Goal: Task Accomplishment & Management: Use online tool/utility

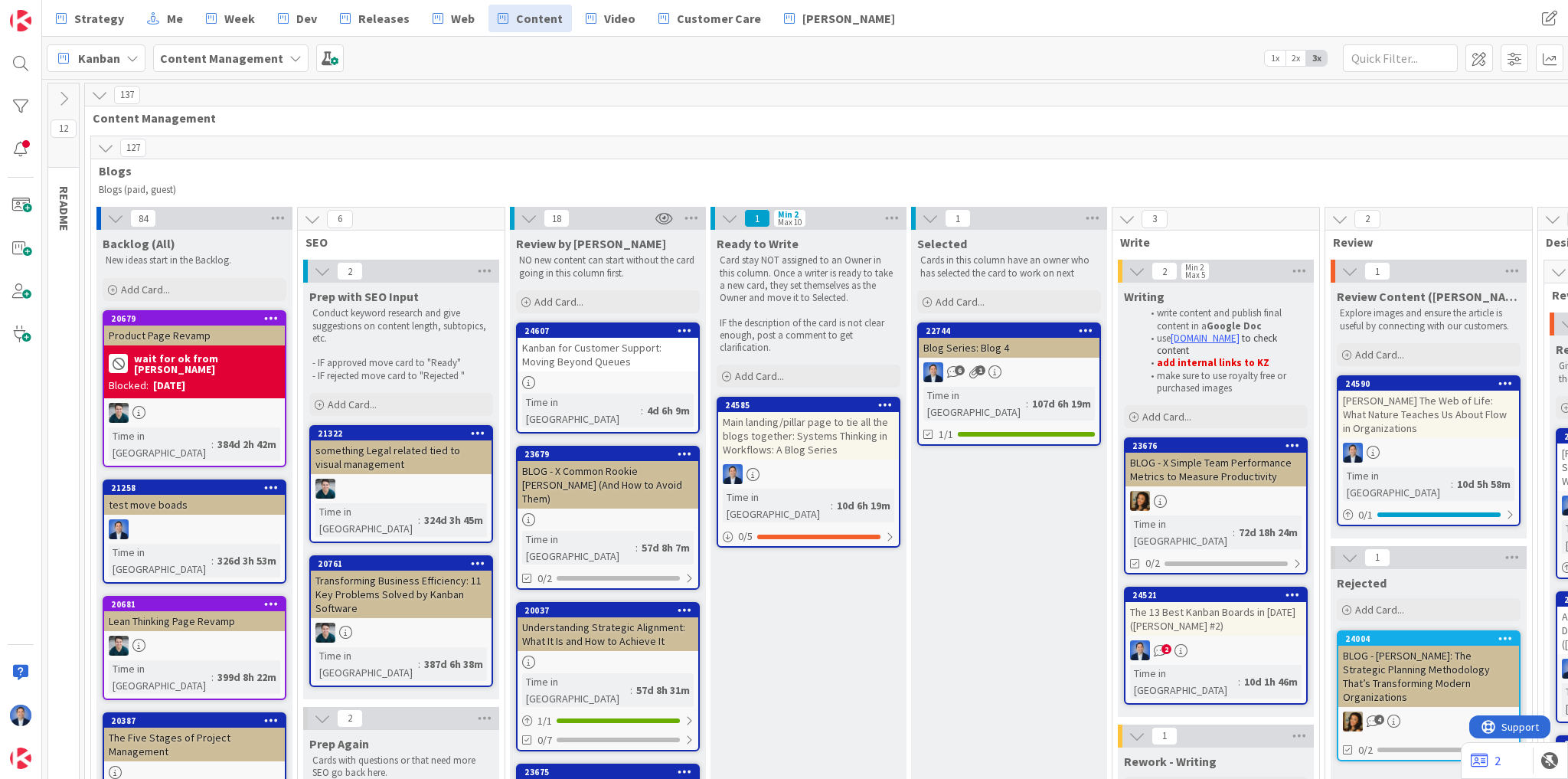
scroll to position [245, 1063]
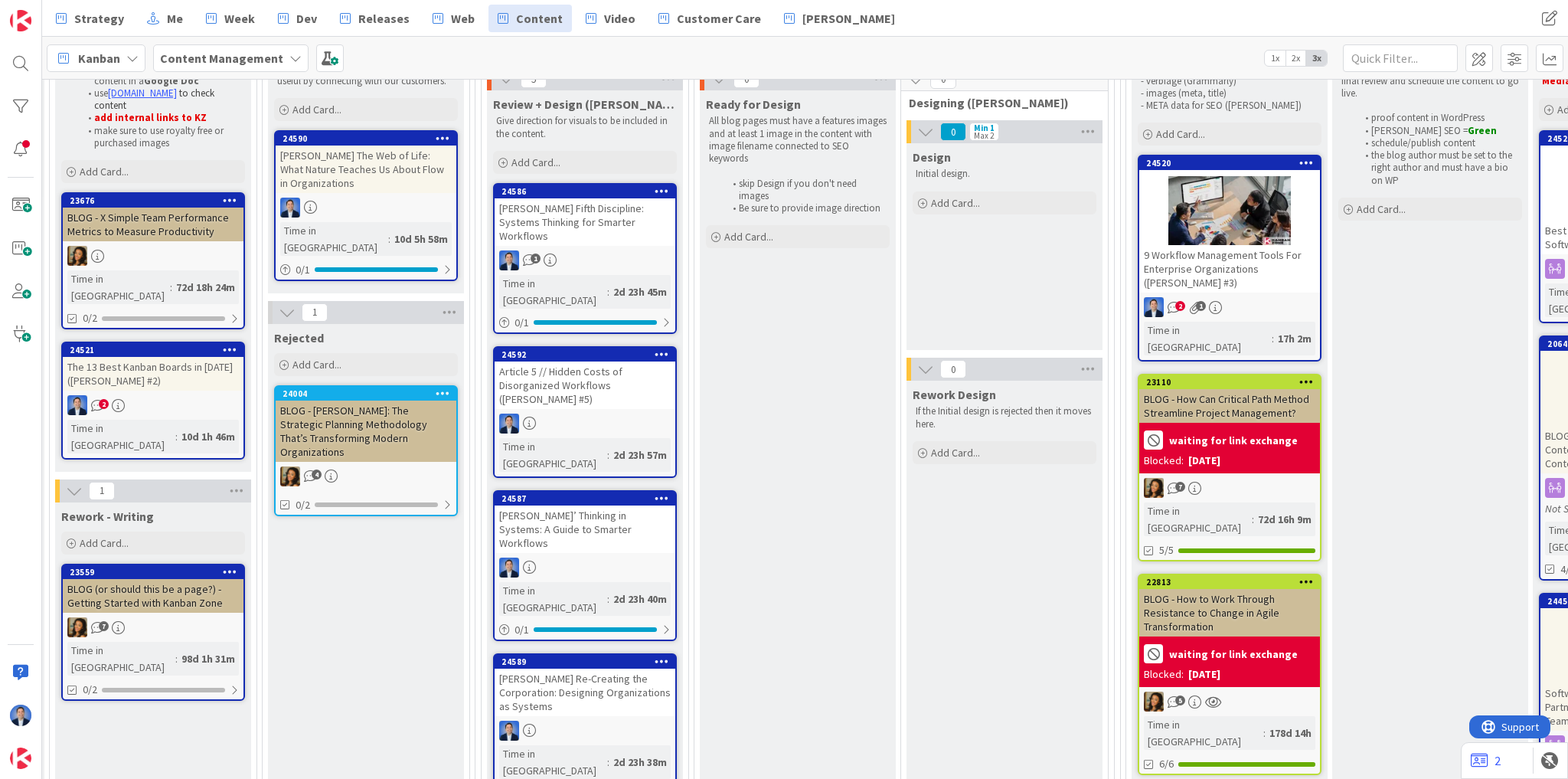
click at [296, 10] on span "Dev" at bounding box center [306, 18] width 21 height 18
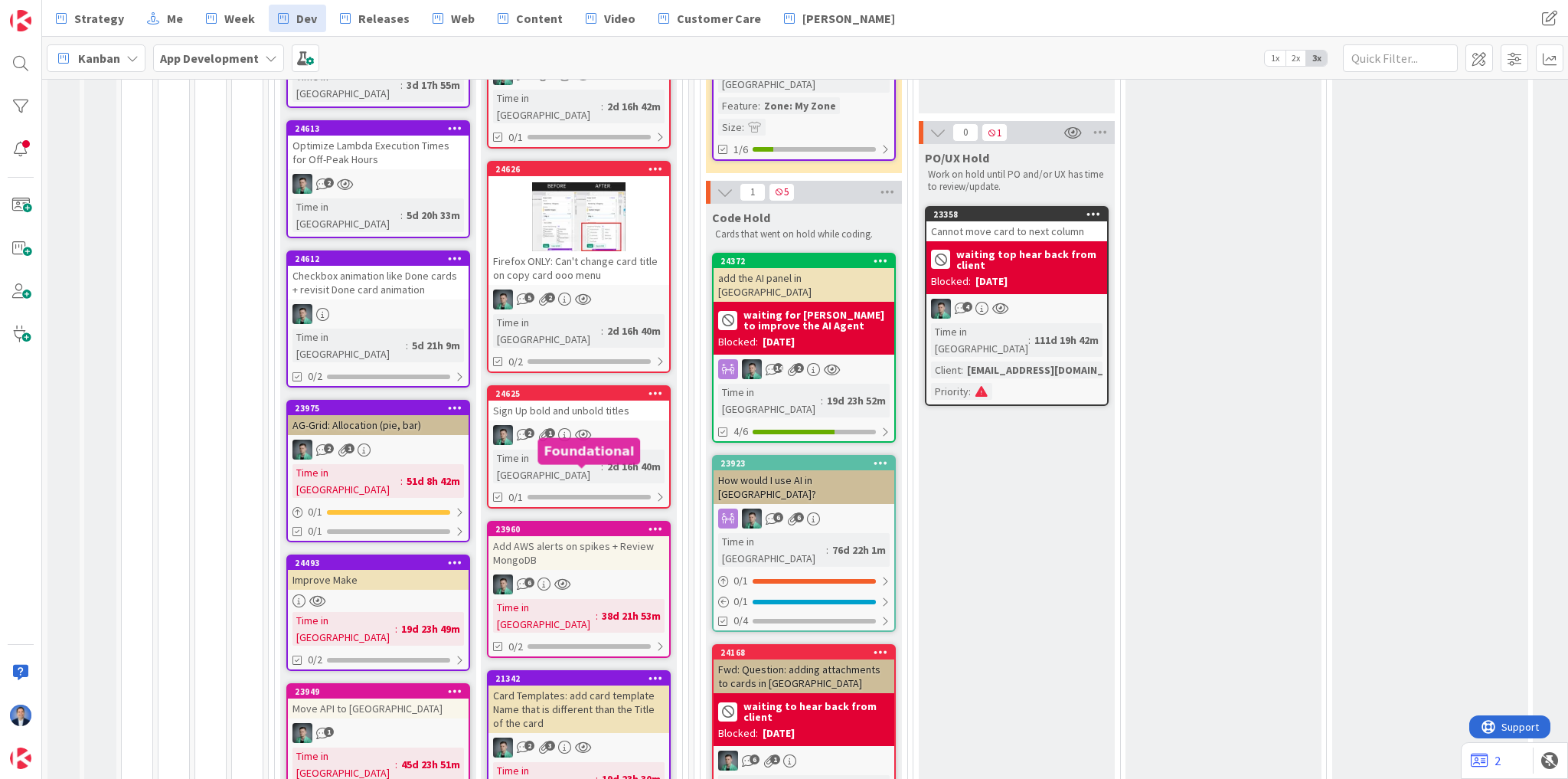
scroll to position [306, 0]
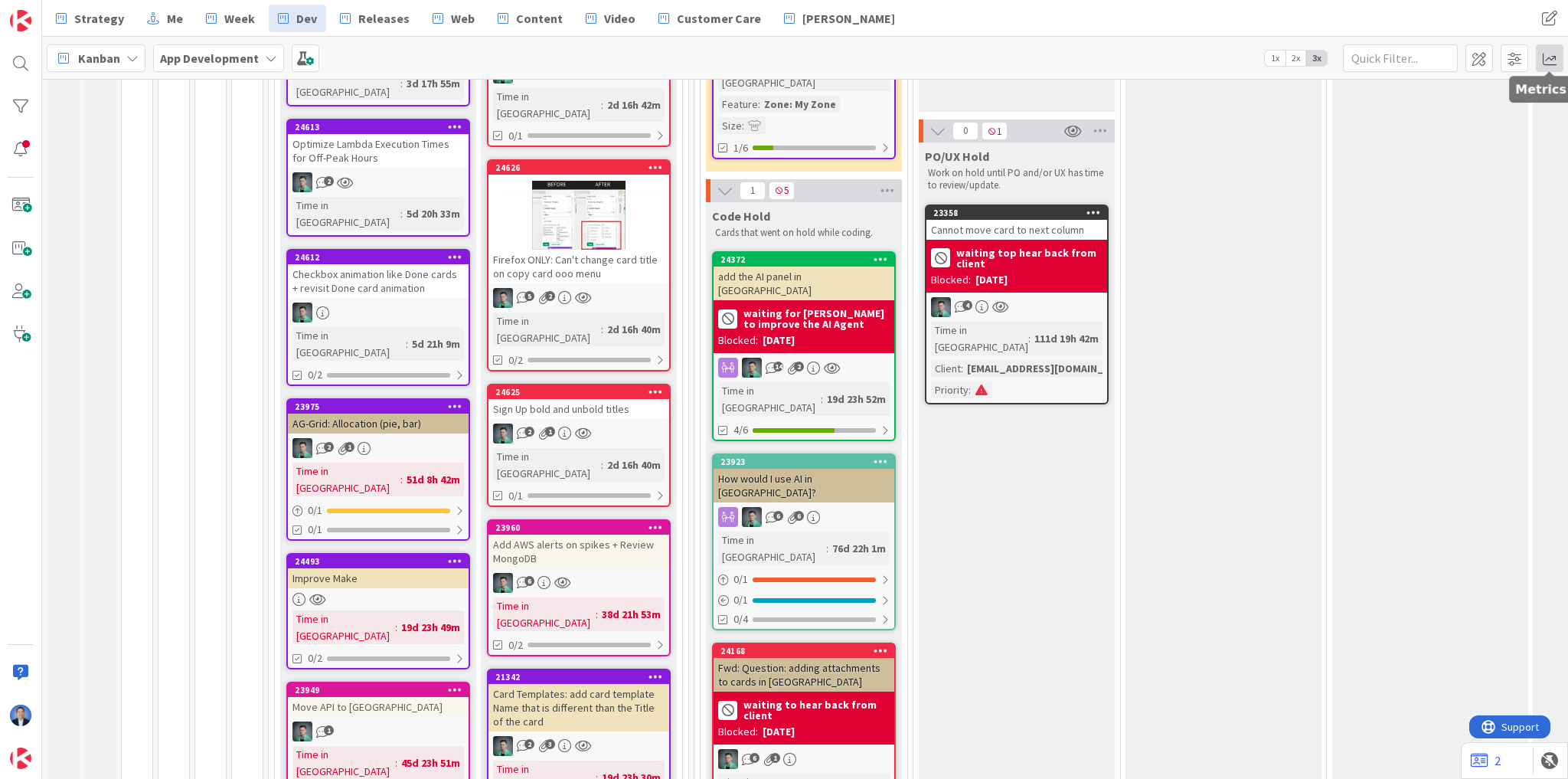
click at [1546, 62] on span at bounding box center [1550, 58] width 28 height 28
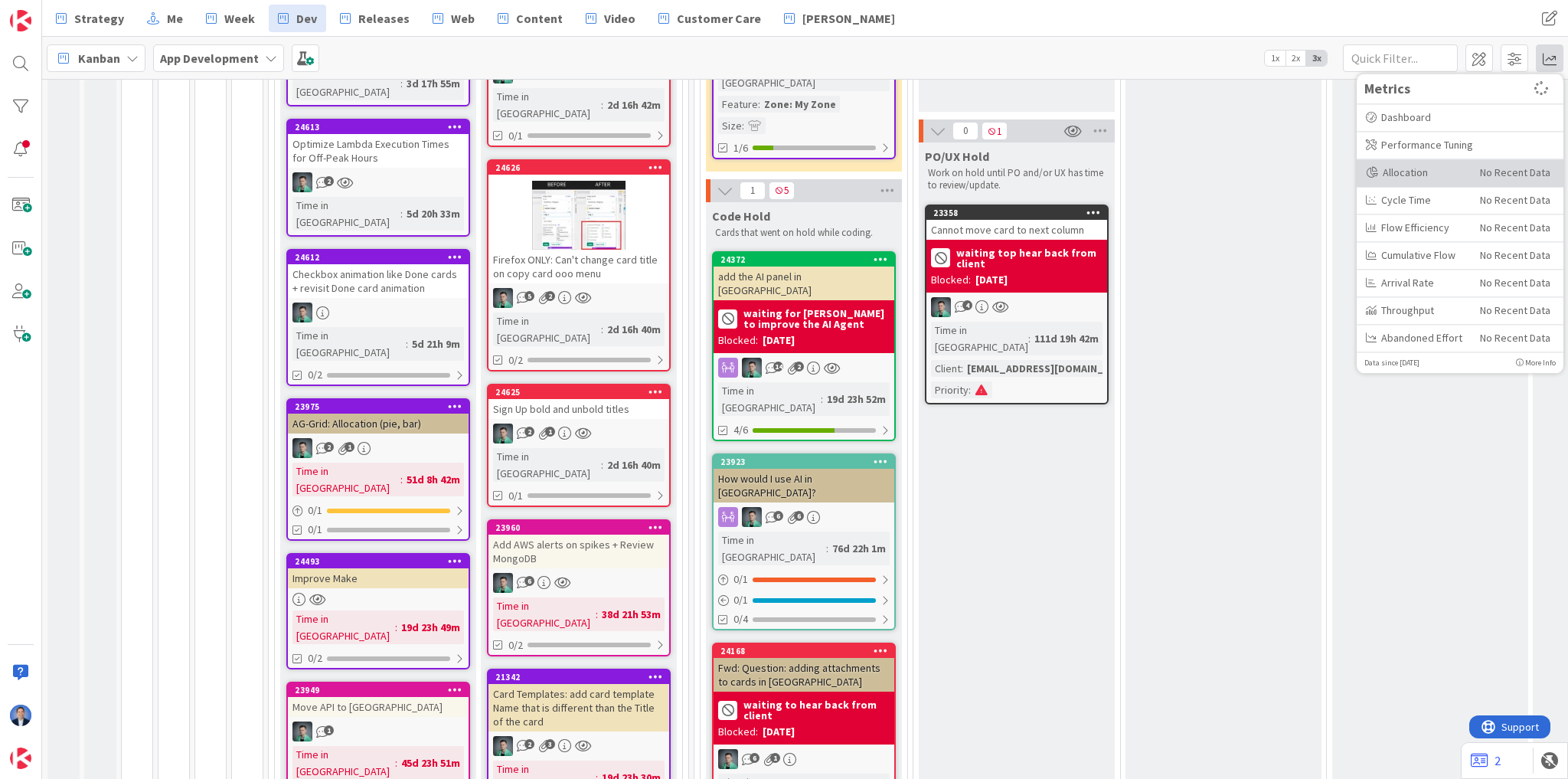
click at [1484, 171] on div "No Recent Data" at bounding box center [1515, 172] width 70 height 17
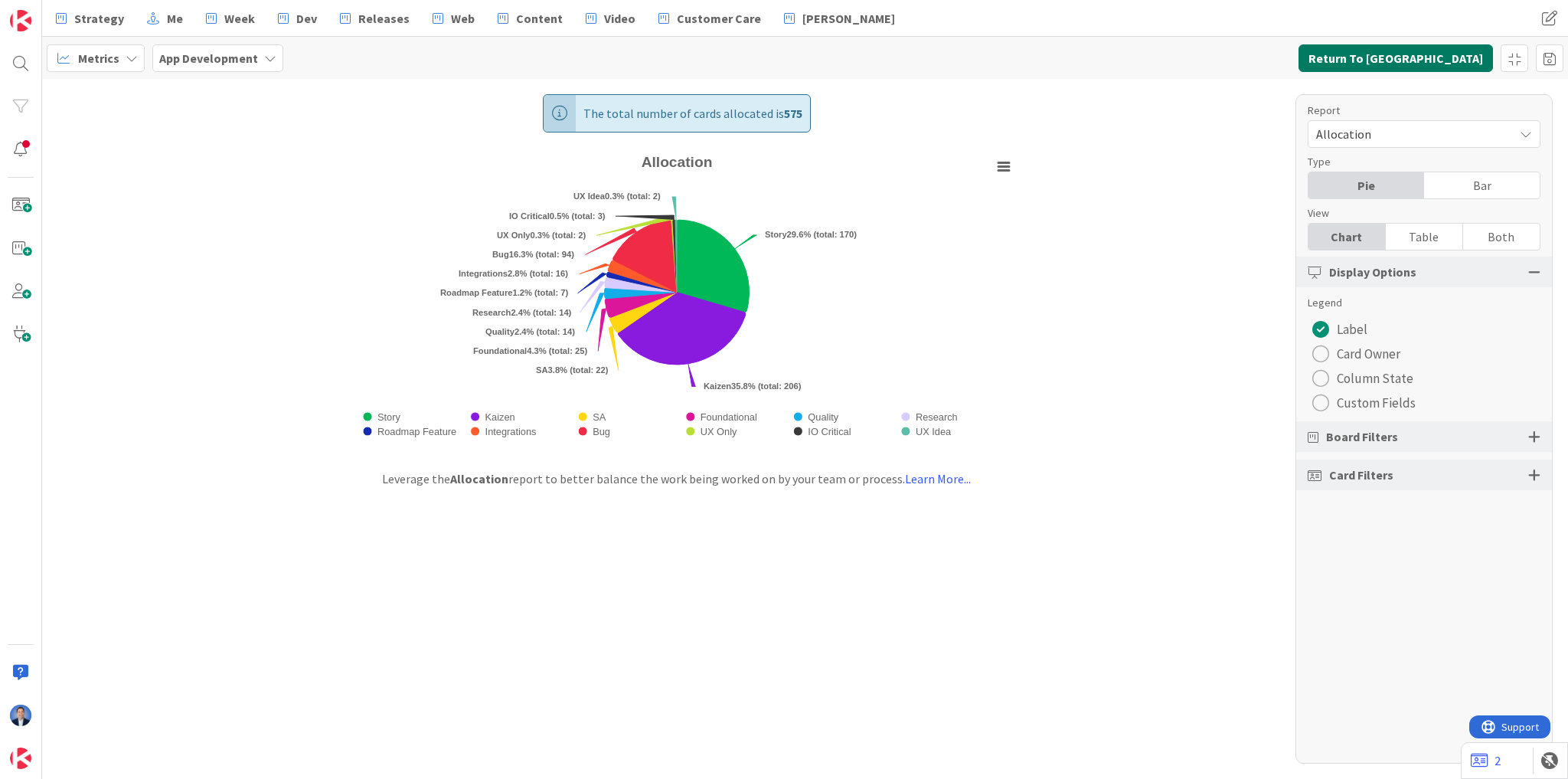
click at [1439, 59] on button "Return To Kanban" at bounding box center [1396, 58] width 195 height 28
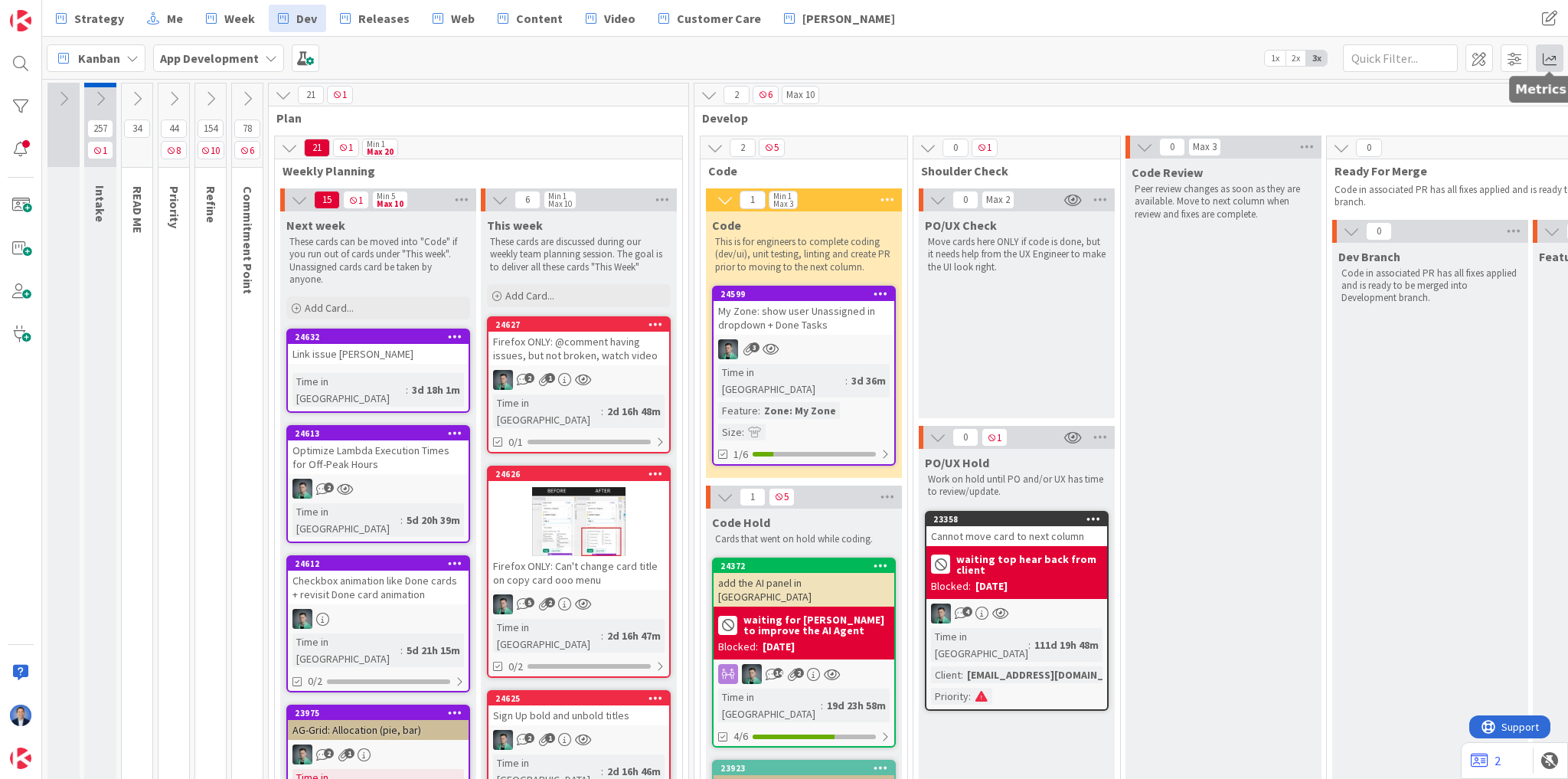
click at [1537, 54] on span at bounding box center [1550, 58] width 28 height 28
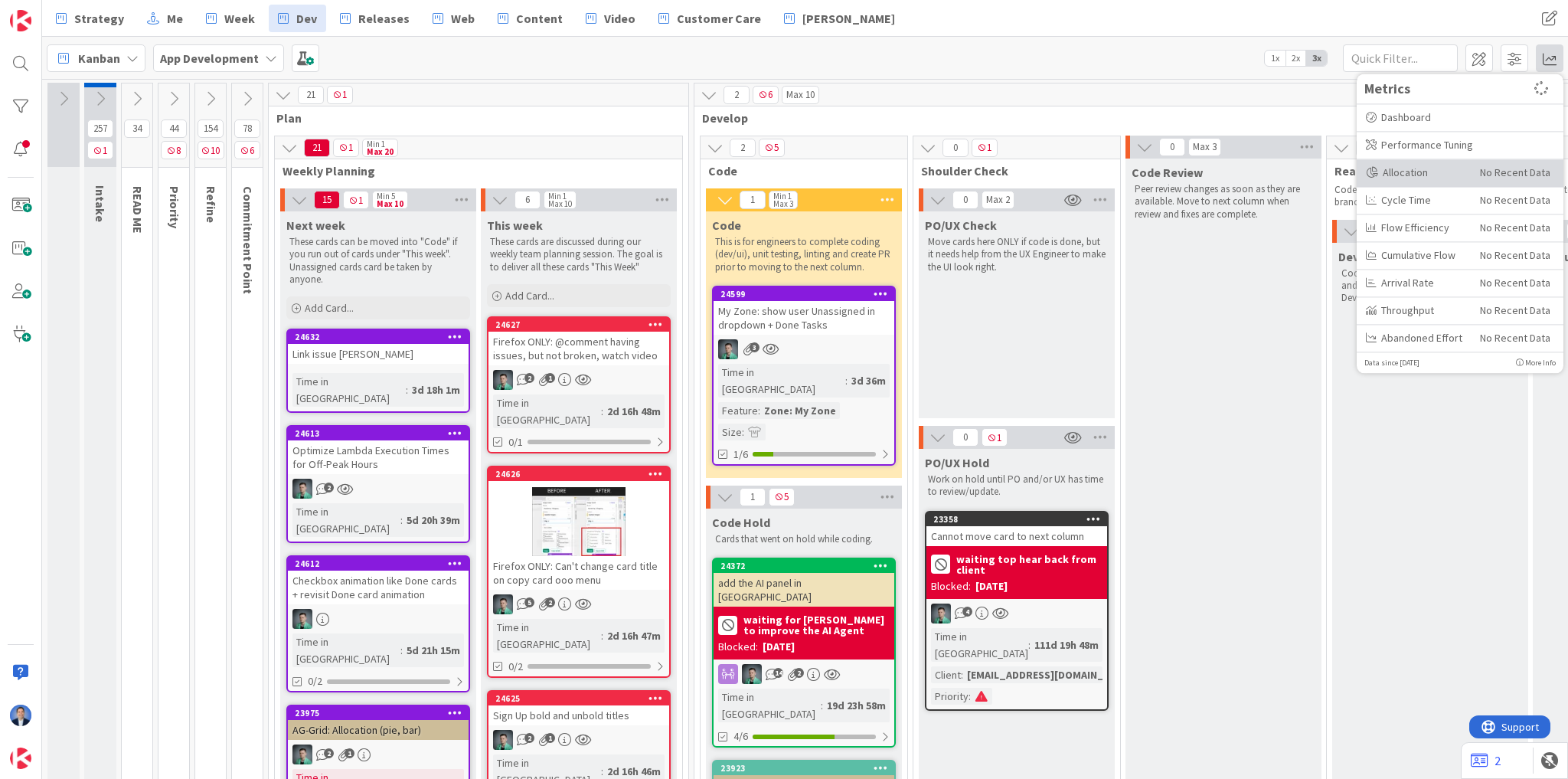
click at [1491, 169] on div "No Recent Data" at bounding box center [1515, 172] width 70 height 17
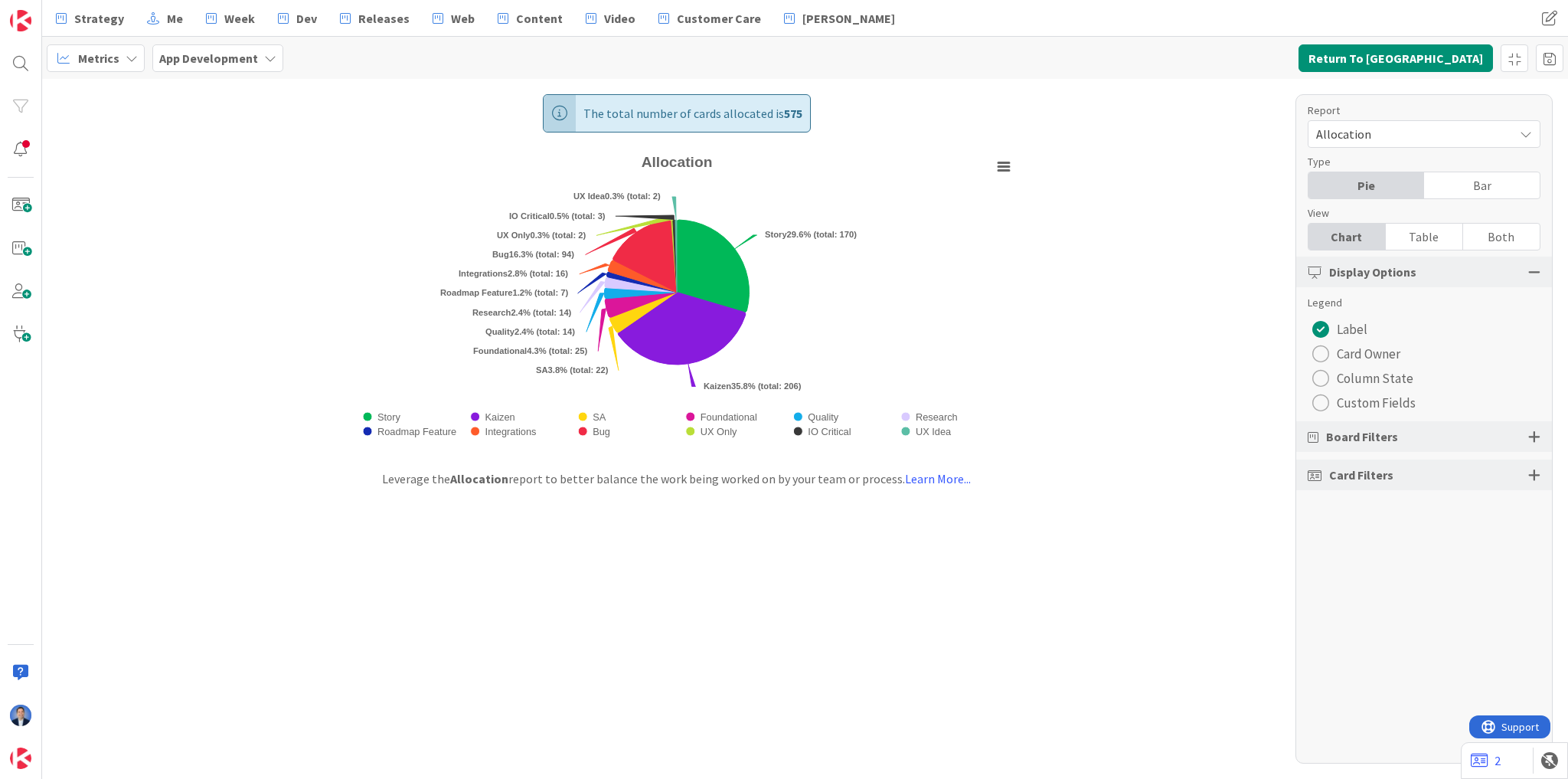
click at [1378, 402] on span "Custom Fields" at bounding box center [1376, 403] width 79 height 23
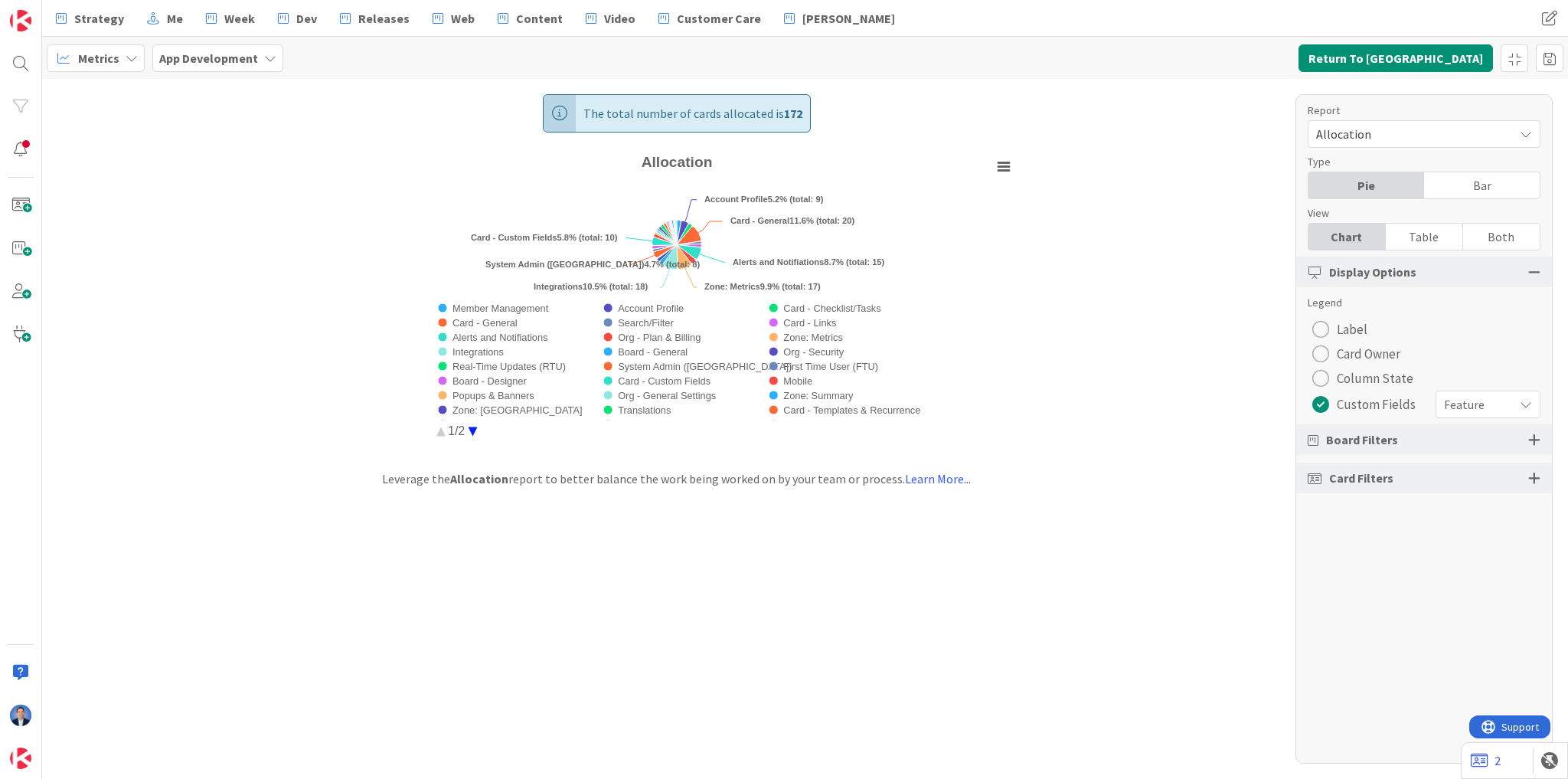
click at [1375, 376] on span "Column State" at bounding box center [1374, 378] width 77 height 23
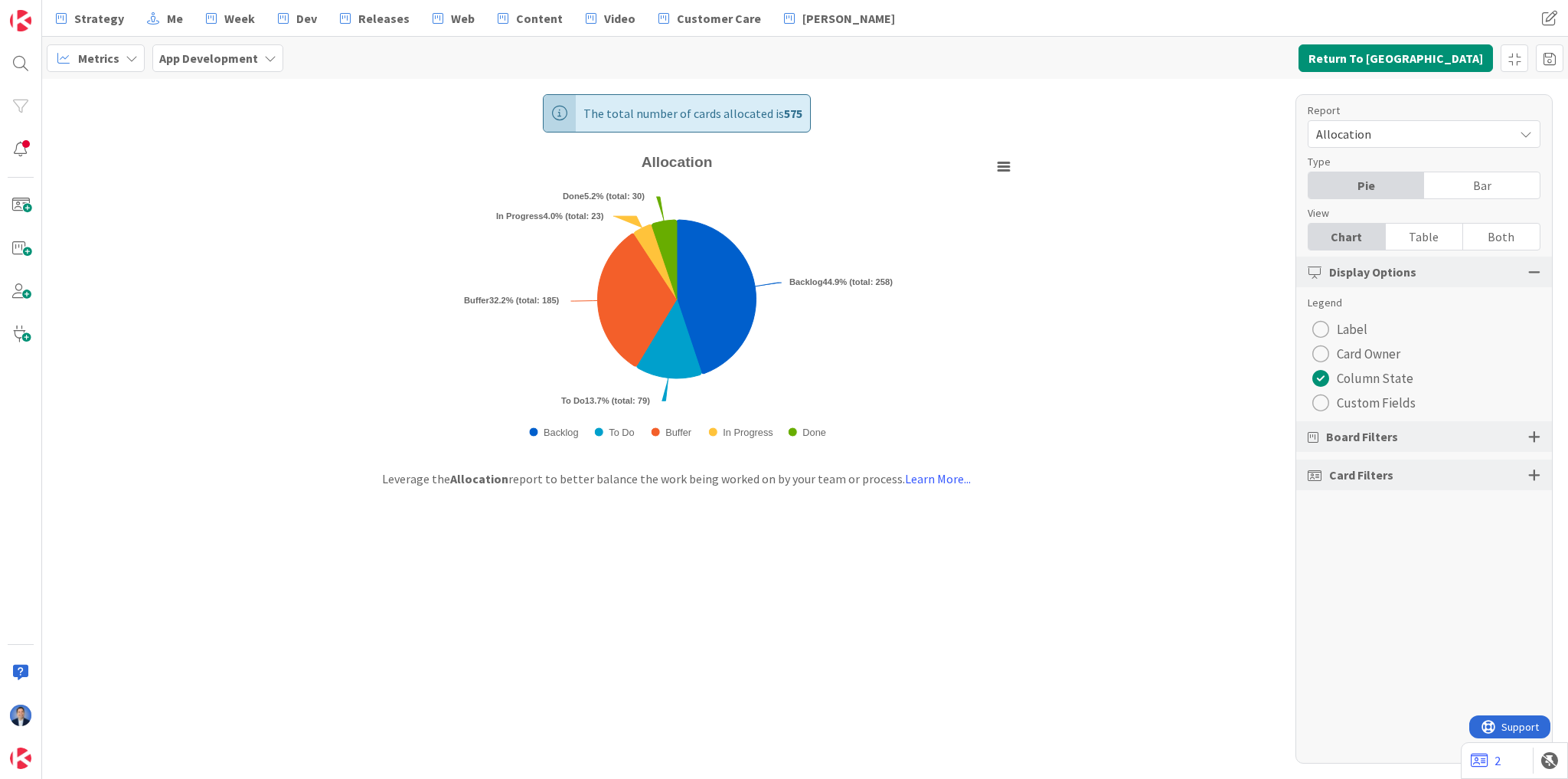
click at [1355, 407] on span "Custom Fields" at bounding box center [1376, 403] width 79 height 23
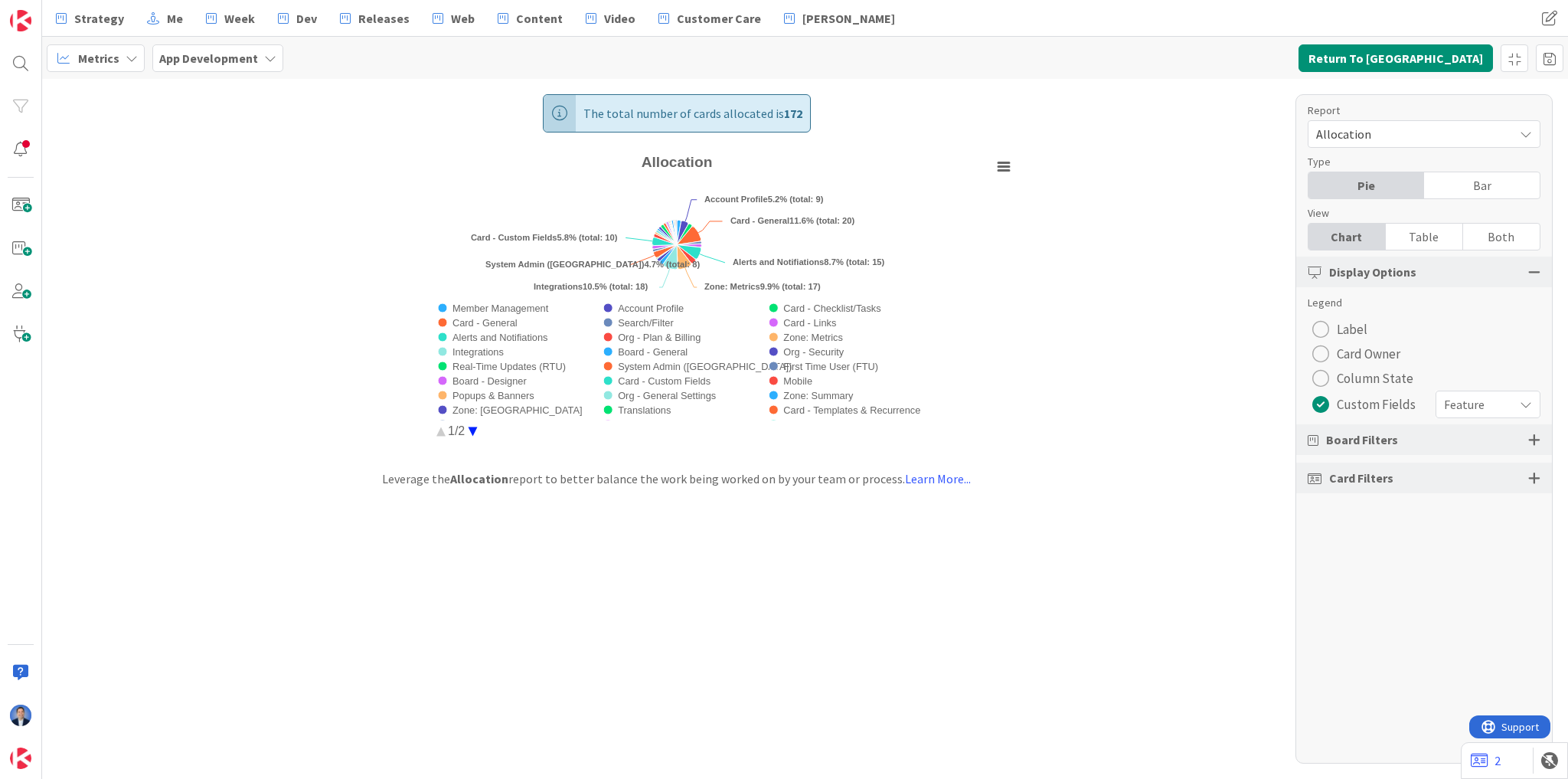
click at [1495, 399] on span "Feature" at bounding box center [1475, 404] width 62 height 22
click at [1373, 134] on span "Allocation" at bounding box center [1411, 134] width 190 height 22
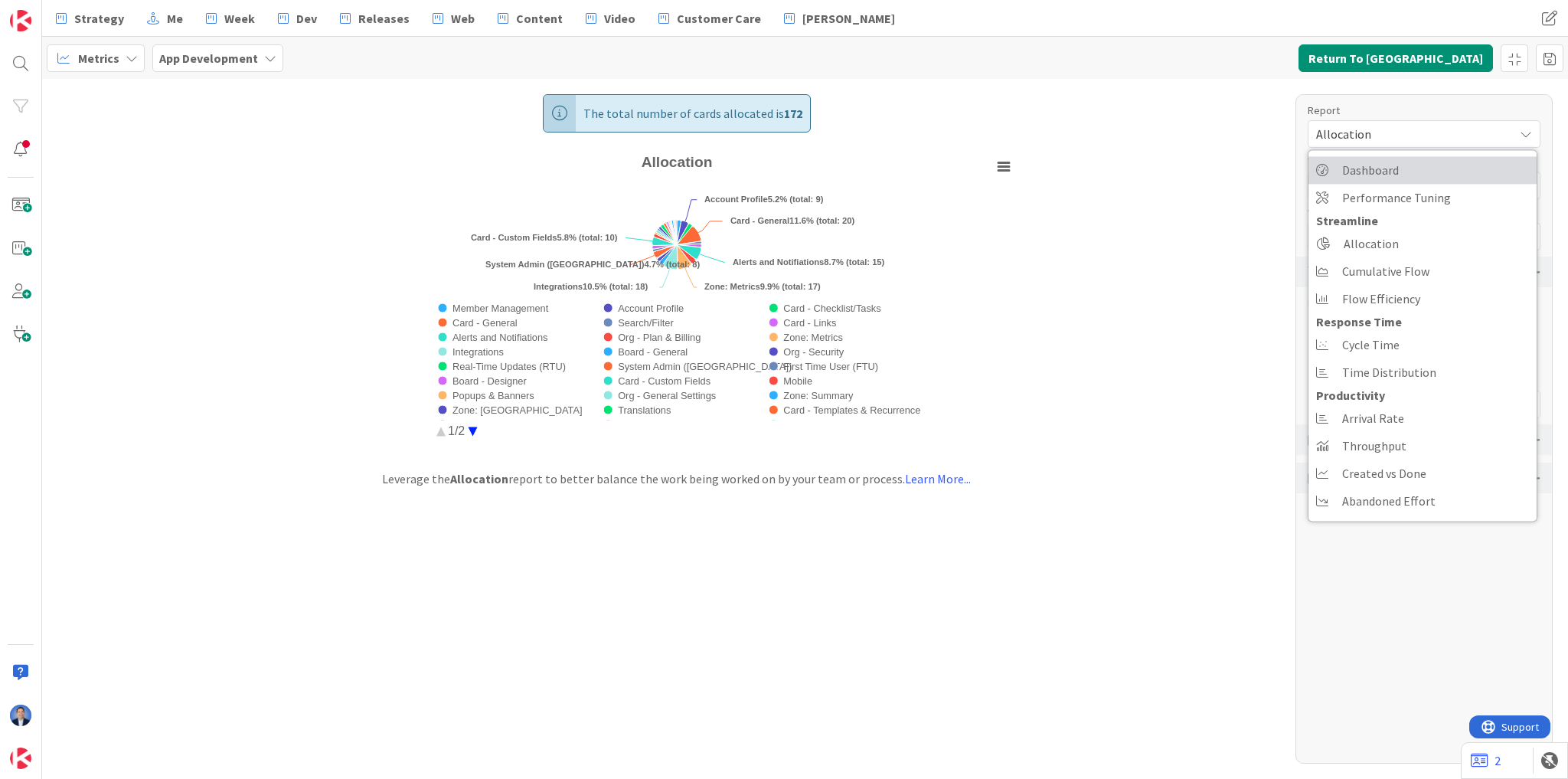
click at [1375, 169] on span "Dashboard" at bounding box center [1370, 170] width 57 height 23
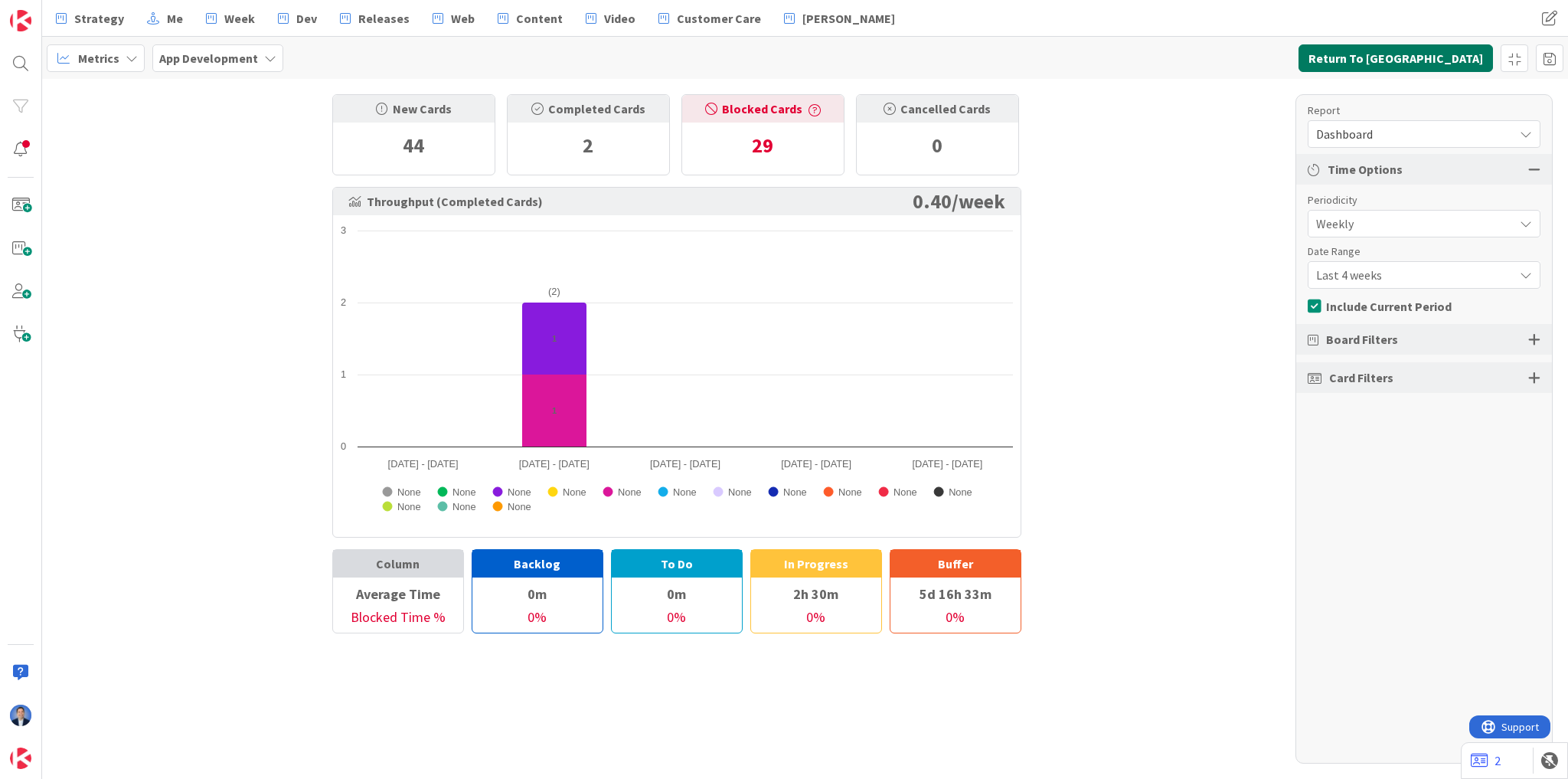
click at [1438, 64] on button "Return To Kanban" at bounding box center [1396, 58] width 195 height 28
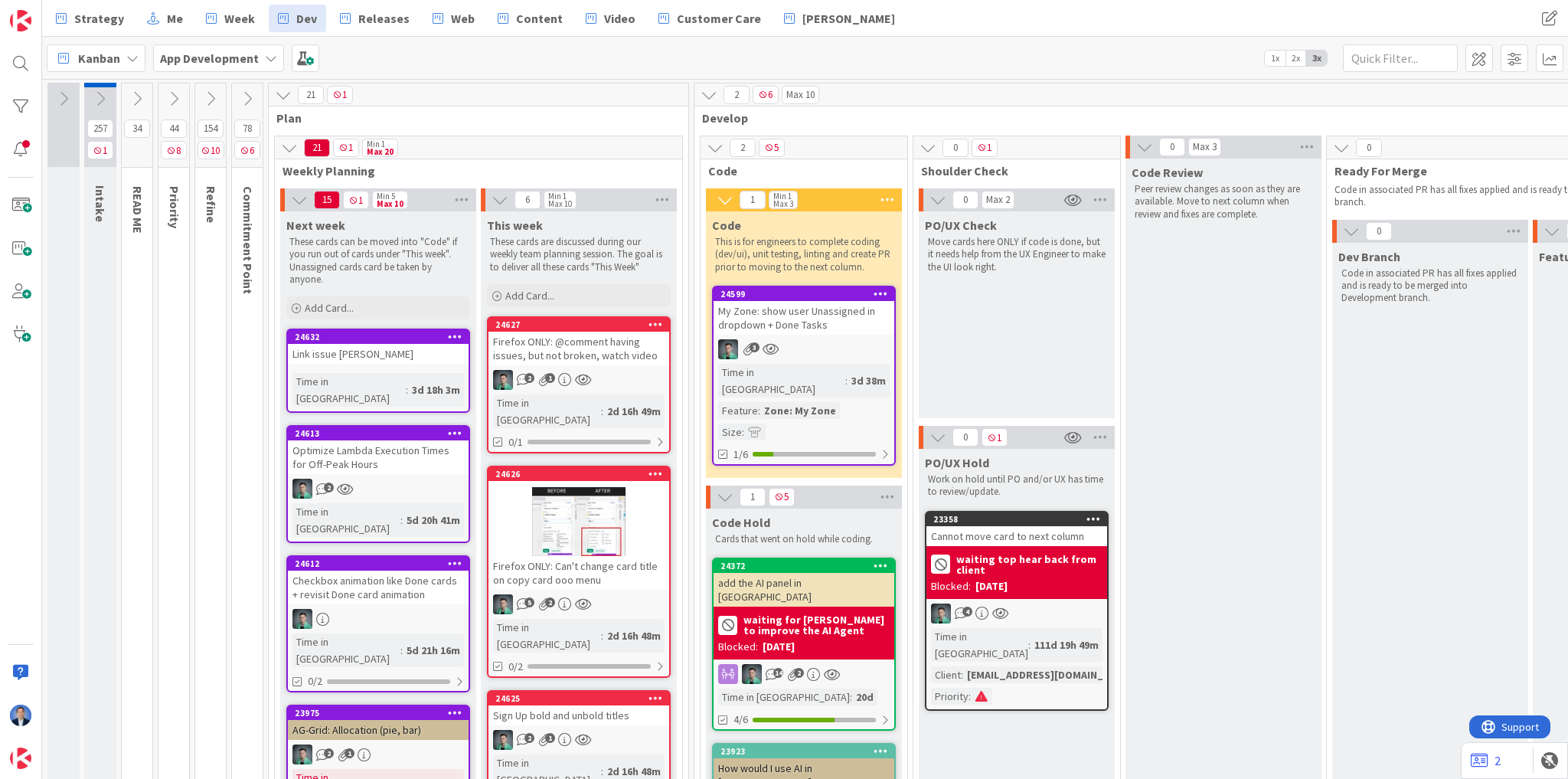
click at [214, 99] on icon at bounding box center [210, 98] width 17 height 17
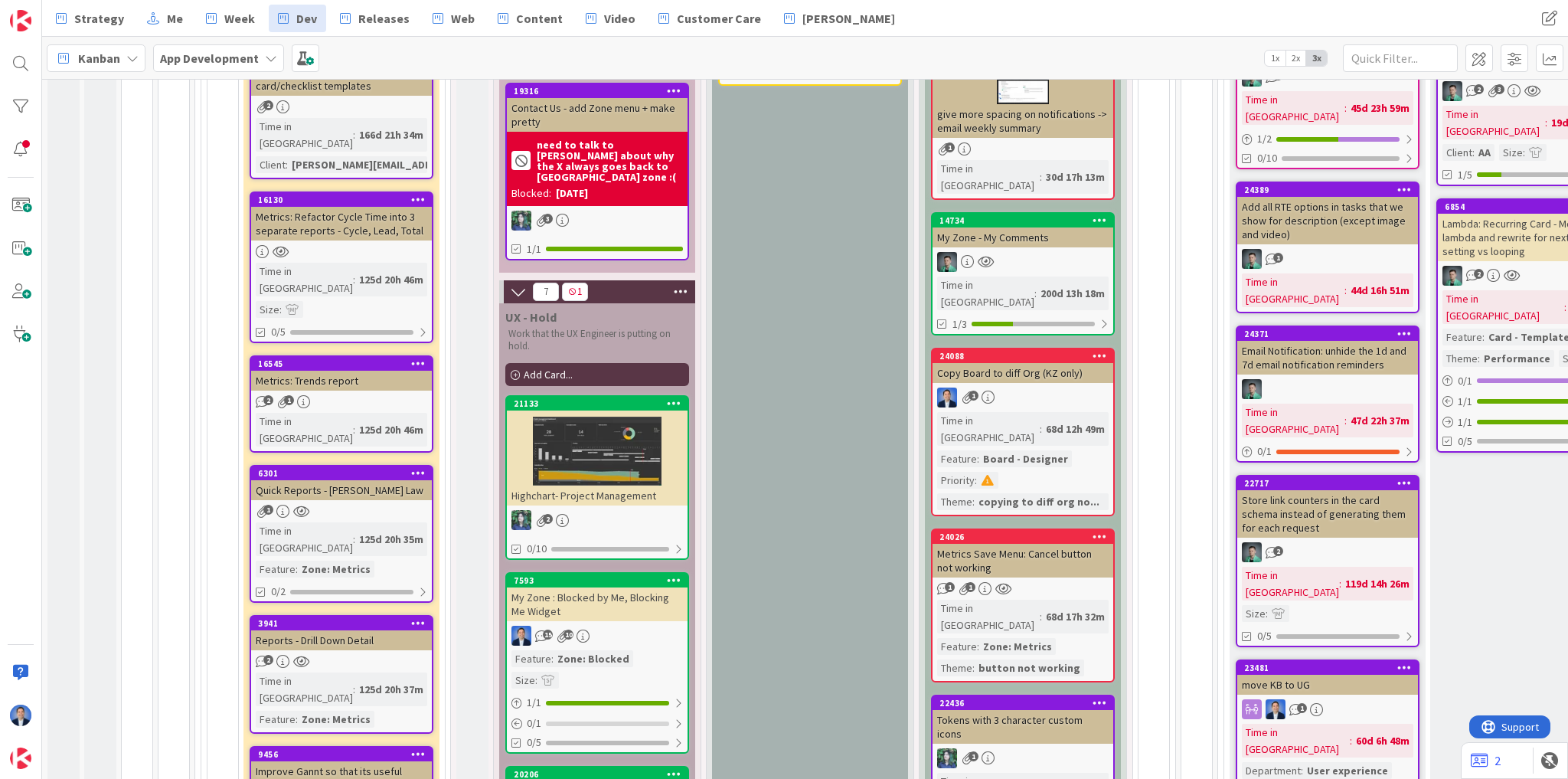
scroll to position [980, 0]
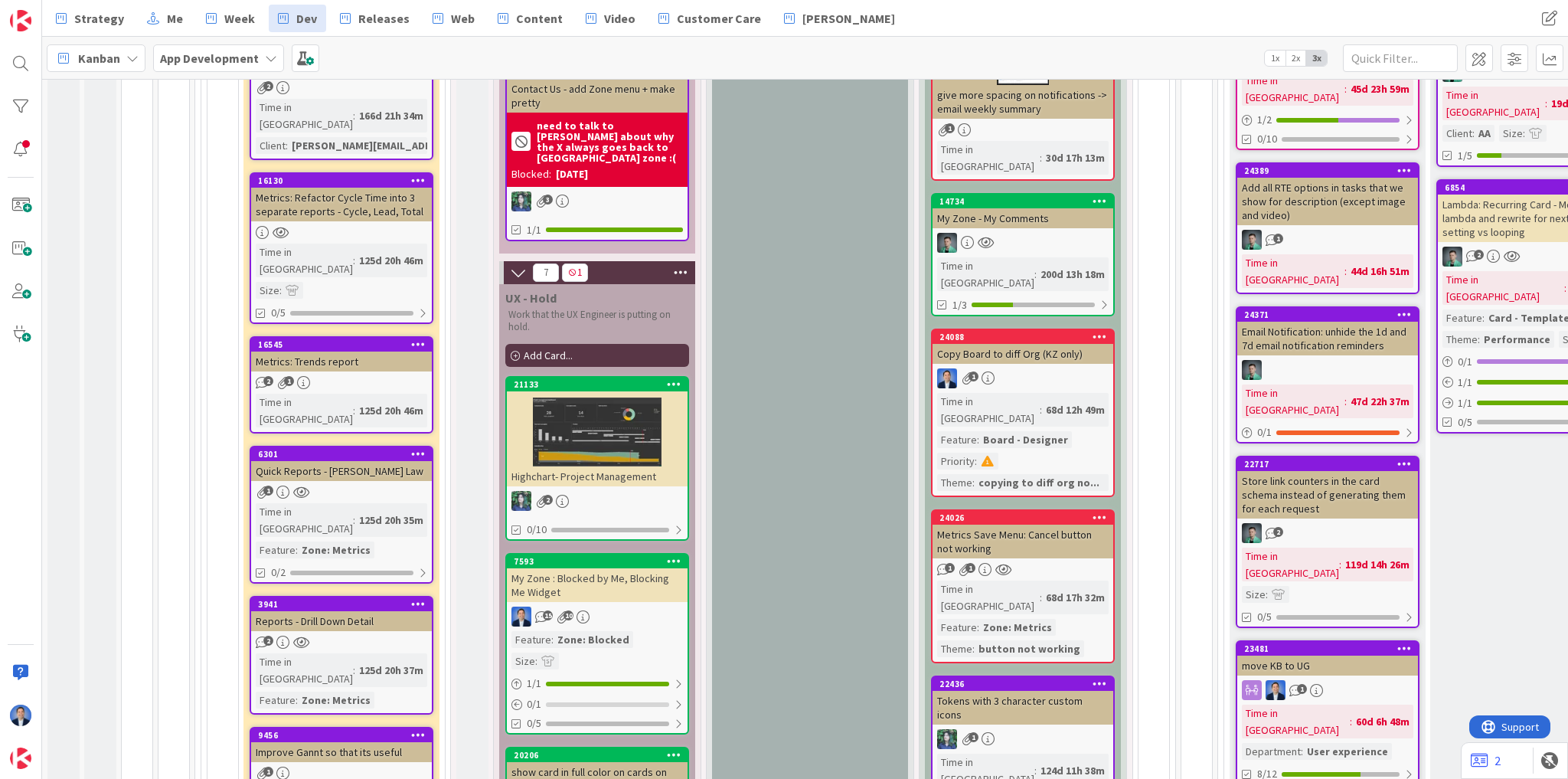
click at [606, 466] on div "Highchart- Project Management" at bounding box center [597, 476] width 181 height 20
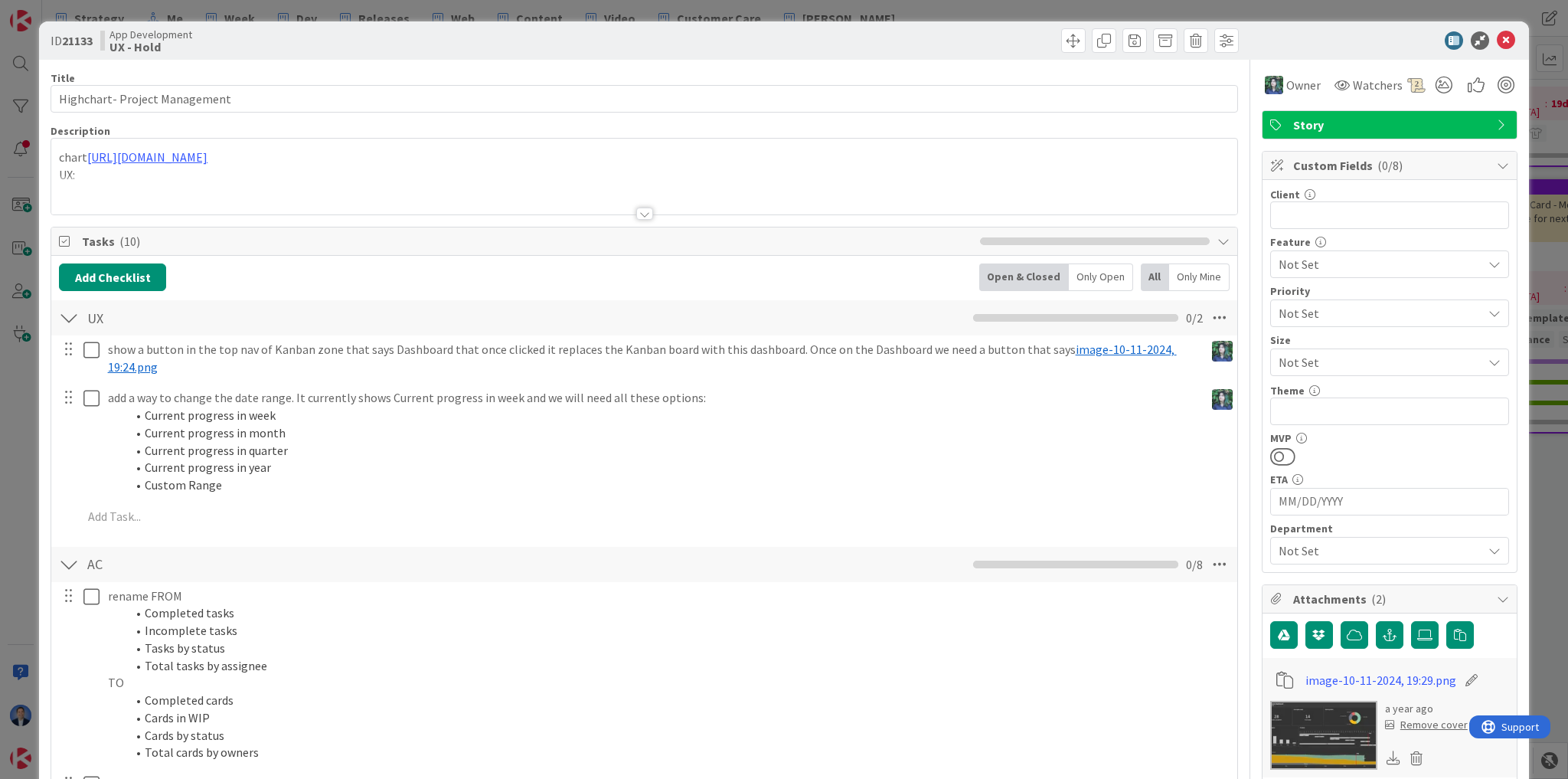
click at [314, 166] on div "chart https://www.highcharts.com/demo/dashboards/project-management UX:" at bounding box center [644, 177] width 1186 height 76
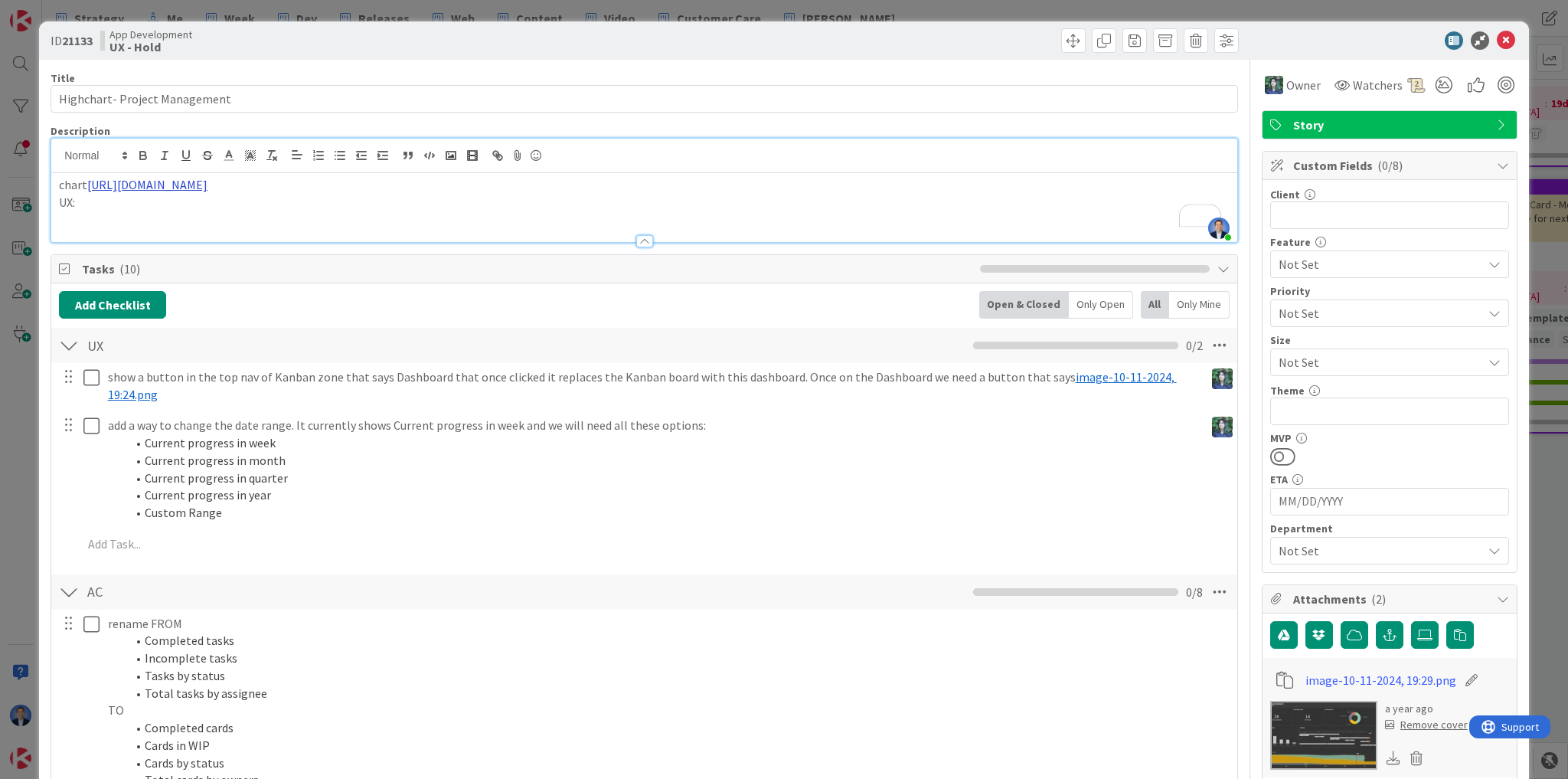
click at [207, 190] on link "https://www.highcharts.com/demo/dashboards/project-management" at bounding box center [147, 184] width 120 height 15
click at [207, 186] on link "https://www.highcharts.com/demo/dashboards/project-management" at bounding box center [147, 184] width 120 height 15
click at [280, 212] on link "https://www.highcharts.com/demo/dashboards/project-management" at bounding box center [228, 214] width 104 height 20
click at [1497, 43] on icon at bounding box center [1506, 41] width 18 height 18
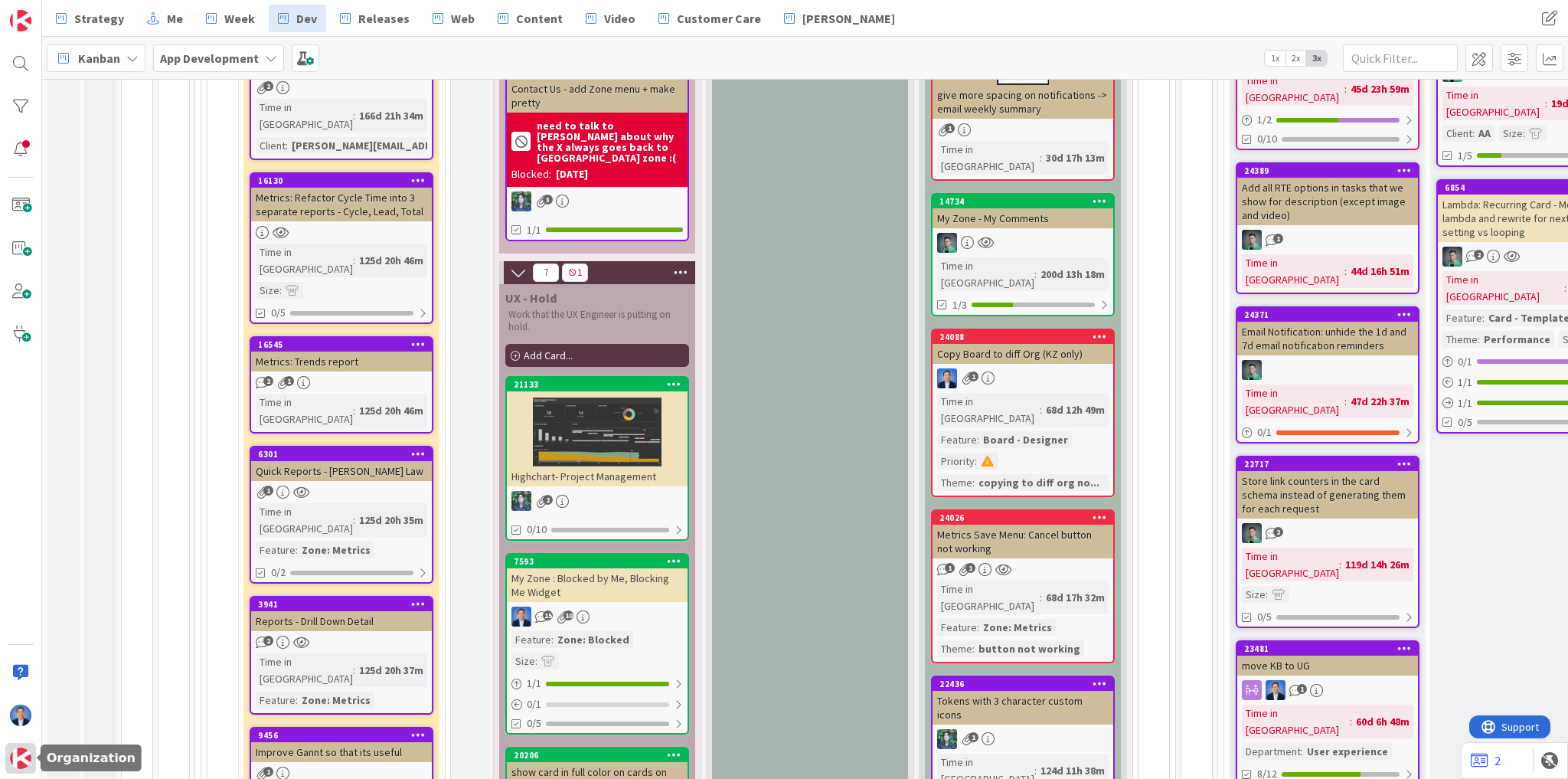
drag, startPoint x: 19, startPoint y: 769, endPoint x: 22, endPoint y: 760, distance: 9.5
click at [19, 769] on div at bounding box center [21, 758] width 31 height 31
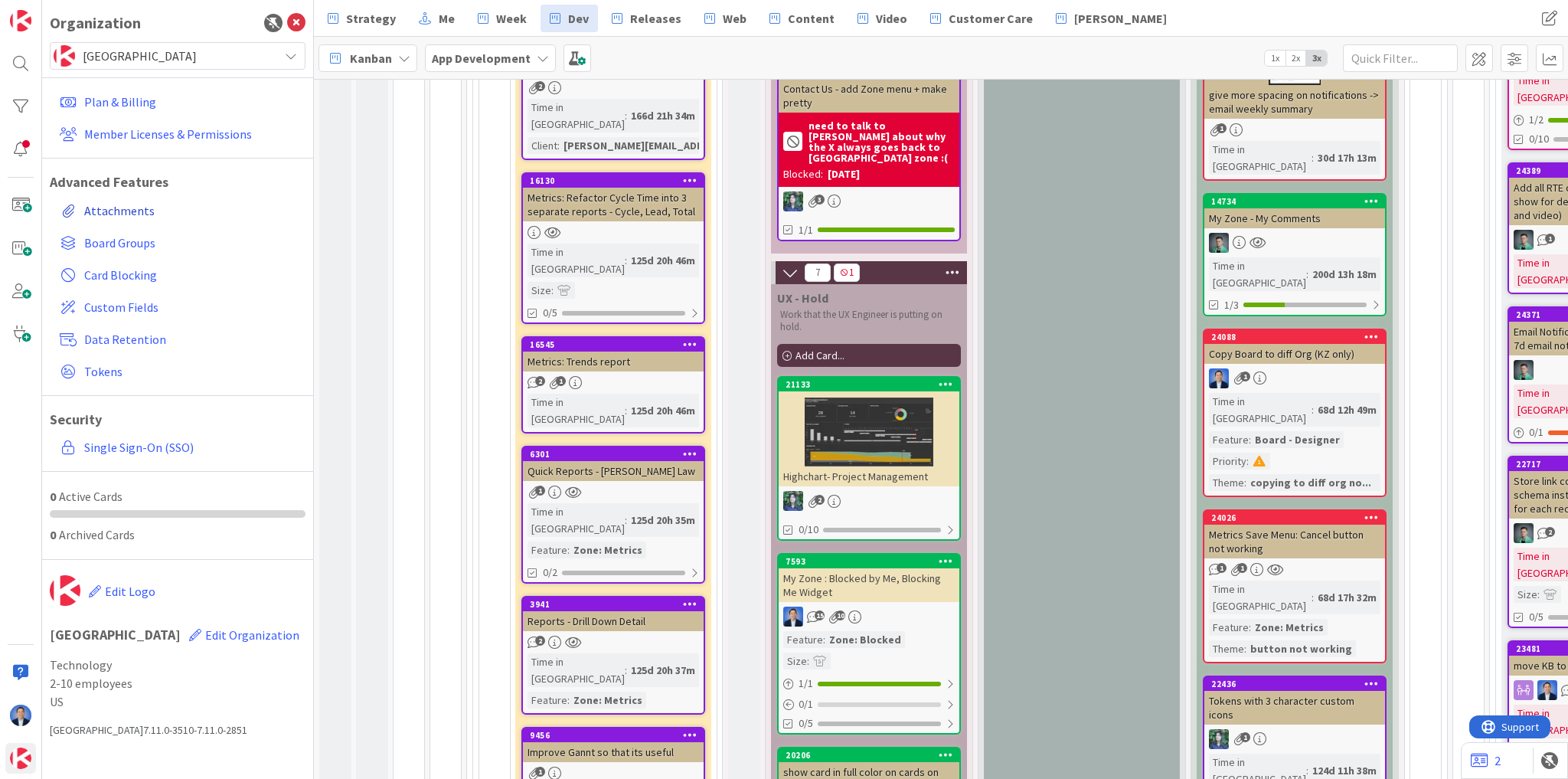
click at [110, 204] on link "Attachments" at bounding box center [180, 211] width 252 height 28
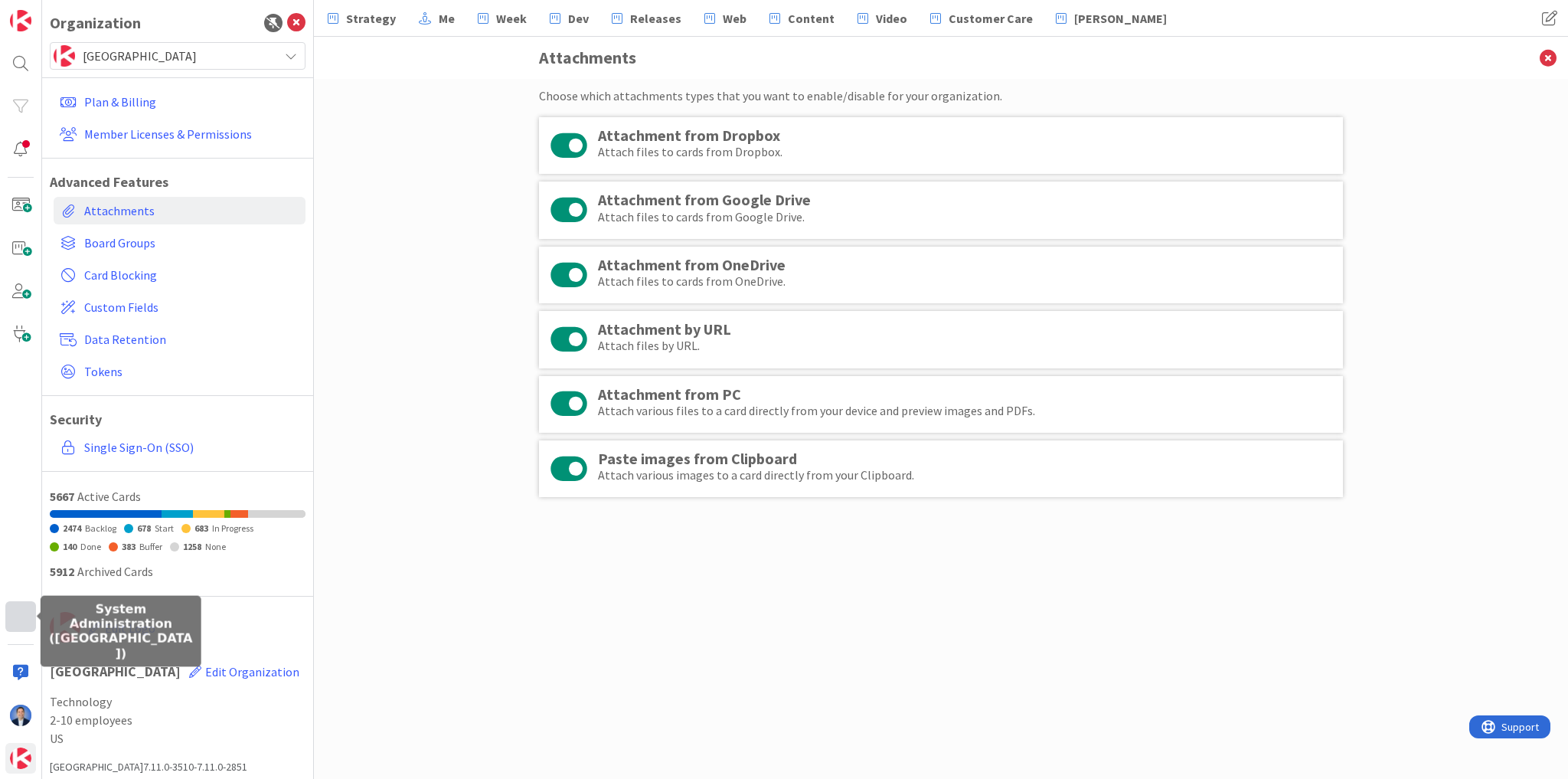
click at [13, 628] on div at bounding box center [21, 616] width 31 height 31
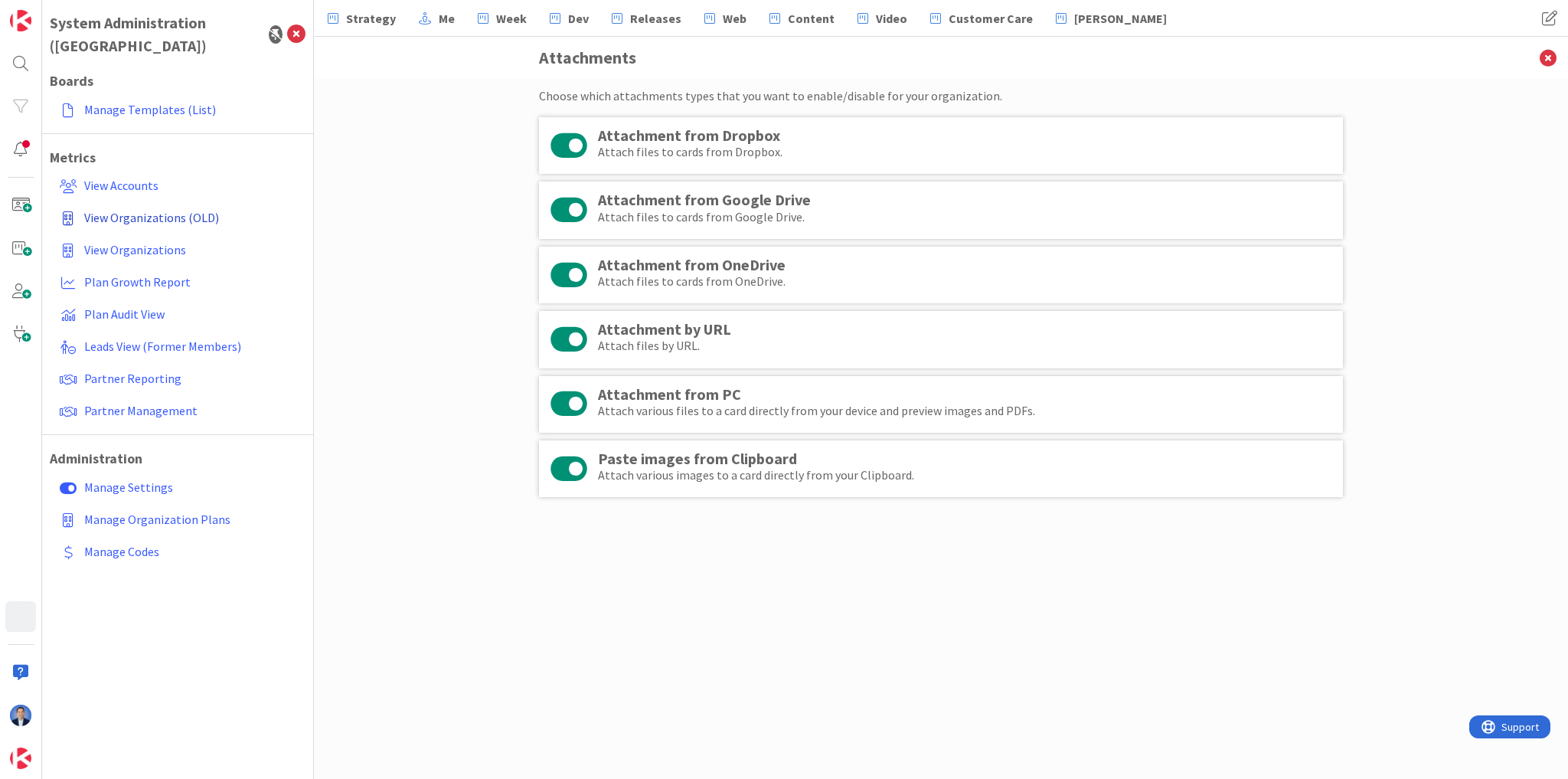
click at [140, 210] on span "View Organizations (OLD)" at bounding box center [152, 217] width 135 height 15
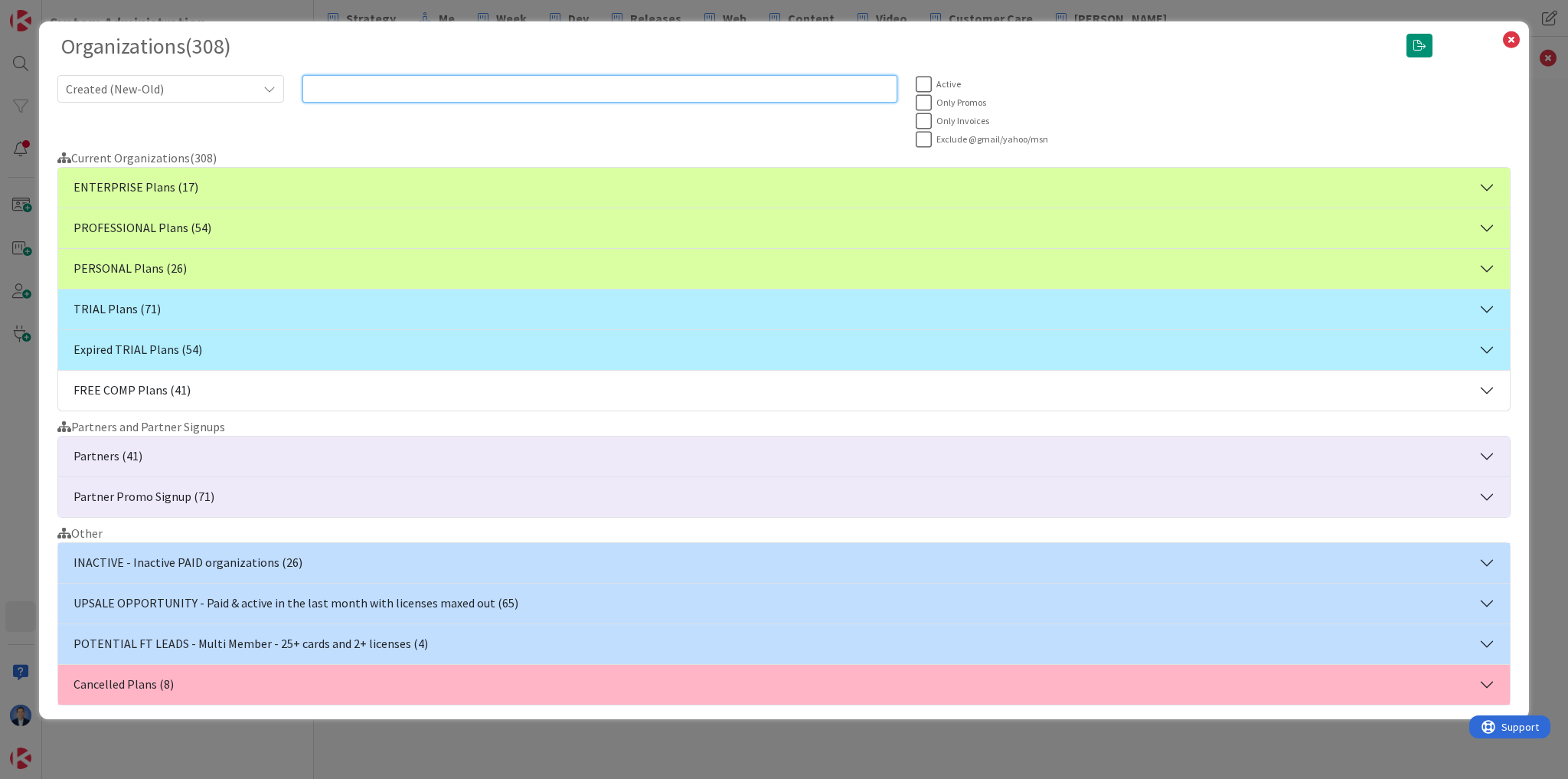
click at [356, 86] on input "text" at bounding box center [600, 88] width 595 height 28
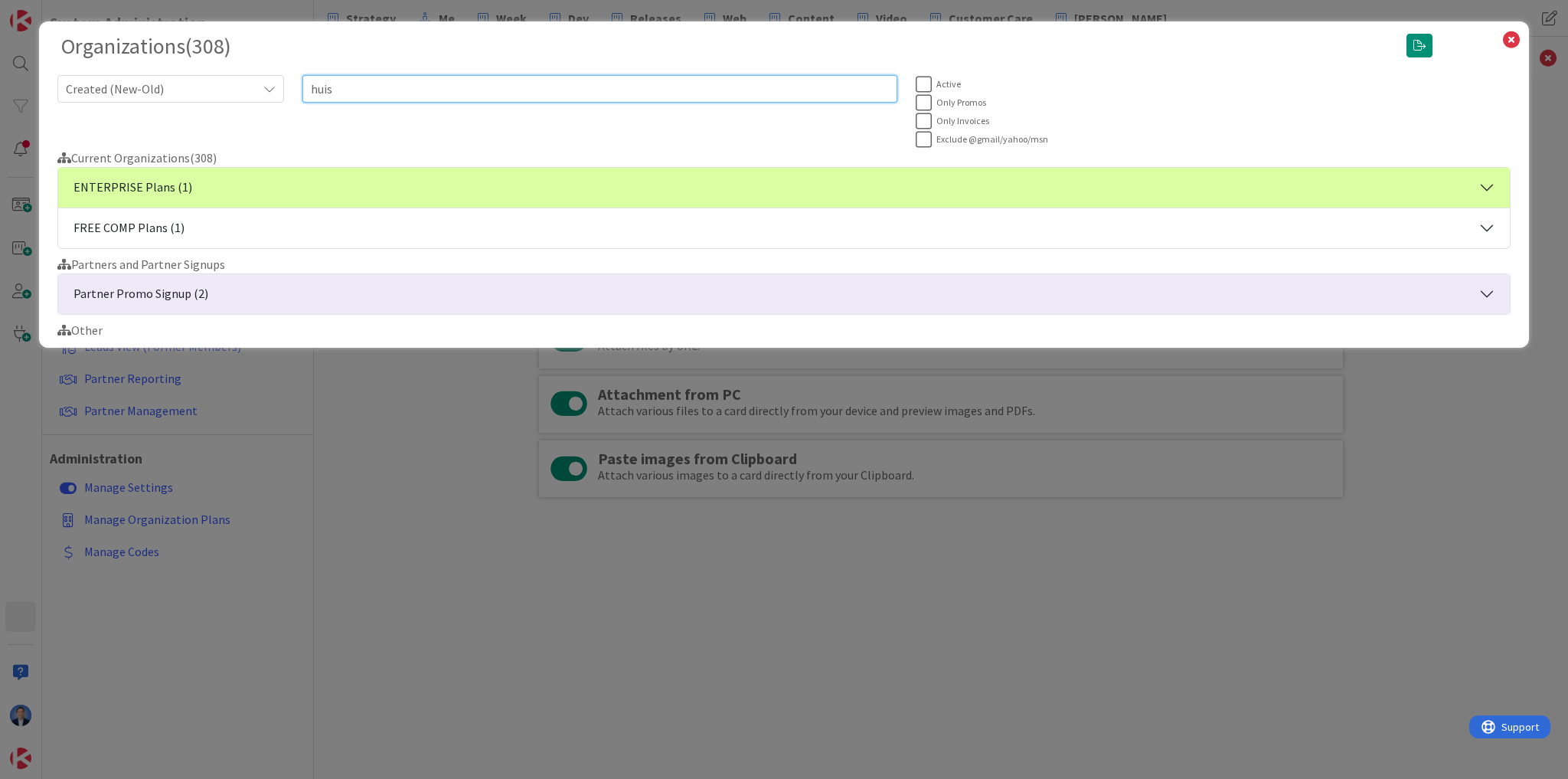
type input "huis"
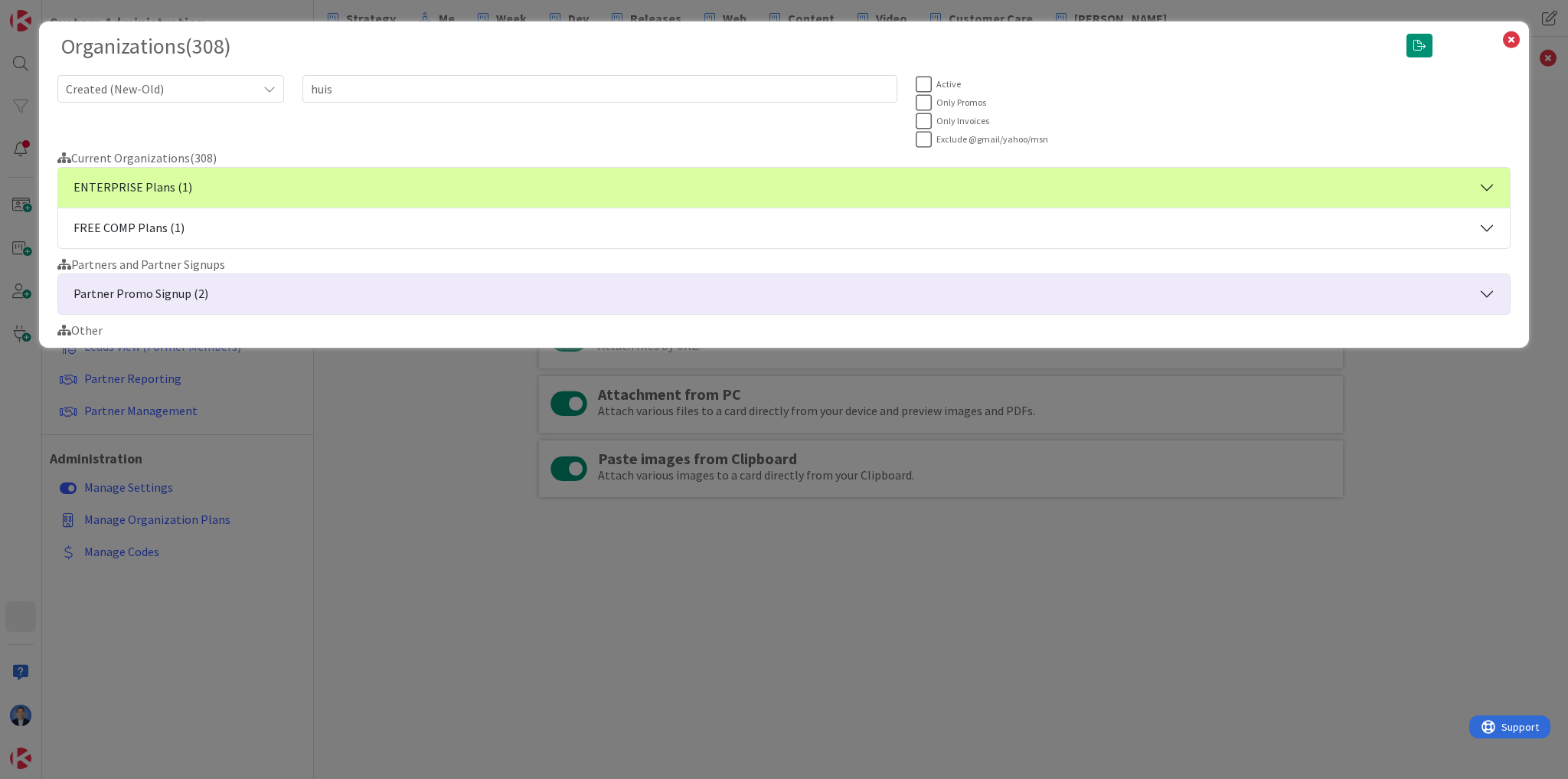
click at [280, 180] on button "ENTERPRISE Plans (1)" at bounding box center [784, 187] width 1452 height 40
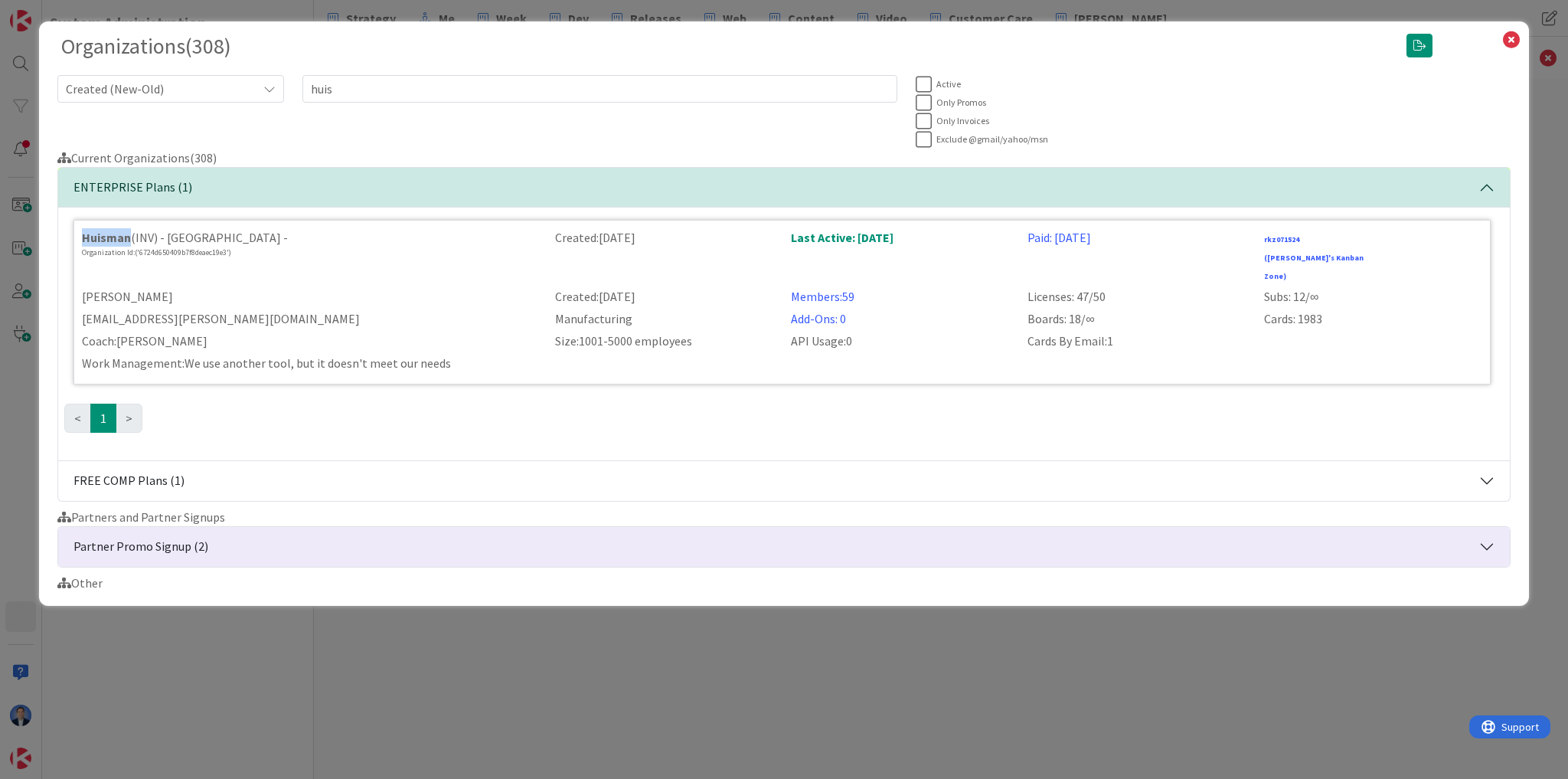
drag, startPoint x: 80, startPoint y: 242, endPoint x: 128, endPoint y: 233, distance: 48.8
click at [128, 233] on div "Huisman (INV) - Netherlands - Organization Id: ('6724d650409b7f8deaec19e3')" at bounding box center [309, 255] width 473 height 55
copy strong "Huisman"
click at [1516, 38] on icon at bounding box center [1511, 40] width 20 height 22
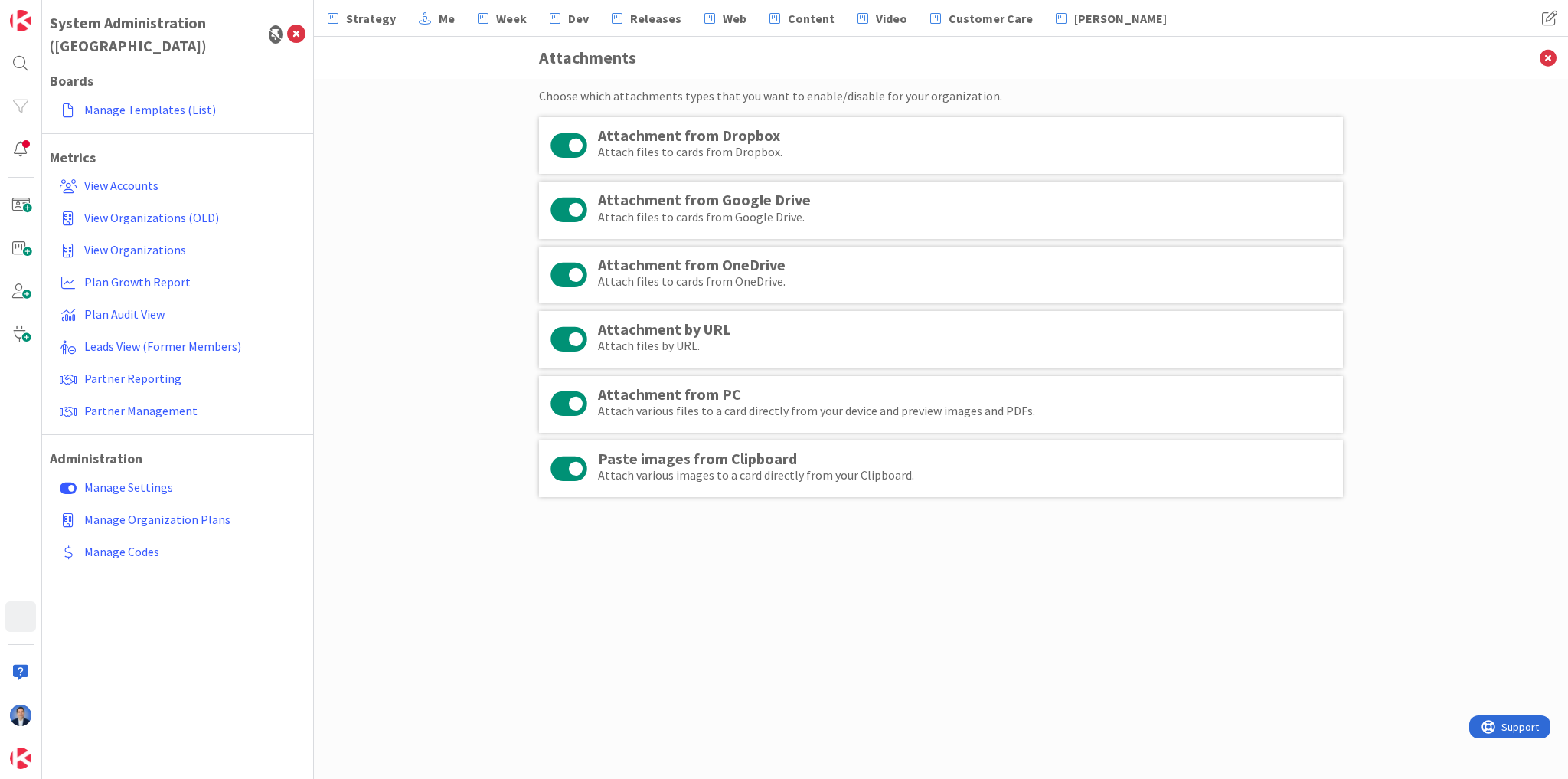
click at [563, 463] on button at bounding box center [568, 468] width 37 height 29
click at [574, 402] on button at bounding box center [568, 403] width 37 height 29
click at [573, 340] on button at bounding box center [568, 339] width 37 height 29
click at [576, 140] on button at bounding box center [568, 145] width 37 height 29
click at [574, 281] on button at bounding box center [568, 275] width 37 height 29
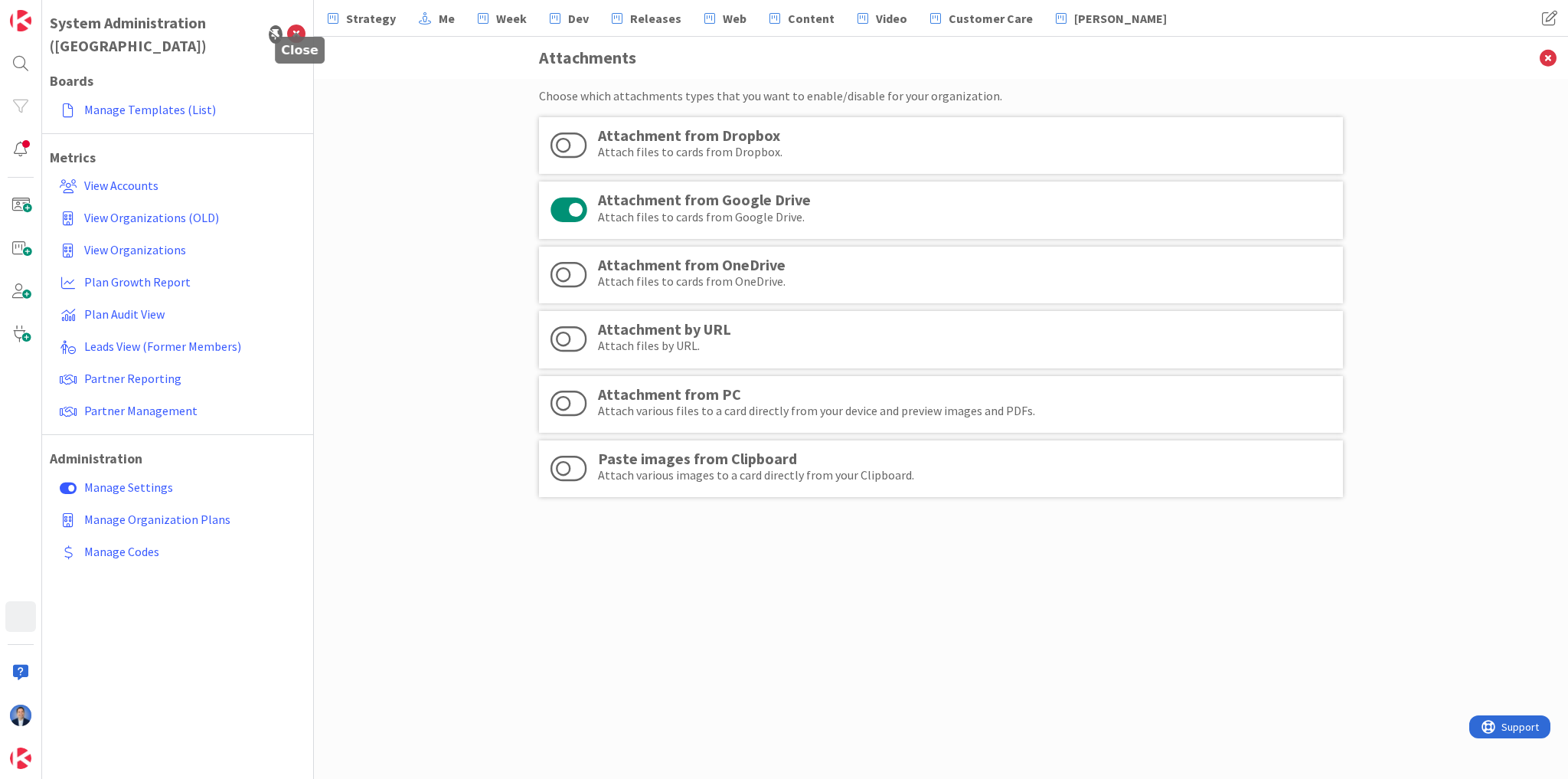
click at [299, 25] on icon at bounding box center [296, 34] width 18 height 18
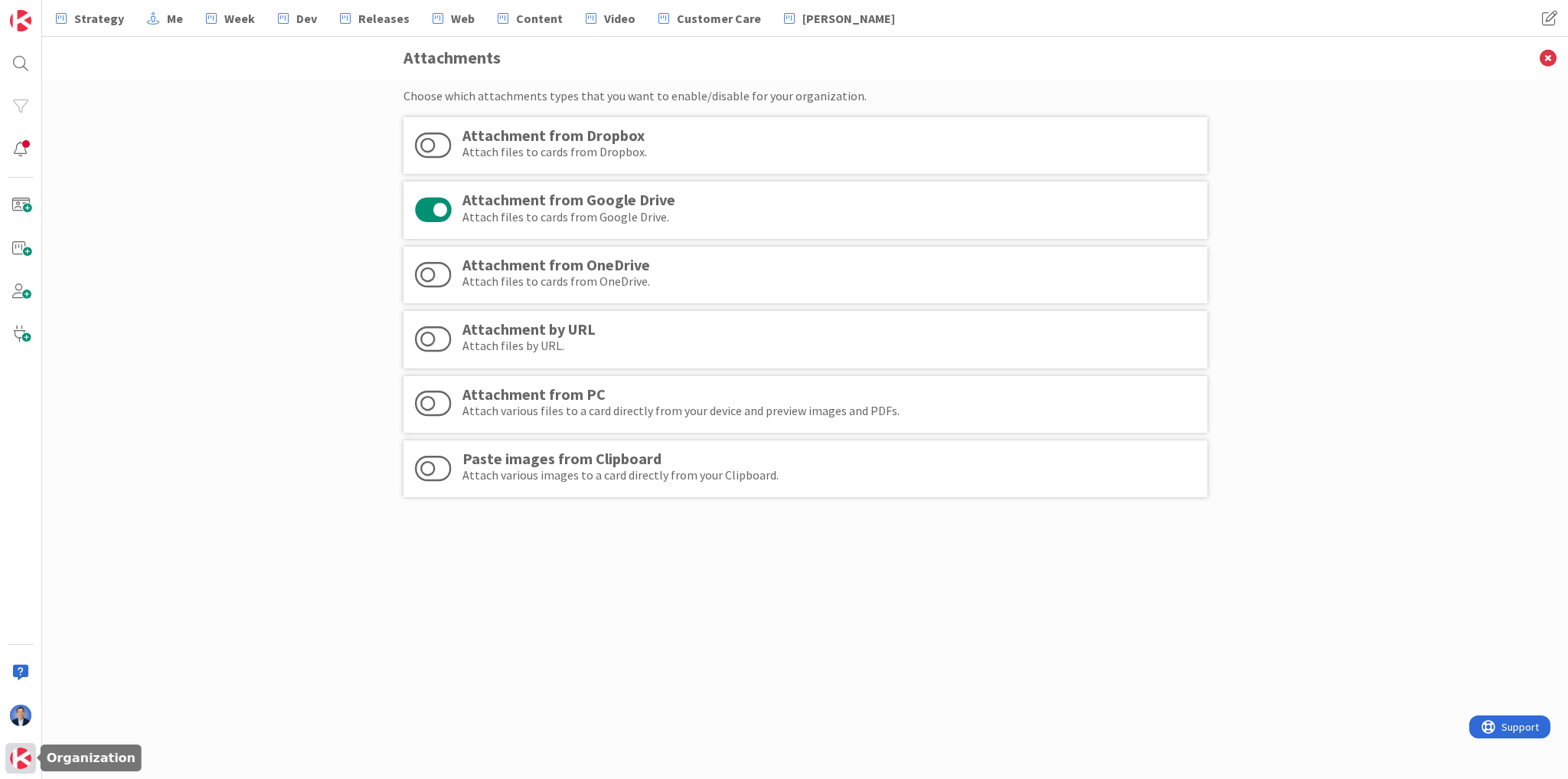
click at [13, 763] on img at bounding box center [21, 758] width 22 height 22
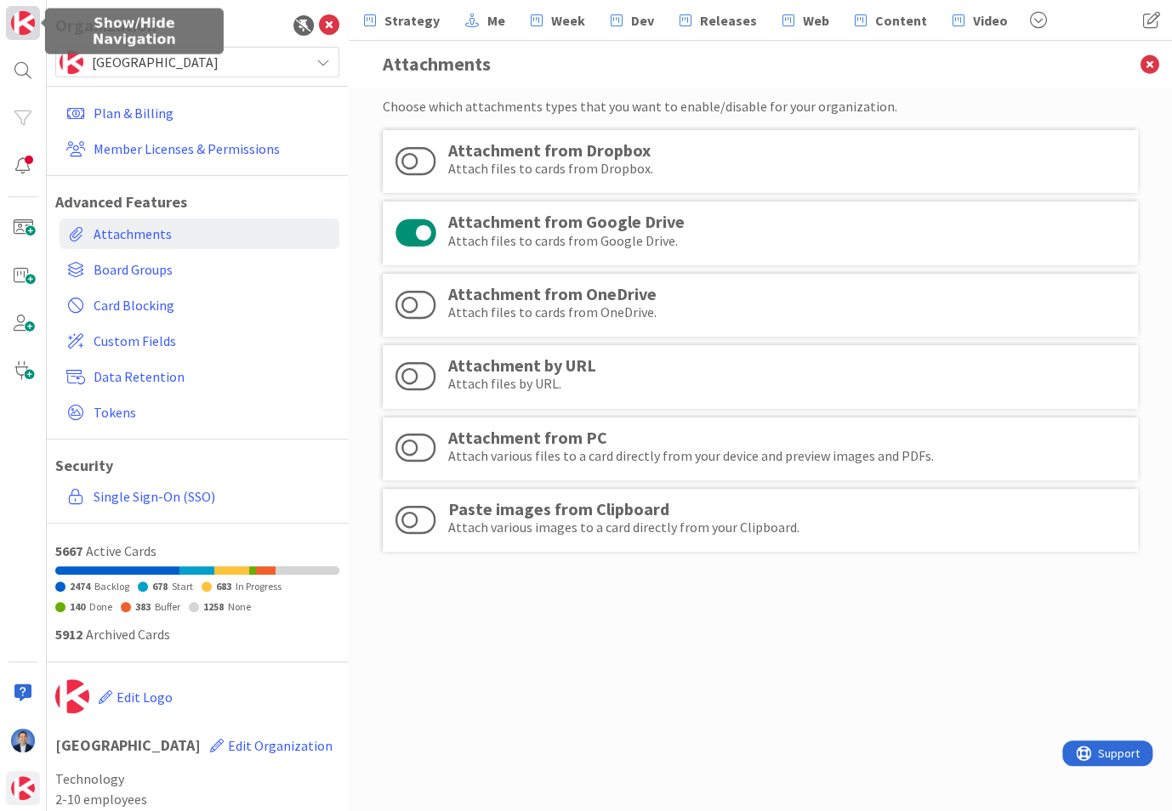
click at [29, 24] on img at bounding box center [23, 23] width 24 height 24
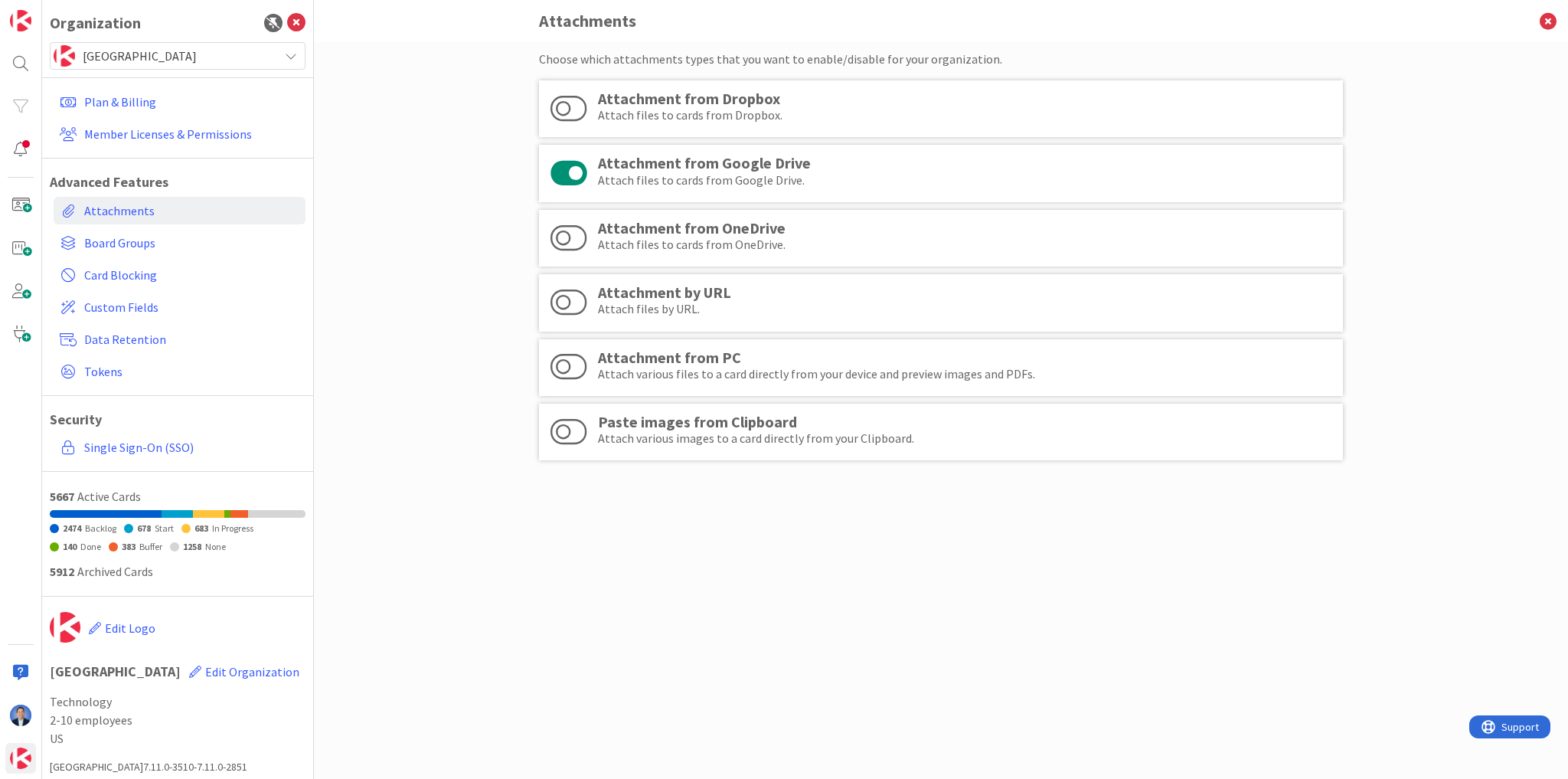
drag, startPoint x: 557, startPoint y: 104, endPoint x: 565, endPoint y: 131, distance: 28.2
click at [558, 104] on button at bounding box center [568, 109] width 37 height 29
click at [566, 243] on button at bounding box center [568, 238] width 37 height 29
click at [568, 300] on button at bounding box center [568, 303] width 37 height 29
click at [566, 358] on button at bounding box center [568, 367] width 37 height 29
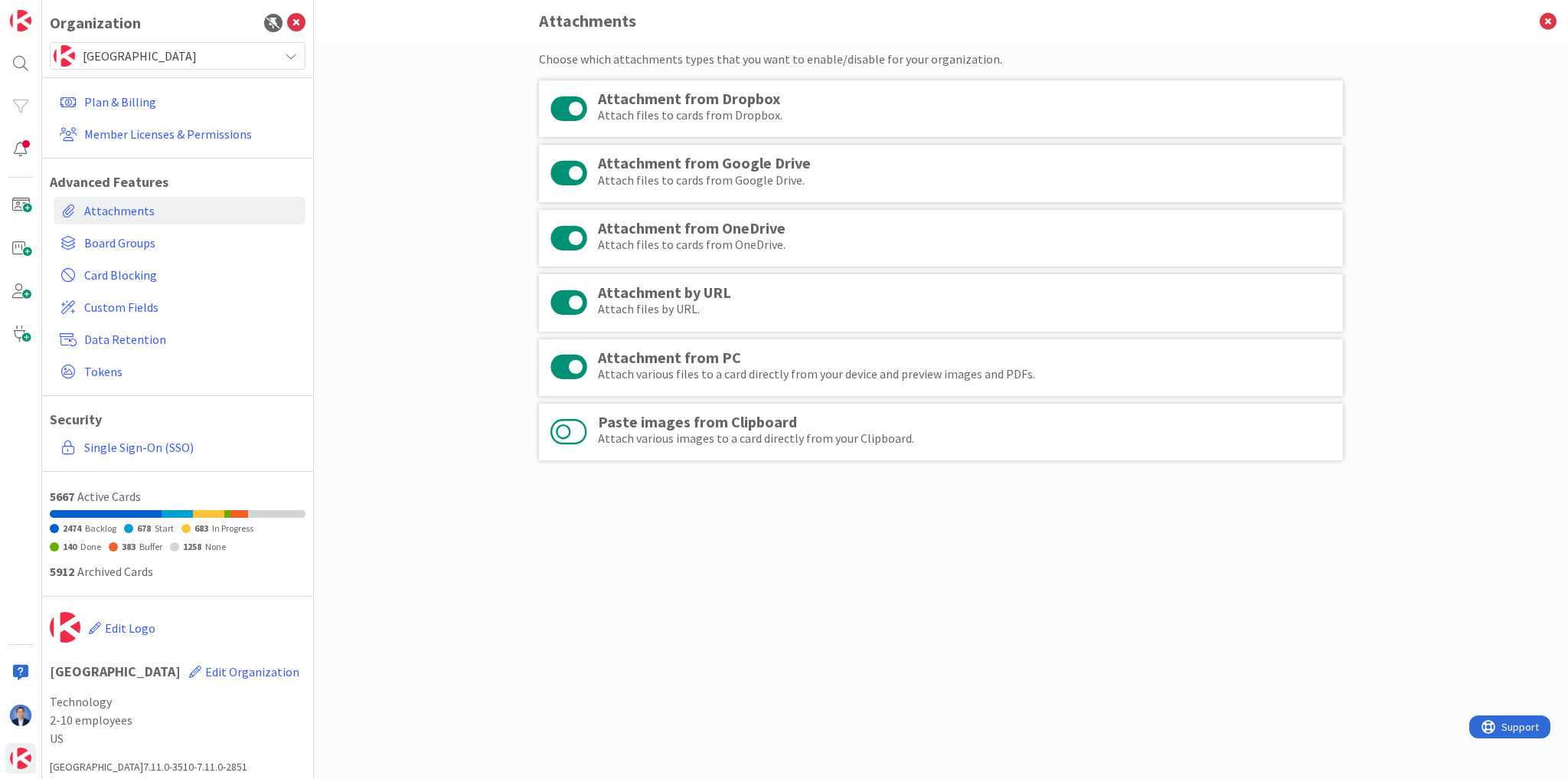
click at [564, 437] on button at bounding box center [568, 431] width 37 height 29
click at [1550, 15] on icon at bounding box center [1548, 21] width 40 height 42
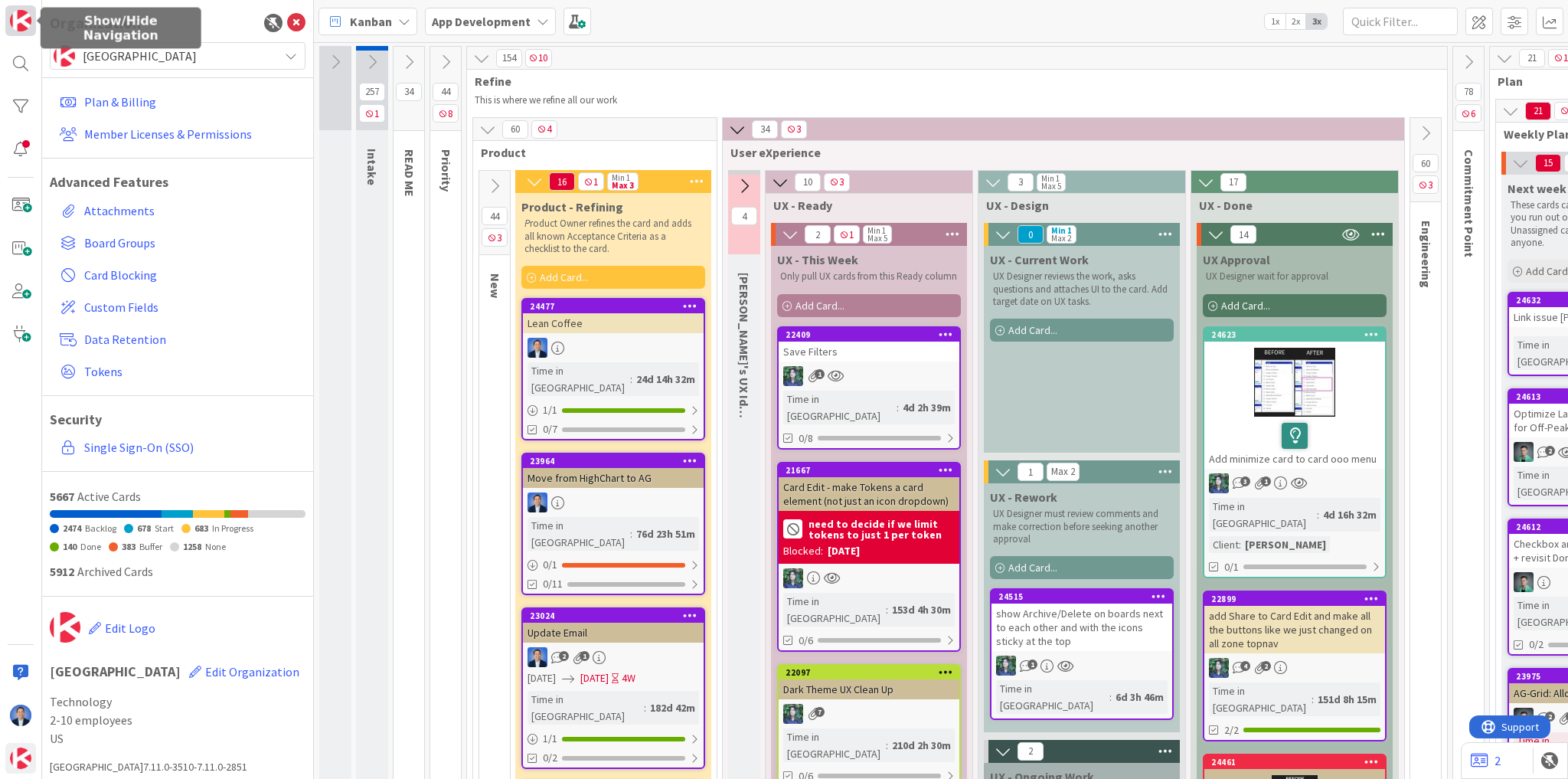
click at [28, 19] on img at bounding box center [21, 21] width 22 height 22
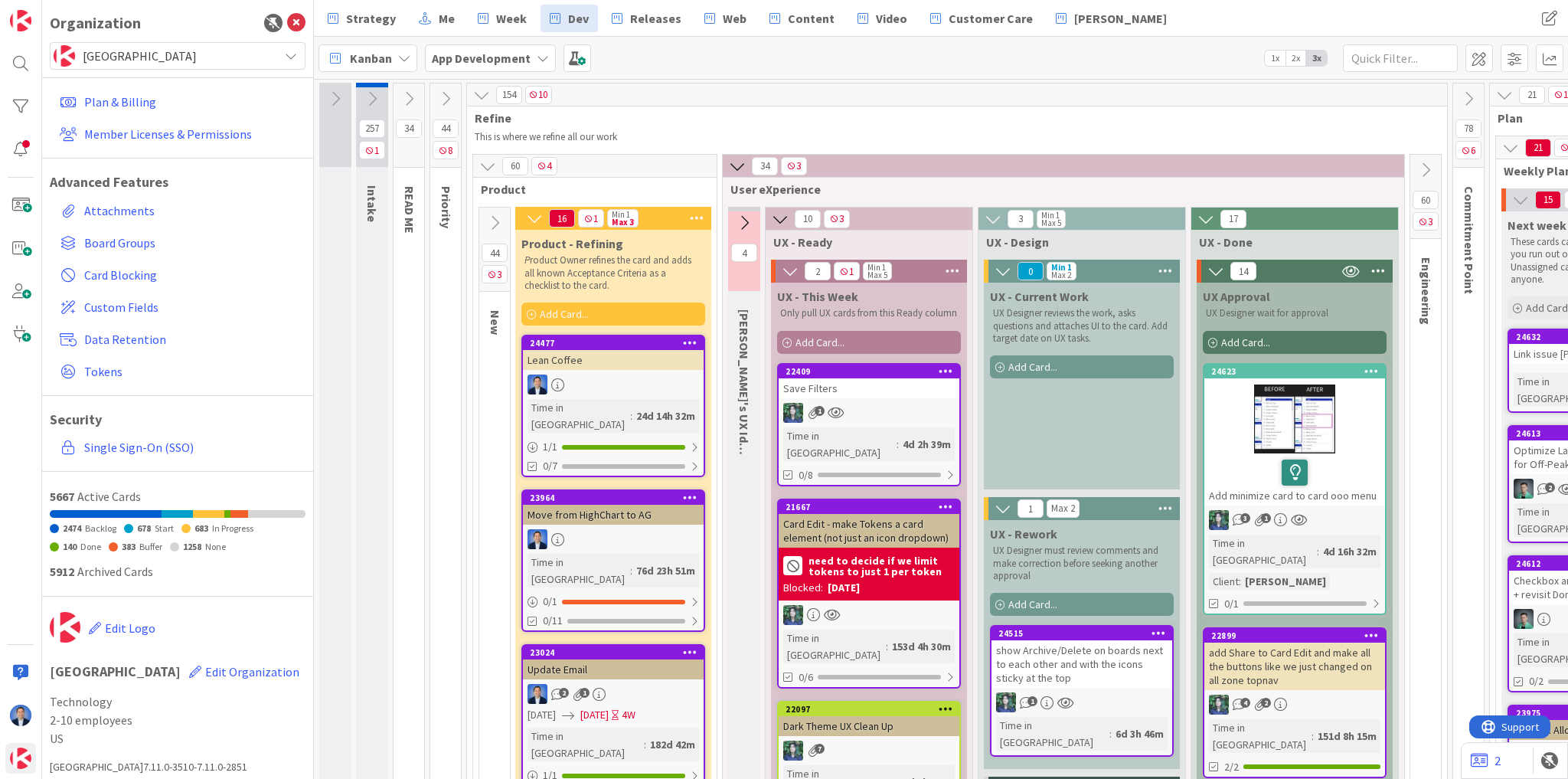
drag, startPoint x: 491, startPoint y: 34, endPoint x: 513, endPoint y: 49, distance: 26.6
click at [513, 50] on b "App Development" at bounding box center [482, 58] width 99 height 15
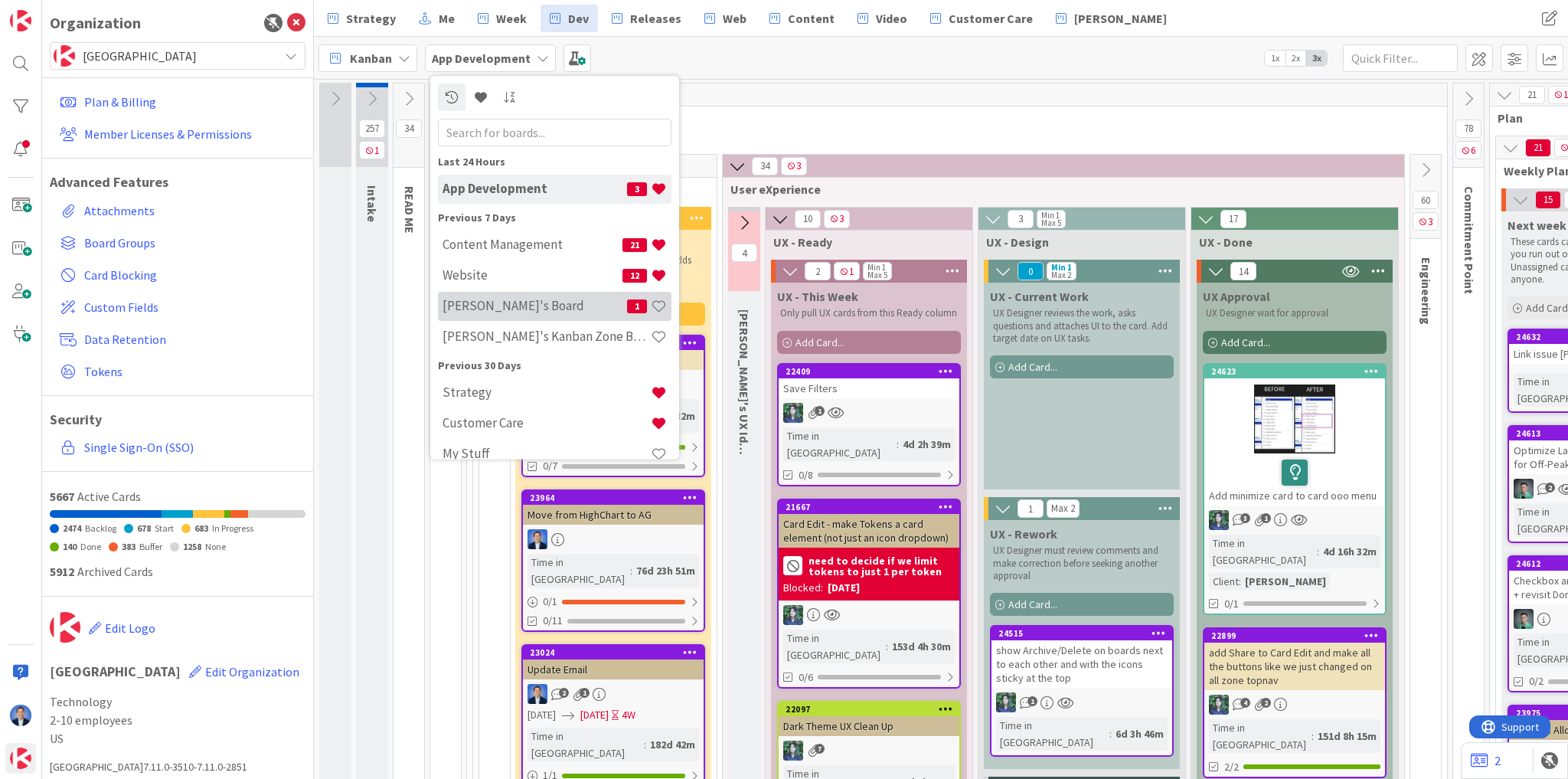
click at [516, 304] on h4 "[PERSON_NAME]'s Board" at bounding box center [534, 306] width 185 height 15
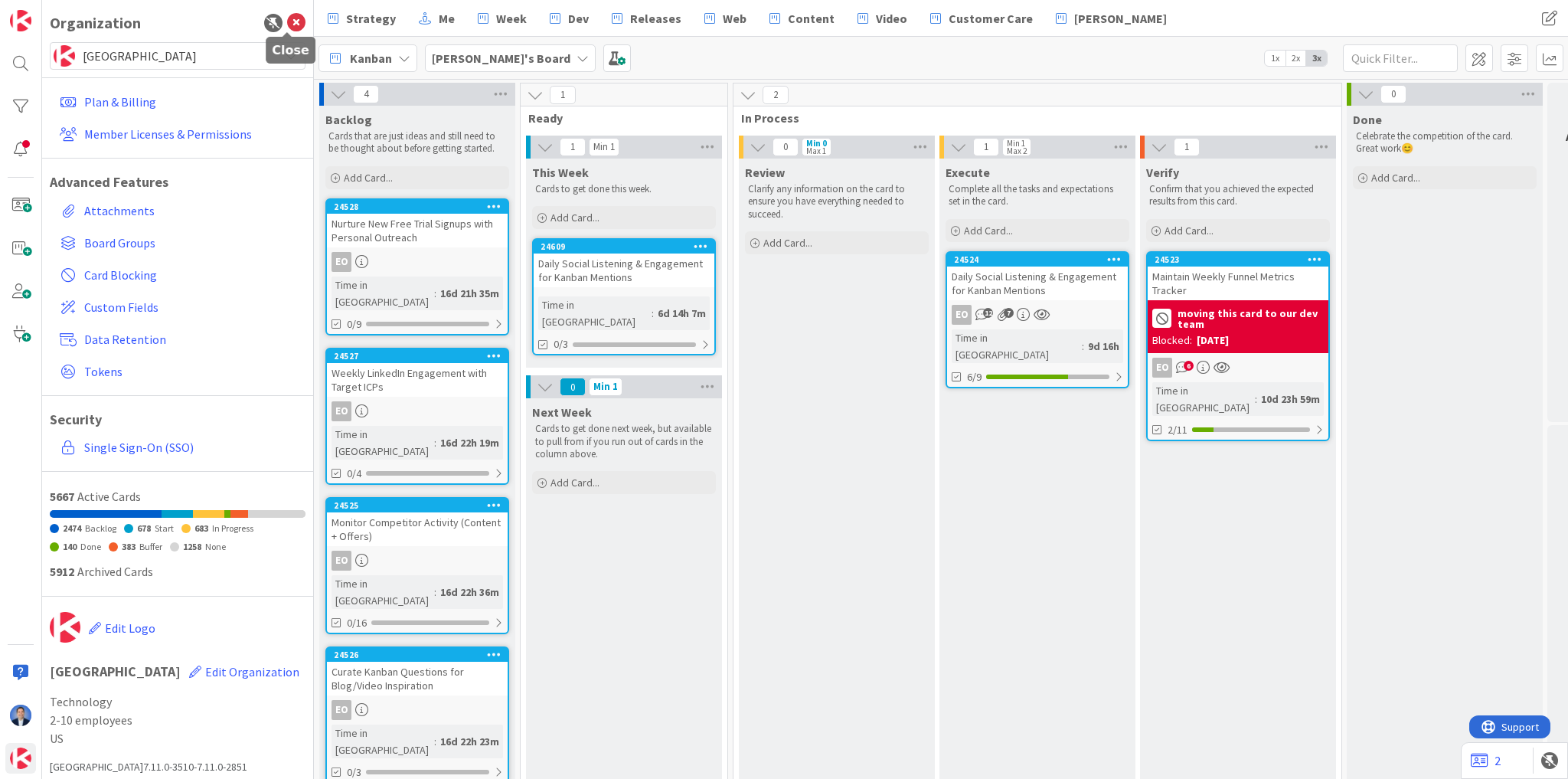
click at [291, 22] on icon at bounding box center [296, 23] width 18 height 18
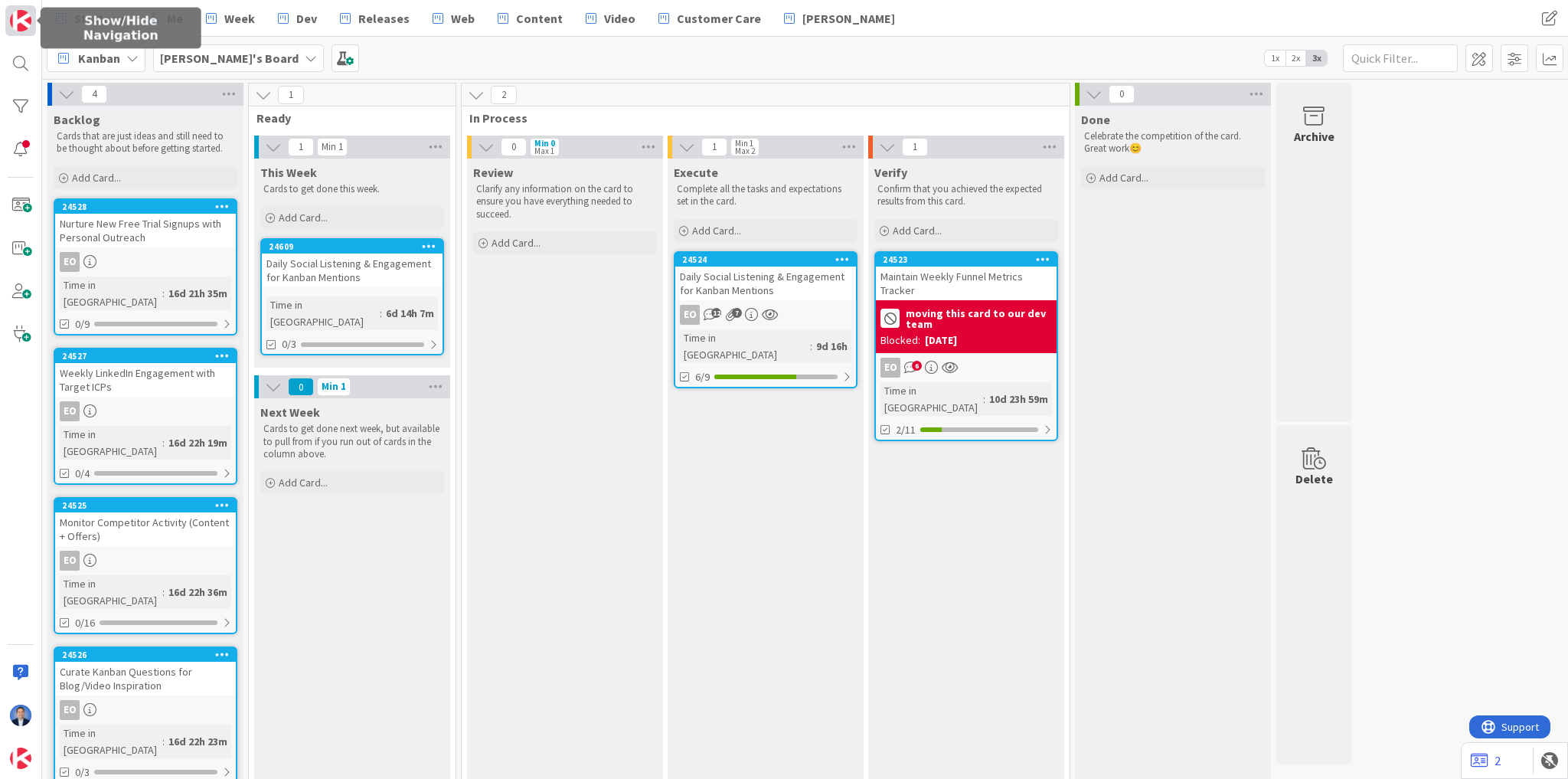
click at [18, 18] on img at bounding box center [21, 21] width 22 height 22
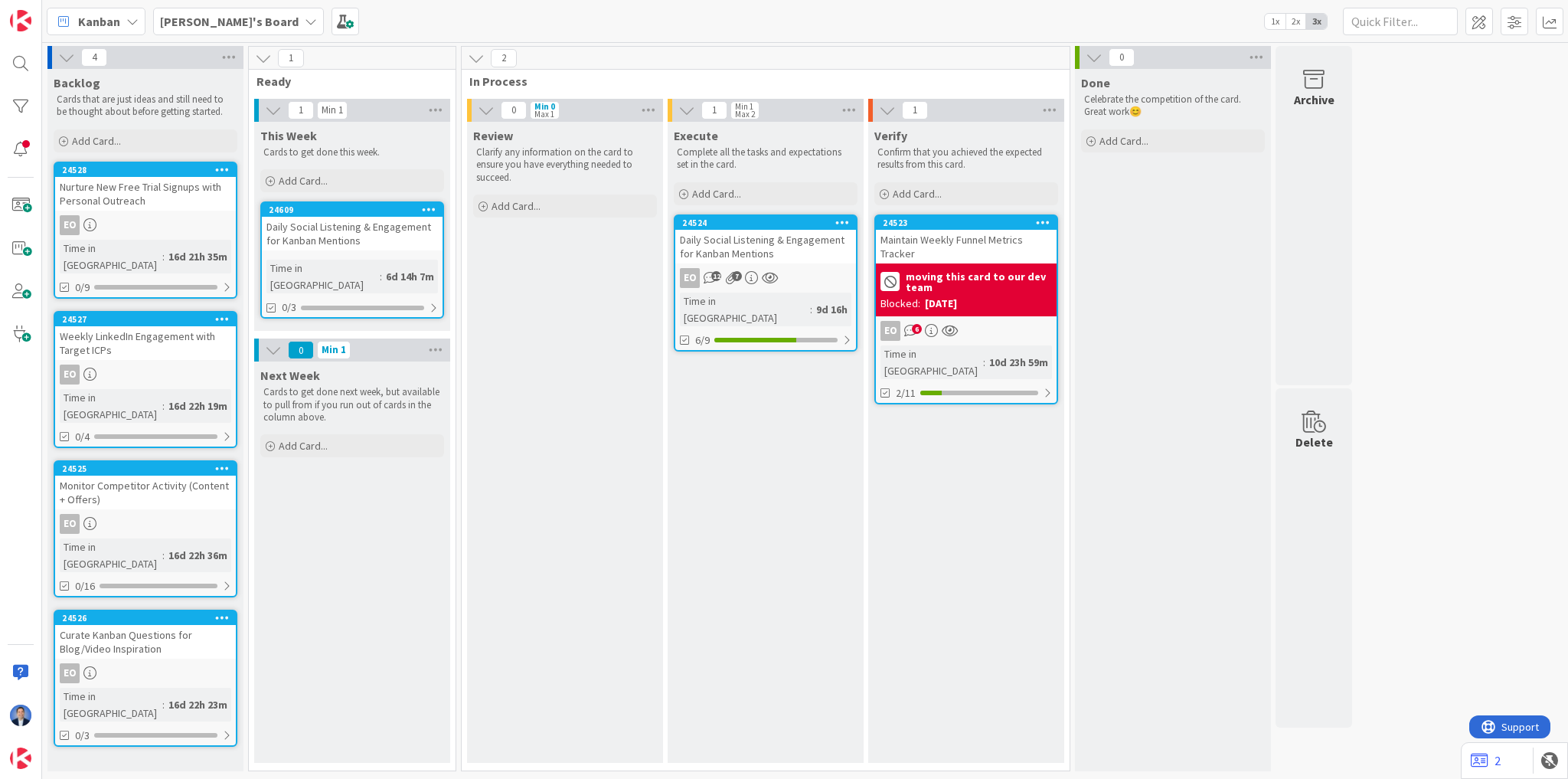
click at [754, 392] on div "Execute Complete all the tasks and expectations set in the card. Add Card... 24…" at bounding box center [766, 442] width 196 height 641
click at [298, 298] on div "0/3" at bounding box center [352, 307] width 181 height 19
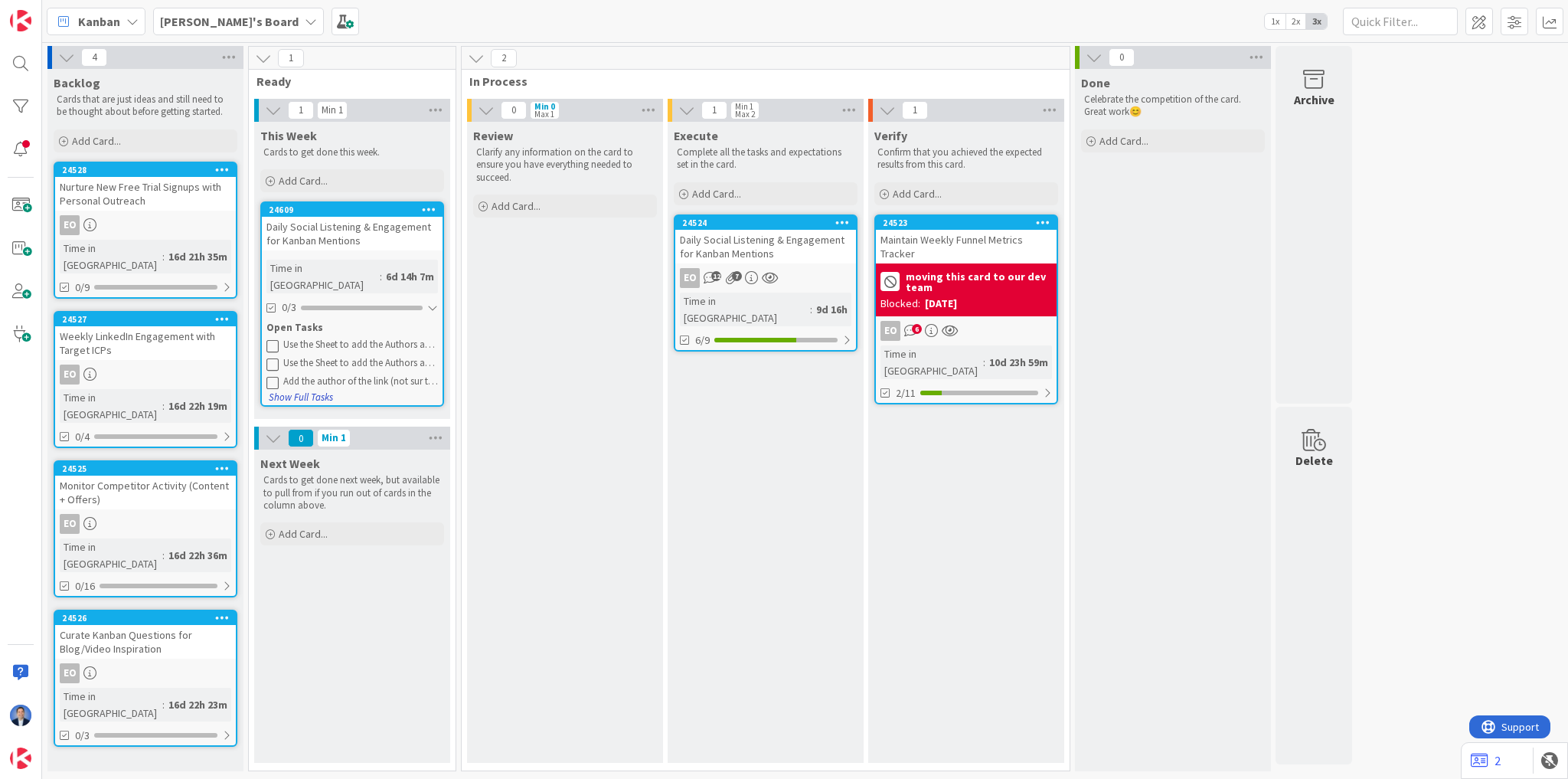
click at [313, 389] on button "Show Full Tasks" at bounding box center [301, 397] width 66 height 17
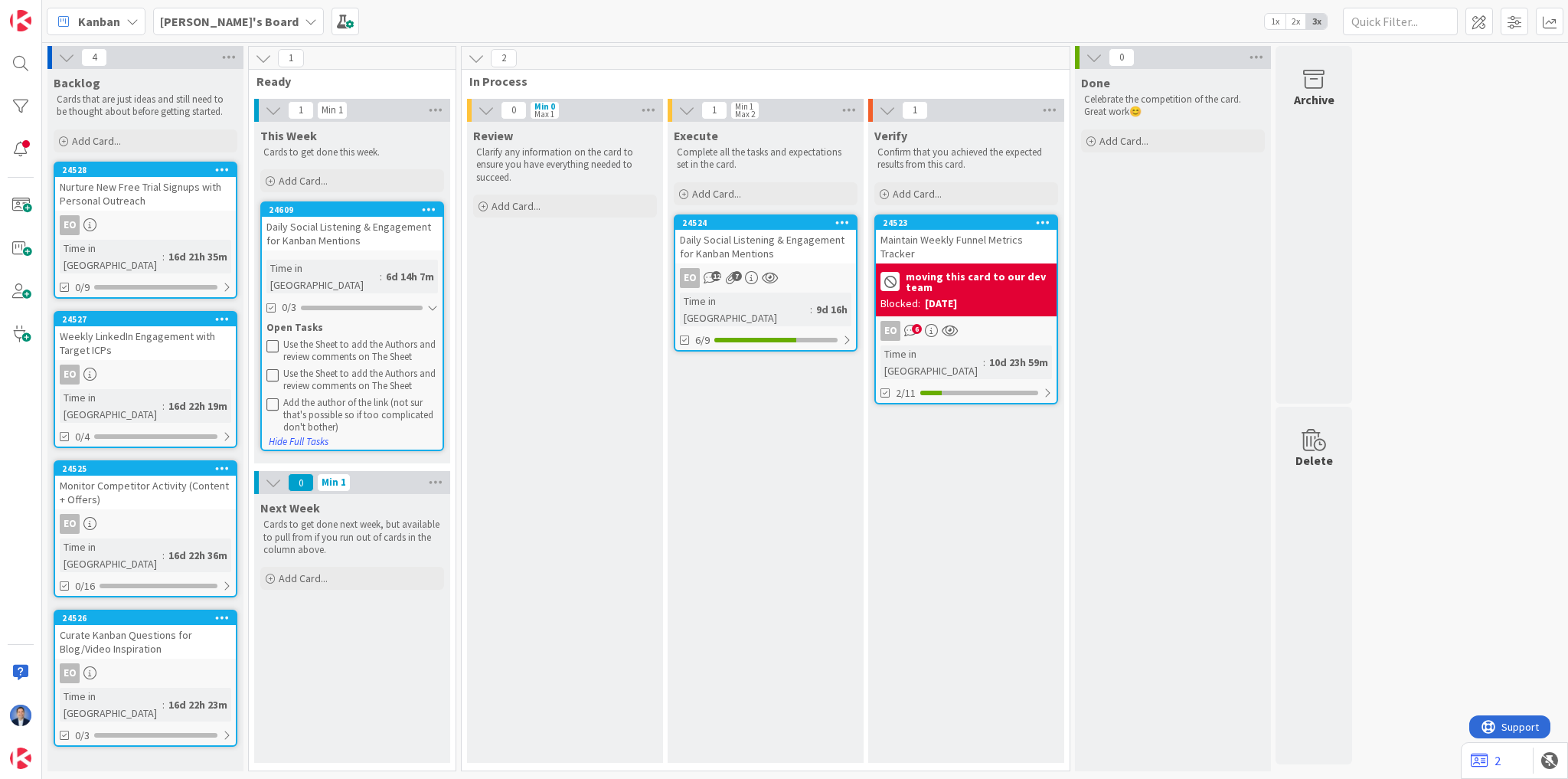
click at [371, 227] on div "Daily Social Listening & Engagement for Kanban Mentions" at bounding box center [352, 233] width 181 height 33
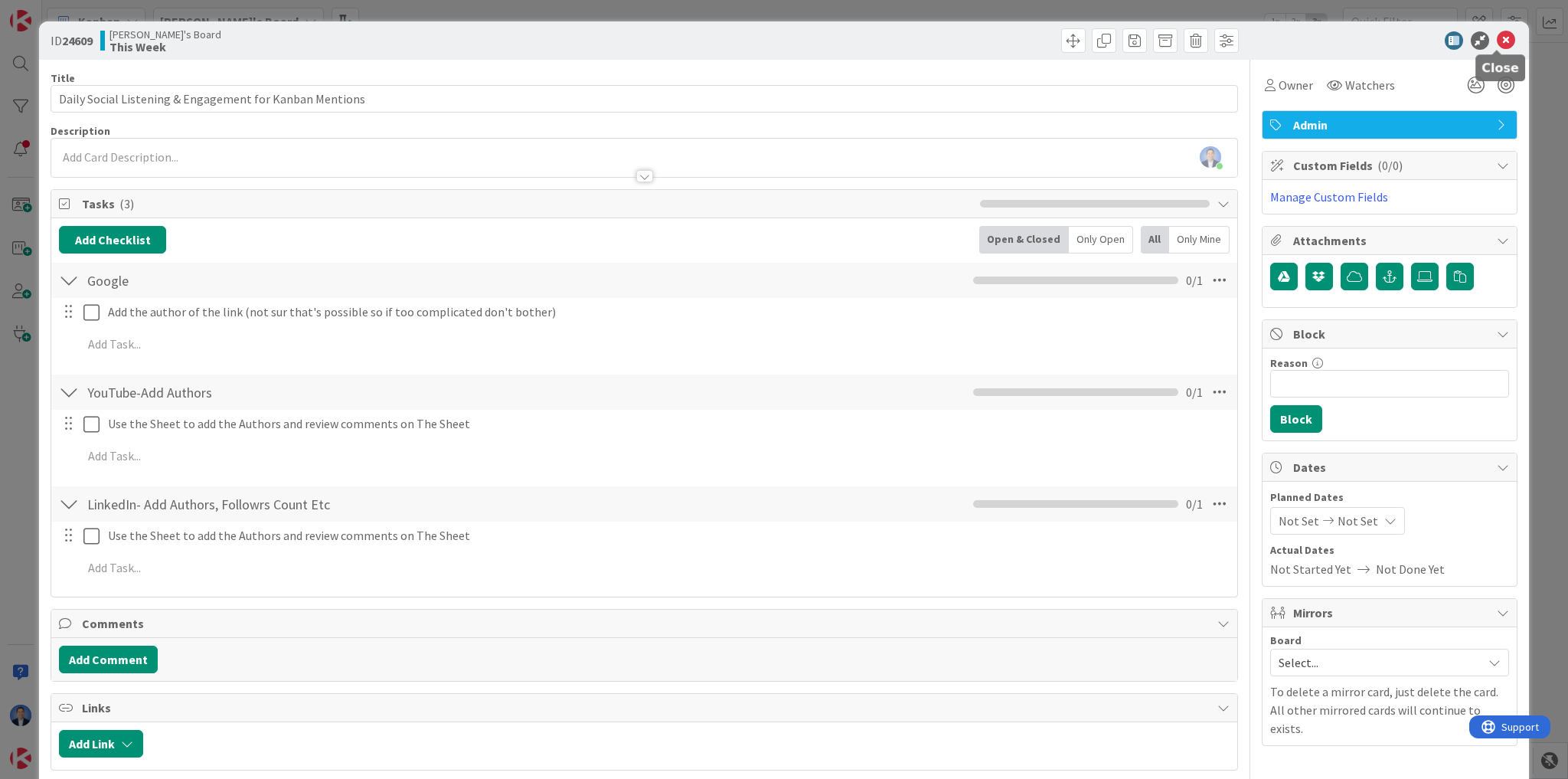
click at [1499, 40] on icon at bounding box center [1506, 41] width 18 height 18
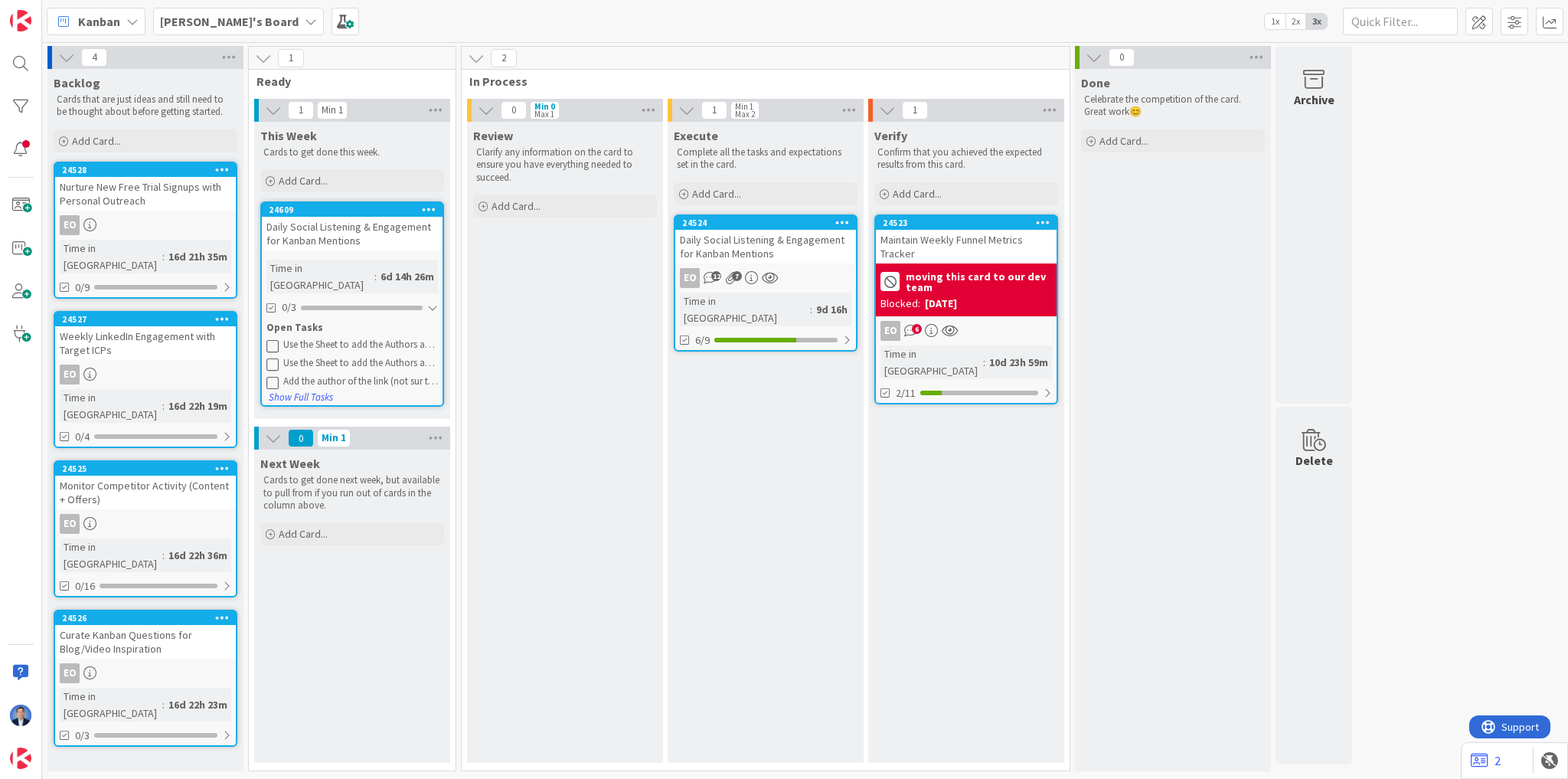
click at [747, 245] on div "Daily Social Listening & Engagement for Kanban Mentions" at bounding box center [766, 246] width 181 height 33
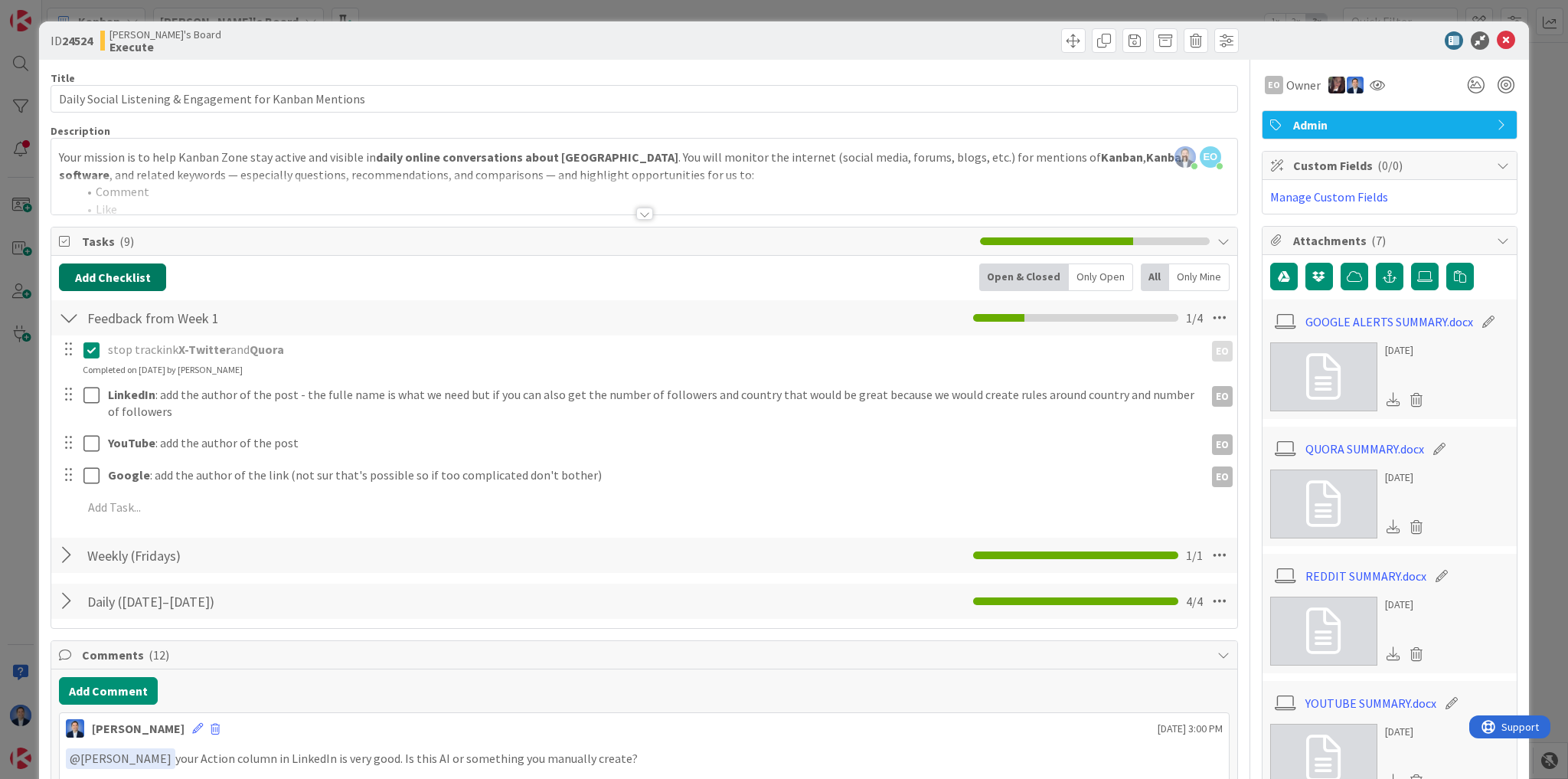
click at [107, 274] on button "Add Checklist" at bounding box center [112, 276] width 107 height 28
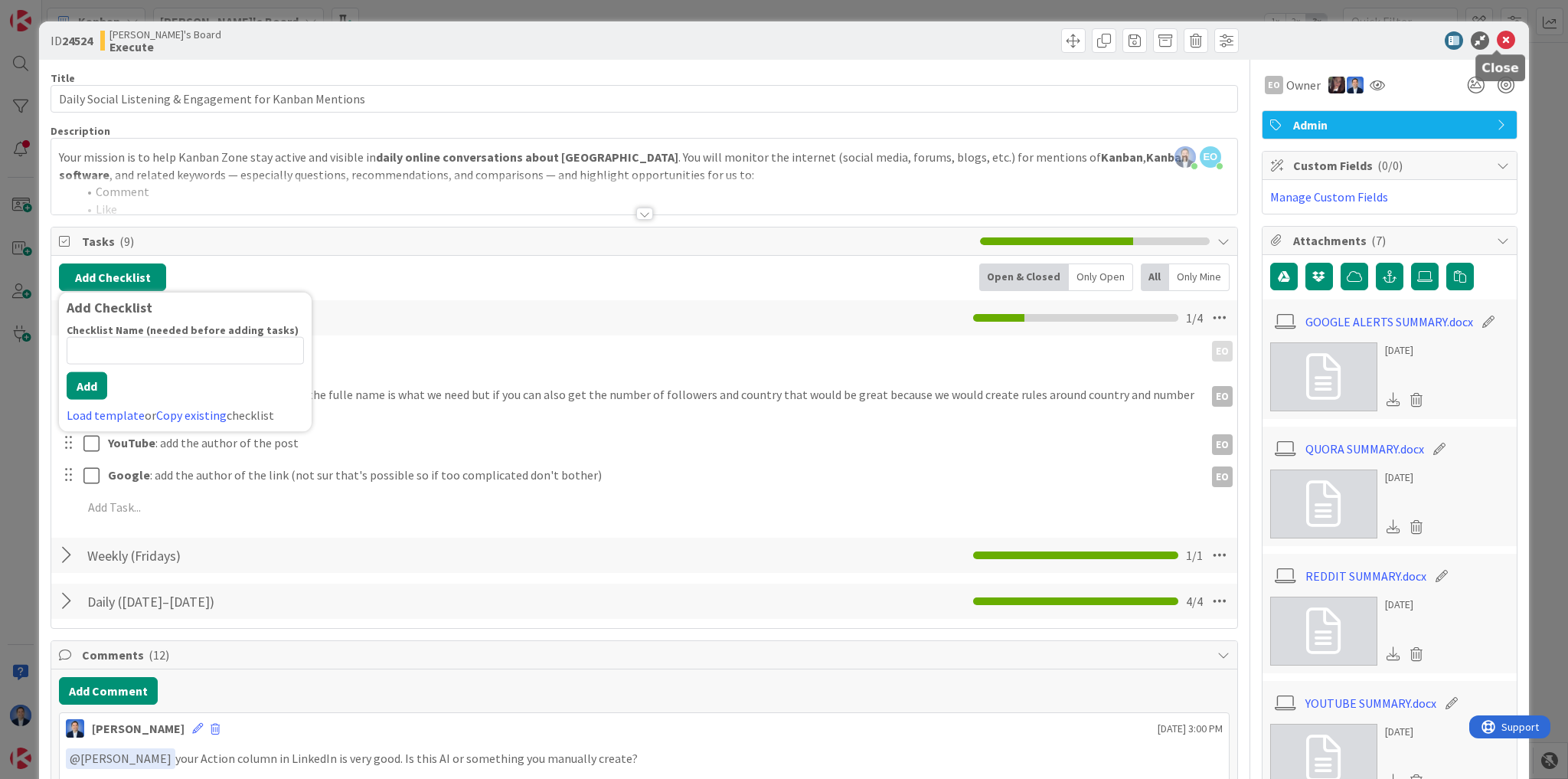
click at [1497, 49] on icon at bounding box center [1506, 41] width 18 height 18
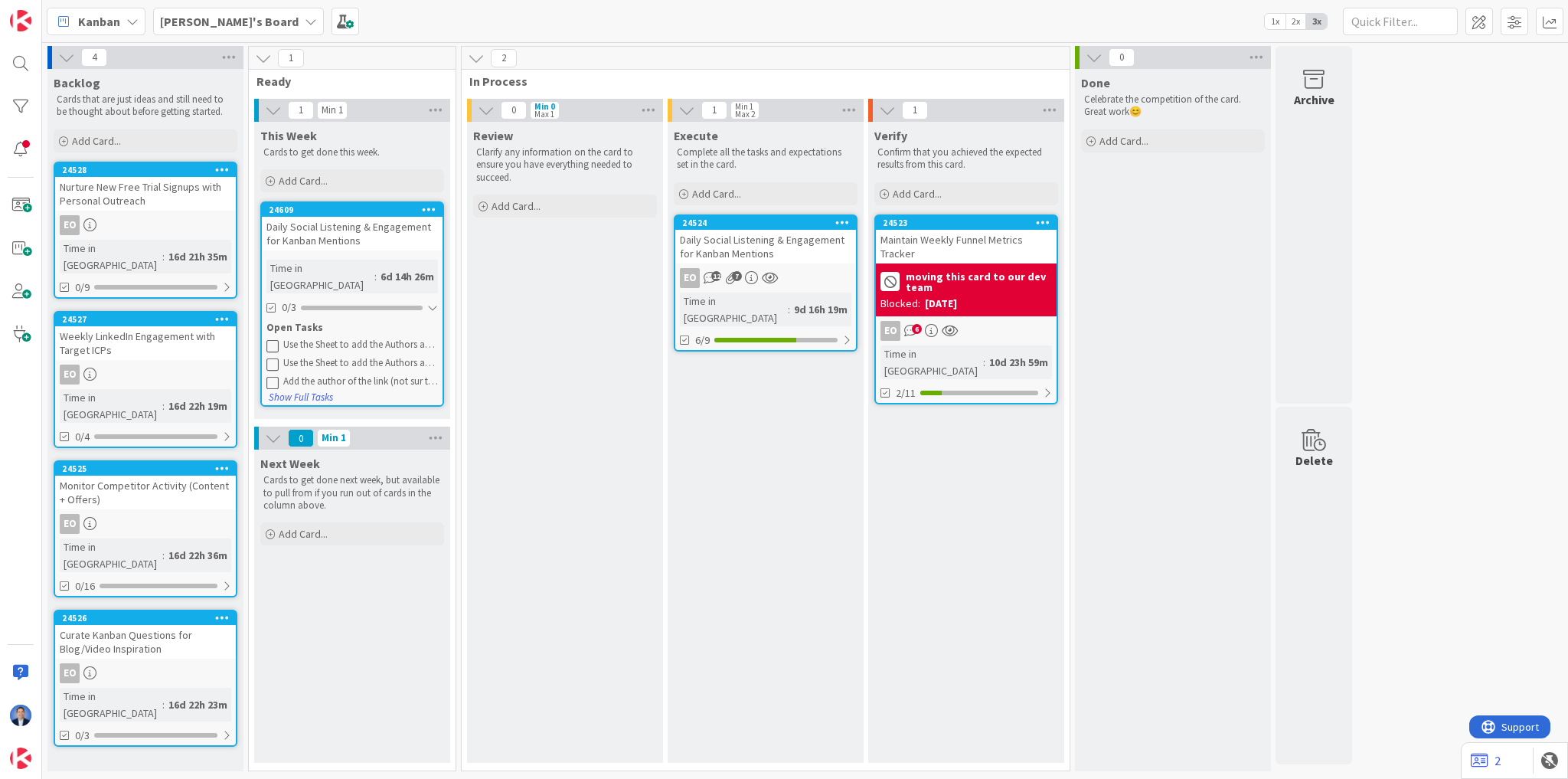
click at [192, 20] on b "[PERSON_NAME]'s Board" at bounding box center [230, 21] width 139 height 15
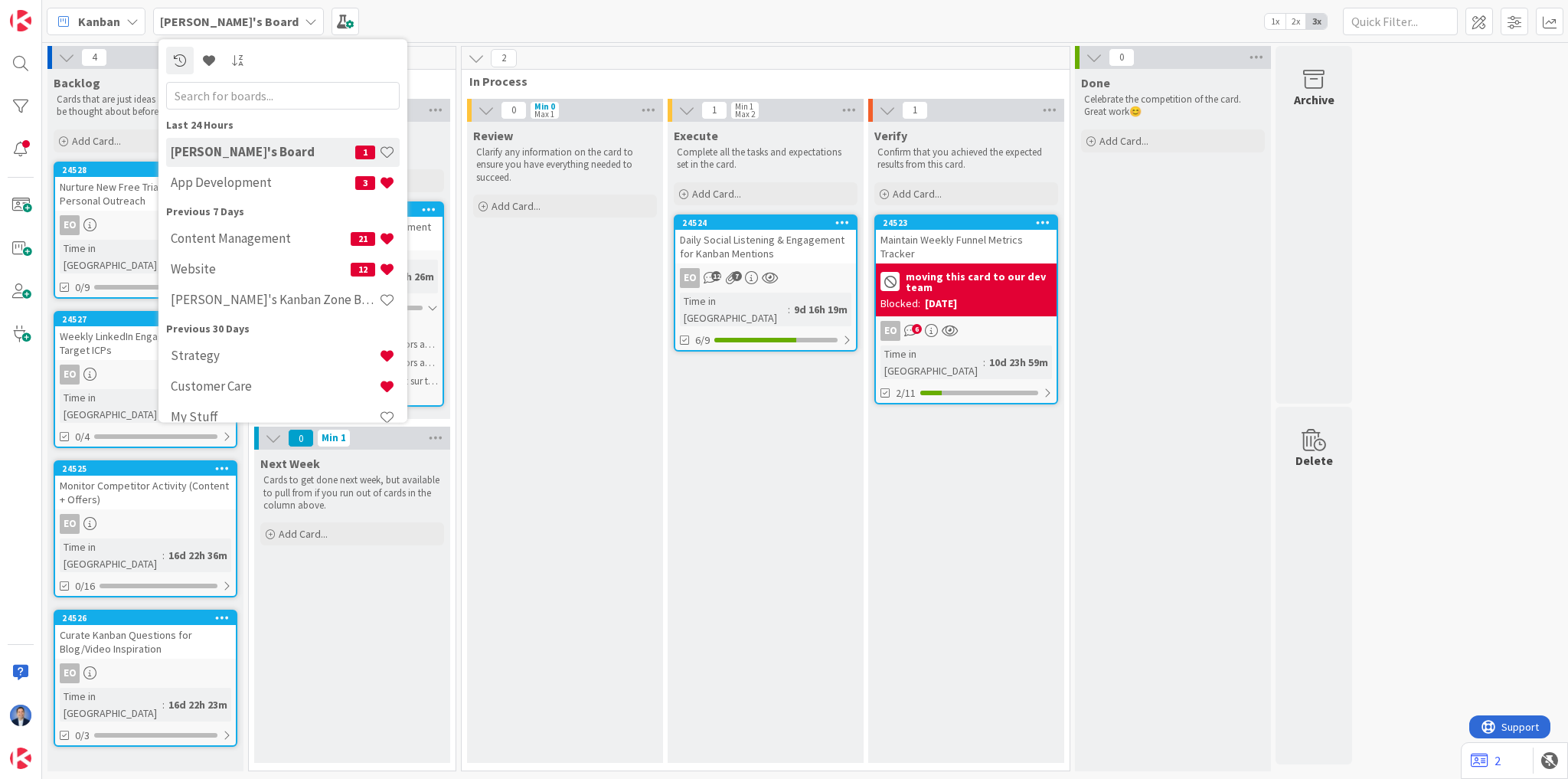
click at [230, 188] on h4 "App Development" at bounding box center [263, 183] width 185 height 15
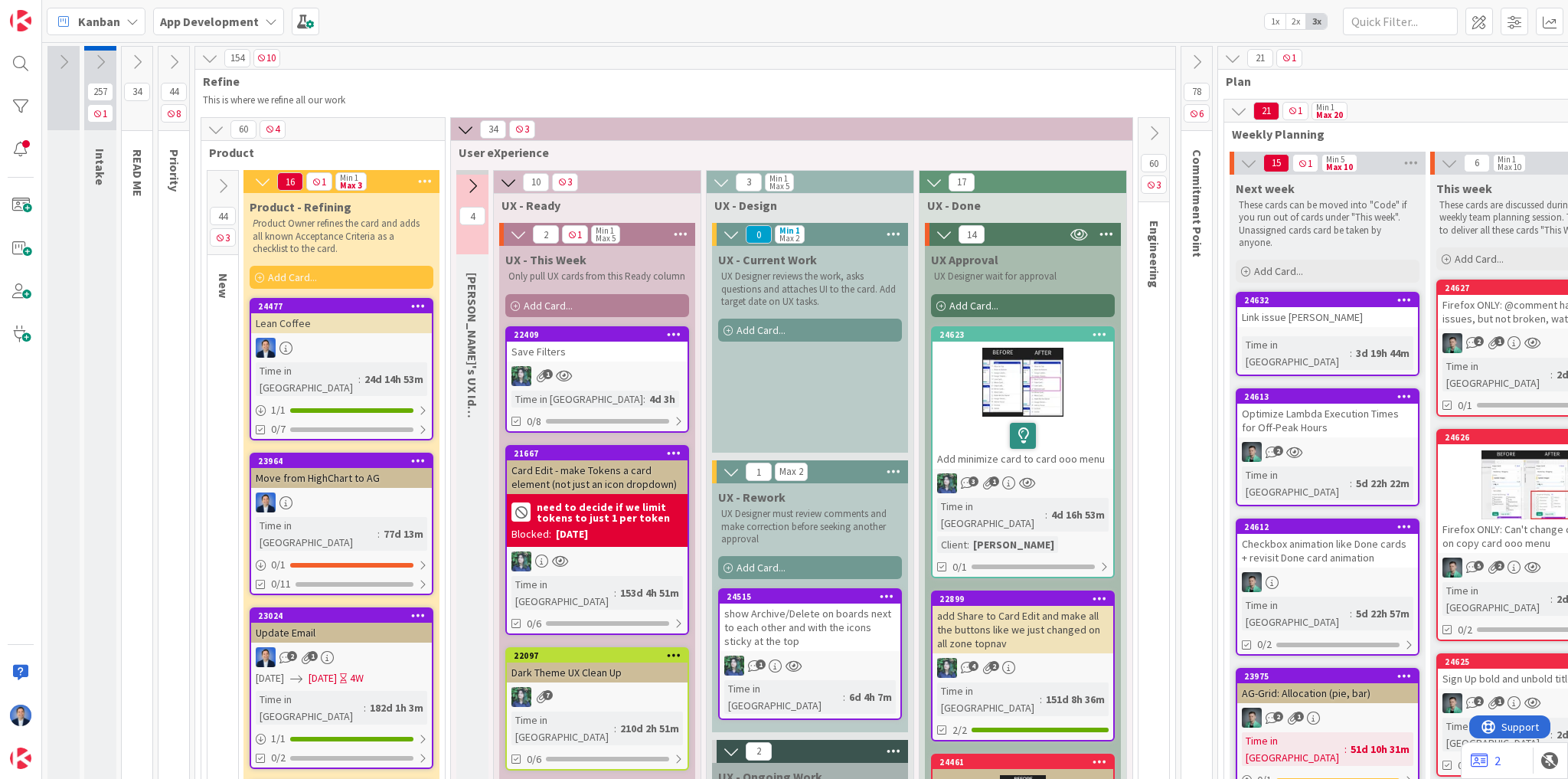
click at [212, 59] on icon at bounding box center [210, 58] width 17 height 17
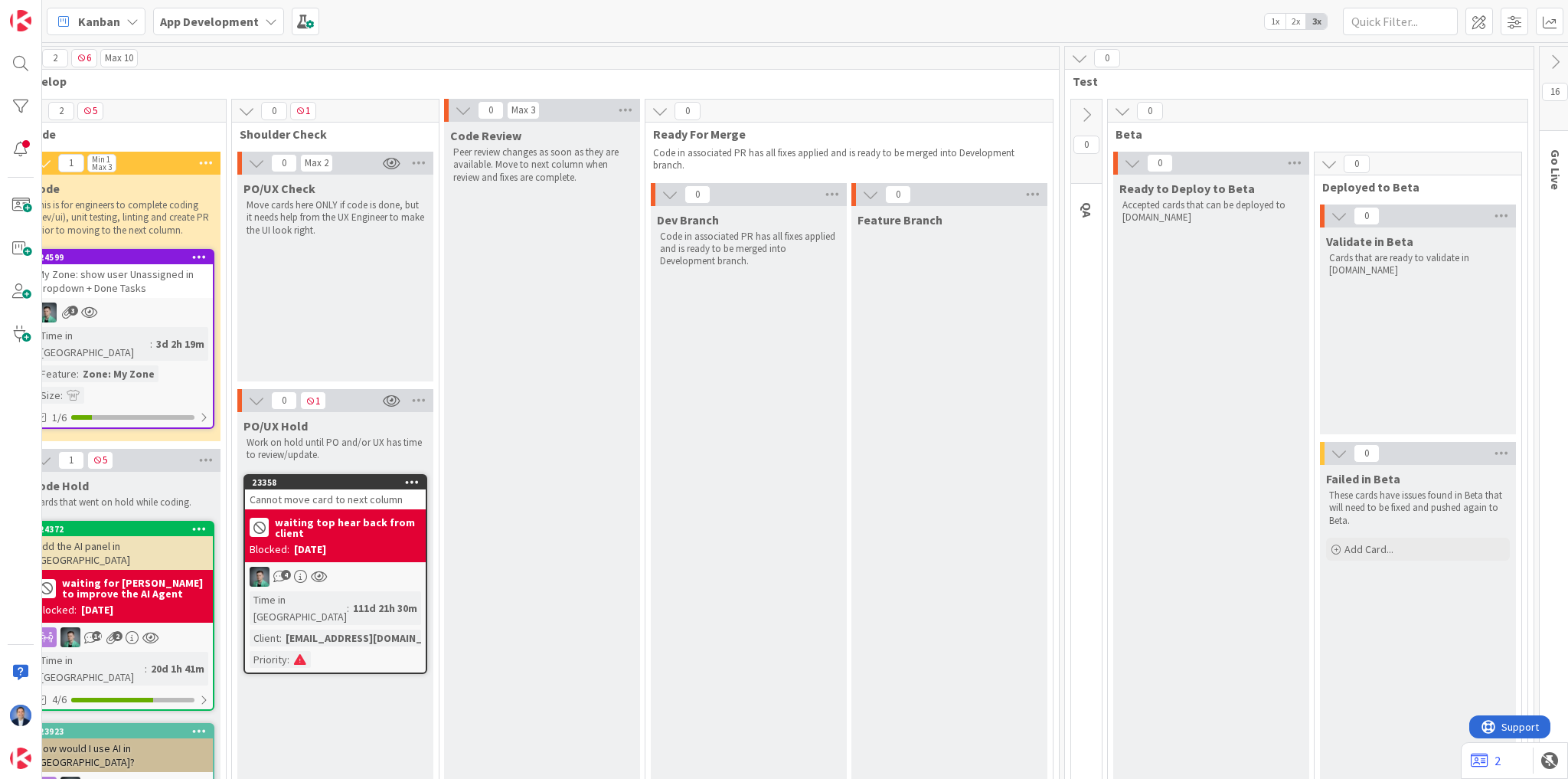
scroll to position [0, 978]
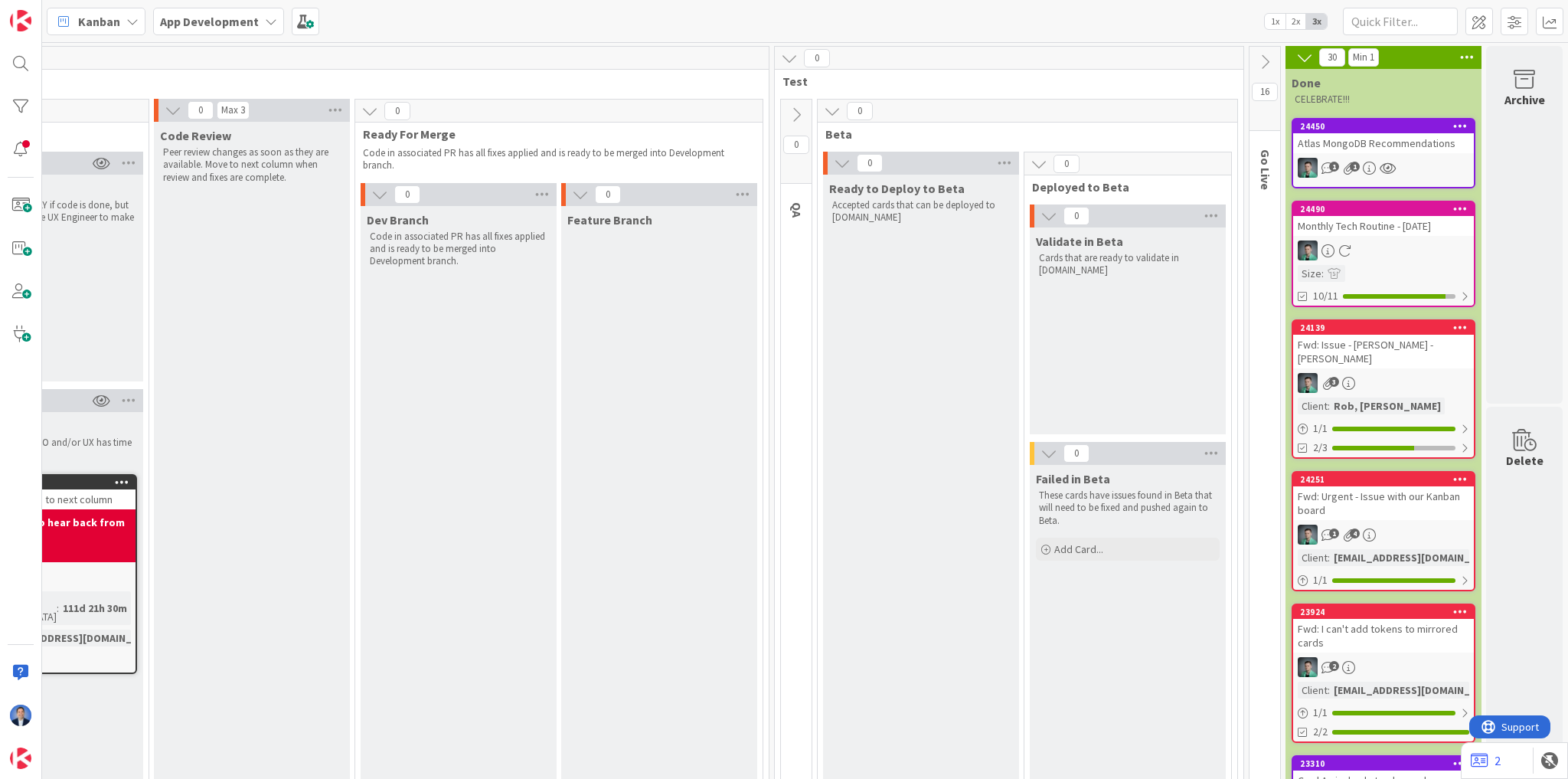
click at [1258, 58] on icon at bounding box center [1264, 62] width 17 height 17
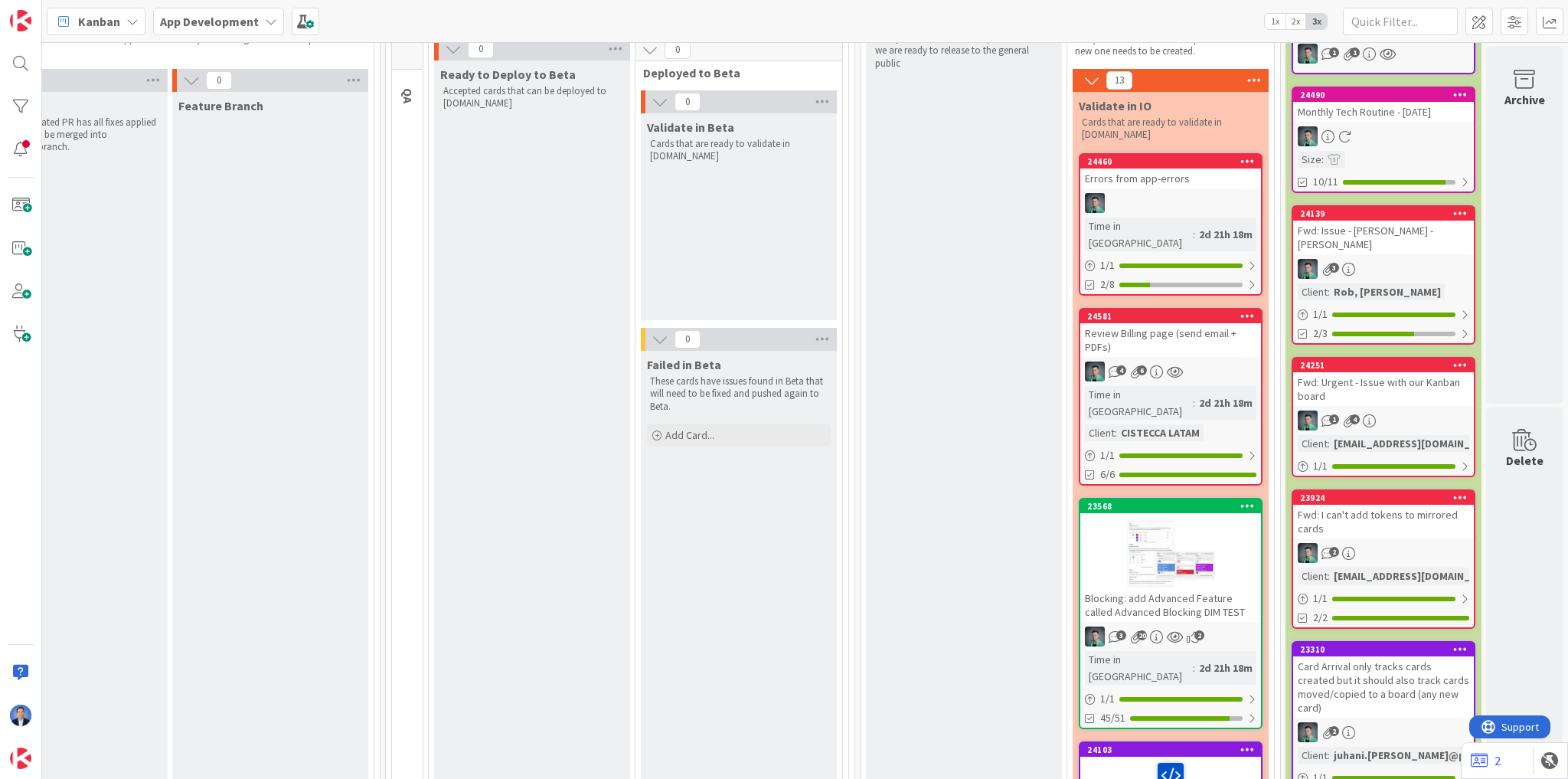
scroll to position [184, 1366]
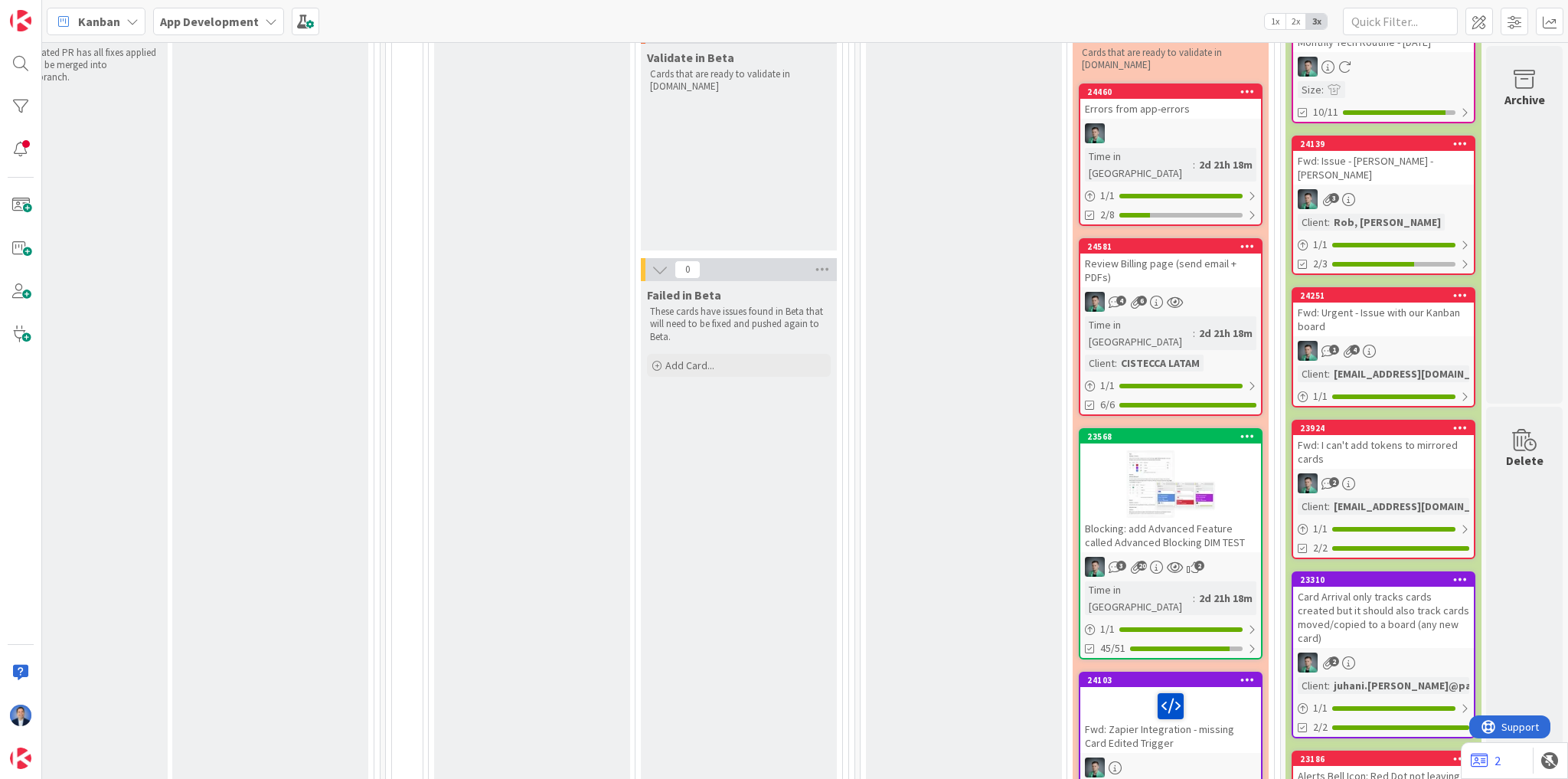
click at [1155, 519] on div "Blocking: add Advanced Feature called Advanced Blocking DIM TEST" at bounding box center [1171, 535] width 181 height 33
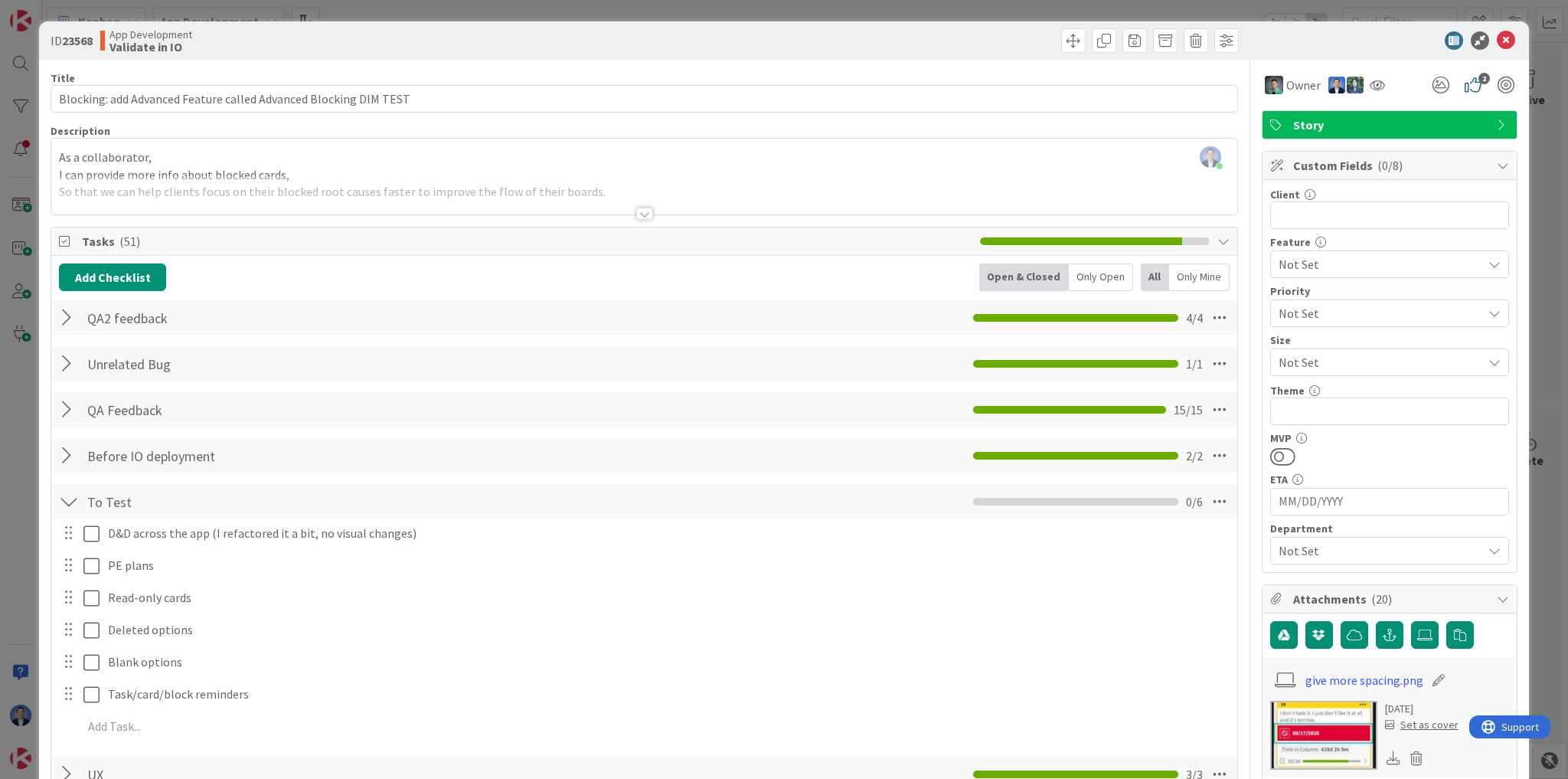
click at [65, 411] on div at bounding box center [68, 410] width 20 height 28
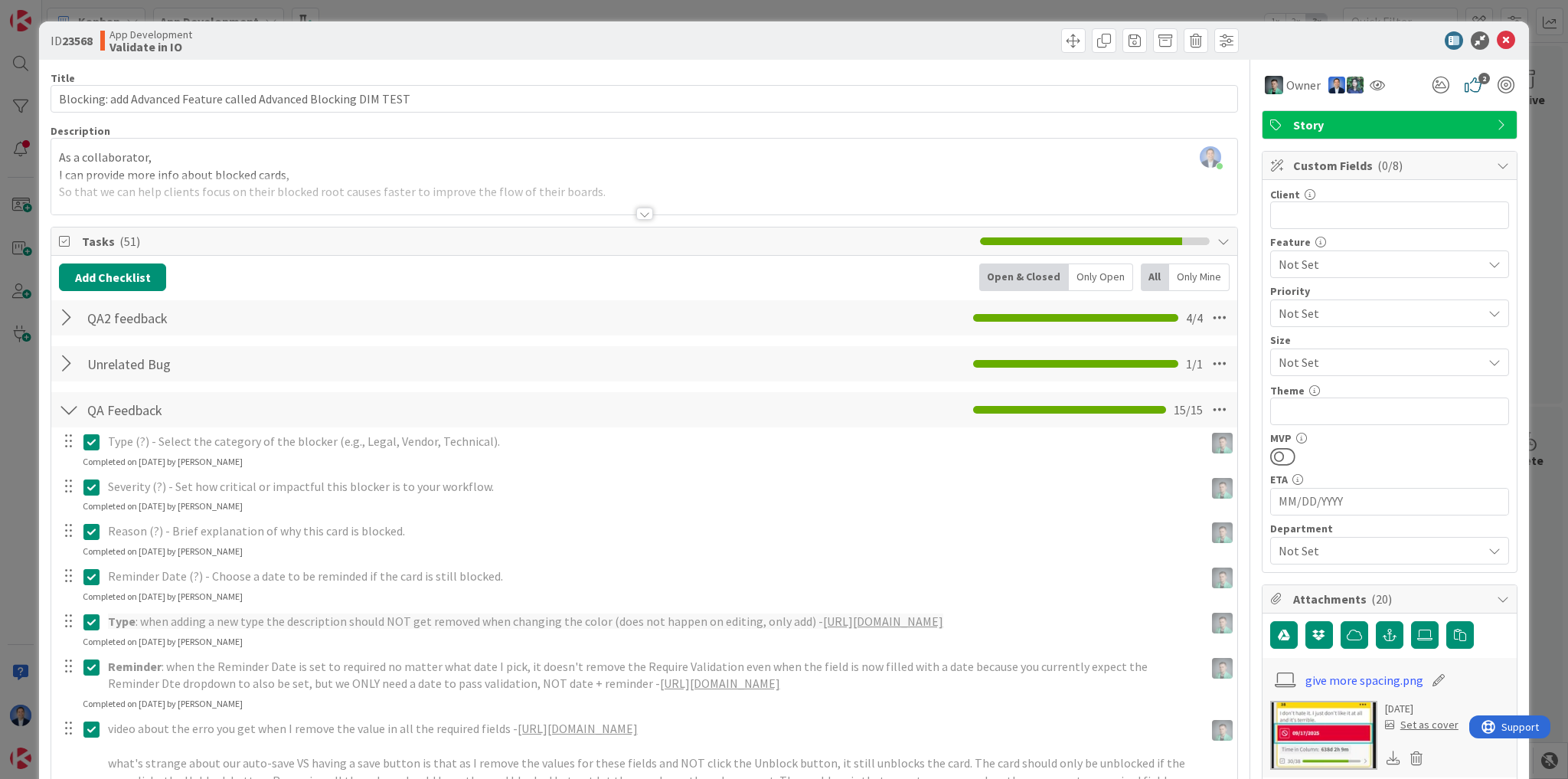
click at [65, 411] on div at bounding box center [68, 410] width 20 height 28
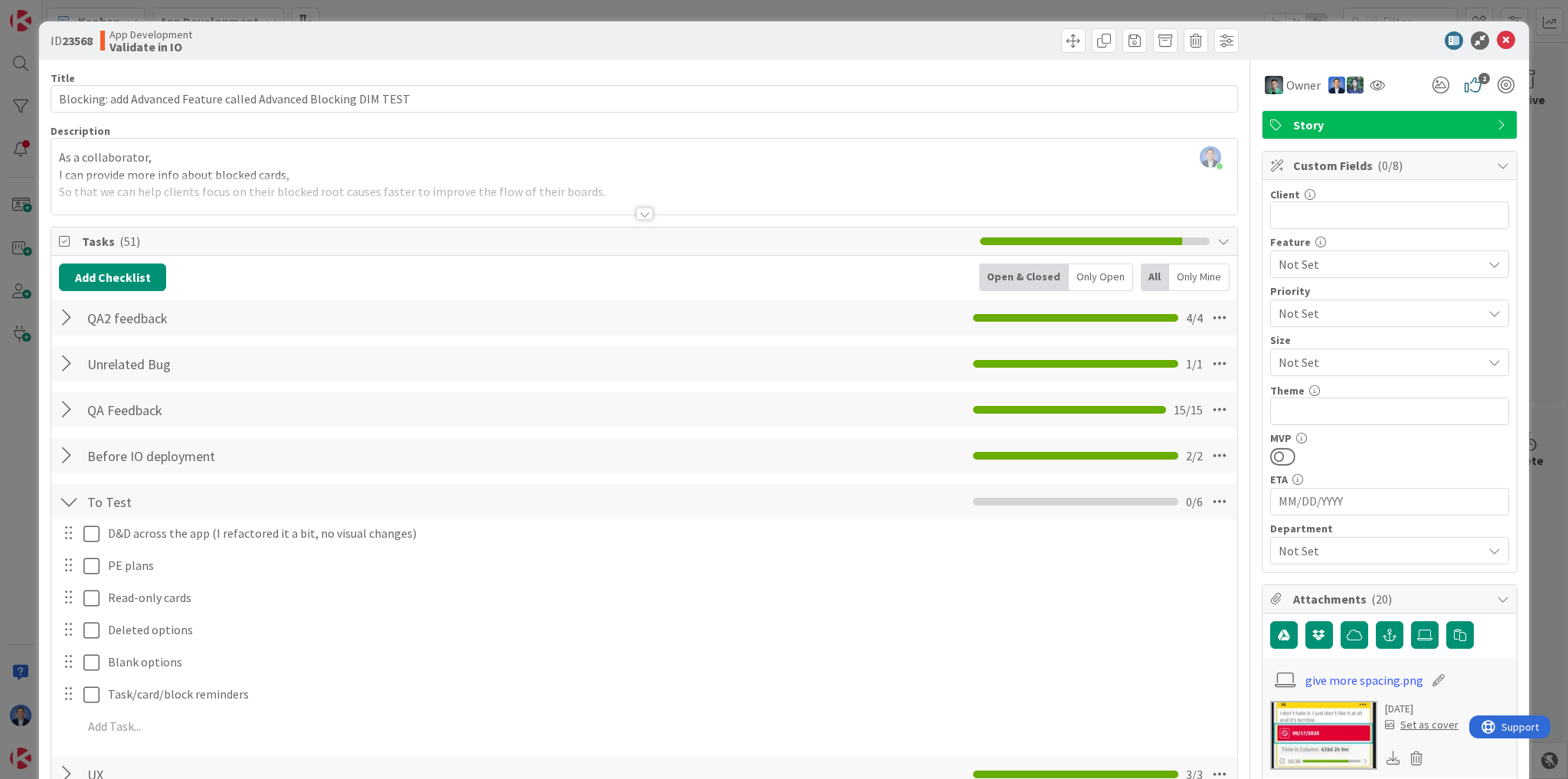
click at [66, 352] on div at bounding box center [68, 364] width 20 height 28
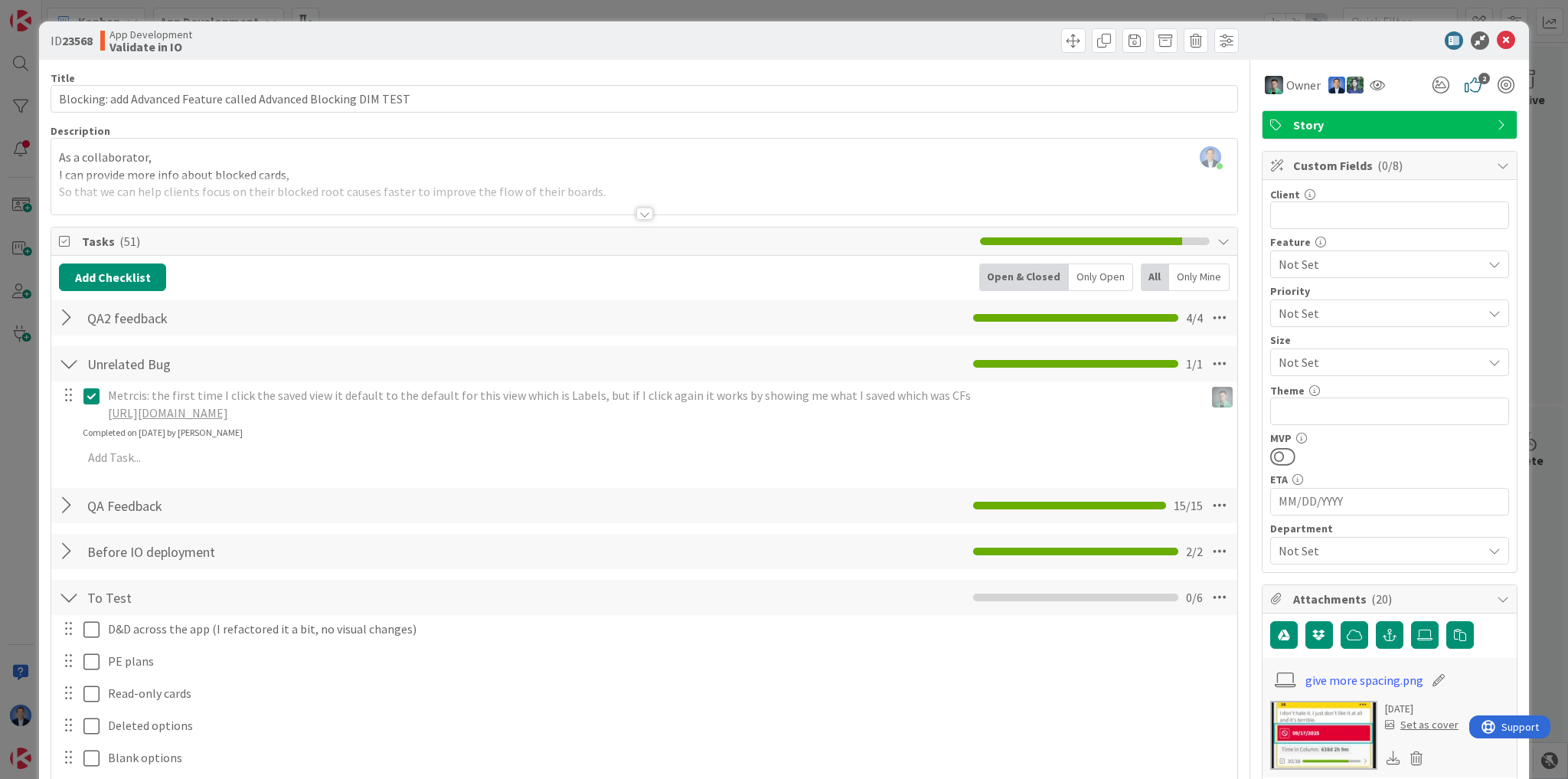
click at [66, 352] on div at bounding box center [68, 364] width 20 height 28
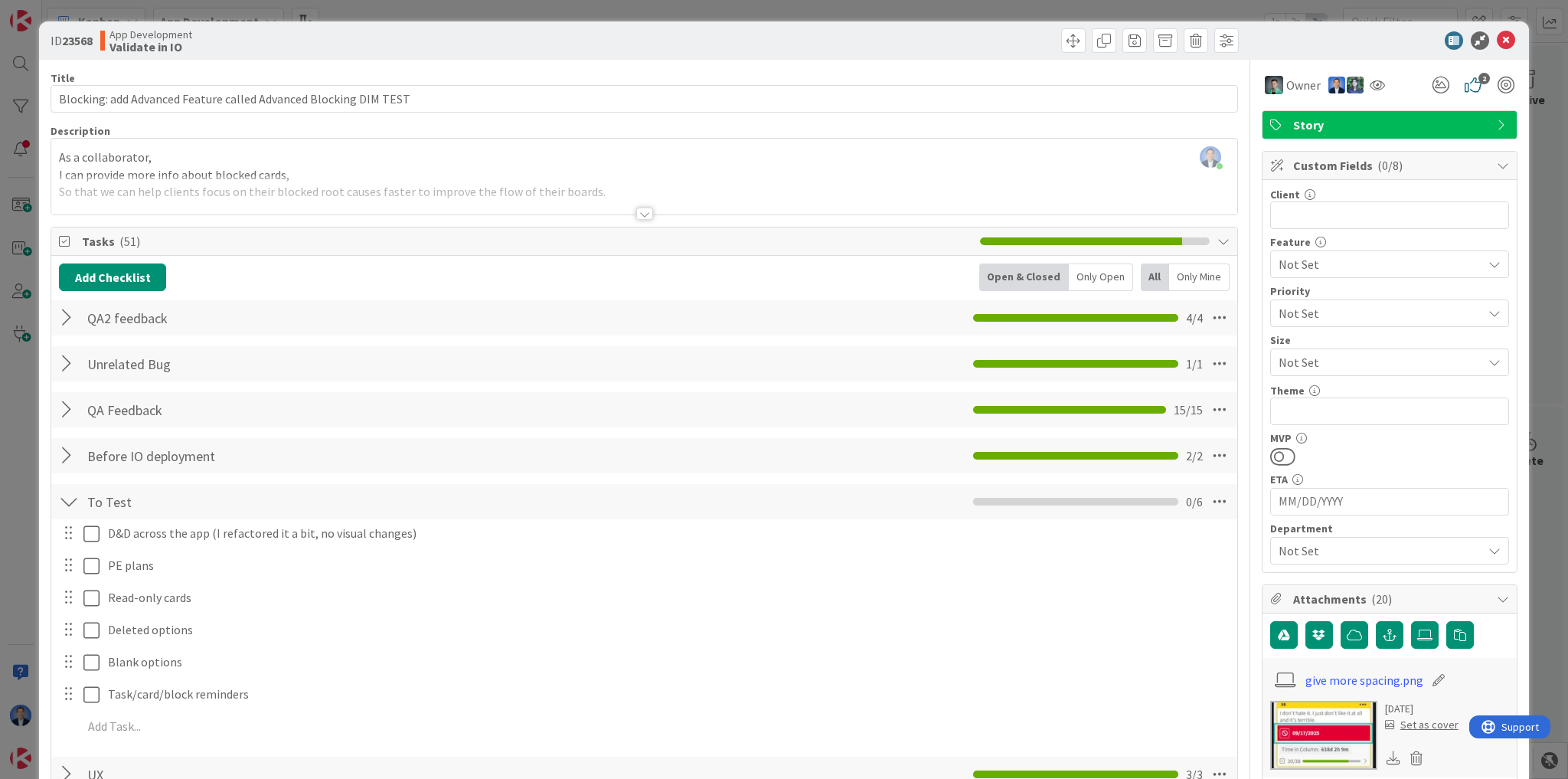
click at [69, 306] on div at bounding box center [68, 318] width 20 height 28
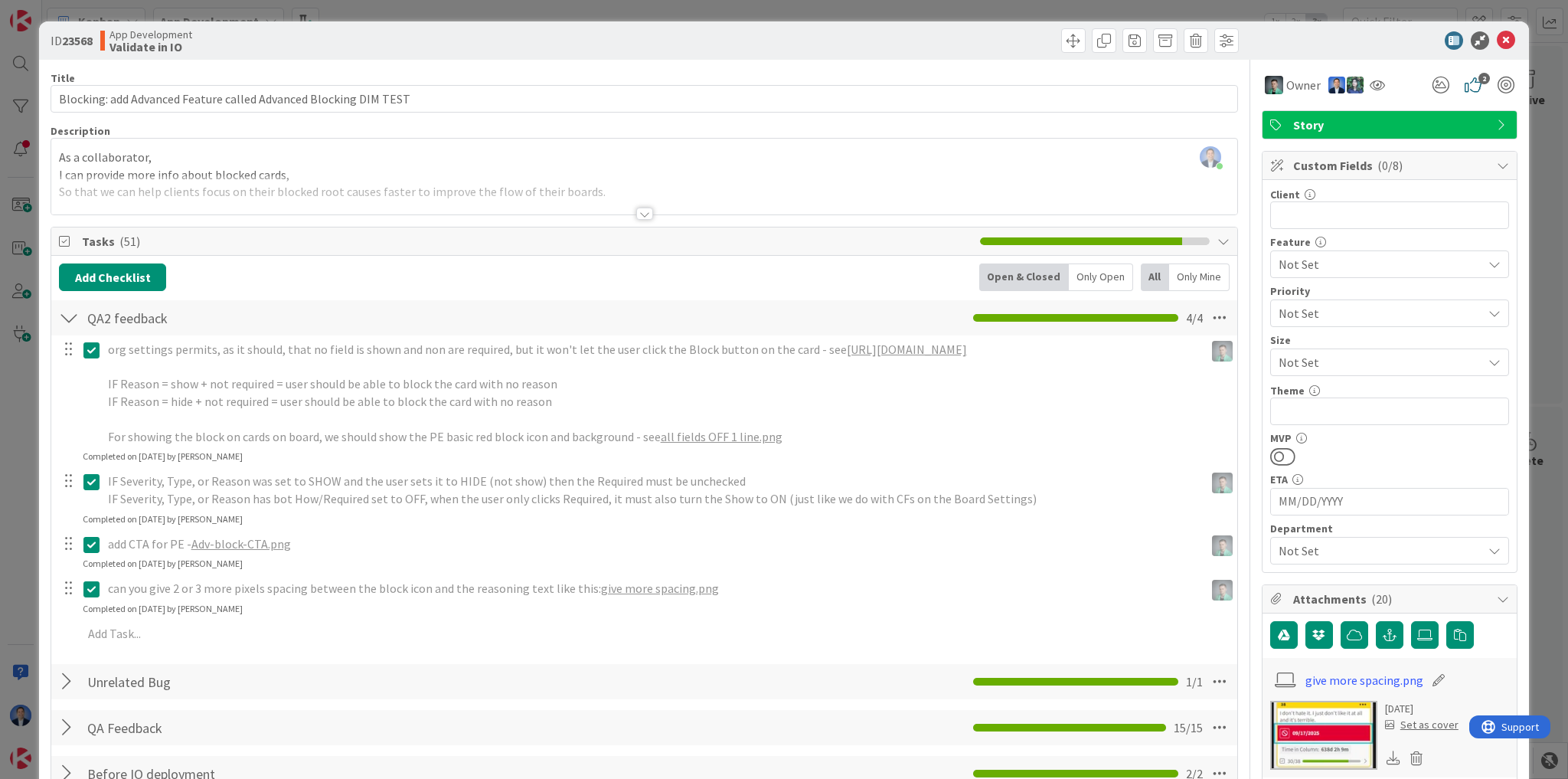
click at [69, 306] on div at bounding box center [68, 318] width 20 height 28
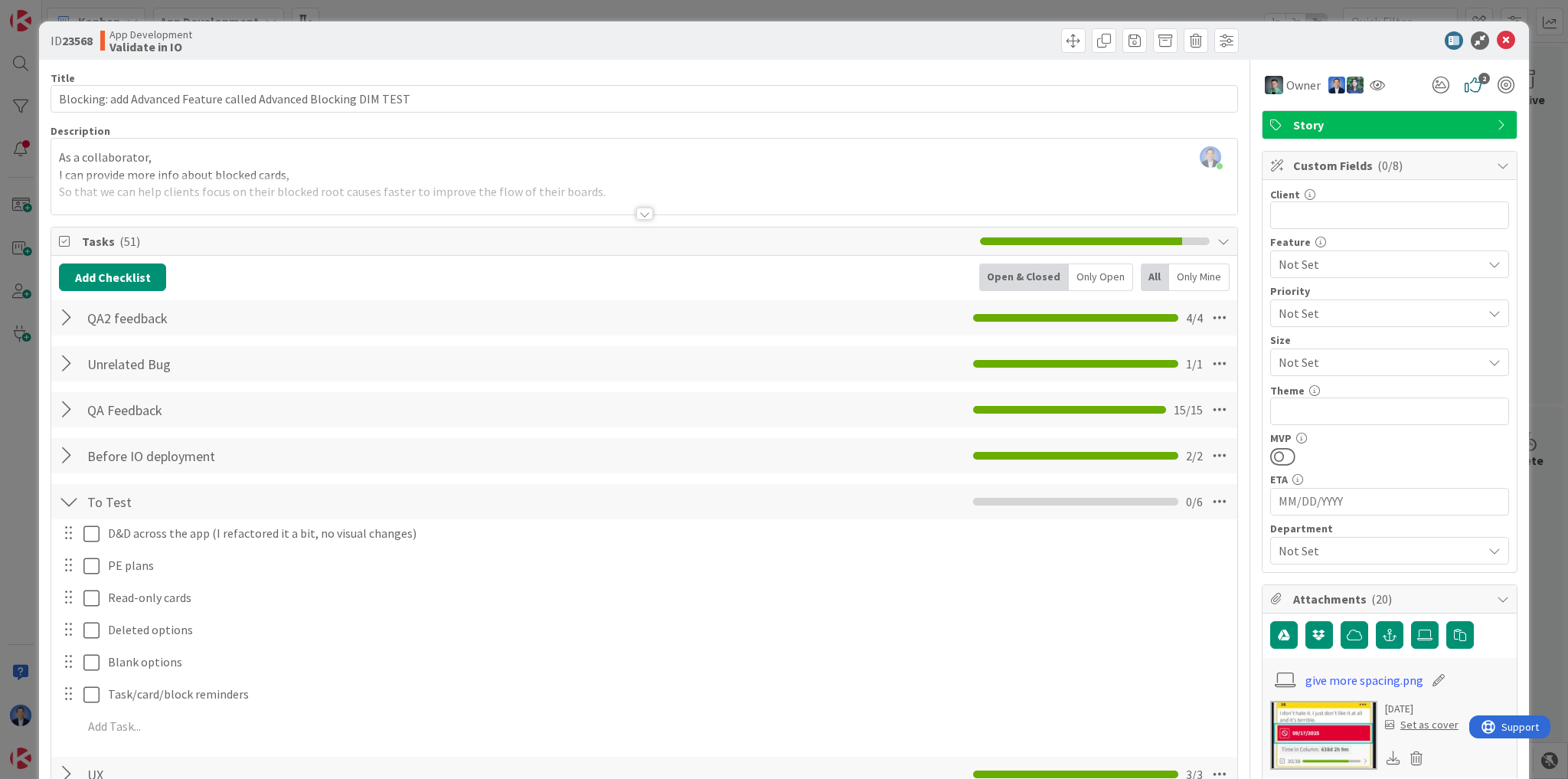
click at [74, 499] on div at bounding box center [68, 502] width 20 height 28
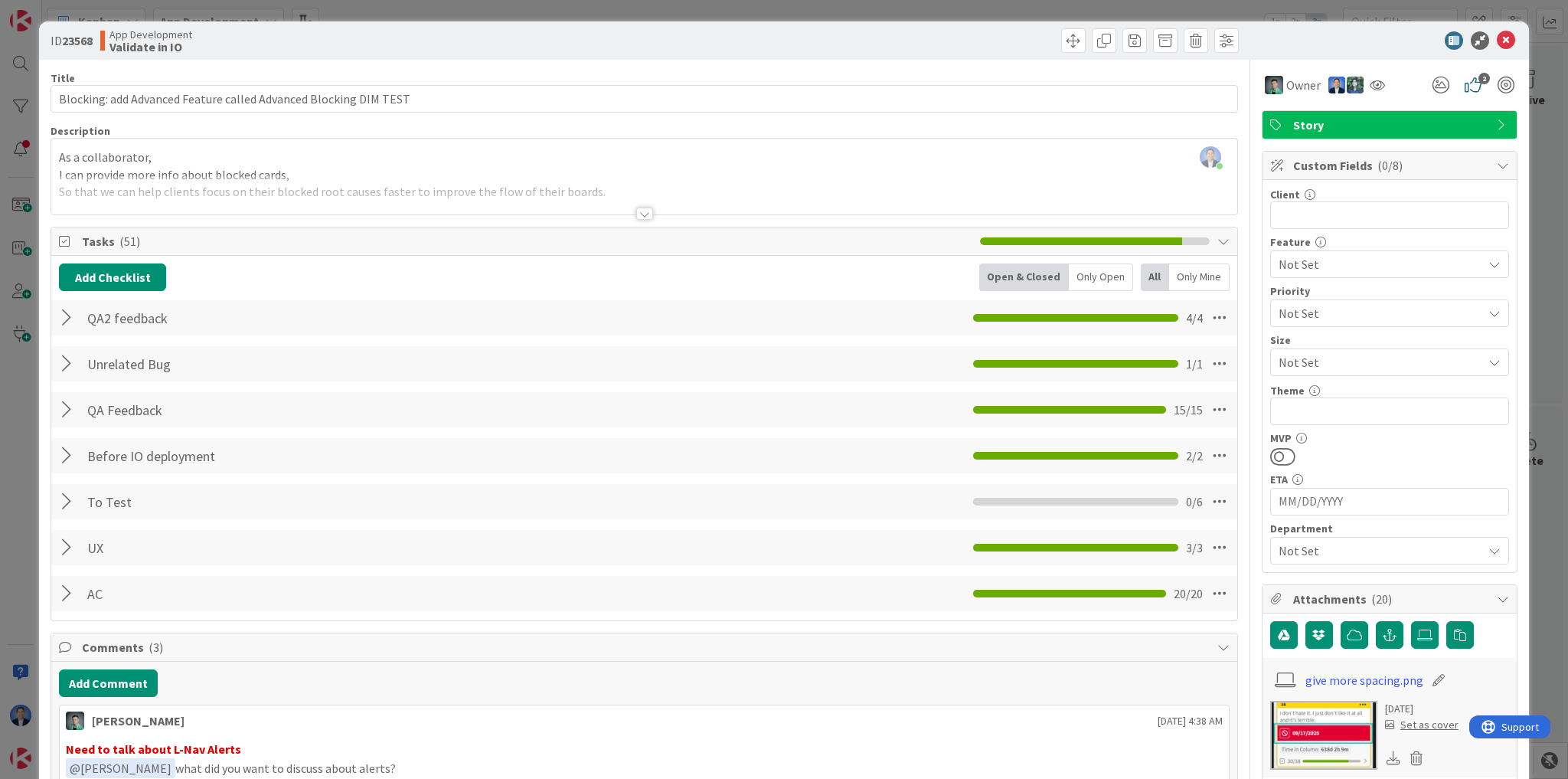
click at [68, 503] on div at bounding box center [68, 502] width 20 height 28
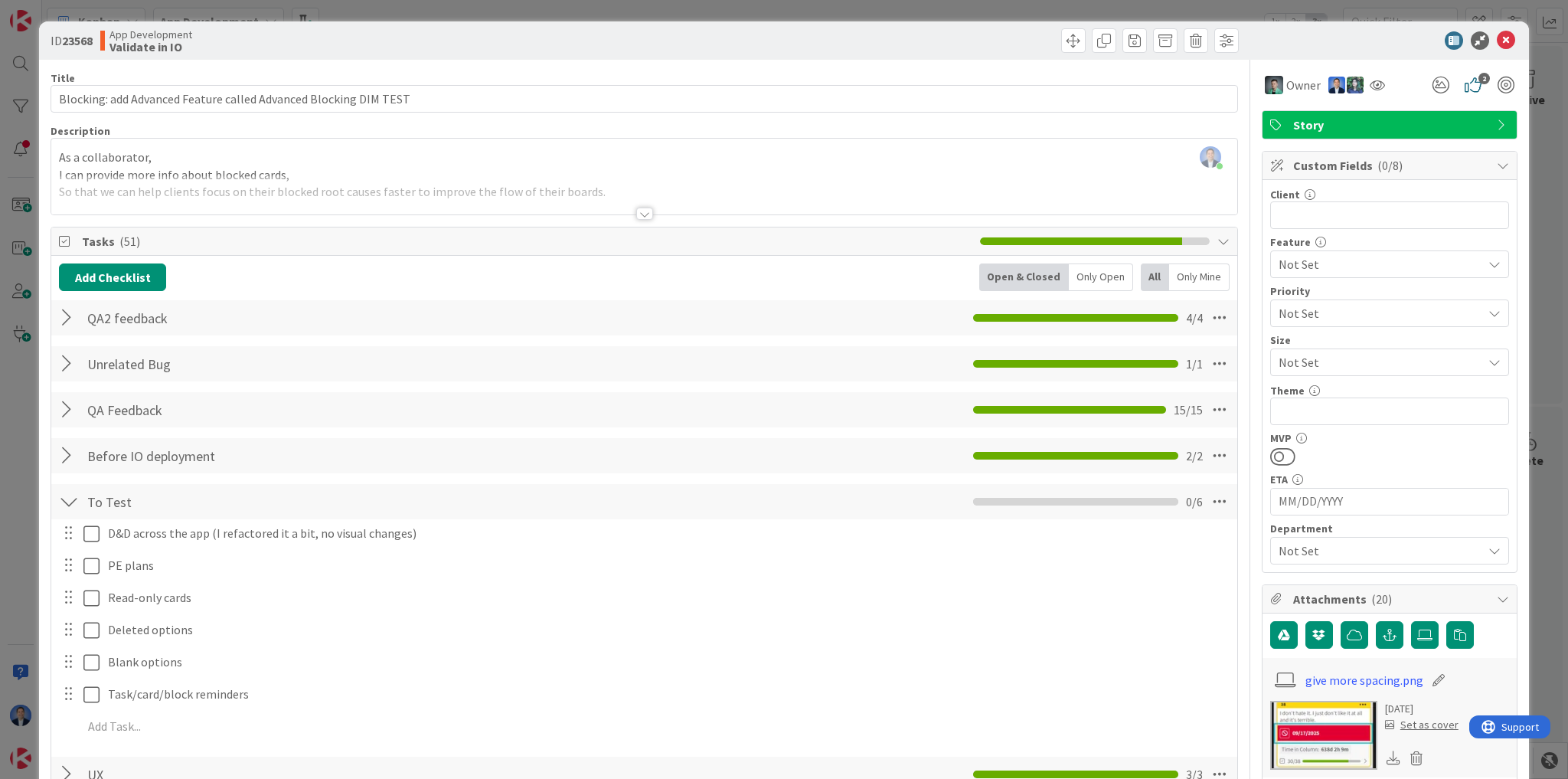
click at [68, 503] on div at bounding box center [68, 502] width 20 height 28
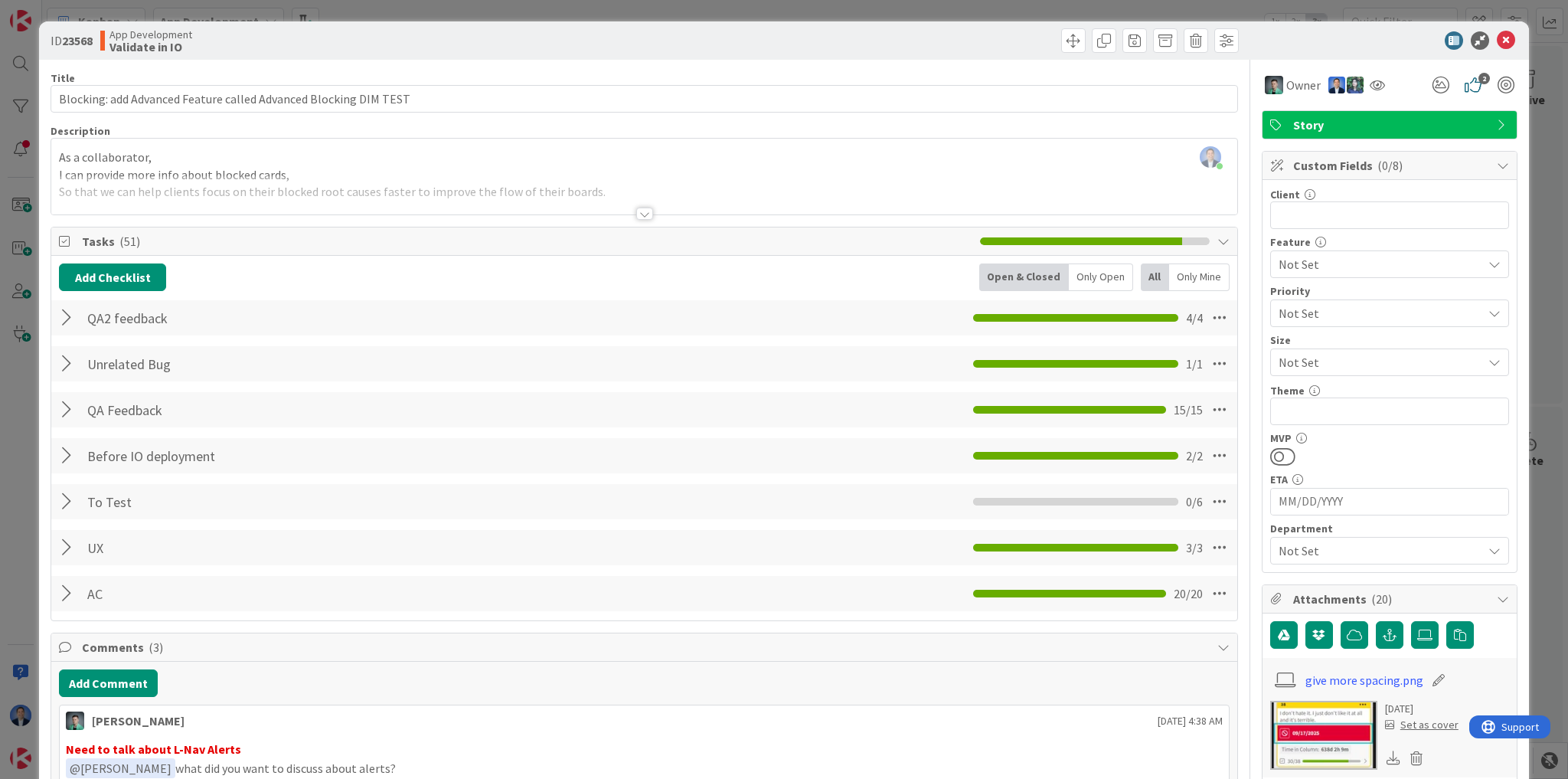
click at [64, 453] on div at bounding box center [68, 456] width 20 height 28
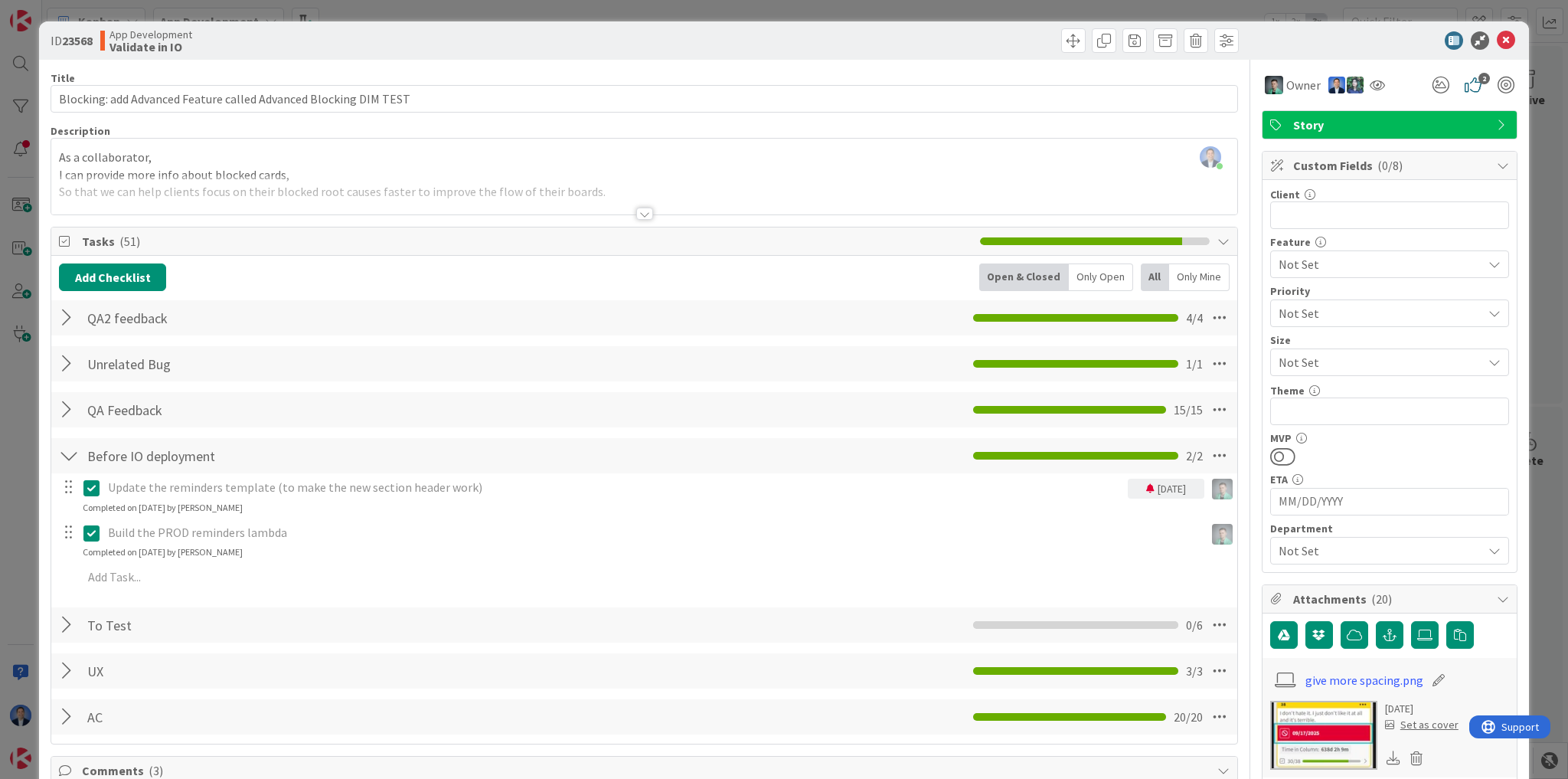
click at [71, 448] on div at bounding box center [68, 456] width 20 height 28
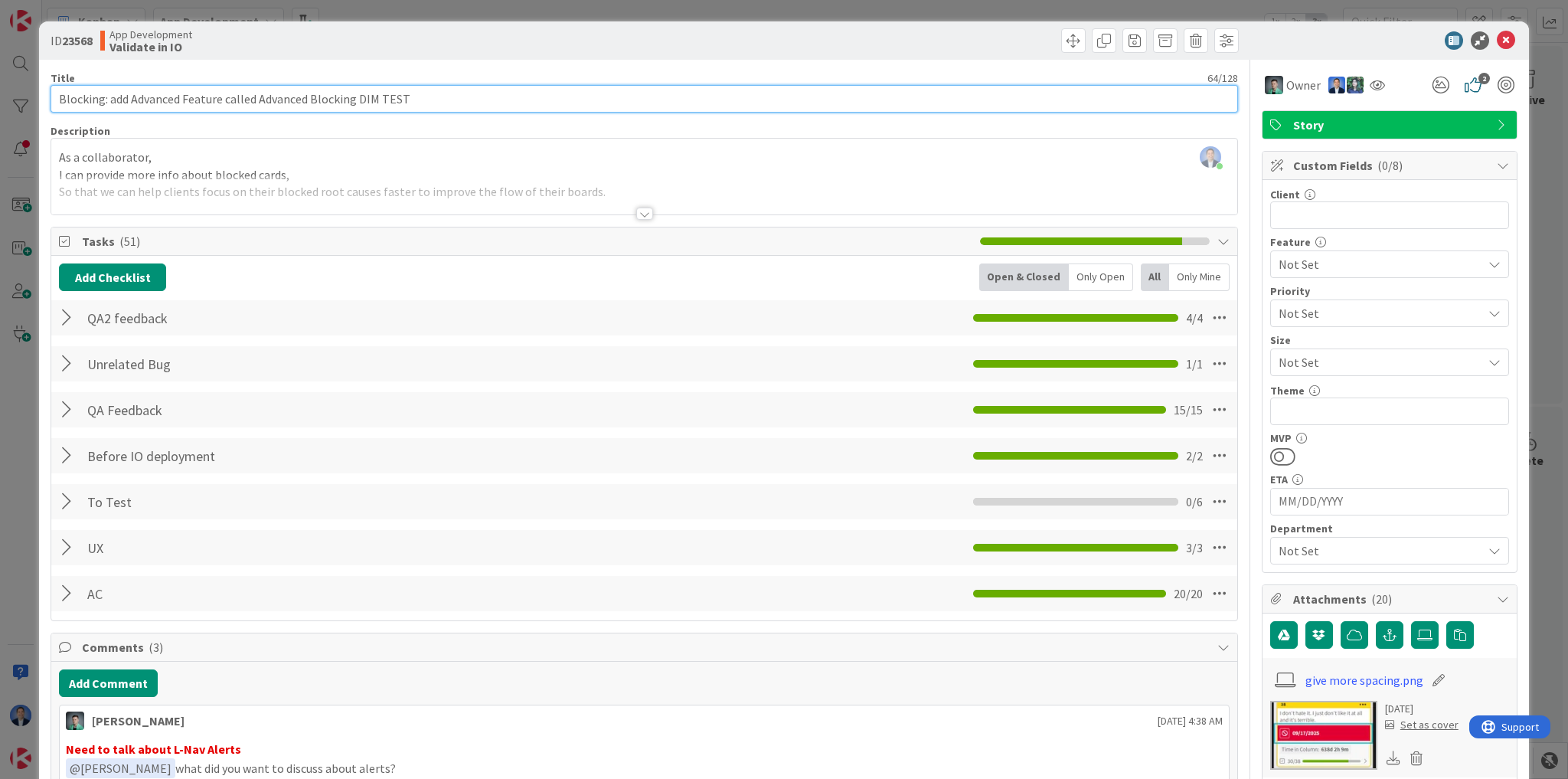
click at [82, 96] on input "Blocking: add Advanced Feature called Advanced Blocking DIM TEST" at bounding box center [644, 98] width 1188 height 28
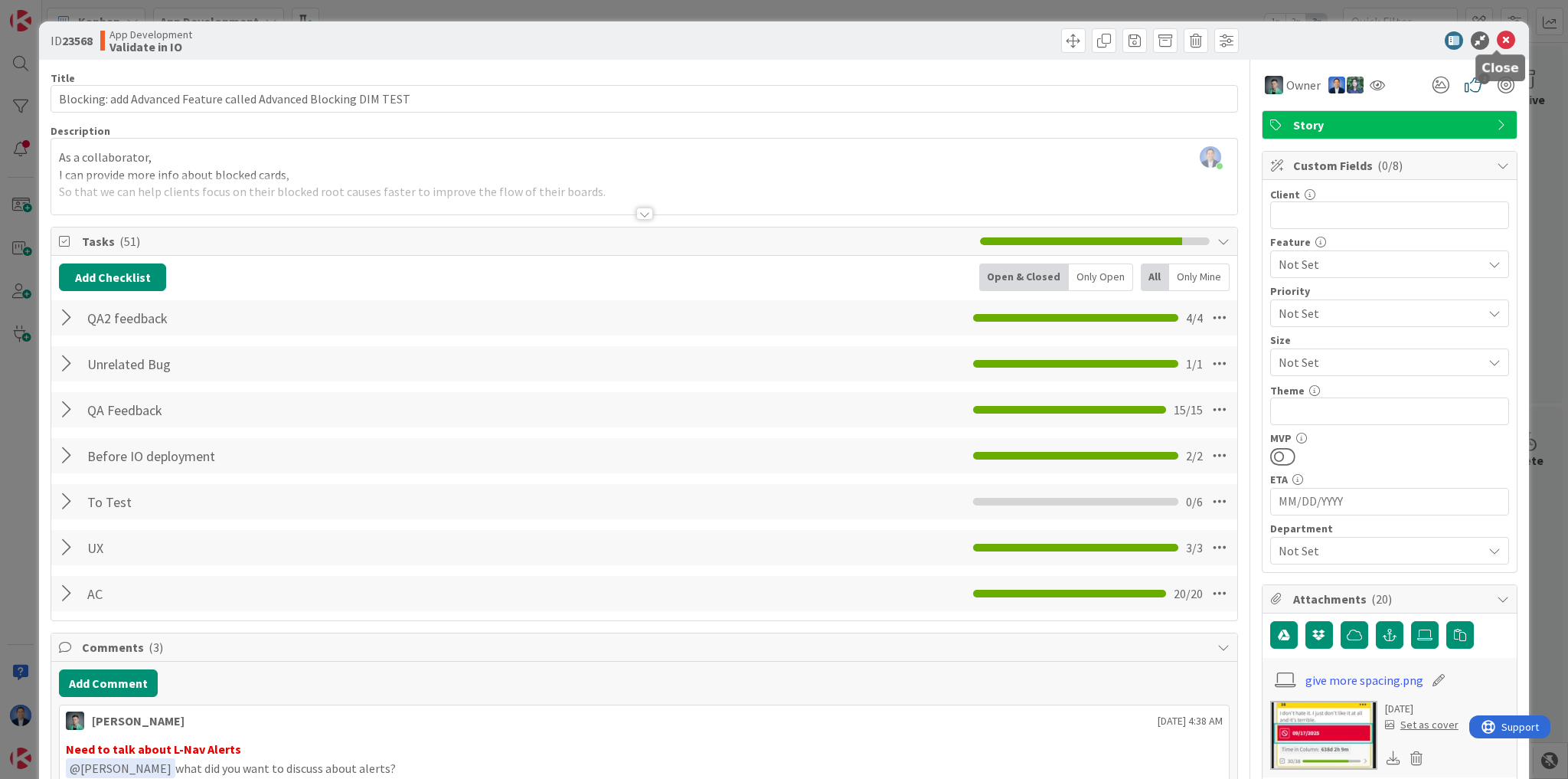
click at [1504, 40] on icon at bounding box center [1506, 41] width 18 height 18
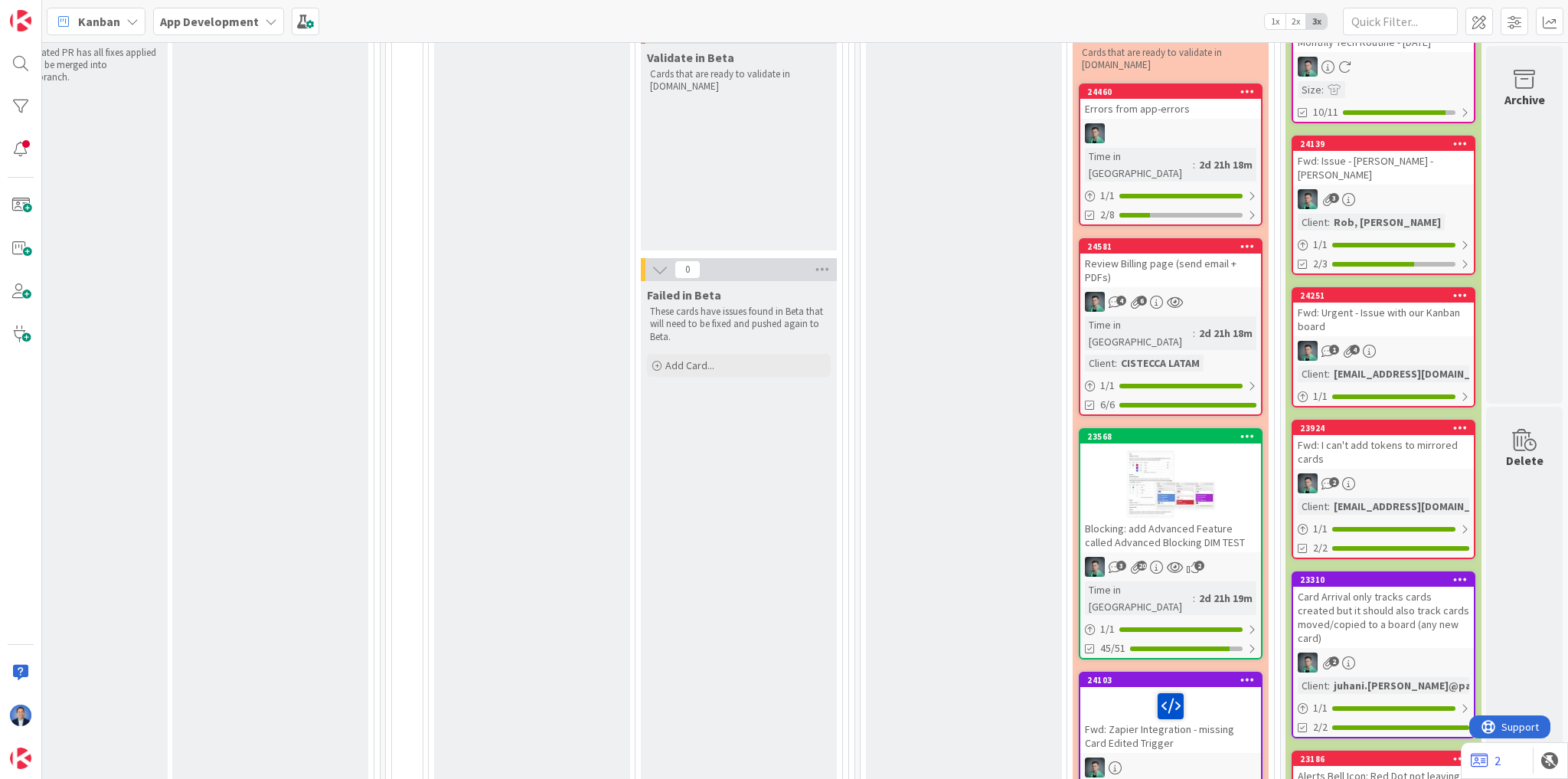
click at [224, 28] on b "App Development" at bounding box center [210, 21] width 99 height 15
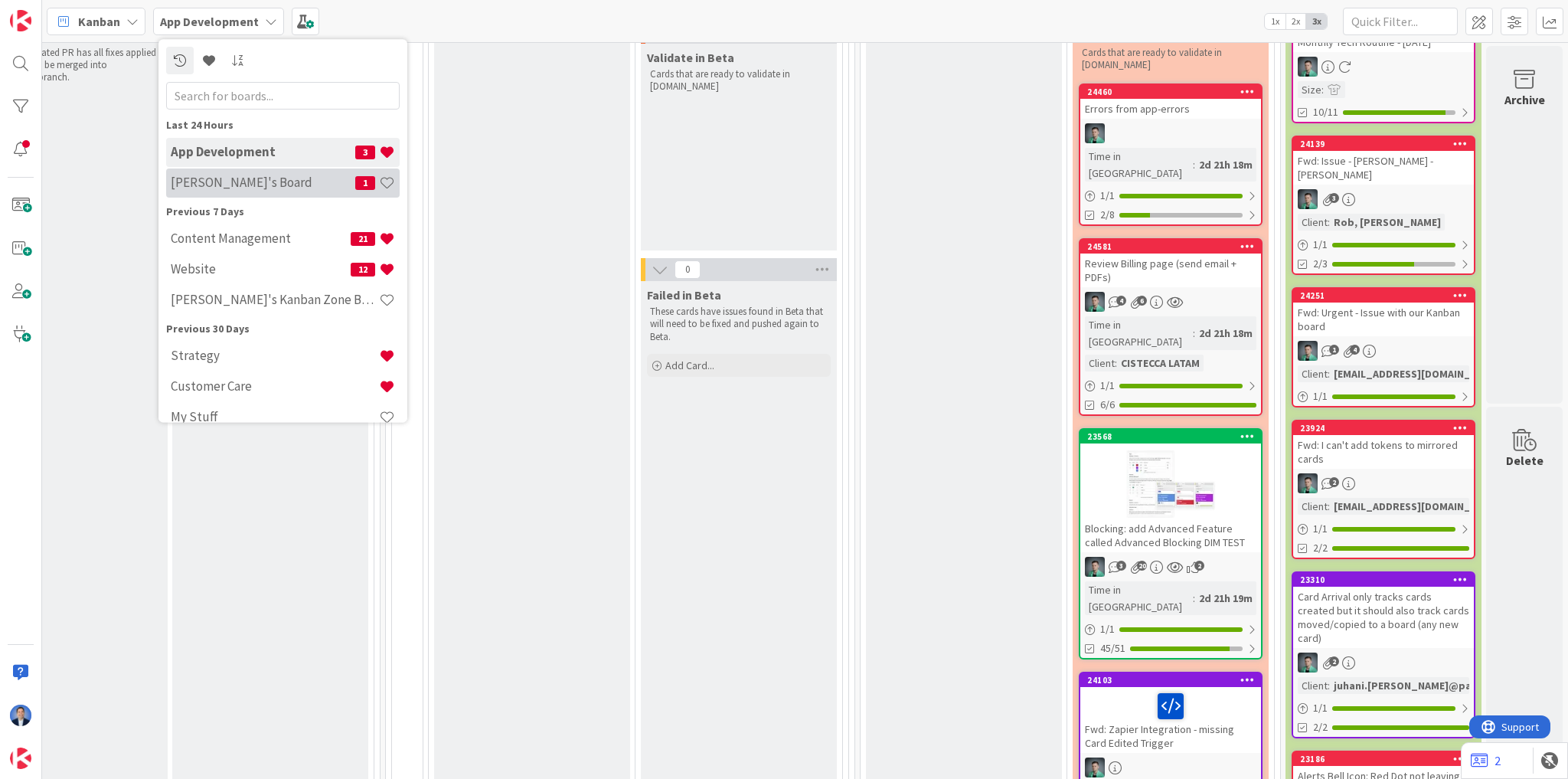
click at [232, 177] on h4 "[PERSON_NAME]'s Board" at bounding box center [263, 183] width 185 height 15
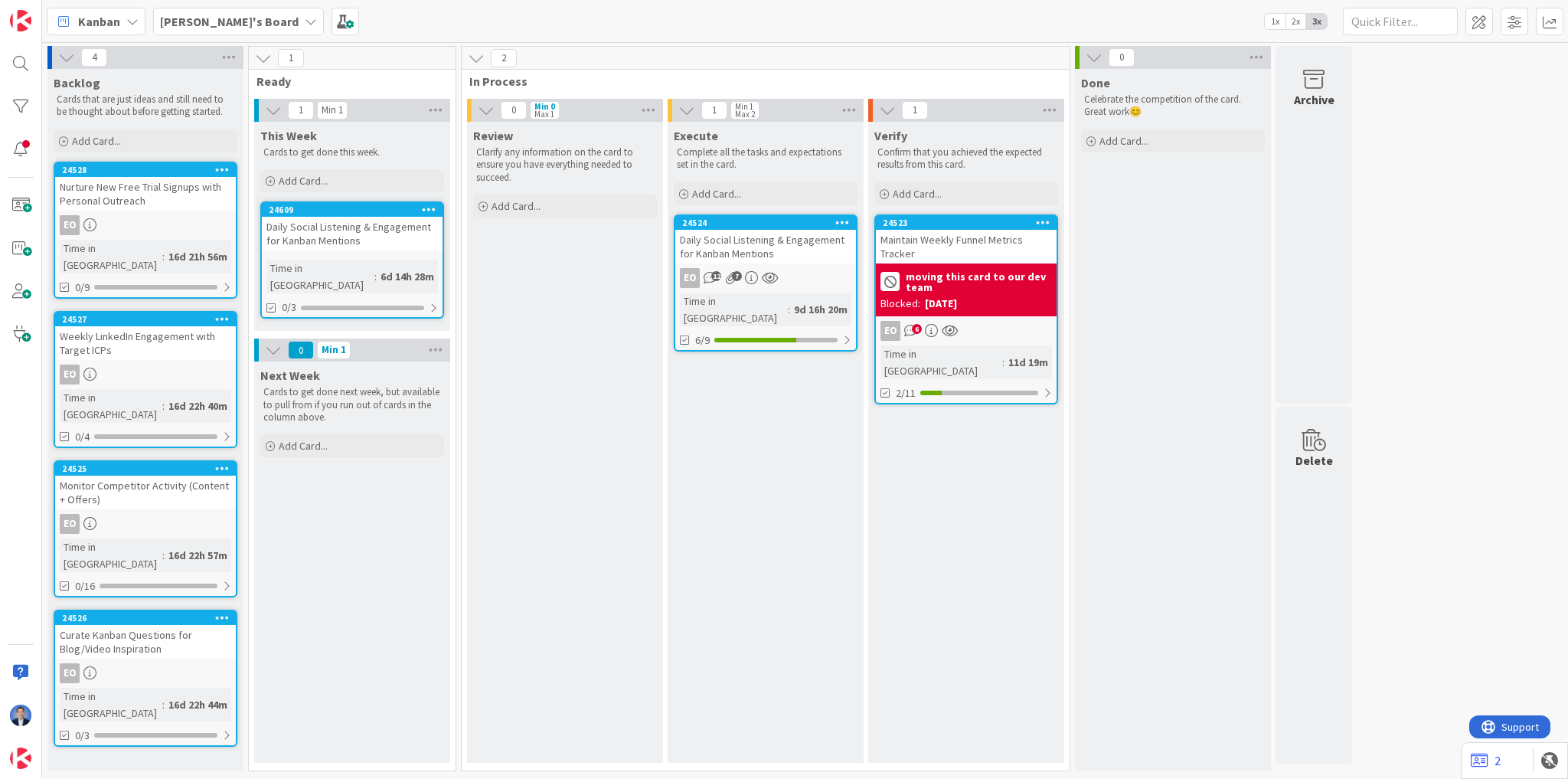
click at [789, 273] on div "EO 12 7" at bounding box center [766, 278] width 181 height 20
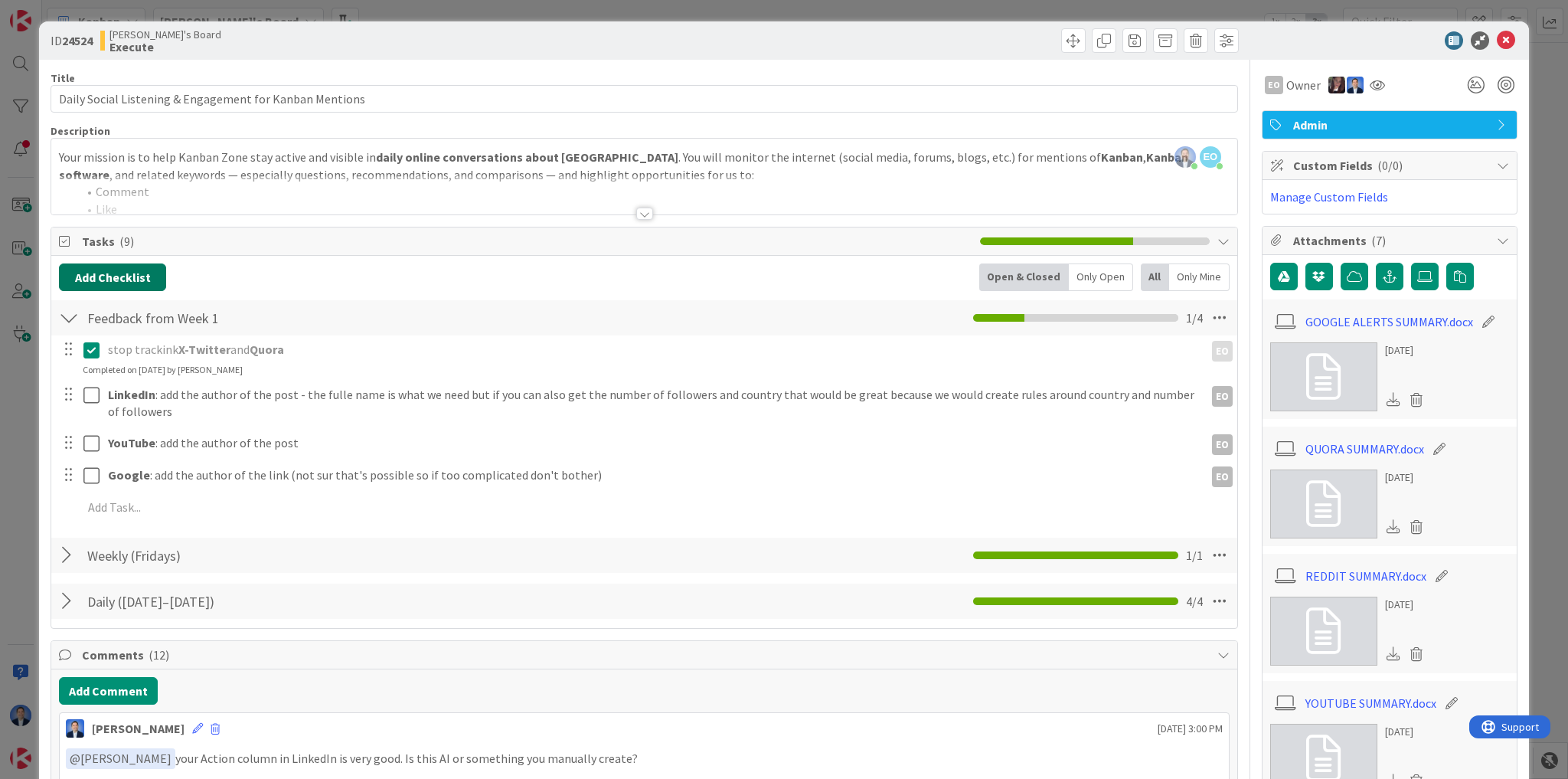
click at [116, 274] on button "Add Checklist" at bounding box center [112, 276] width 107 height 28
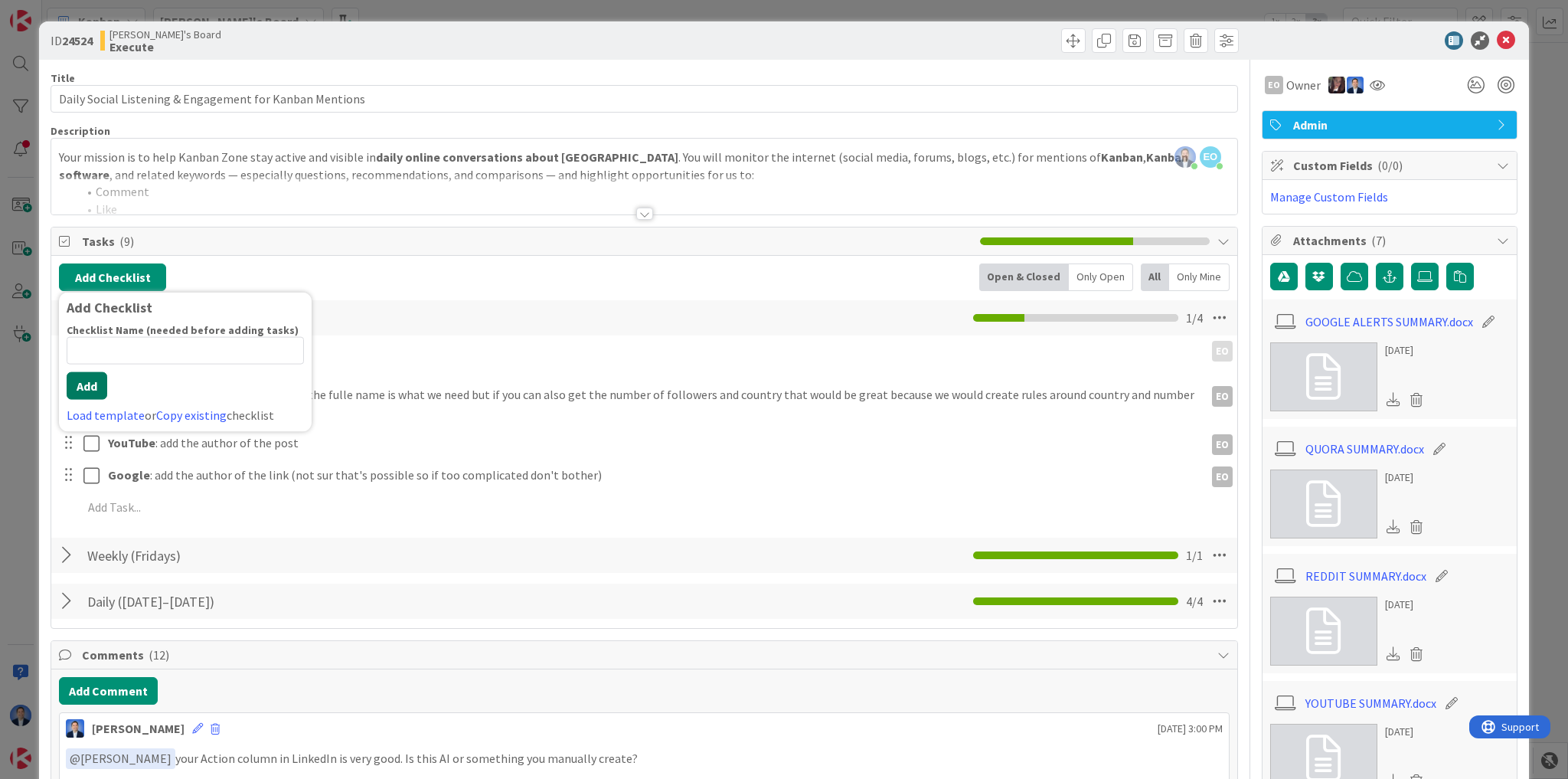
click at [79, 388] on button "Add" at bounding box center [86, 385] width 41 height 28
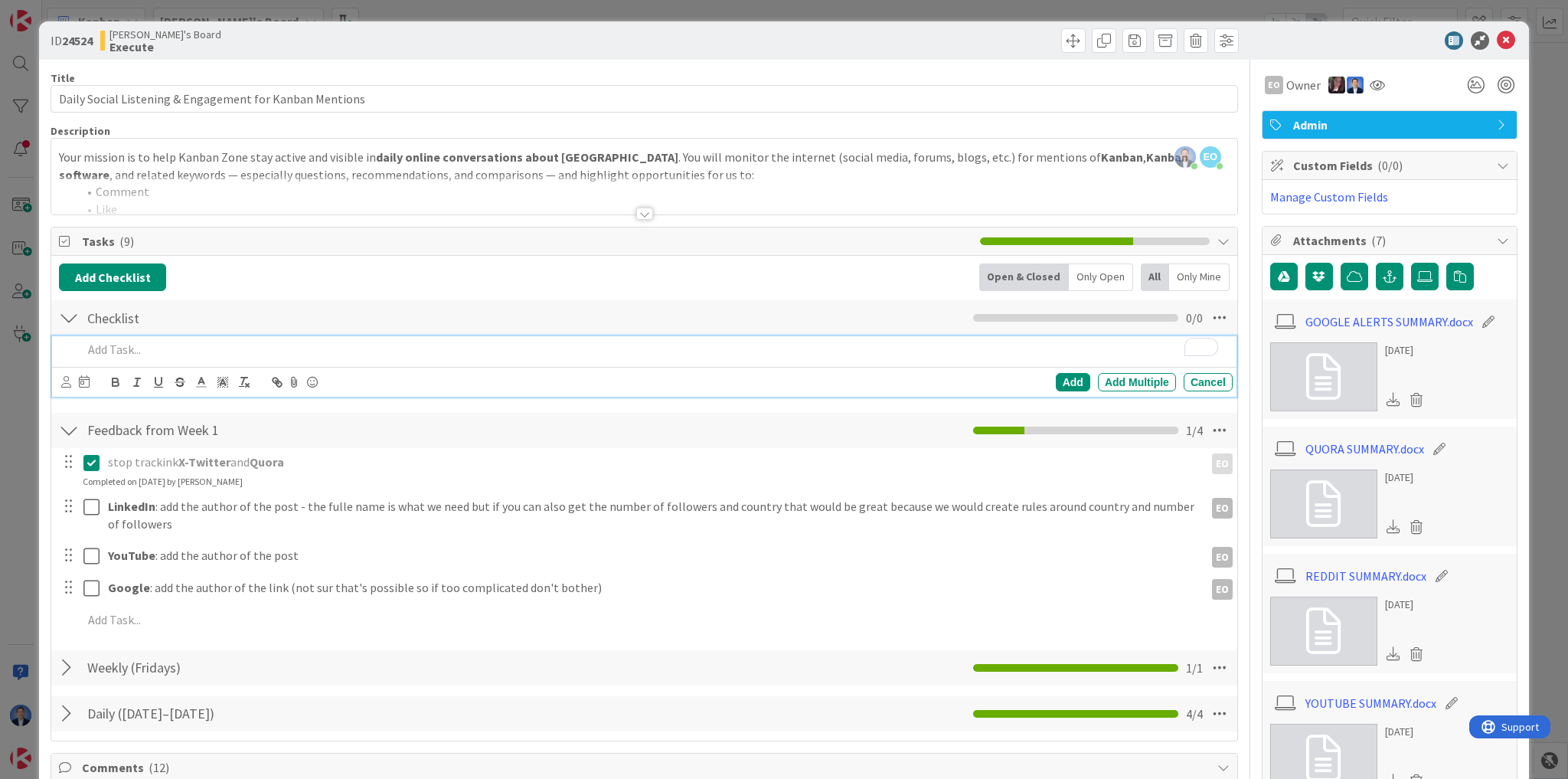
click at [119, 349] on p "To enrich screen reader interactions, please activate Accessibility in Grammarl…" at bounding box center [655, 349] width 1144 height 18
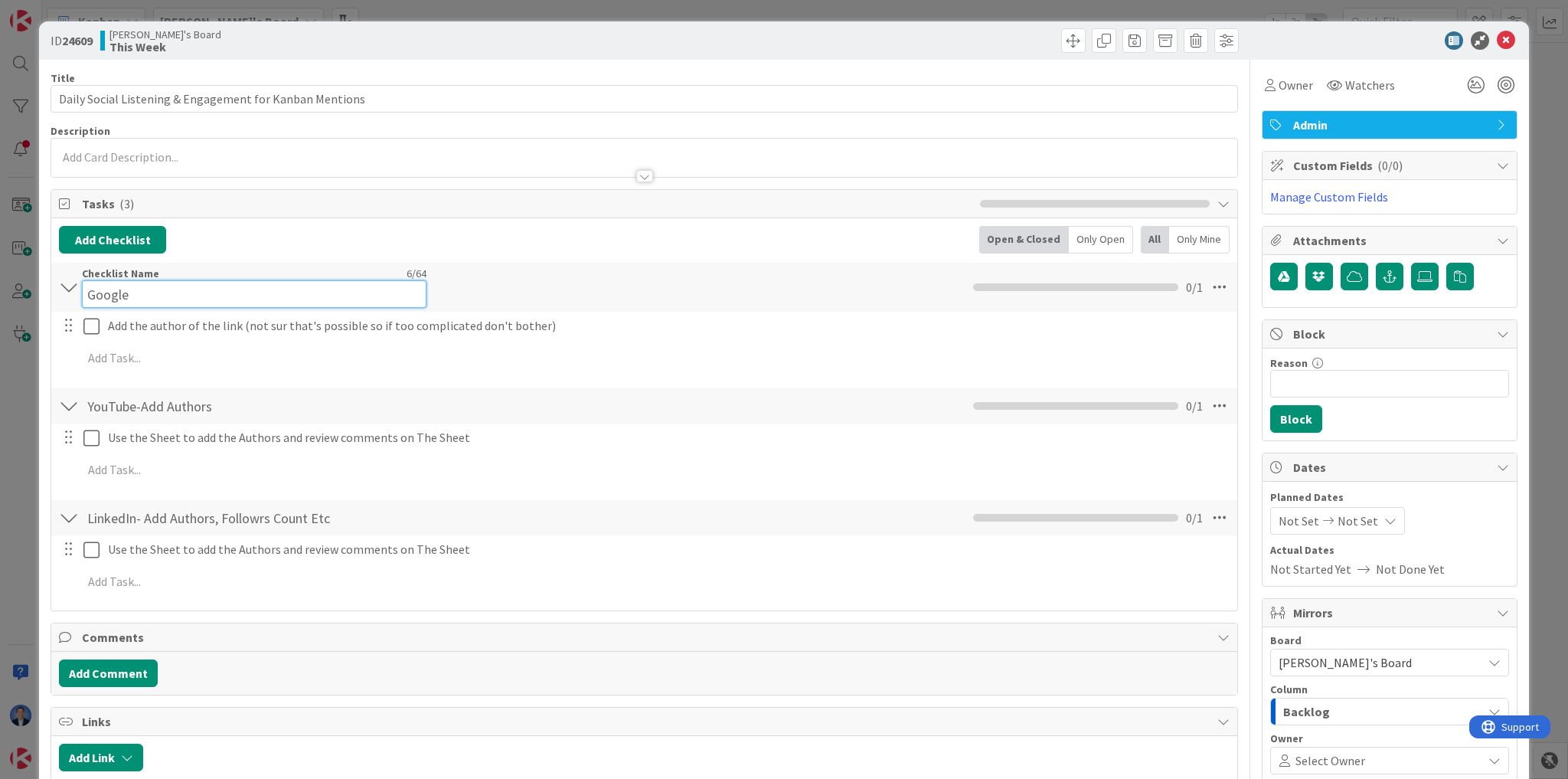
click at [110, 280] on input "Google" at bounding box center [254, 294] width 345 height 28
click at [258, 304] on input "Google" at bounding box center [254, 294] width 345 height 28
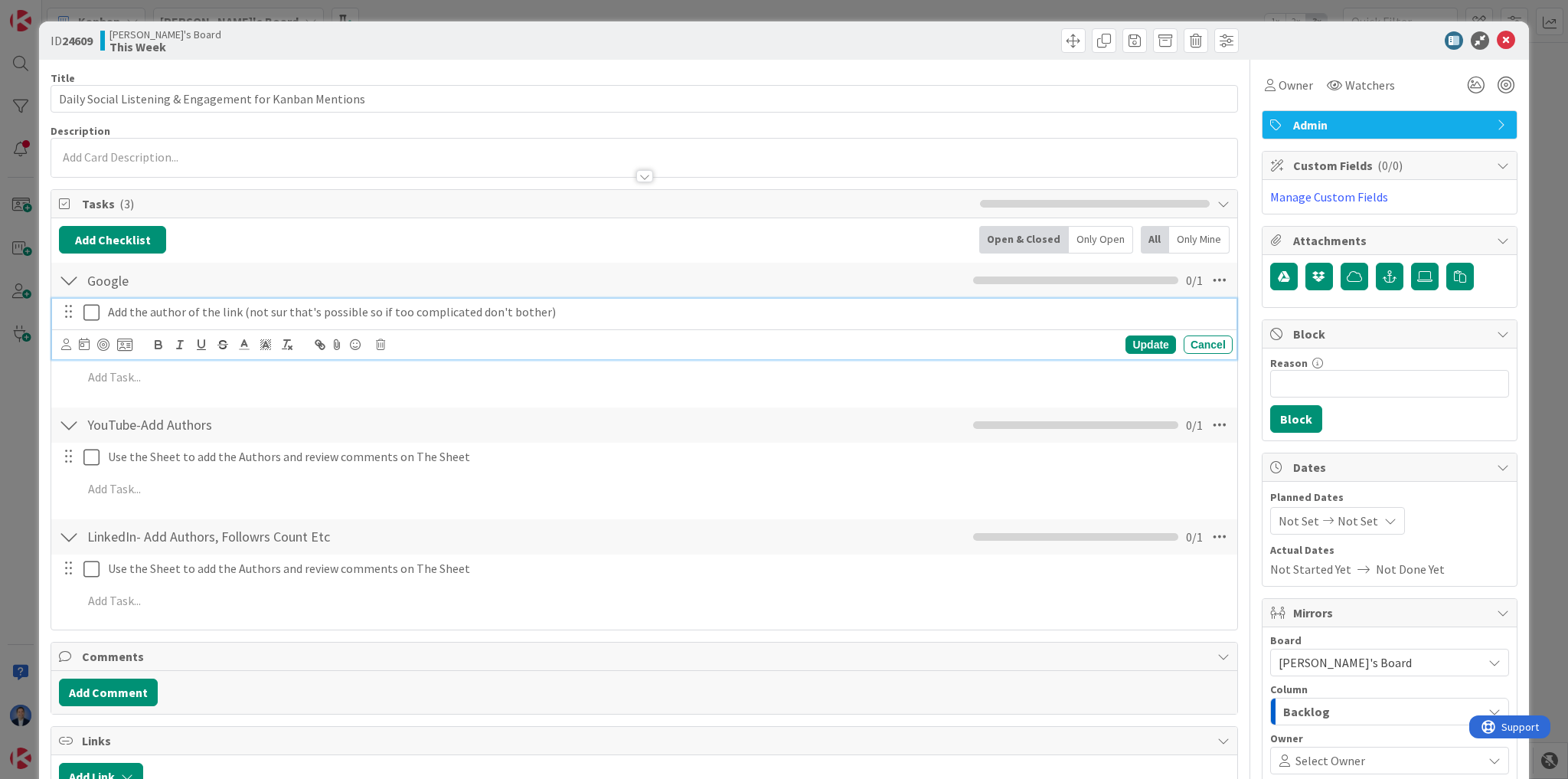
click at [248, 331] on div "Add the author of the link (not sur that's possible so if too complicated don't…" at bounding box center [644, 329] width 1184 height 60
click at [248, 331] on div "Update Cancel" at bounding box center [644, 344] width 1184 height 30
click at [249, 318] on p "Add the author of the link (not sur that's possible so if too complicated don't…" at bounding box center [667, 313] width 1119 height 18
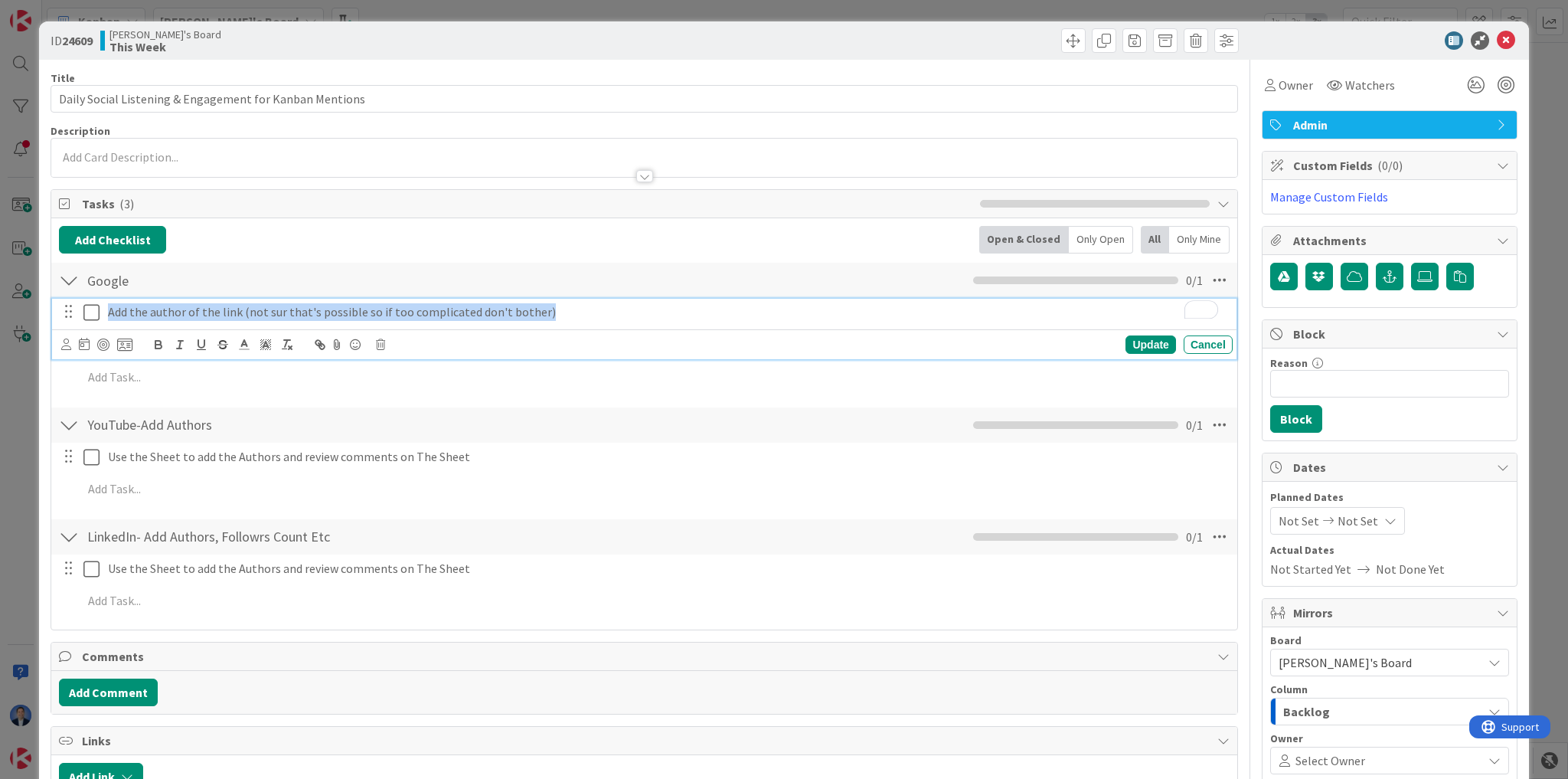
copy p "Add the author of the link (not sur that's possible so if too complicated don't…"
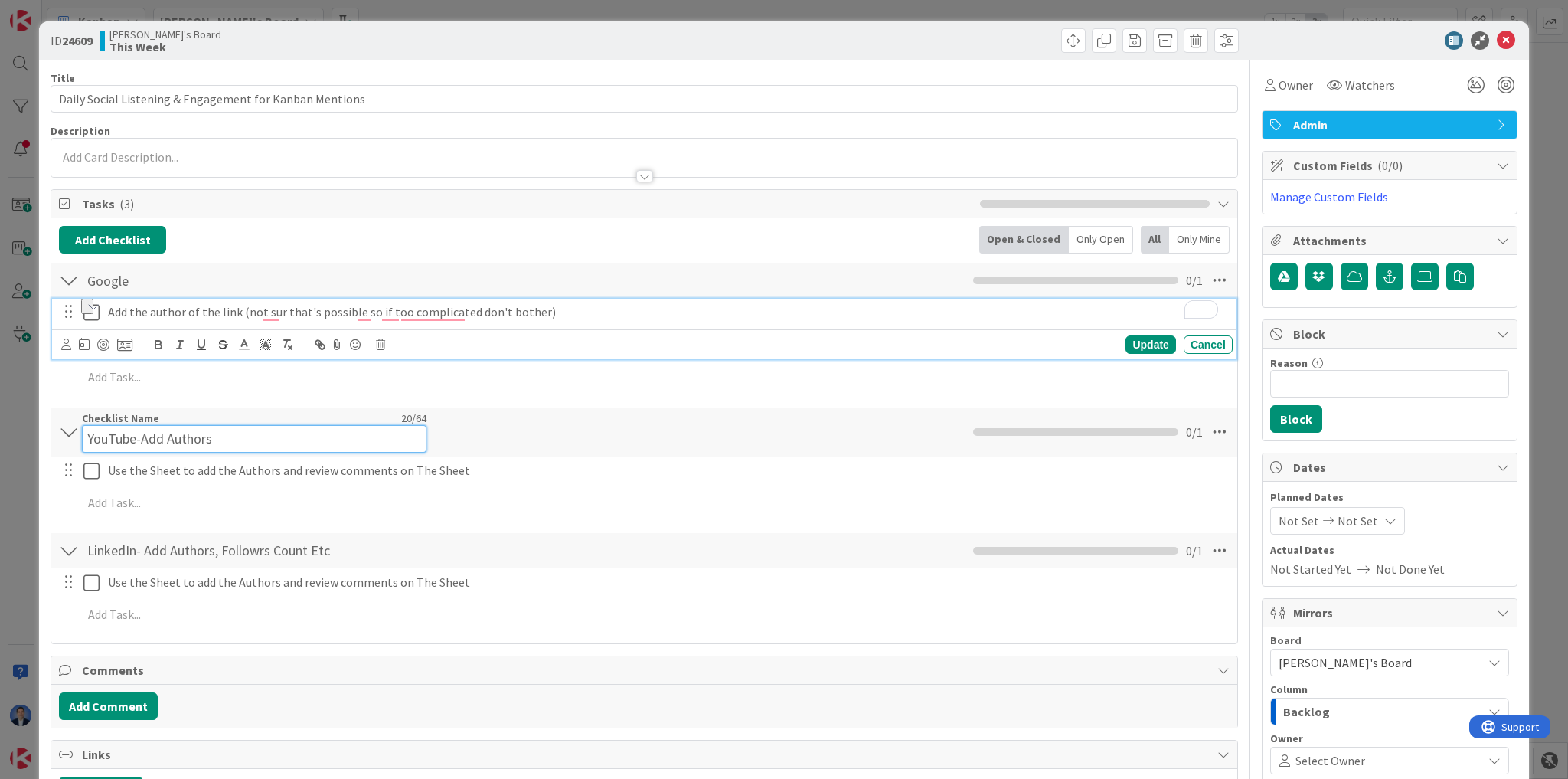
click at [129, 418] on div "Checklist Name 20 / 64 YouTube-Add Authors" at bounding box center [254, 432] width 345 height 41
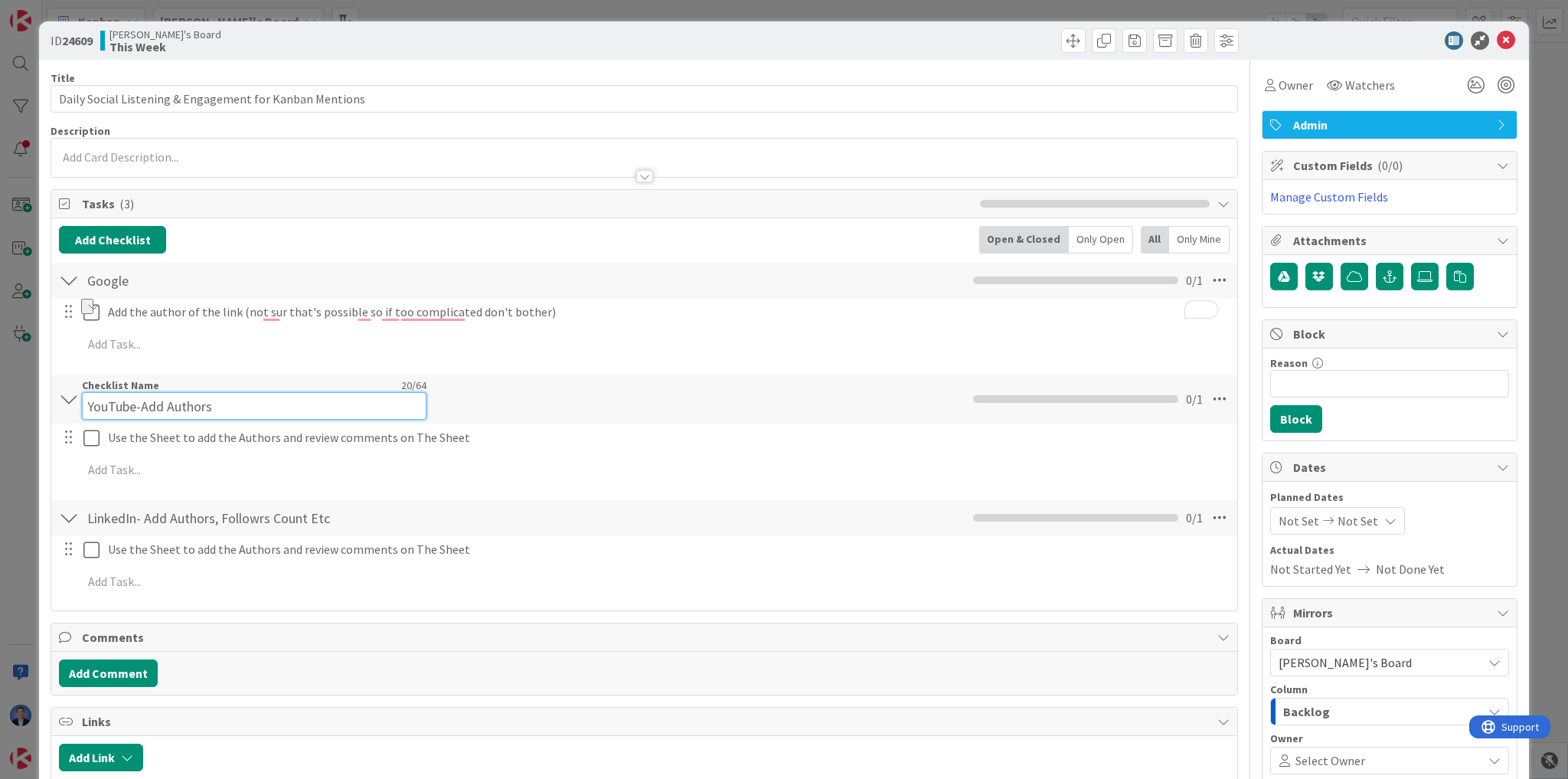
click at [129, 418] on input "YouTube-Add Authors" at bounding box center [254, 405] width 345 height 28
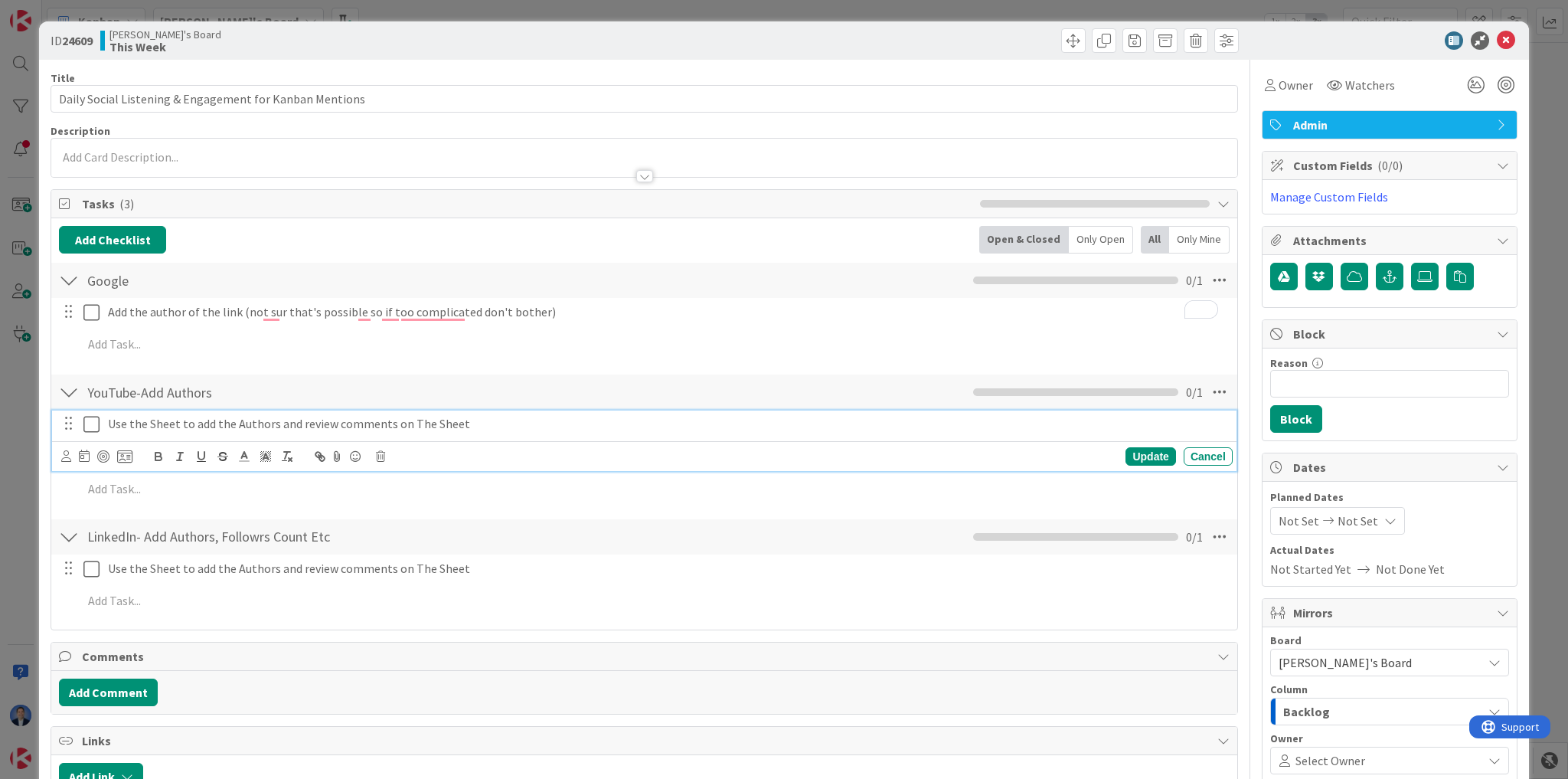
click at [310, 419] on div "YouTube-Add Authors Checklist Name 20 / 64 YouTube-Add Authors 0 / 1 Use the Sh…" at bounding box center [644, 441] width 1186 height 137
click at [310, 419] on p "Use the Sheet to add the Authors and review comments on The Sheet" at bounding box center [667, 424] width 1119 height 18
copy p "Use the Sheet to add the Authors and review comments on The Sheet"
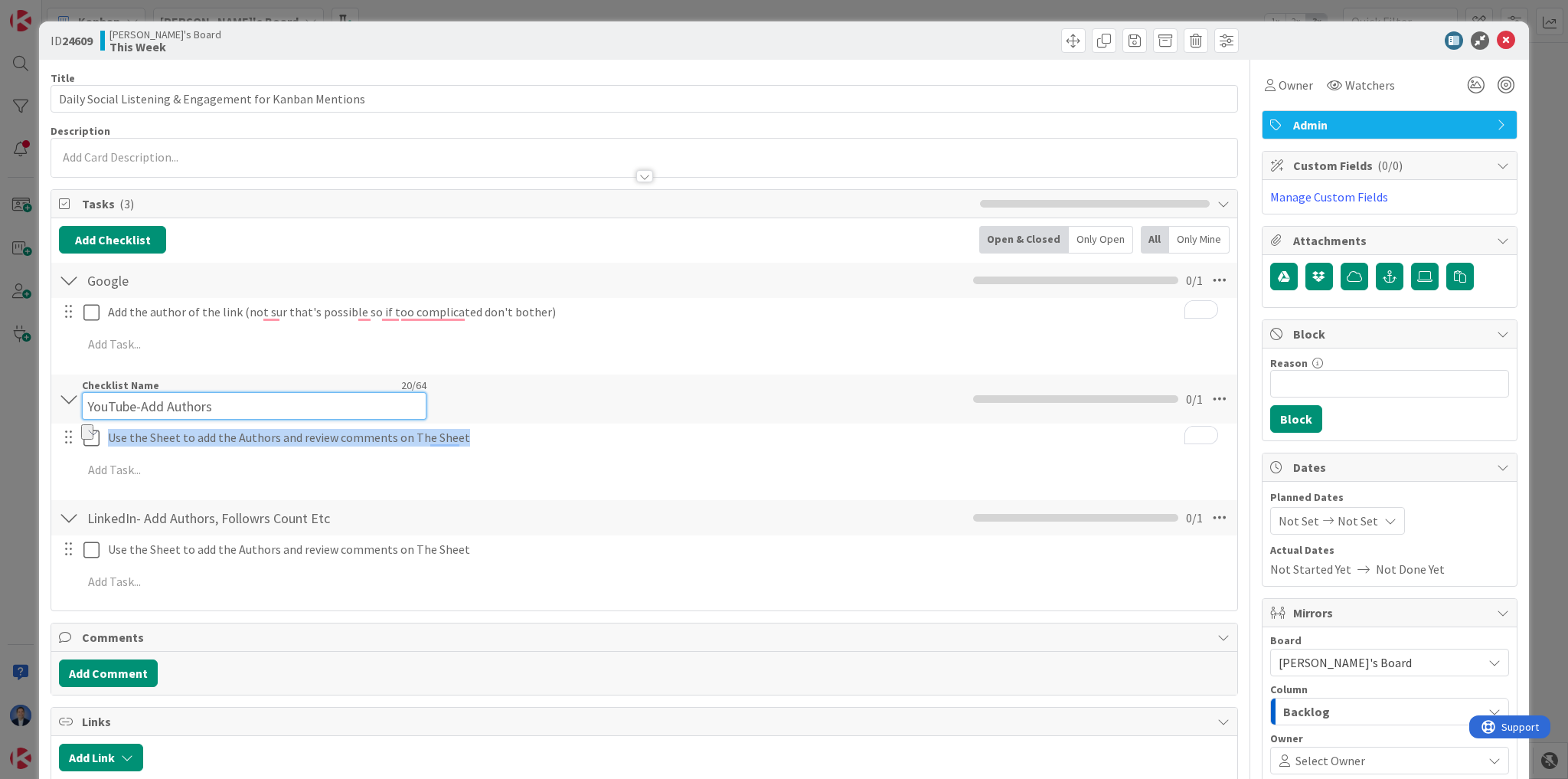
click at [165, 388] on div "Checklist Name 20 / 64 YouTube-Add Authors" at bounding box center [254, 399] width 345 height 41
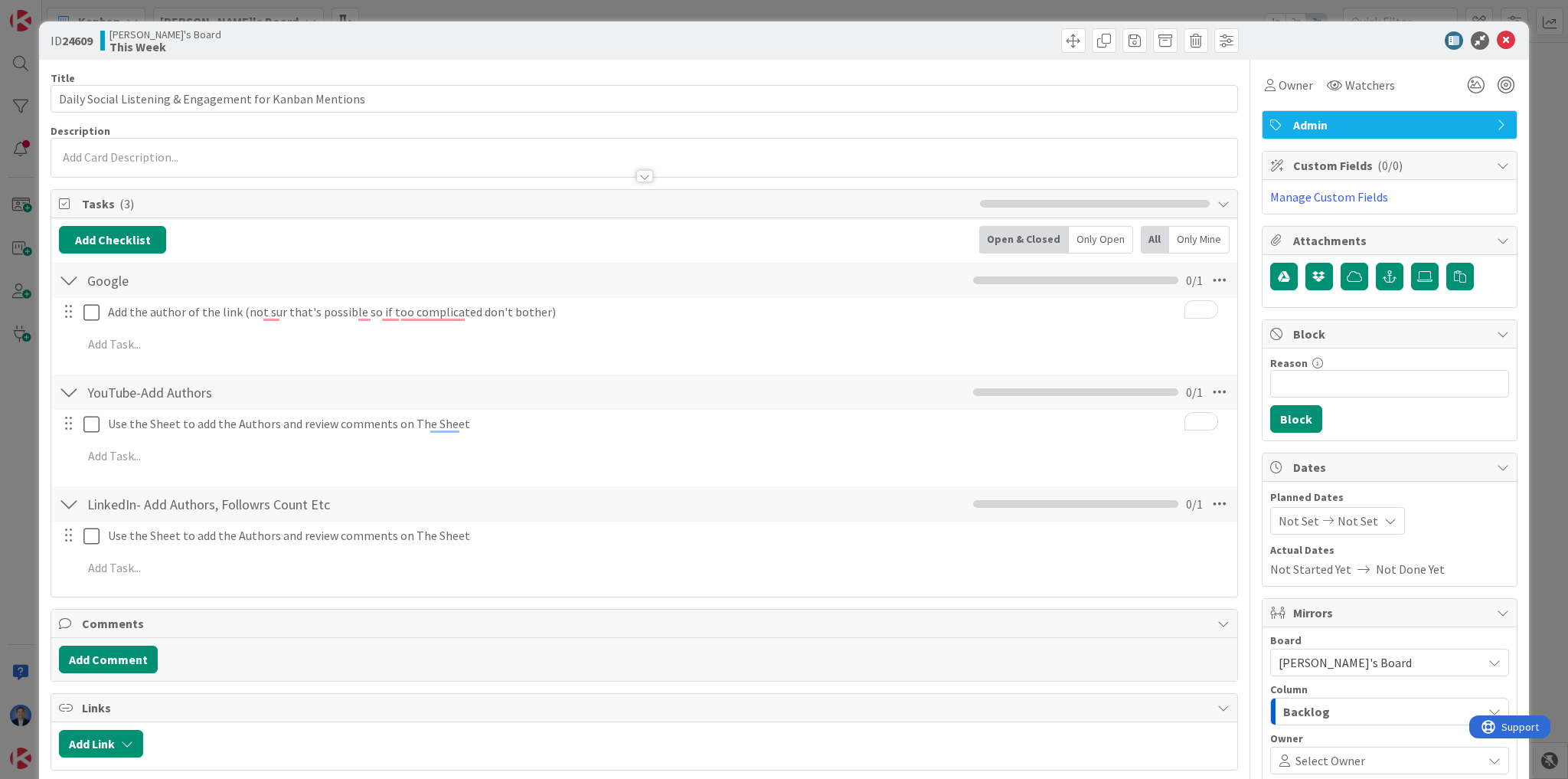
click at [165, 388] on div "Checklist Name 20 / 64 YouTube-Add Authors" at bounding box center [254, 392] width 345 height 28
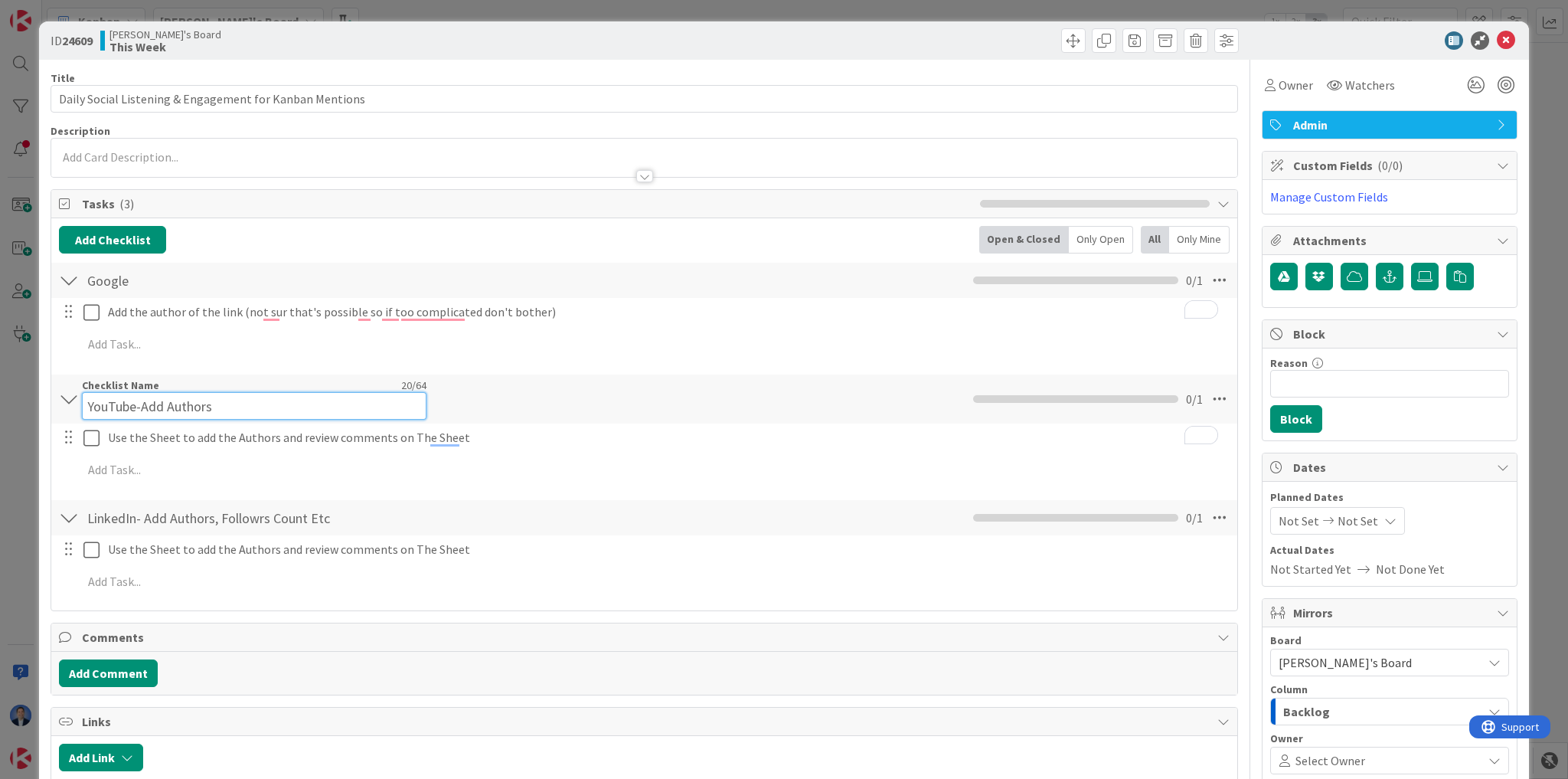
click at [165, 388] on div "Checklist Name 20 / 64 YouTube-Add Authors" at bounding box center [254, 399] width 345 height 41
click at [141, 512] on input "LinkedIn- Add Authors, Followrs Count Etc" at bounding box center [254, 517] width 345 height 28
click at [138, 509] on input "LinkedIn- Add Authors, Followrs Count Etc" at bounding box center [254, 517] width 345 height 28
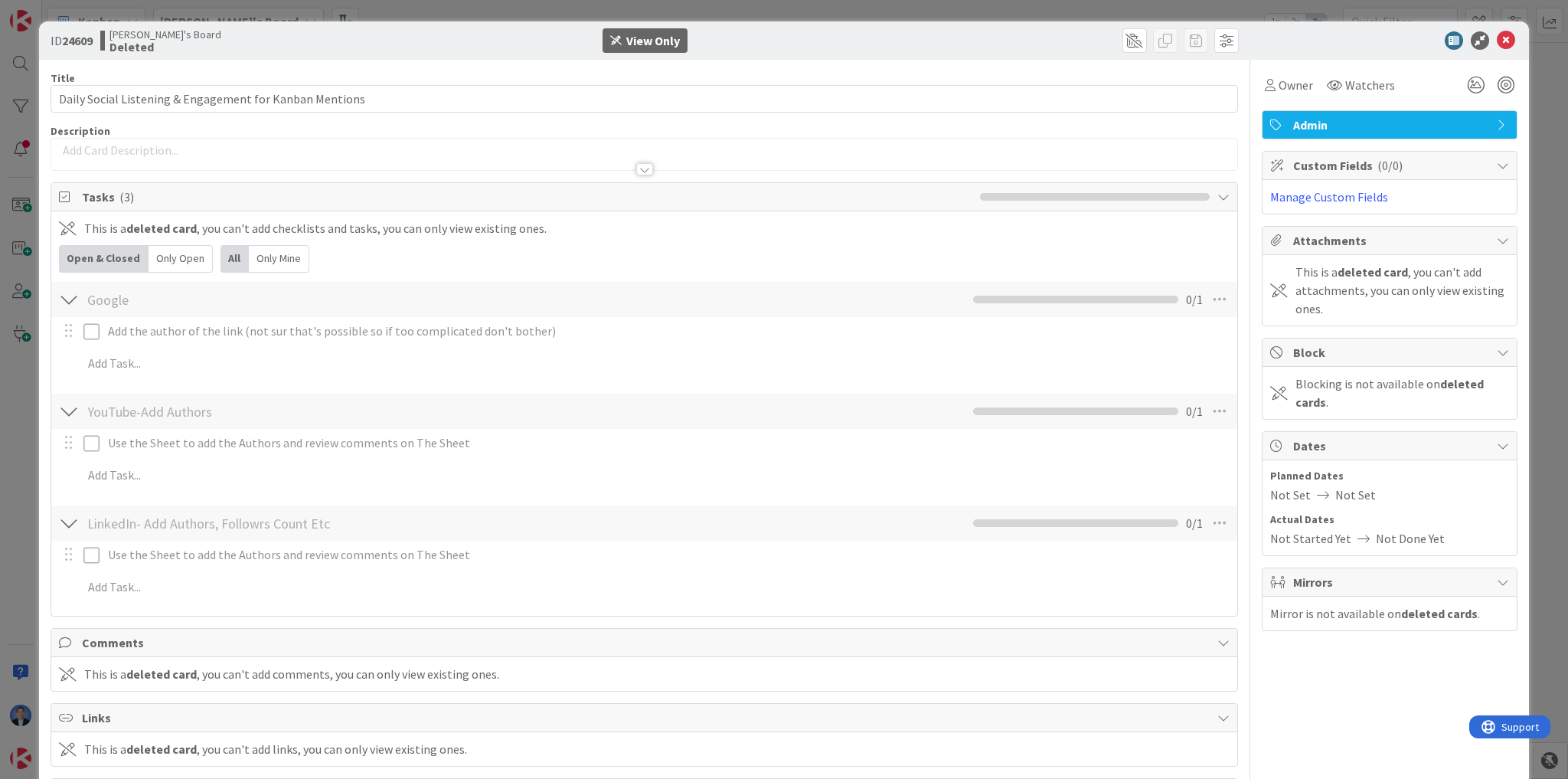
click at [162, 562] on p "Use the Sheet to add the Authors and review comments on The Sheet" at bounding box center [667, 555] width 1119 height 18
click at [217, 550] on p "Use the Sheet to add the Authors and review comments on The Sheet" at bounding box center [667, 555] width 1119 height 18
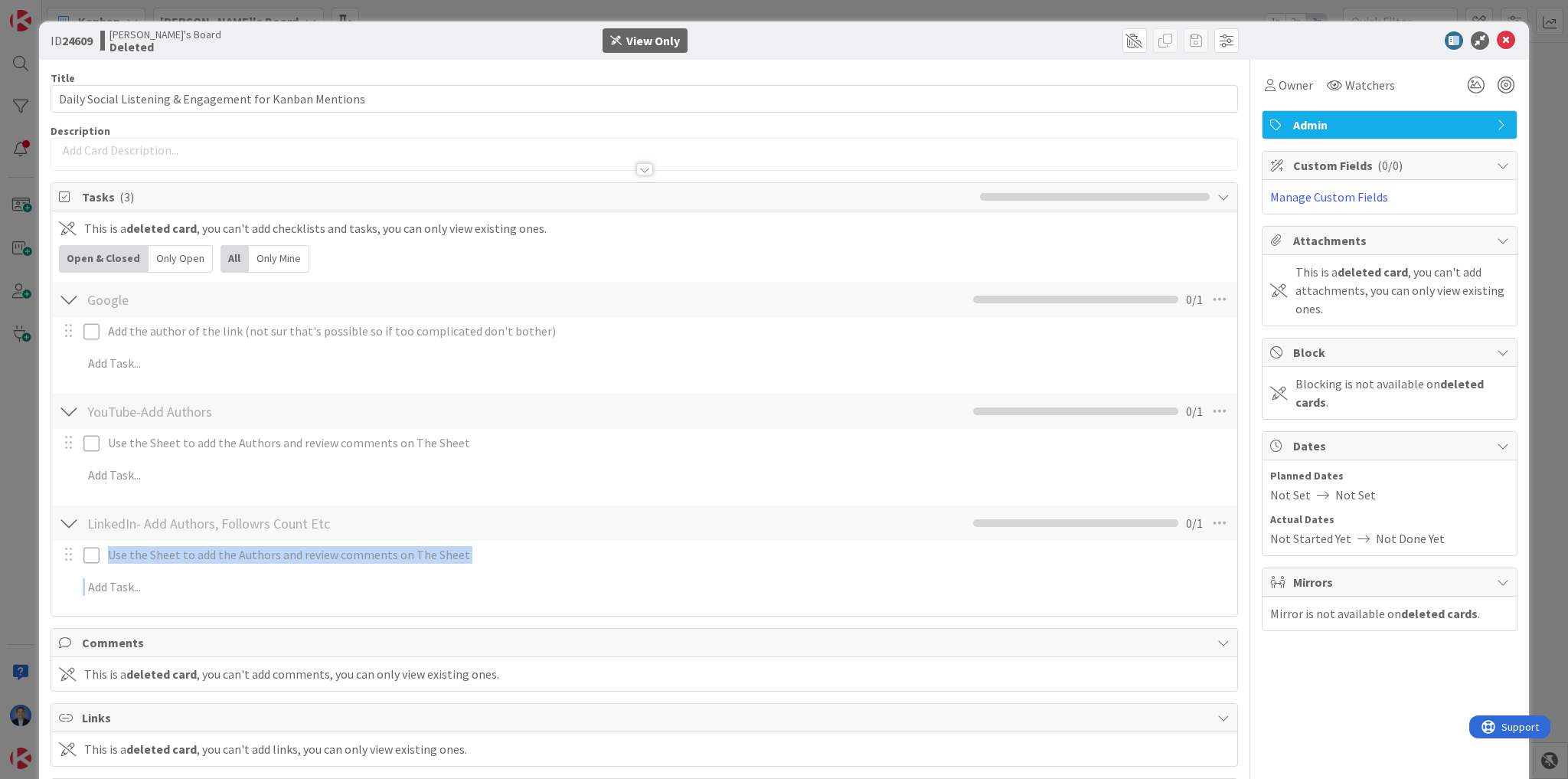
copy div "Use the Sheet to add the Authors and review comments on The Sheet Update Cancel"
click at [1498, 43] on icon at bounding box center [1506, 41] width 18 height 18
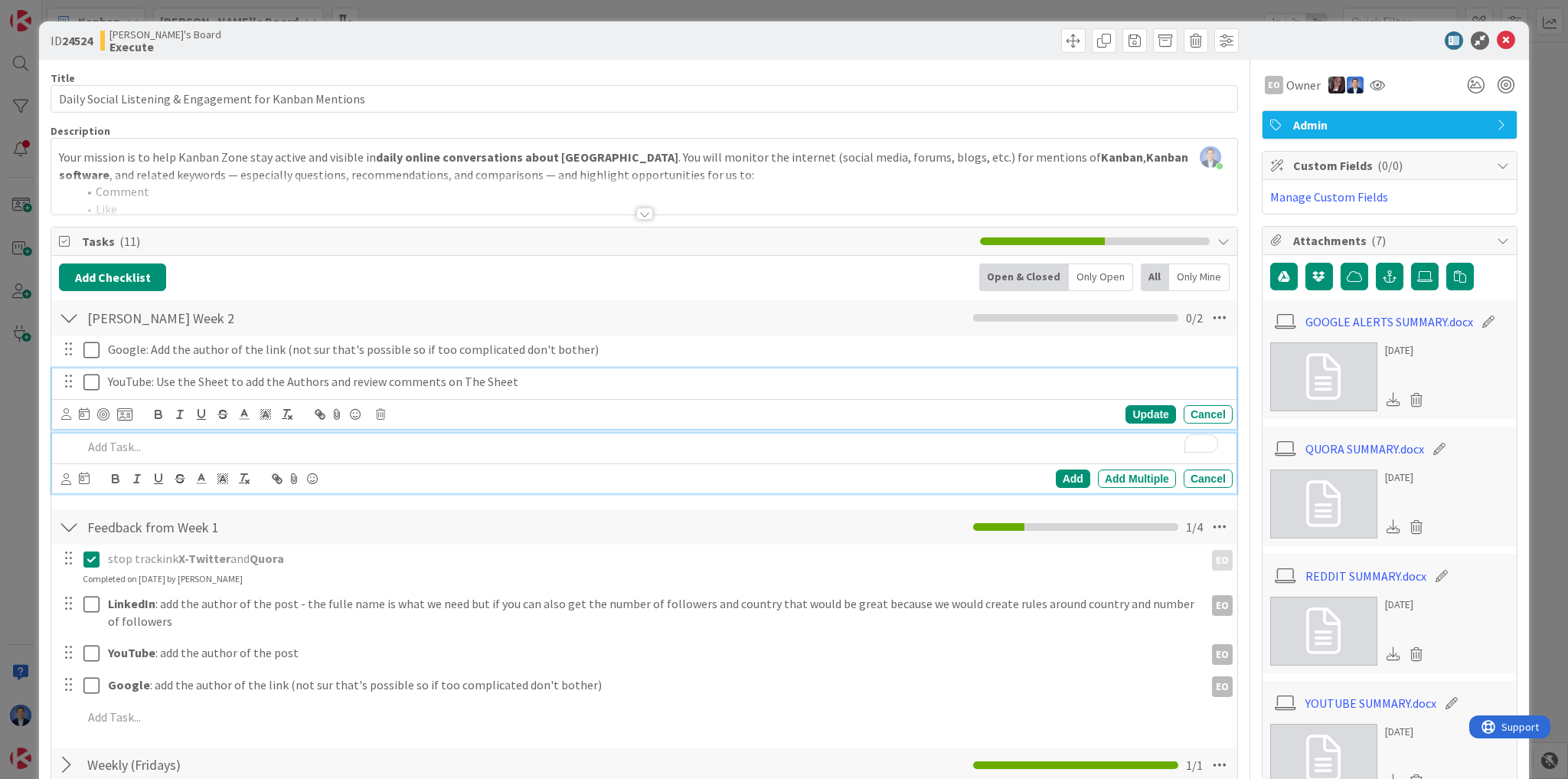
click at [110, 374] on p "YouTube: Use the Sheet to add the Authors and review comments on The Sheet" at bounding box center [667, 382] width 1119 height 18
click at [129, 438] on p "To enrich screen reader interactions, please activate Accessibility in Grammarl…" at bounding box center [655, 447] width 1144 height 18
paste div "To enrich screen reader interactions, please activate Accessibility in Grammarl…"
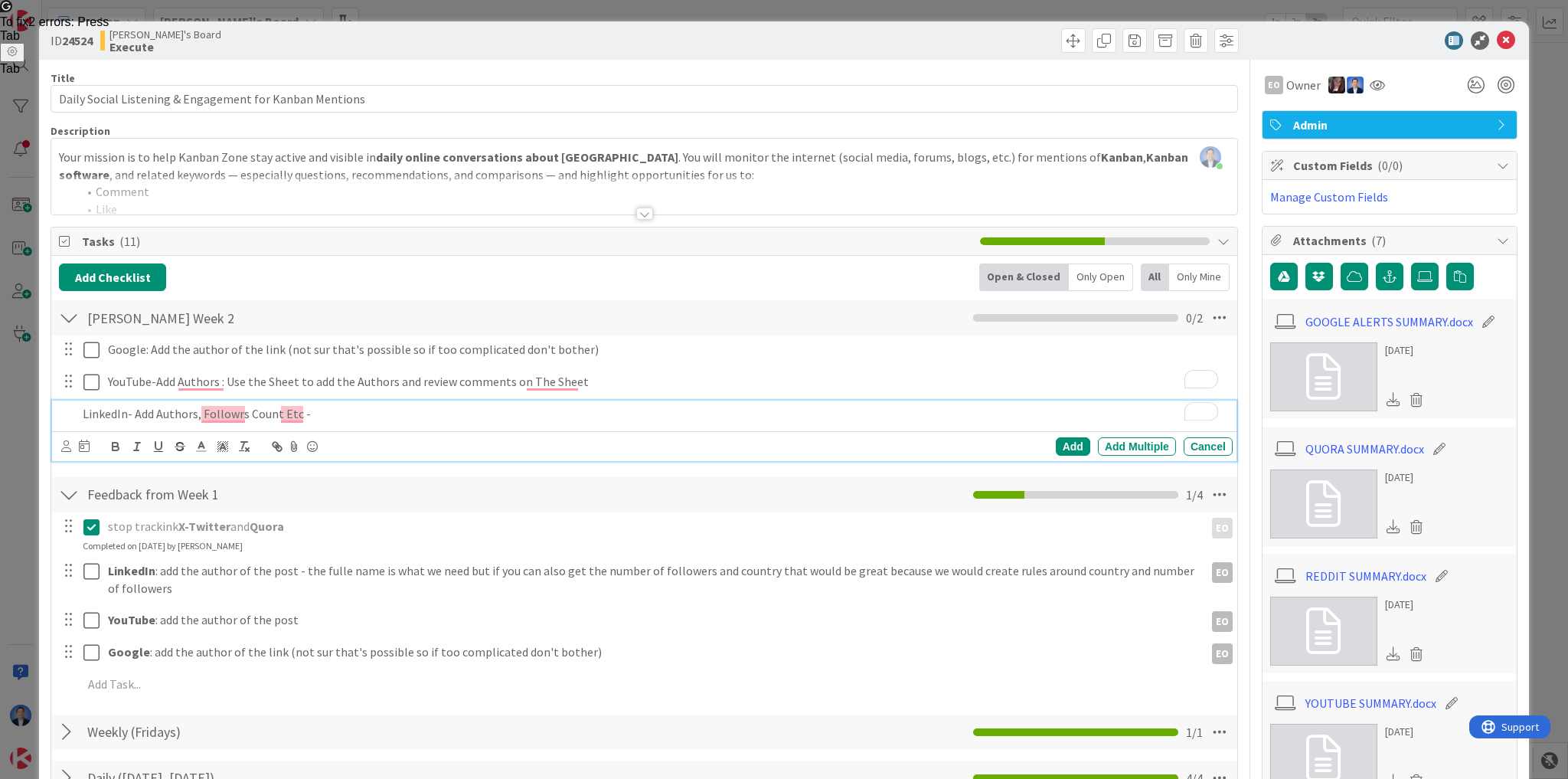
click at [349, 405] on p "LinkedIn- Add Authors, Followrs Count Etc -" at bounding box center [655, 414] width 1144 height 18
click at [554, 405] on p "LinkedIn- Add Authors, Followrs Count Etc - LinkedIn- Add Authors, Followrs Cou…" at bounding box center [655, 414] width 1144 height 18
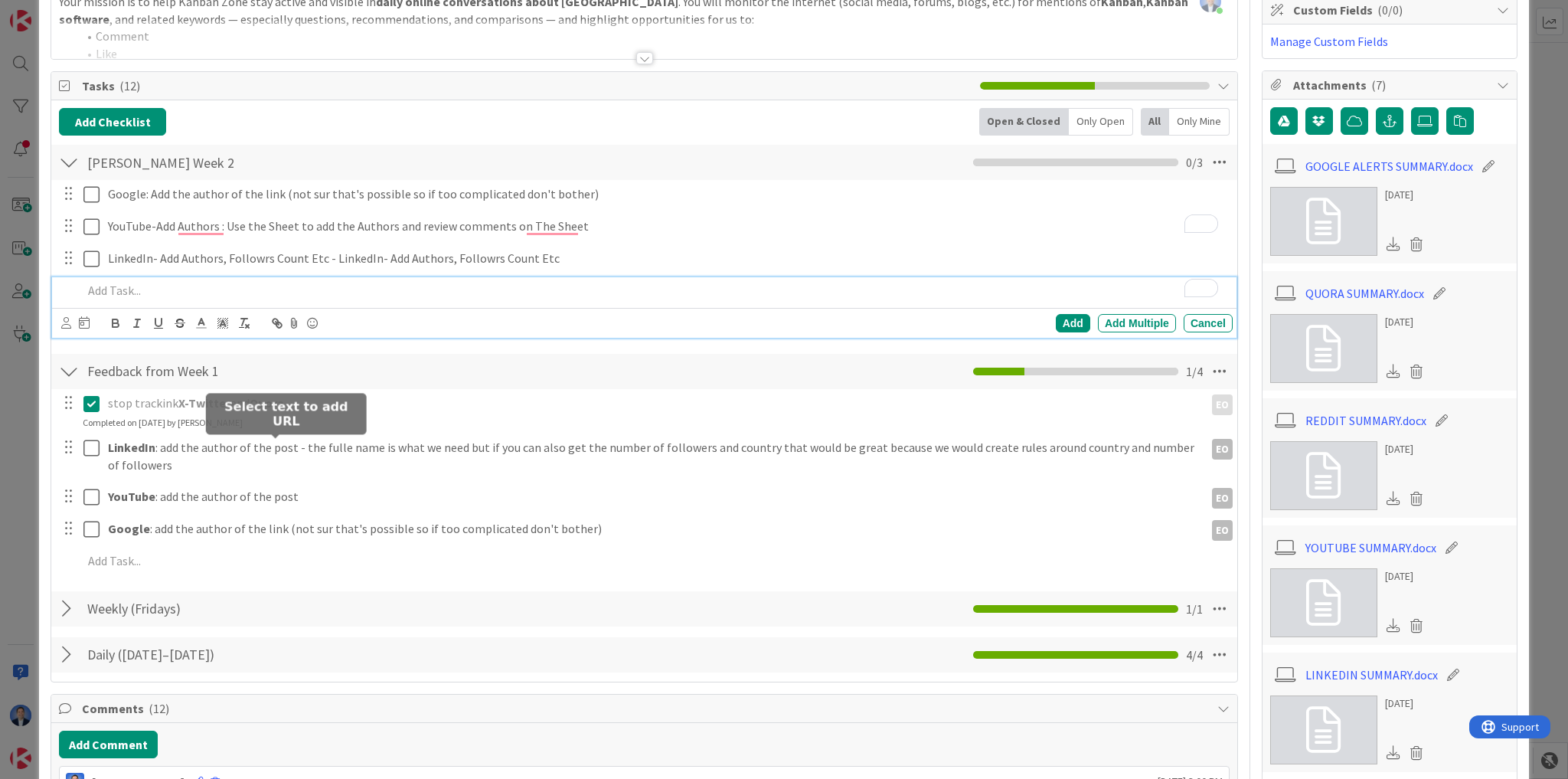
scroll to position [184, 0]
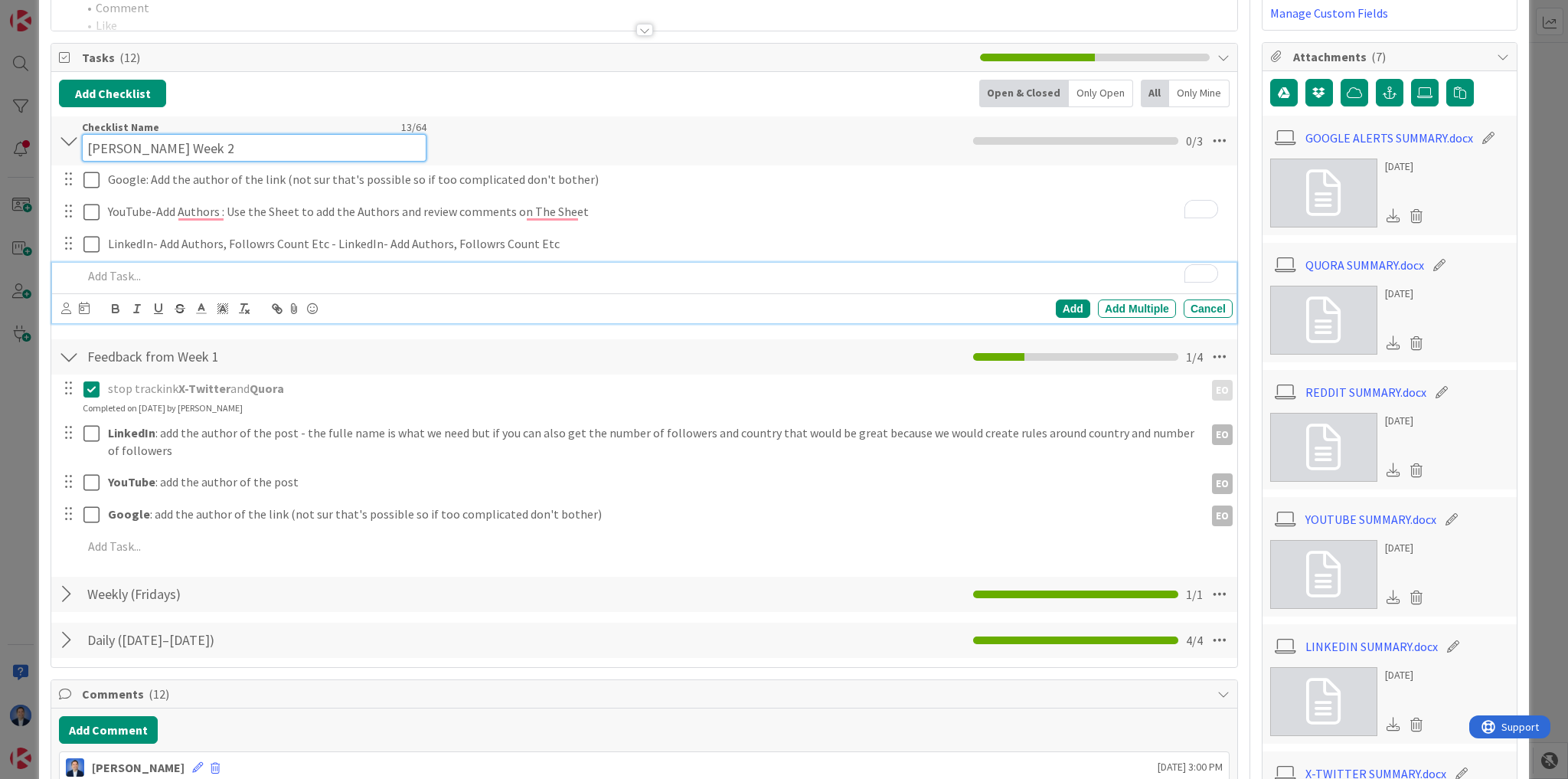
click at [101, 134] on input "[PERSON_NAME] Week 2" at bounding box center [254, 148] width 345 height 28
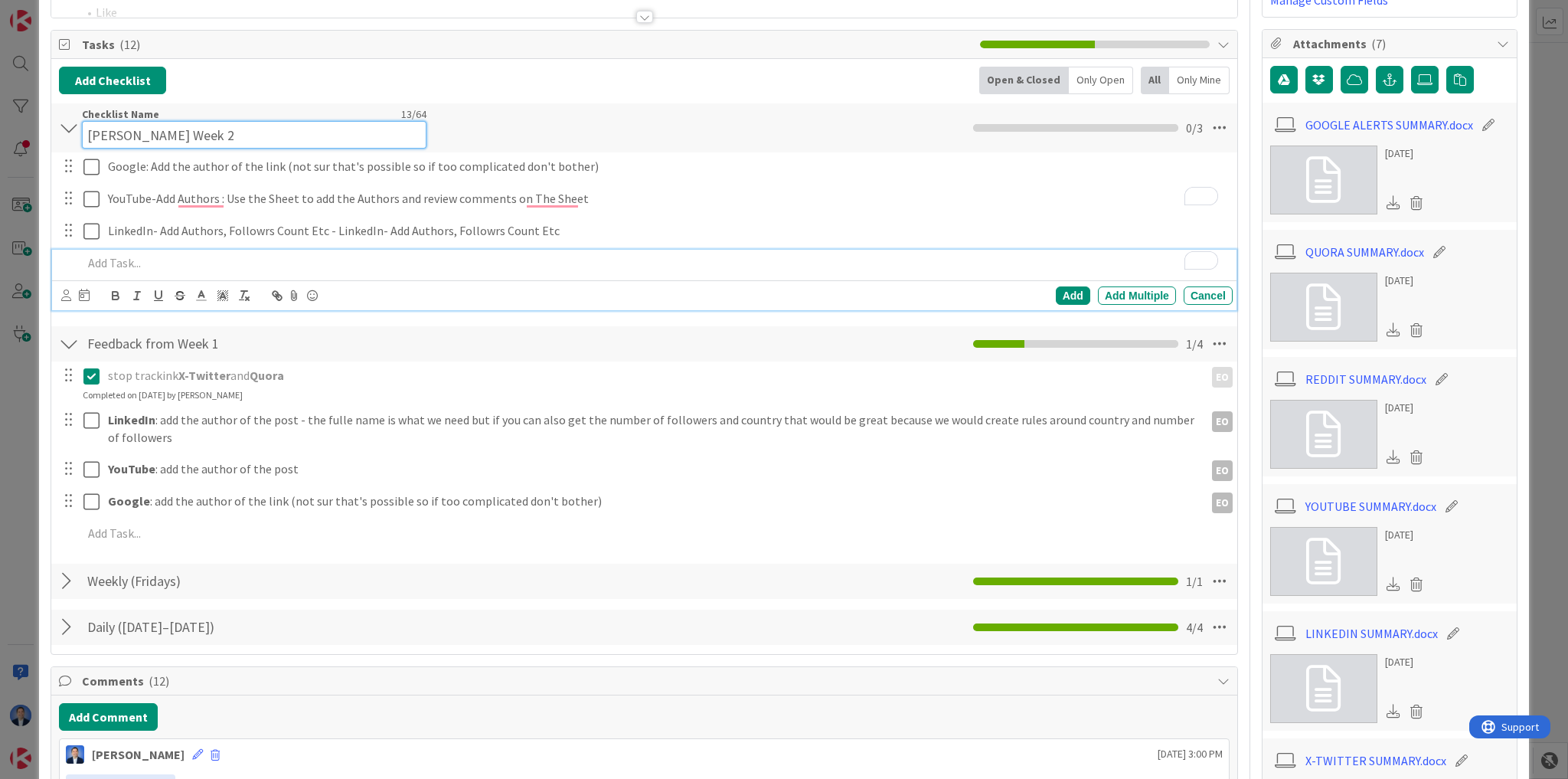
click at [101, 131] on input "[PERSON_NAME] Week 2" at bounding box center [254, 134] width 345 height 28
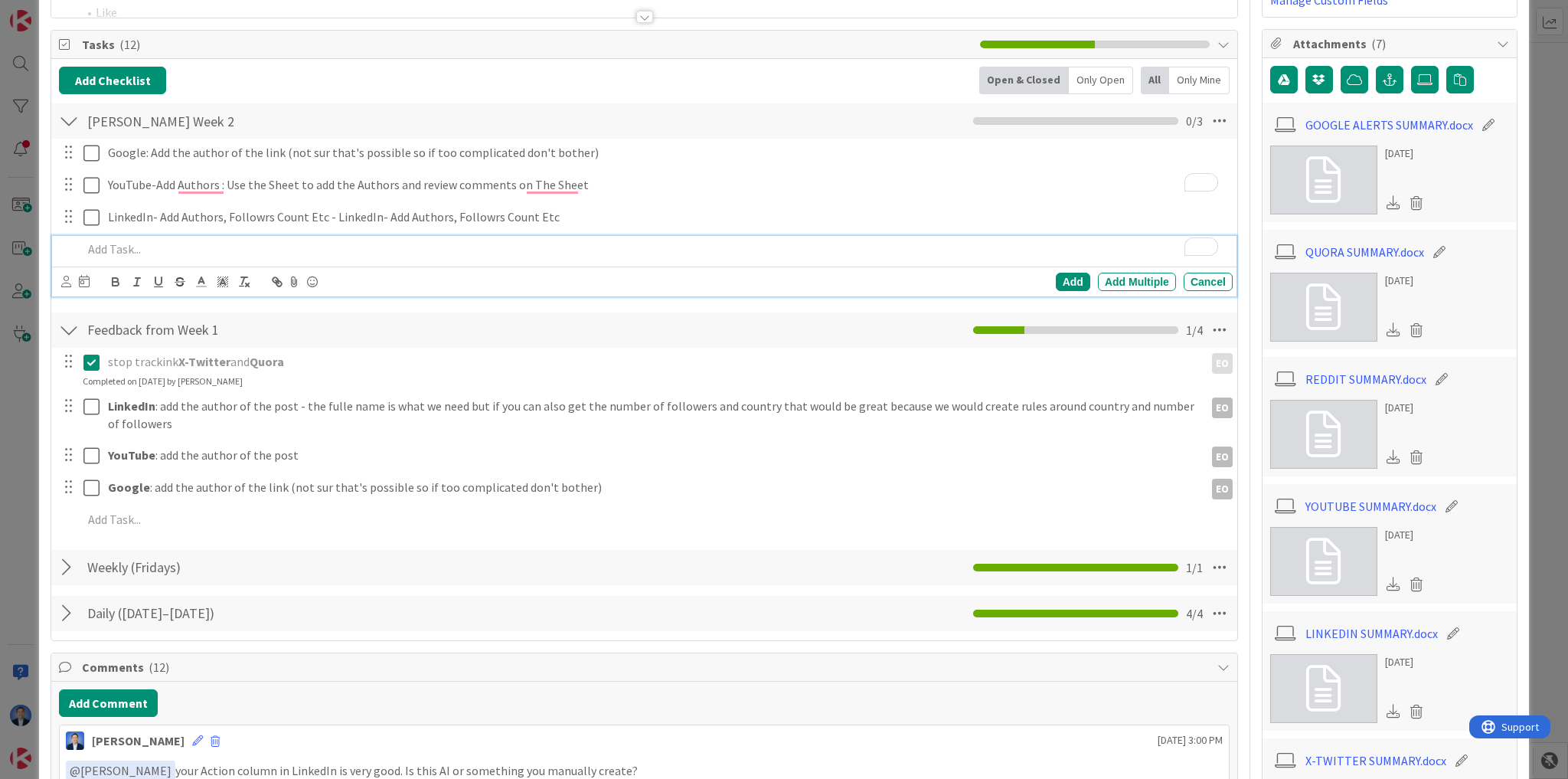
click at [149, 254] on p "To enrich screen reader interactions, please activate Accessibility in Grammarl…" at bounding box center [655, 249] width 1144 height 18
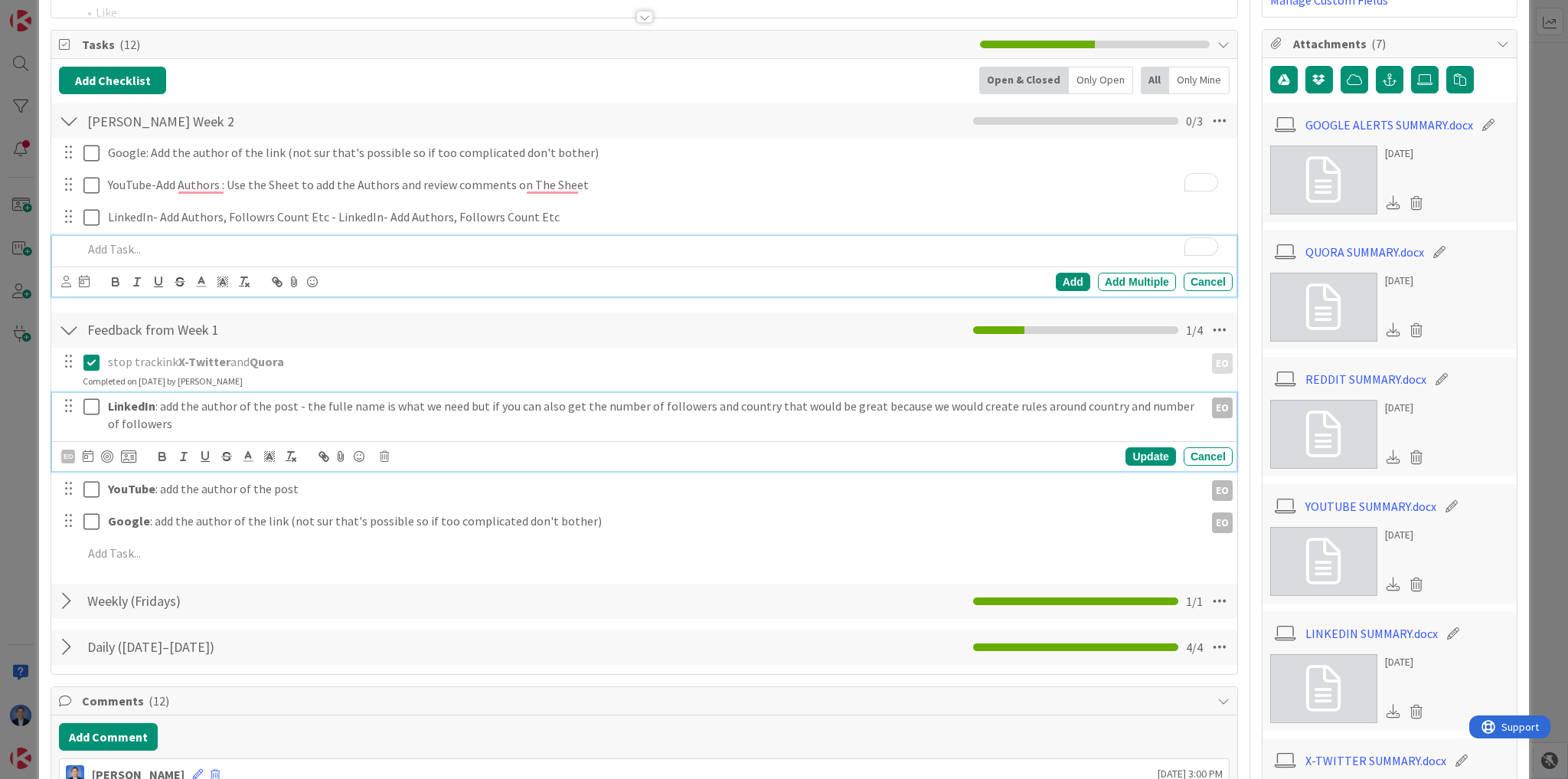
click at [360, 408] on p "LinkedIn : add the author of the post - the fulle name is what we need but if y…" at bounding box center [653, 414] width 1091 height 34
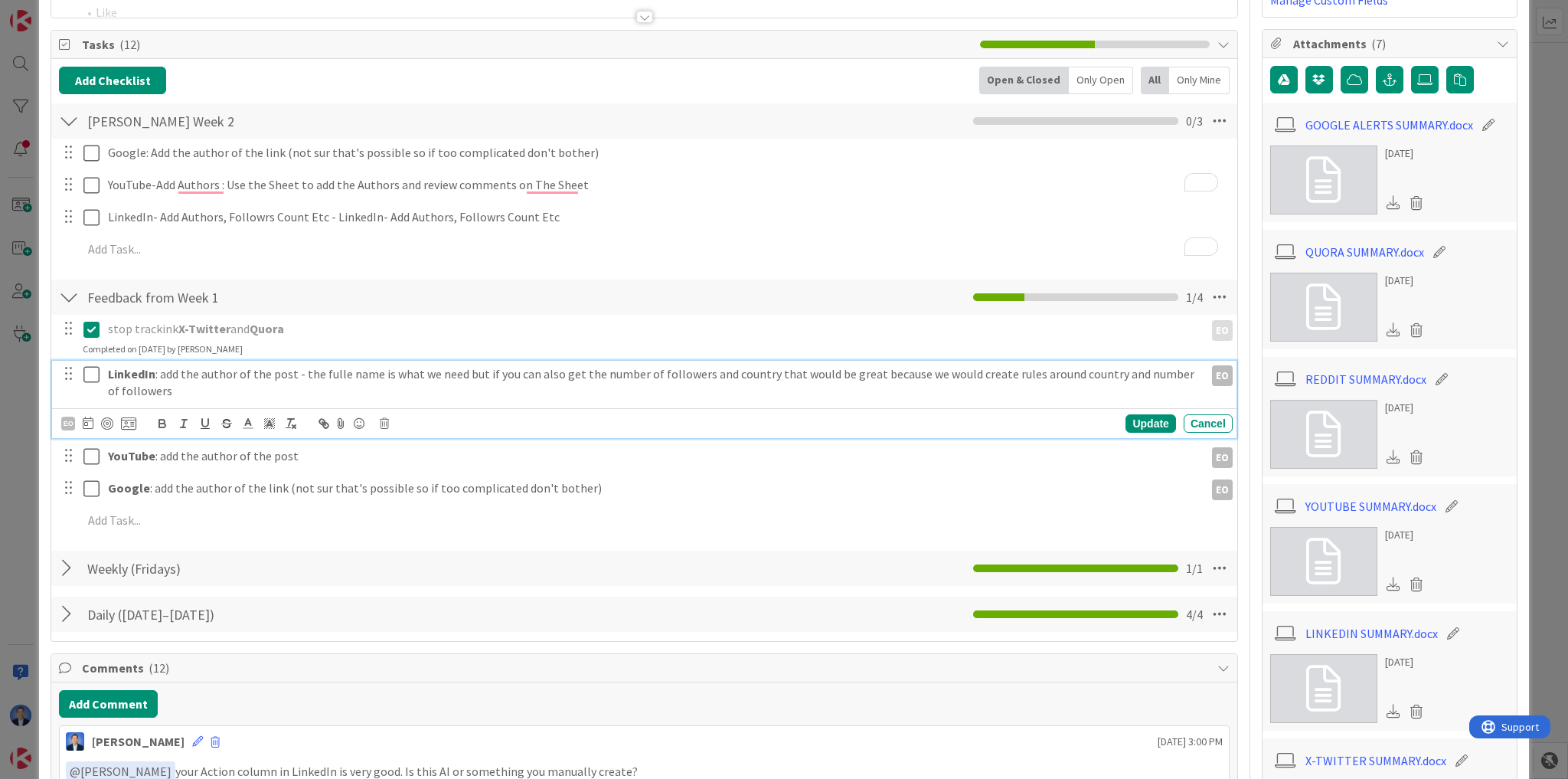
click at [360, 400] on p "LinkedIn : add the author of the post - the fulle name is what we need but if y…" at bounding box center [653, 383] width 1091 height 34
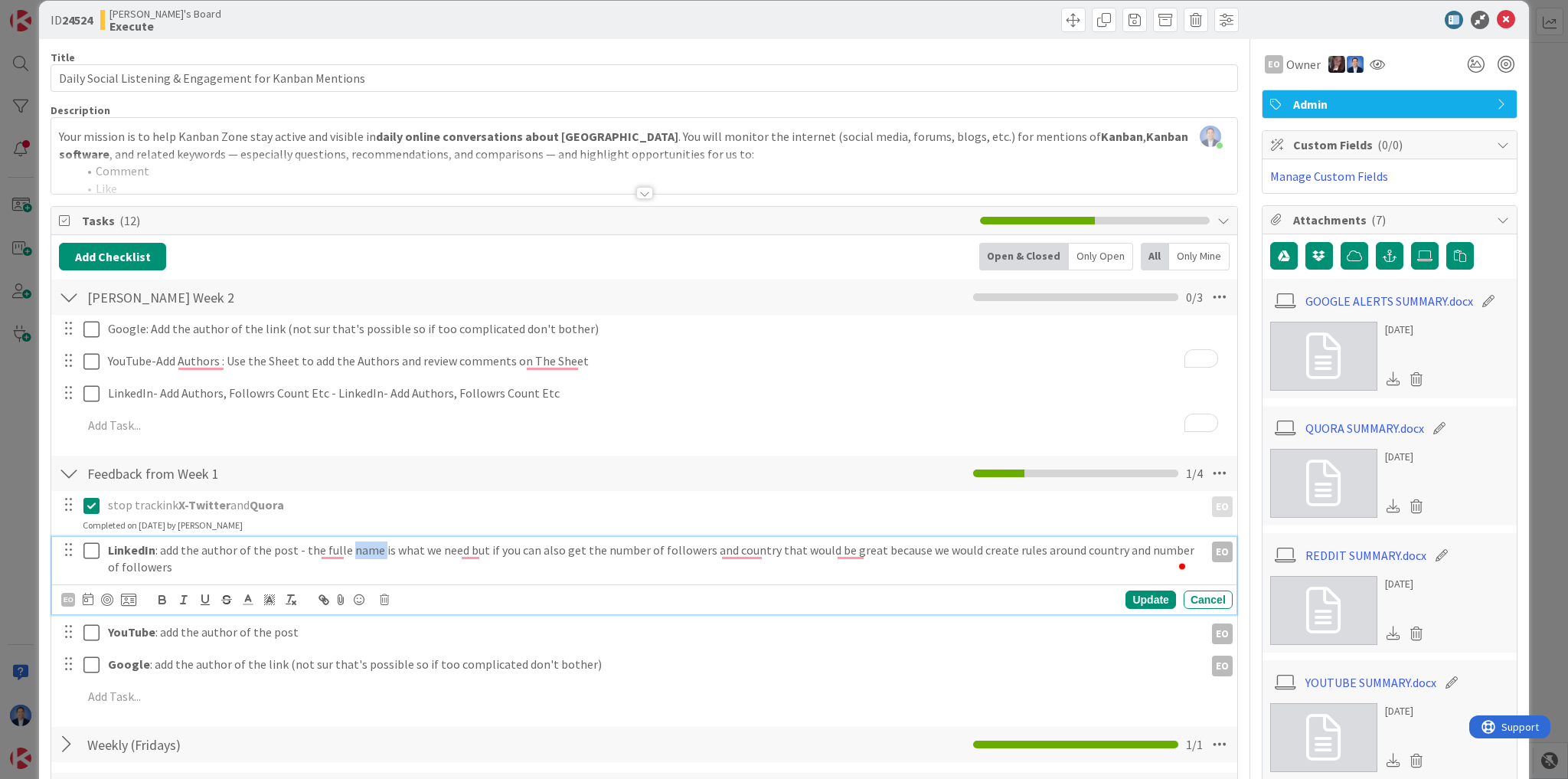
scroll to position [0, 0]
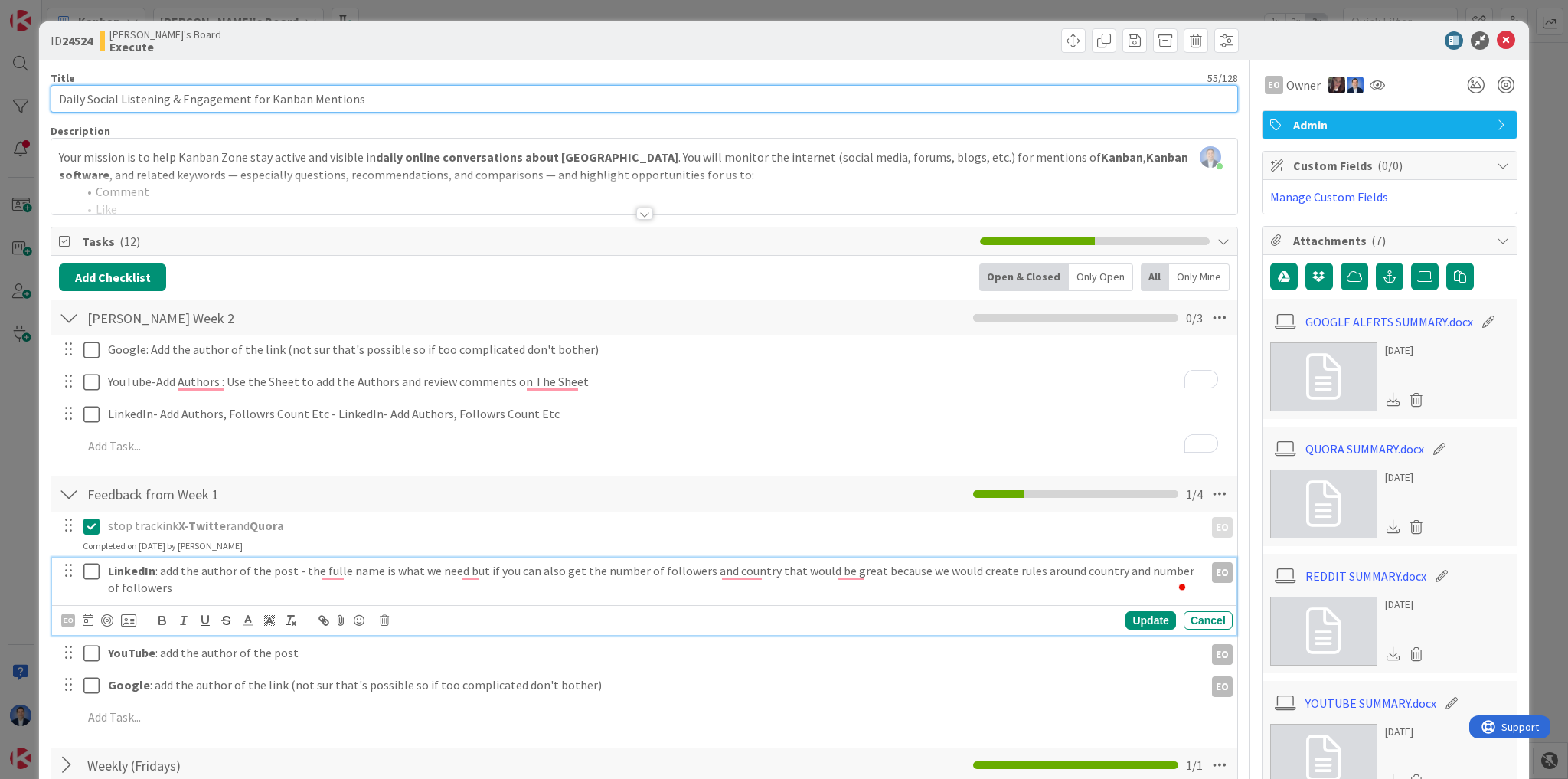
click at [105, 98] on input "Daily Social Listening & Engagement for Kanban Mentions" at bounding box center [644, 98] width 1188 height 28
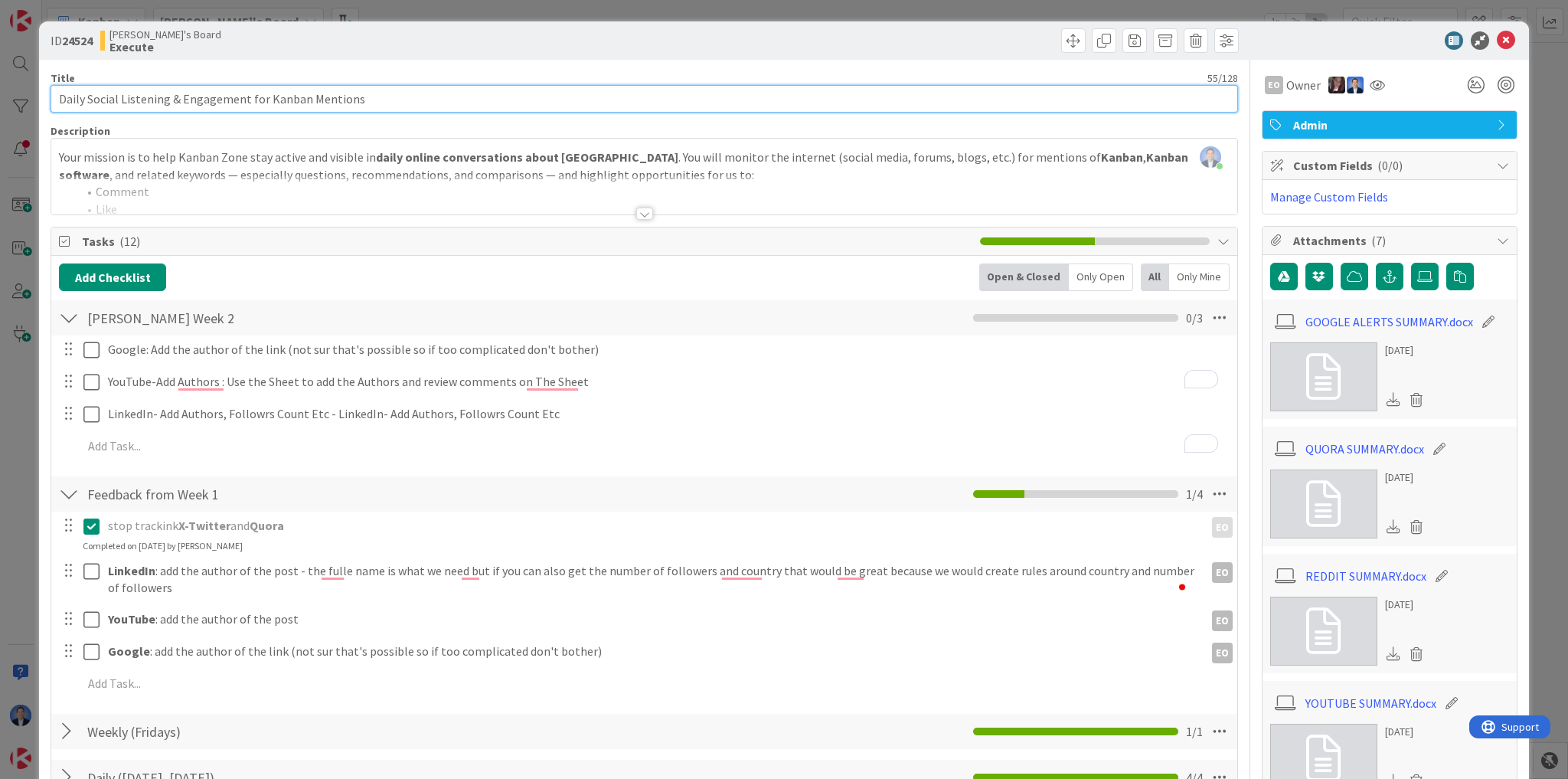
click at [105, 98] on input "Daily Social Listening & Engagement for Kanban Mentions" at bounding box center [644, 98] width 1188 height 28
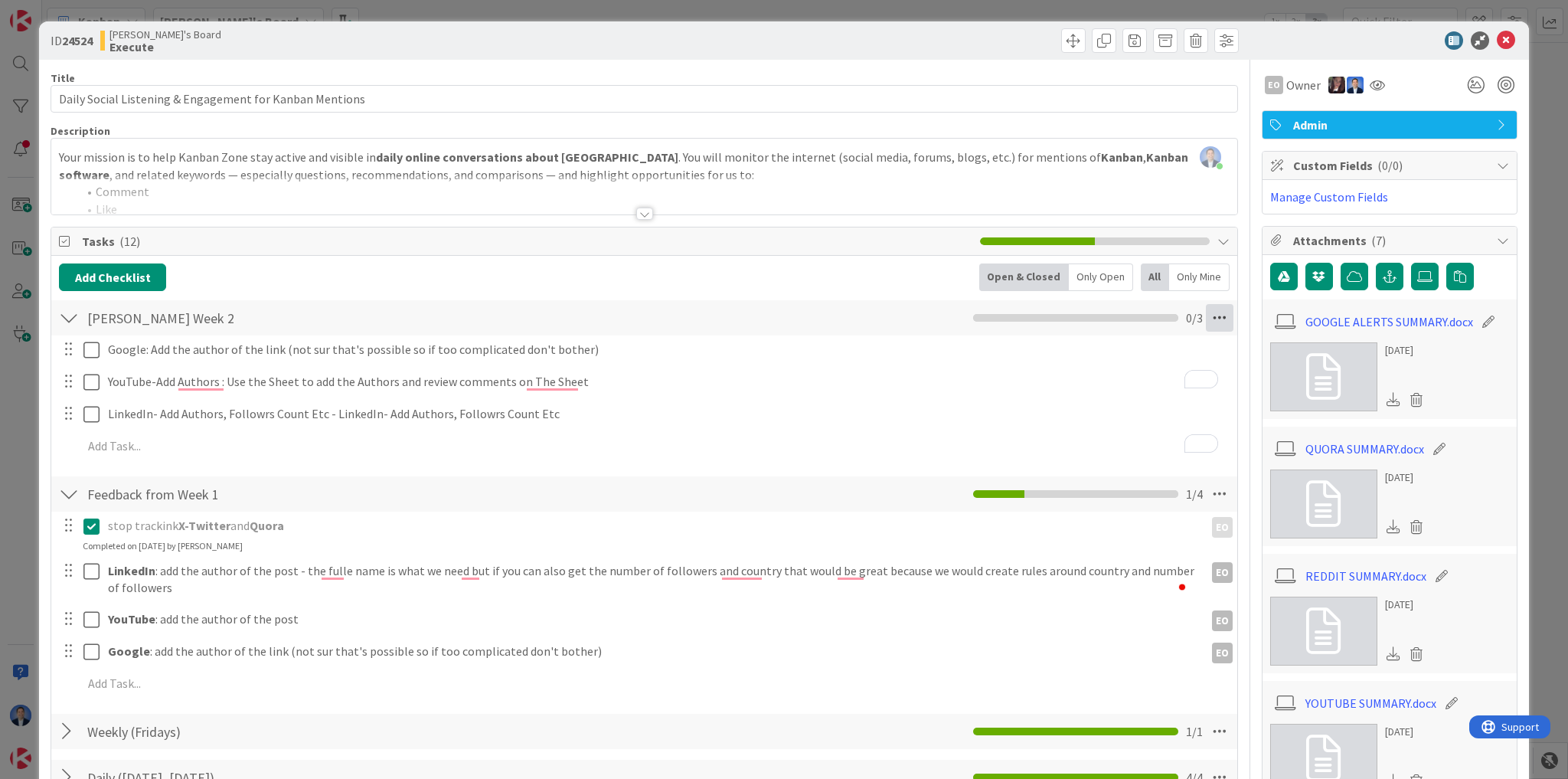
click at [1206, 321] on icon at bounding box center [1219, 318] width 28 height 28
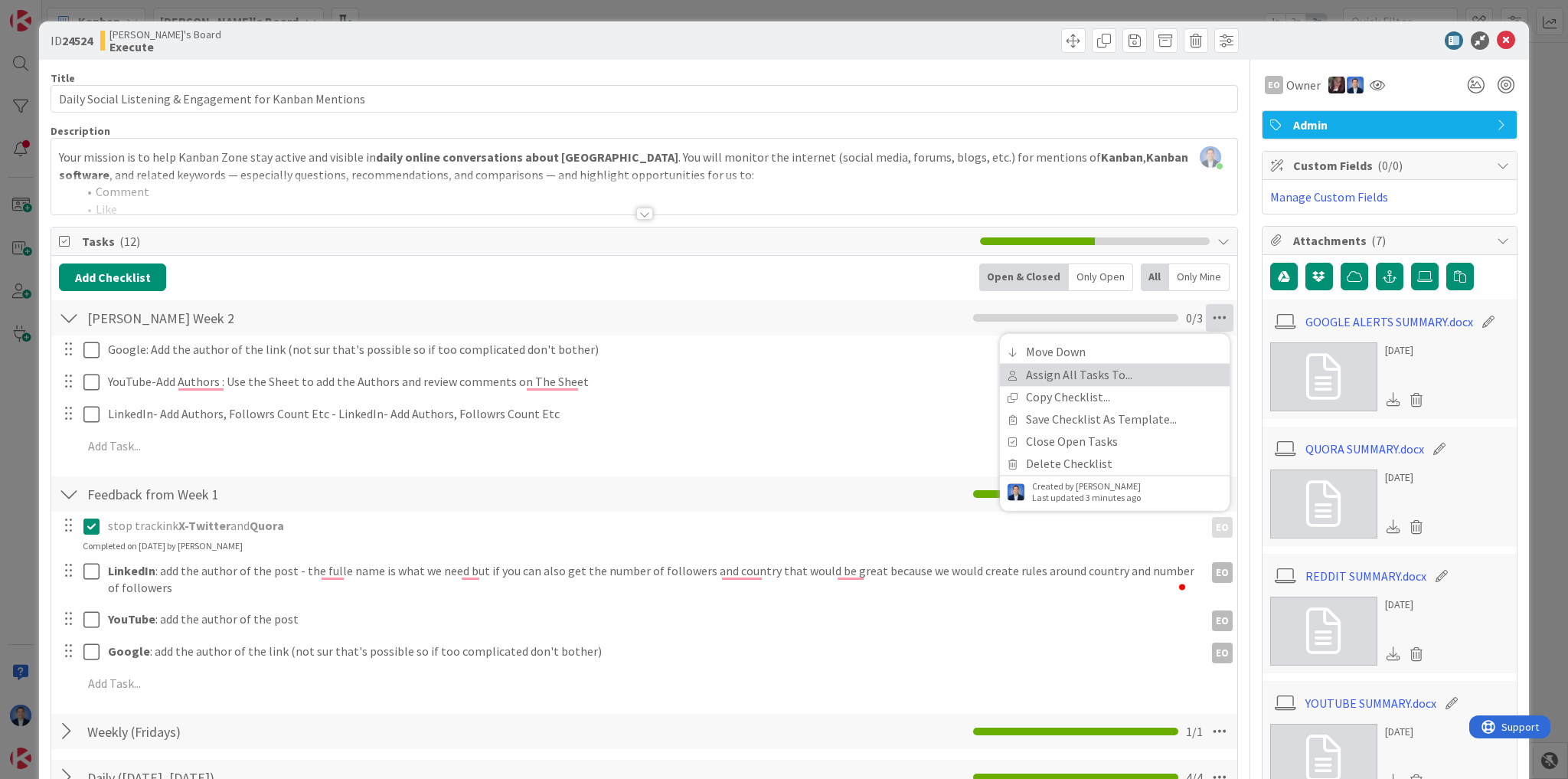
click at [1094, 367] on link "Assign All Tasks To..." at bounding box center [1114, 375] width 230 height 23
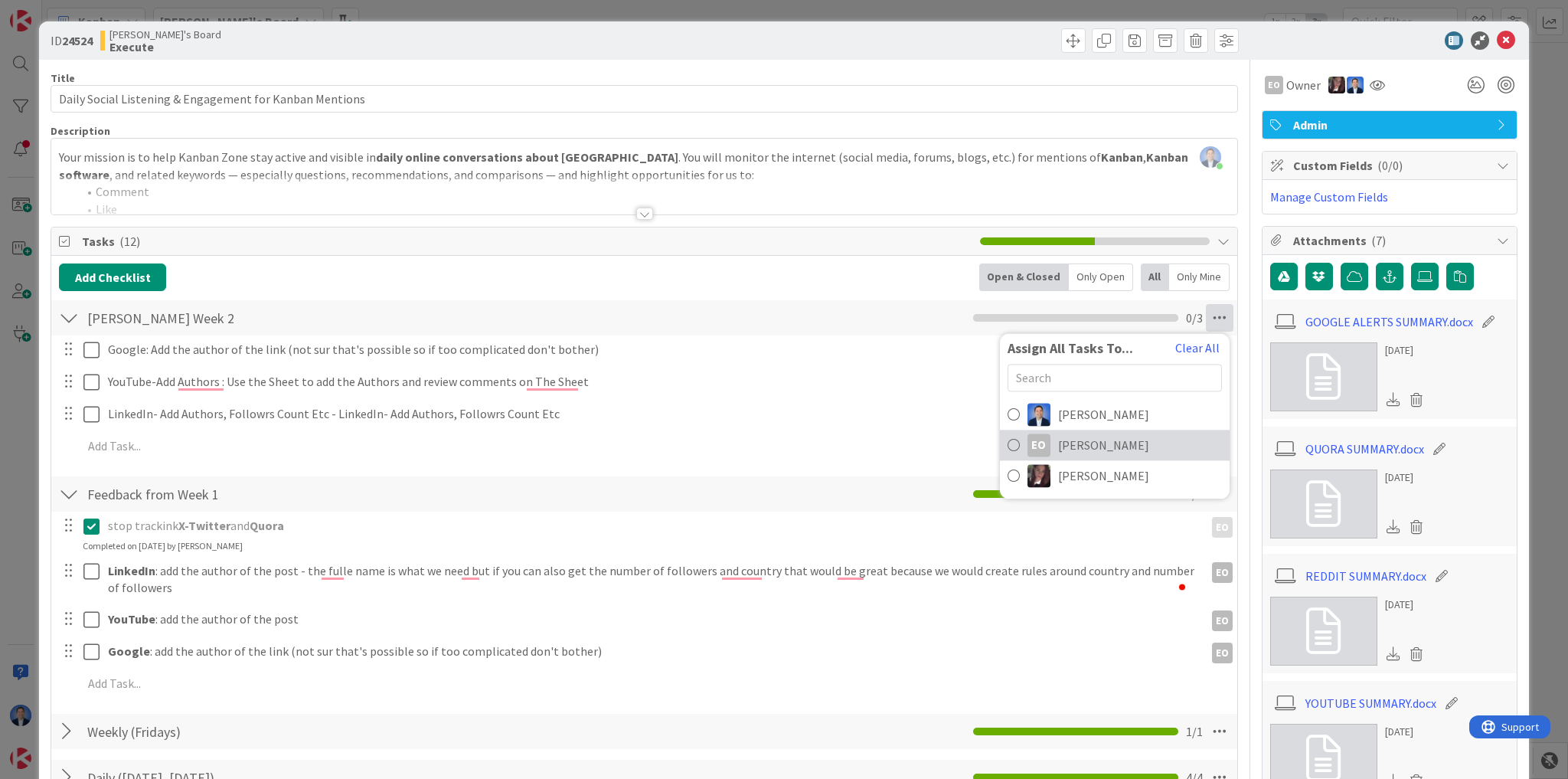
click at [1077, 444] on span "[PERSON_NAME]" at bounding box center [1103, 445] width 91 height 18
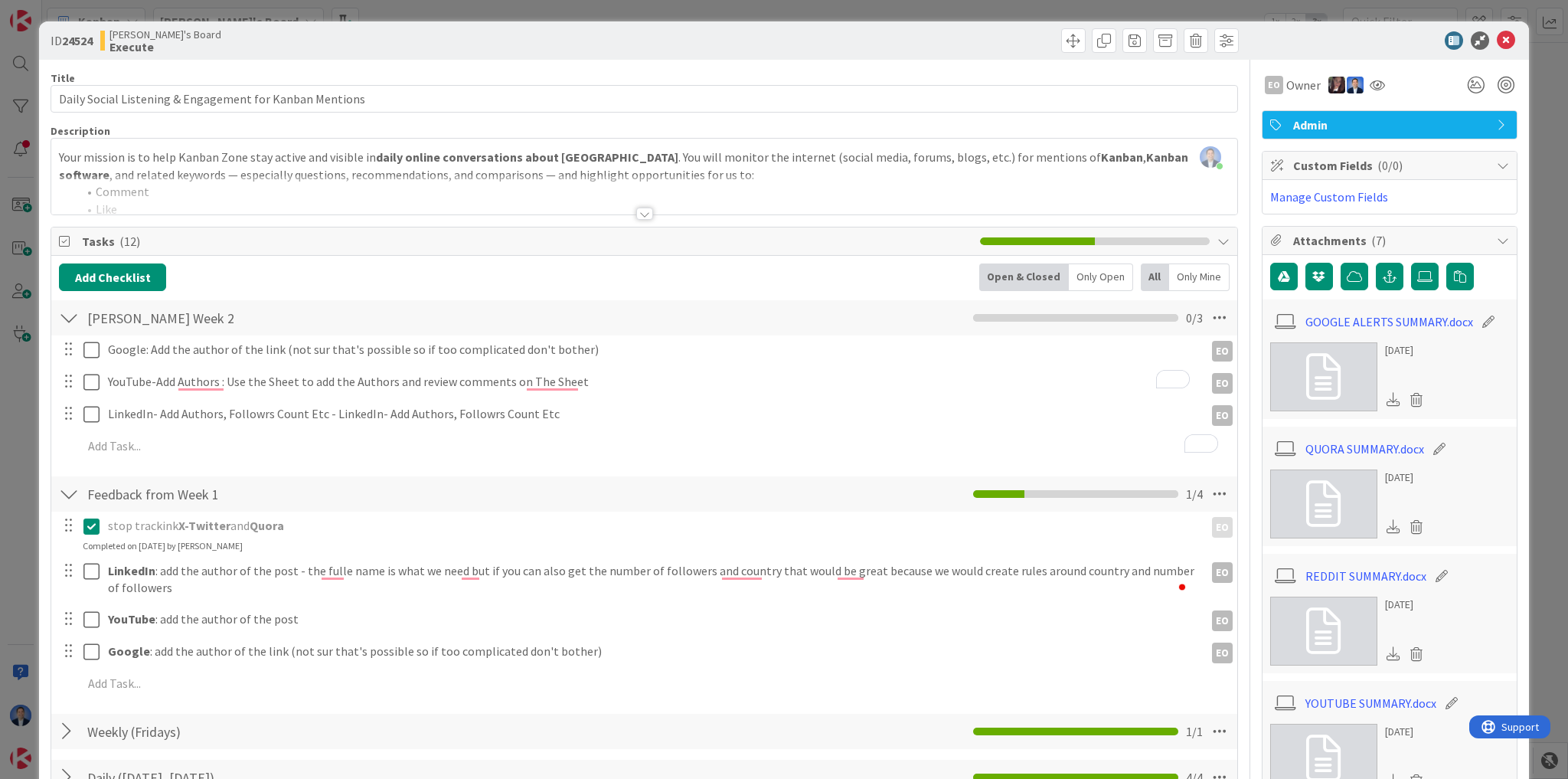
scroll to position [184, 0]
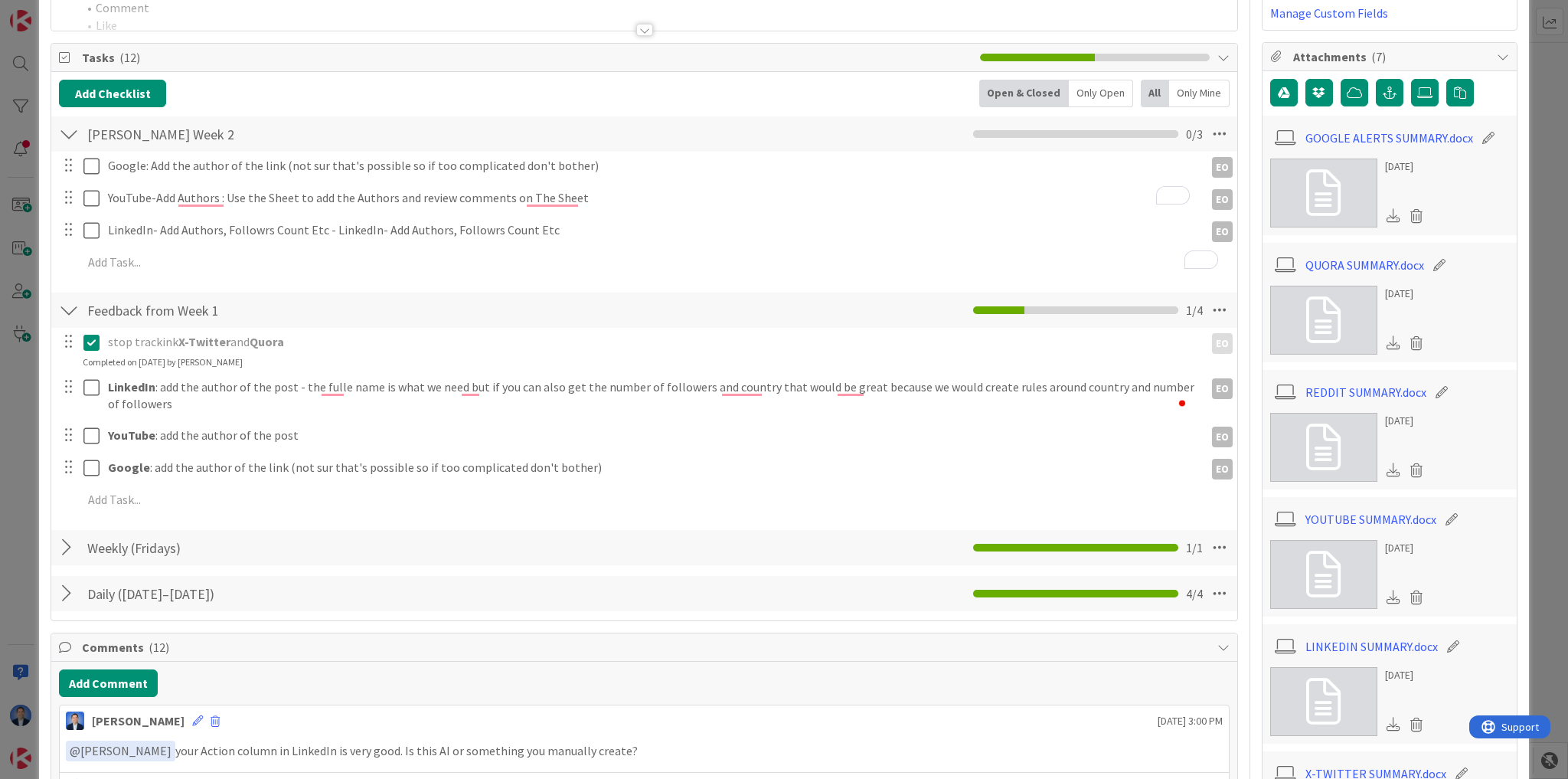
click at [27, 460] on div "ID 24524 [PERSON_NAME]'s Board Execute Title 55 / 128 Daily Social Listening & …" at bounding box center [784, 389] width 1568 height 779
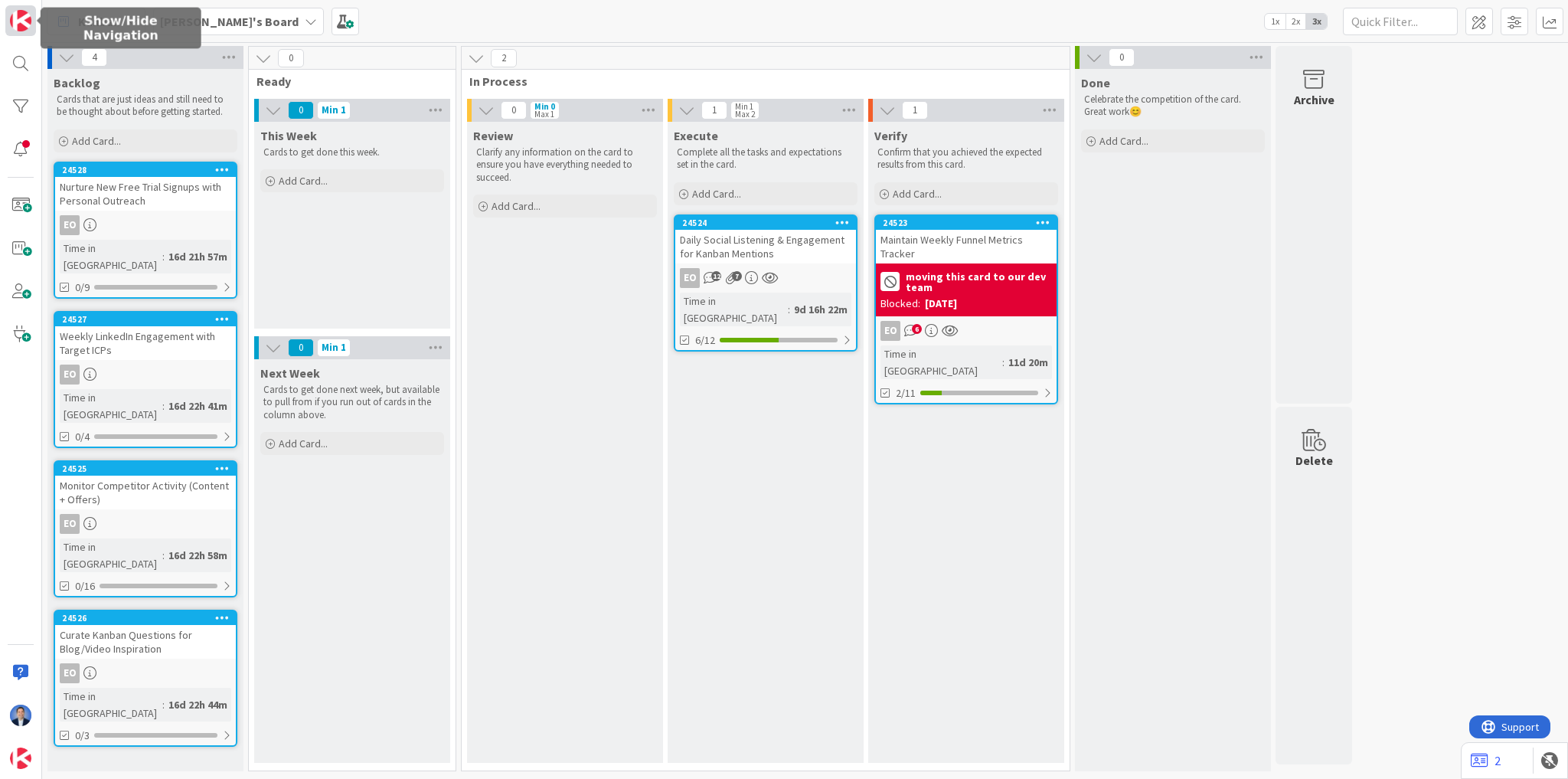
click at [15, 18] on img at bounding box center [21, 21] width 22 height 22
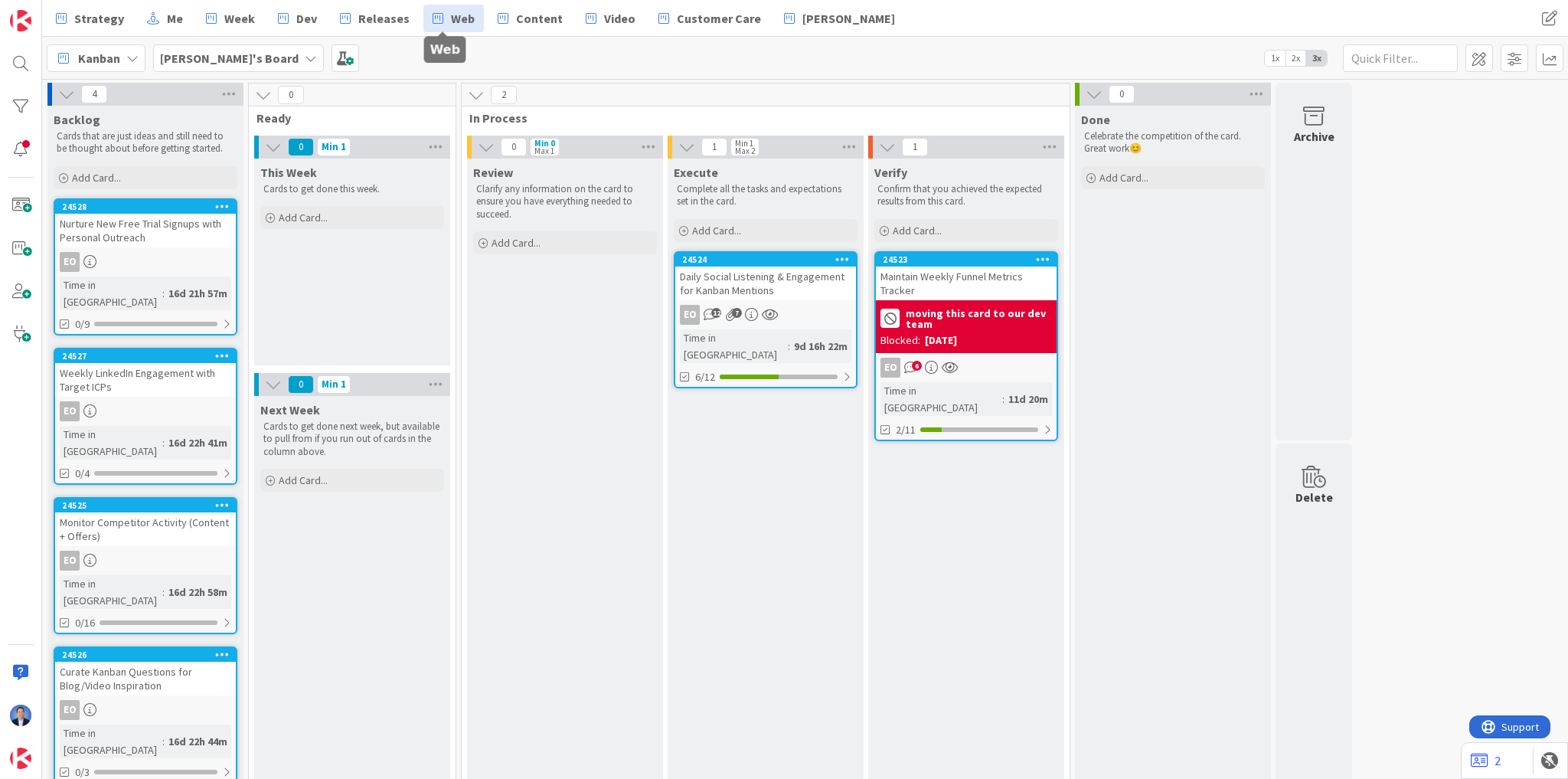
click at [451, 26] on span "Web" at bounding box center [463, 18] width 23 height 18
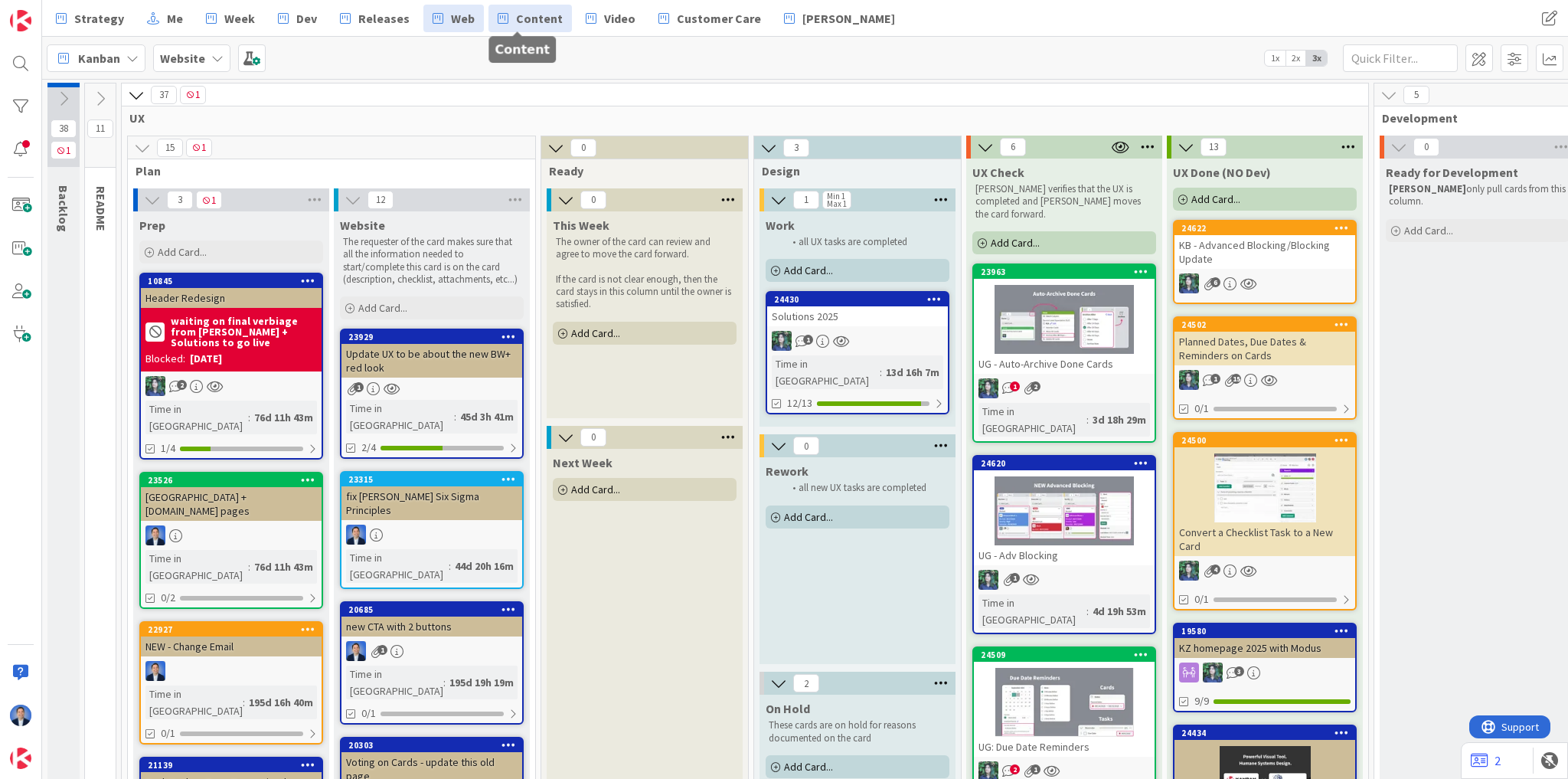
click at [530, 14] on span "Content" at bounding box center [539, 18] width 47 height 18
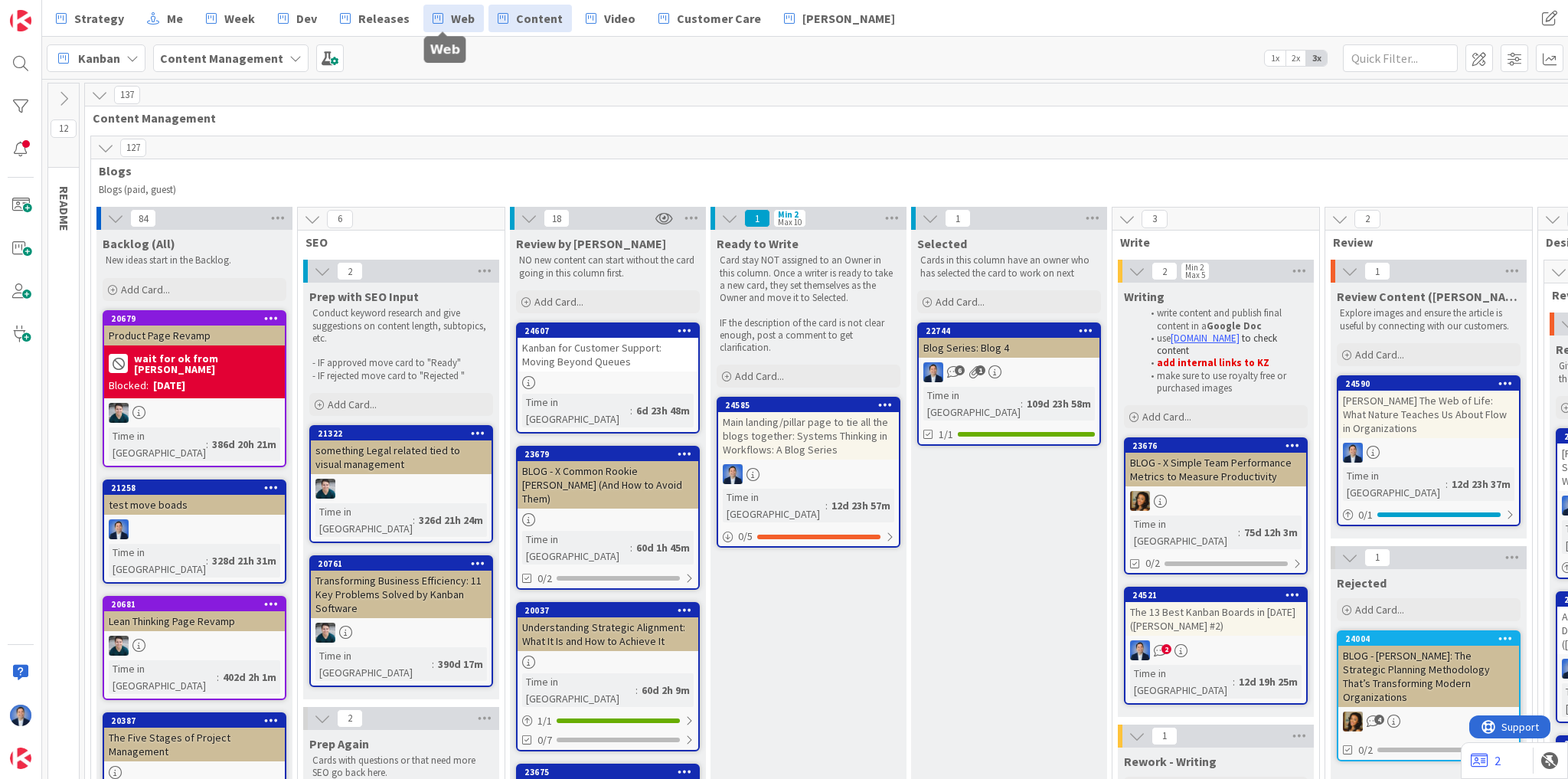
click at [432, 17] on icon at bounding box center [438, 18] width 11 height 20
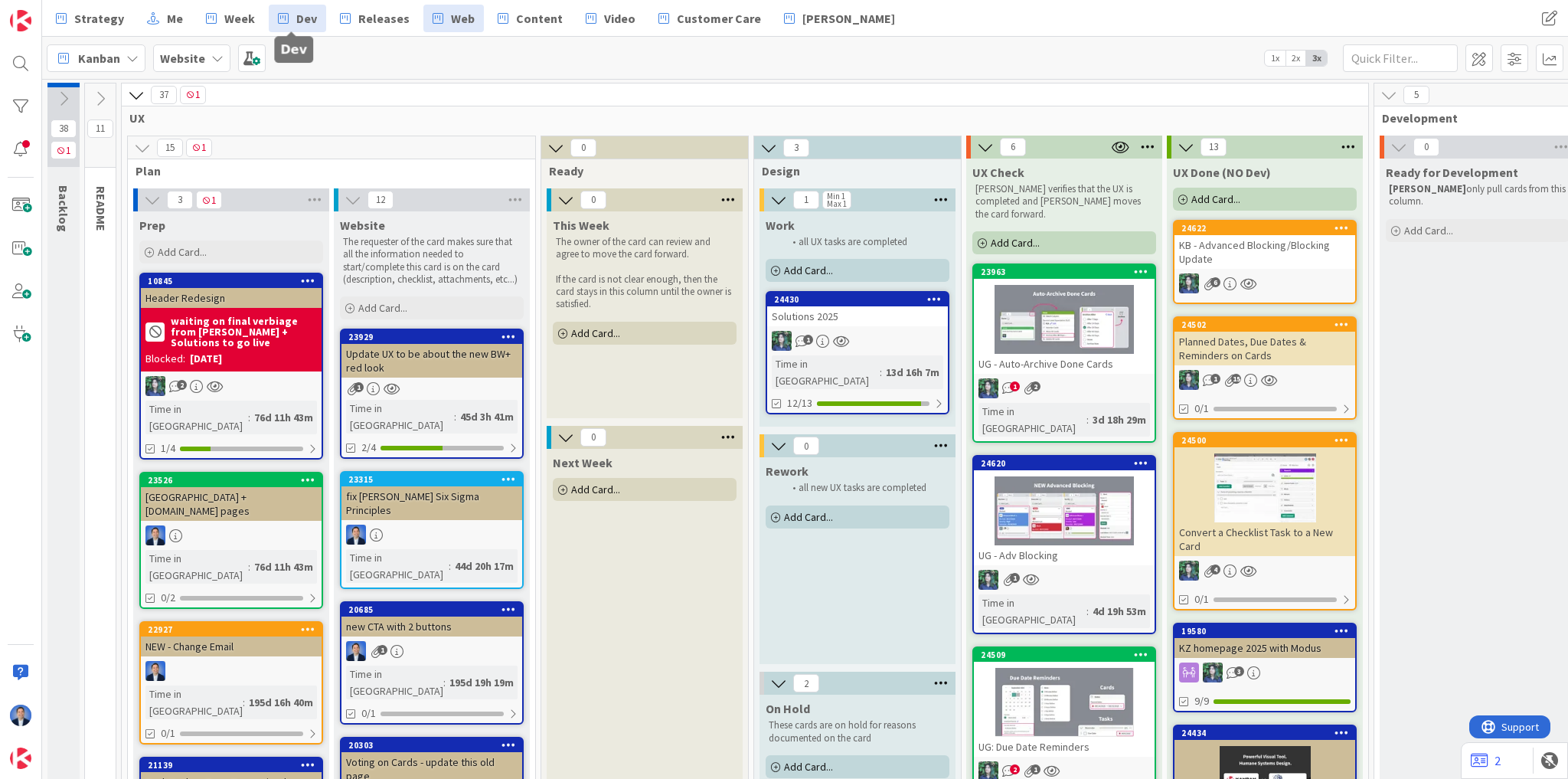
click at [278, 20] on icon at bounding box center [284, 18] width 11 height 20
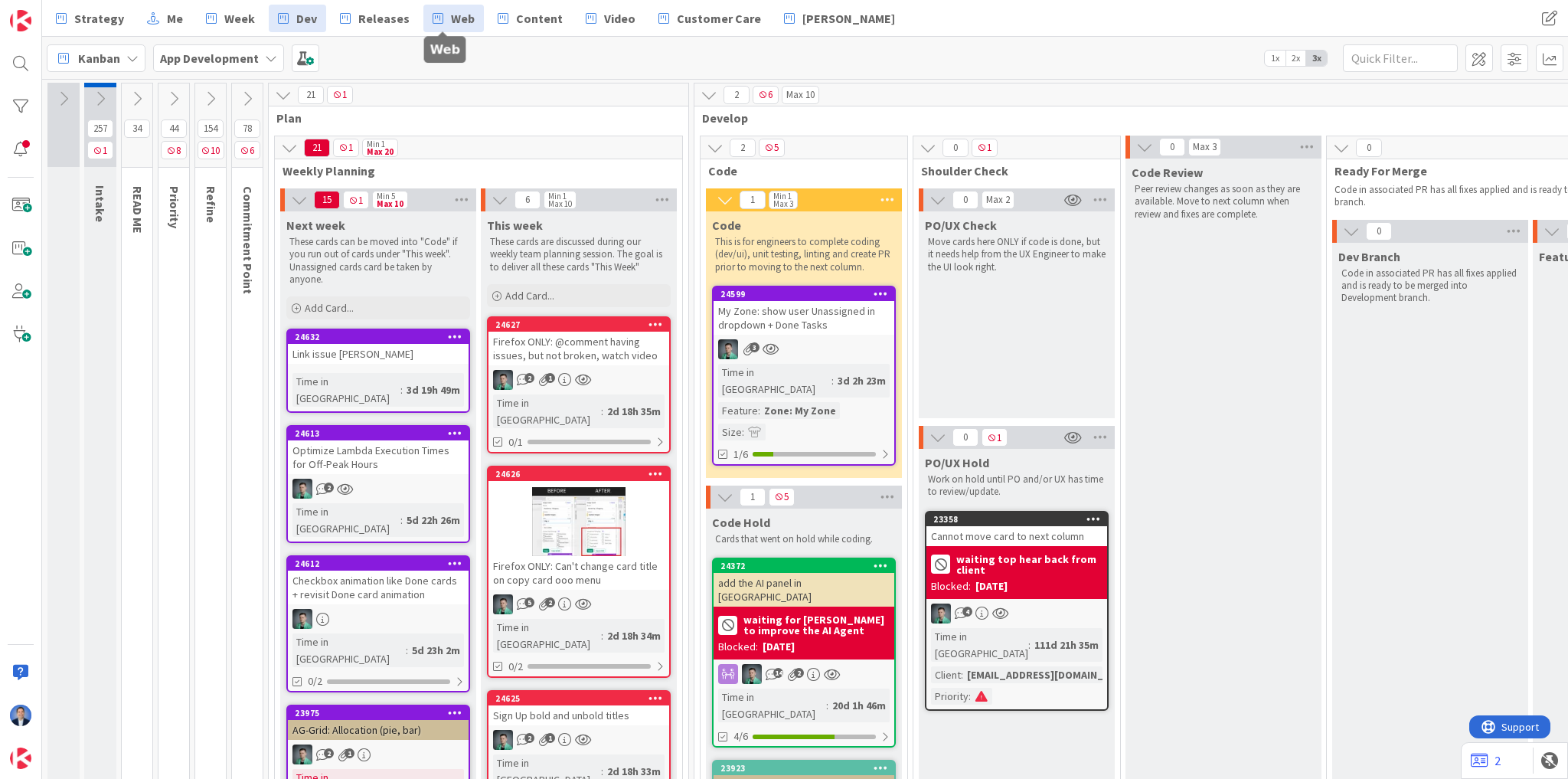
click at [454, 21] on span "Web" at bounding box center [463, 18] width 23 height 18
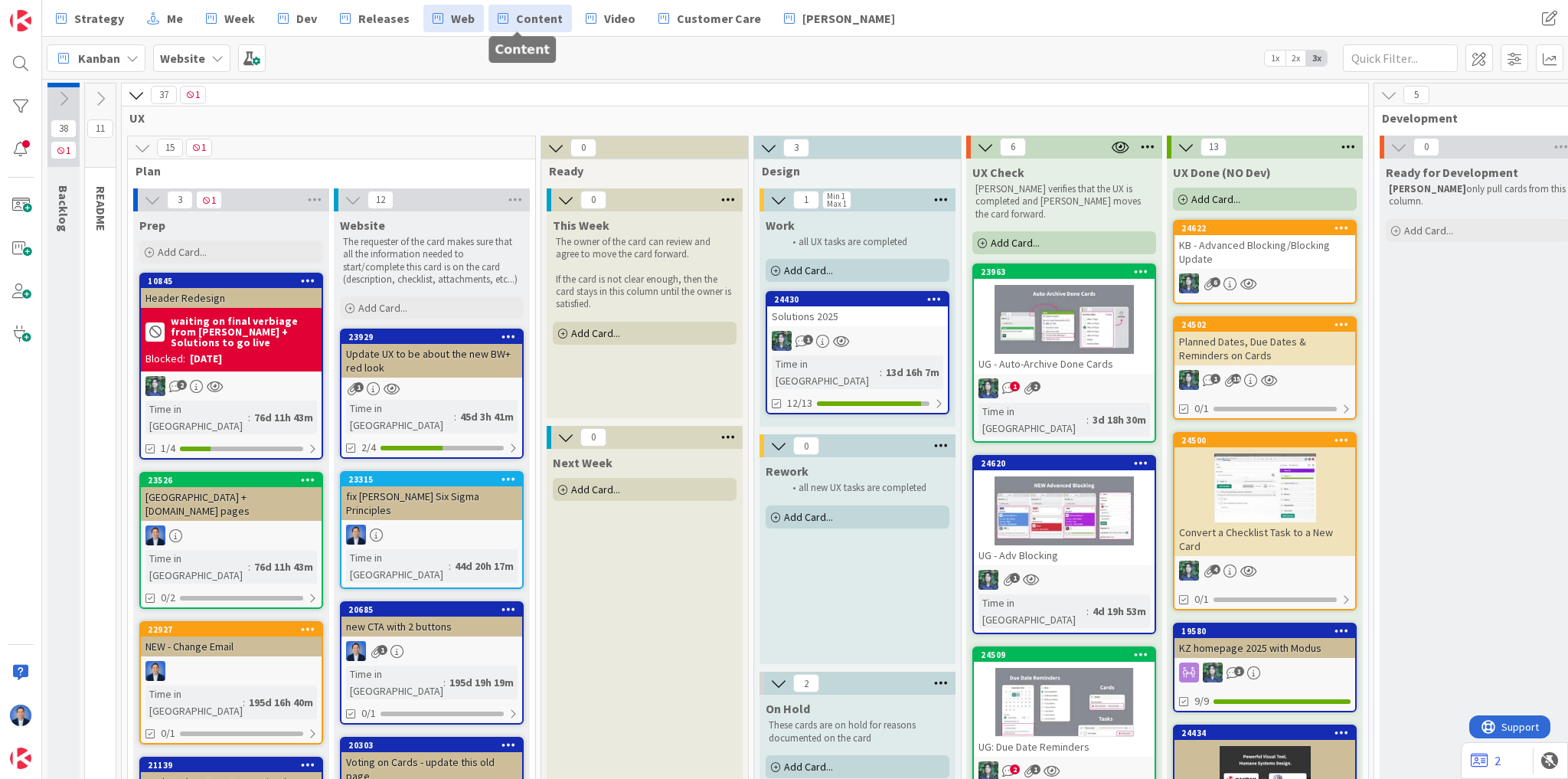
click at [519, 25] on span "Content" at bounding box center [539, 18] width 47 height 18
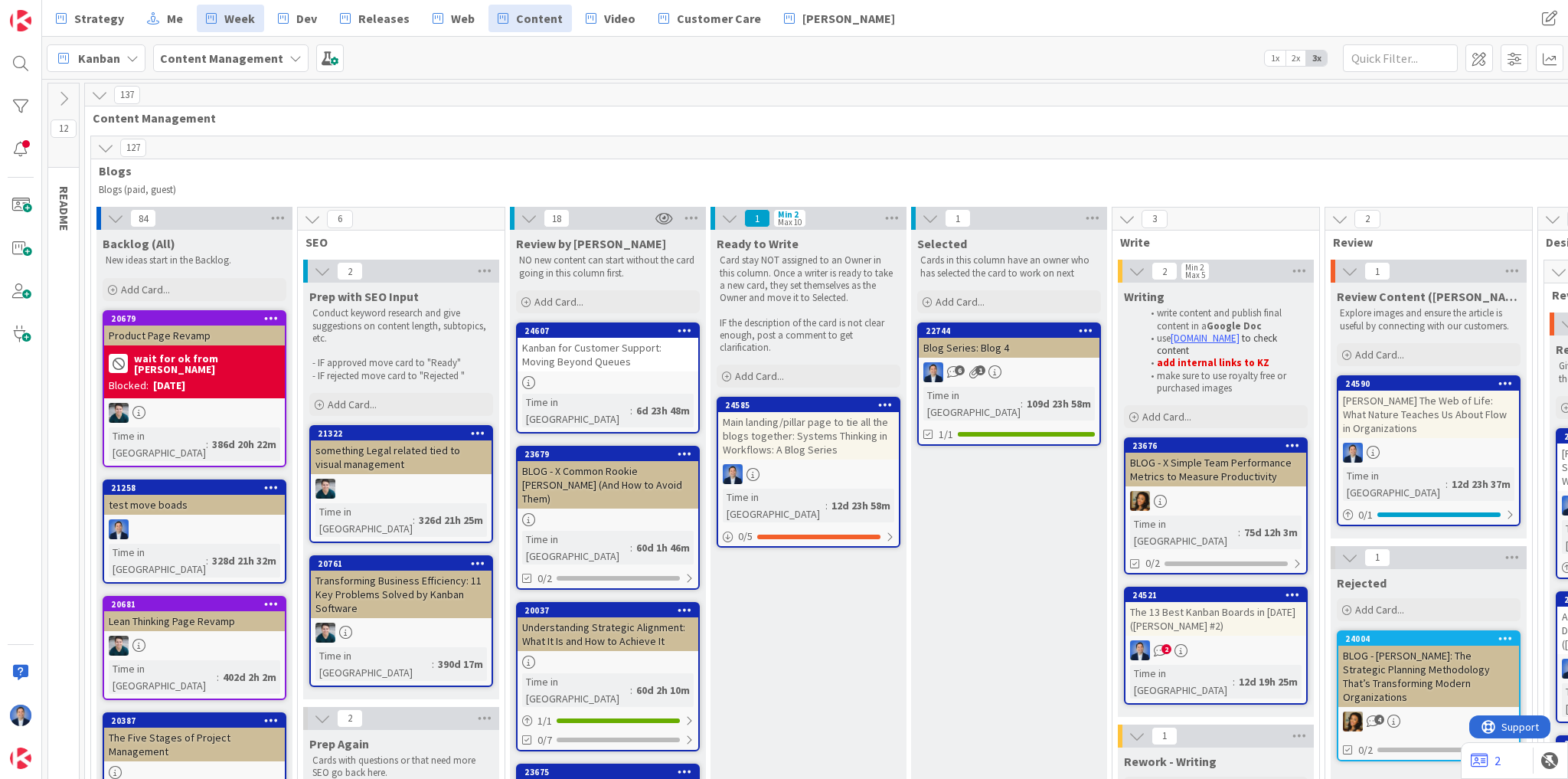
click at [205, 59] on b "Content Management" at bounding box center [222, 58] width 123 height 15
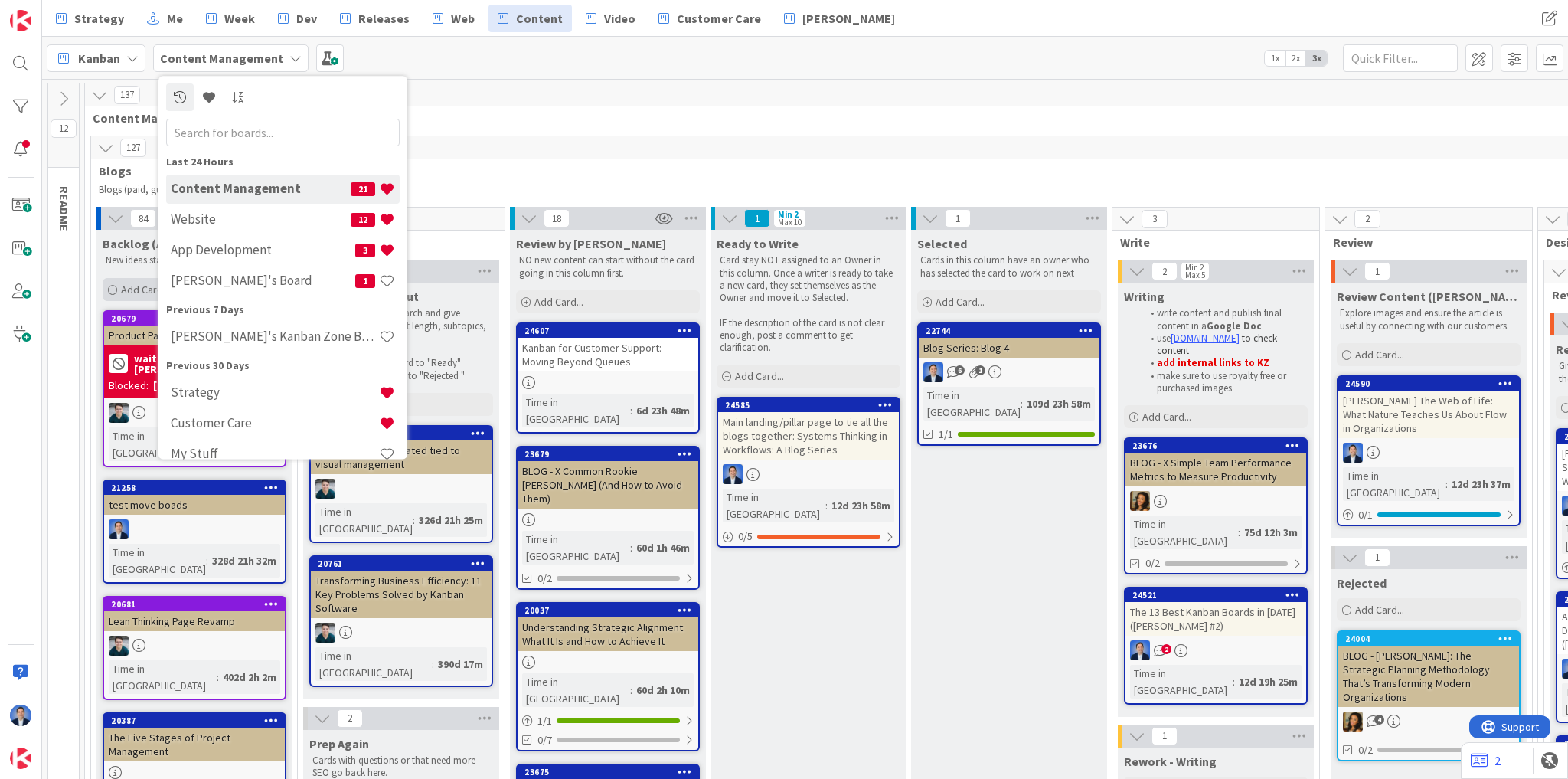
click at [213, 280] on h4 "[PERSON_NAME]'s Board" at bounding box center [263, 281] width 185 height 15
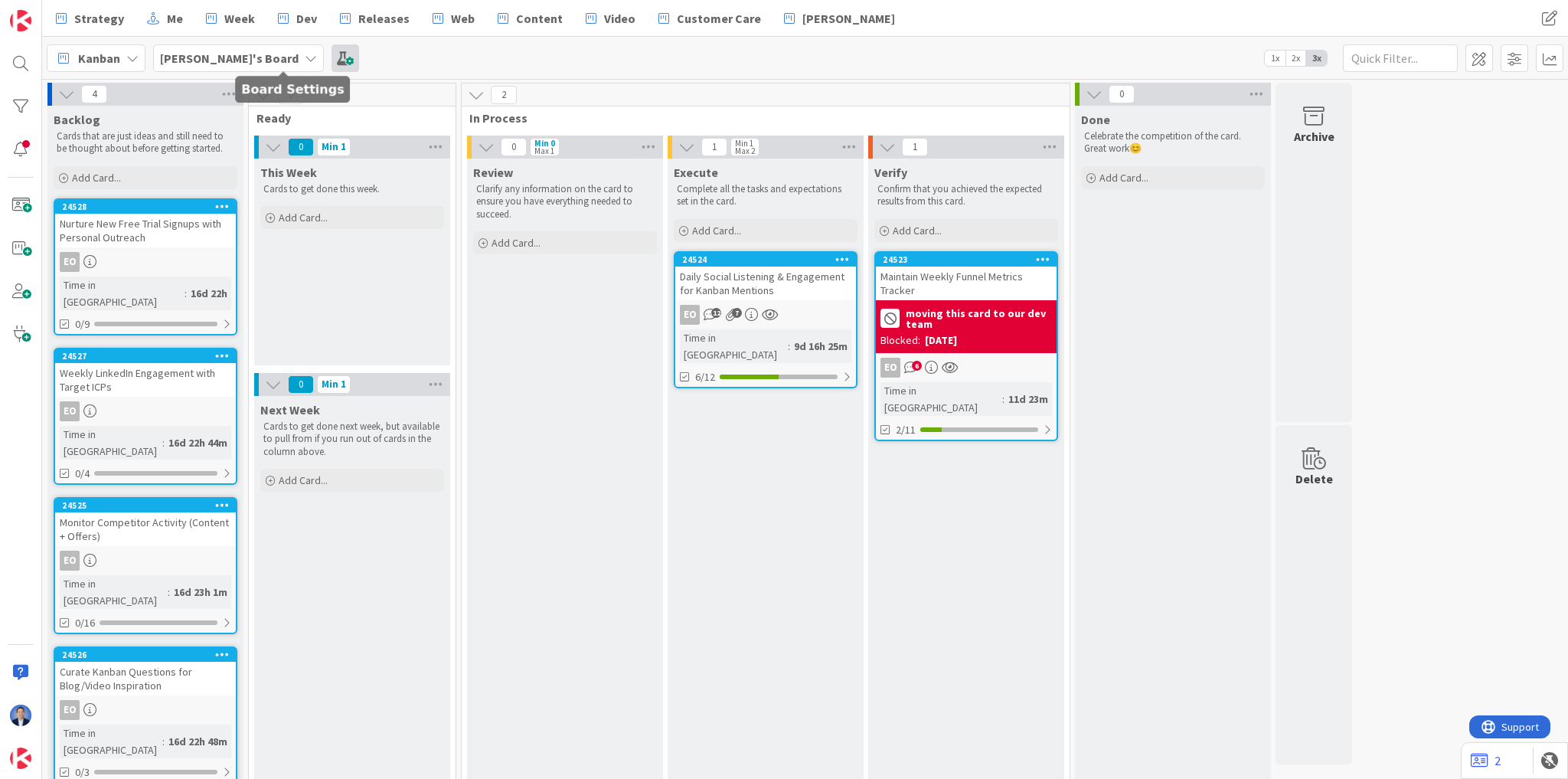
click at [331, 61] on span at bounding box center [345, 58] width 28 height 28
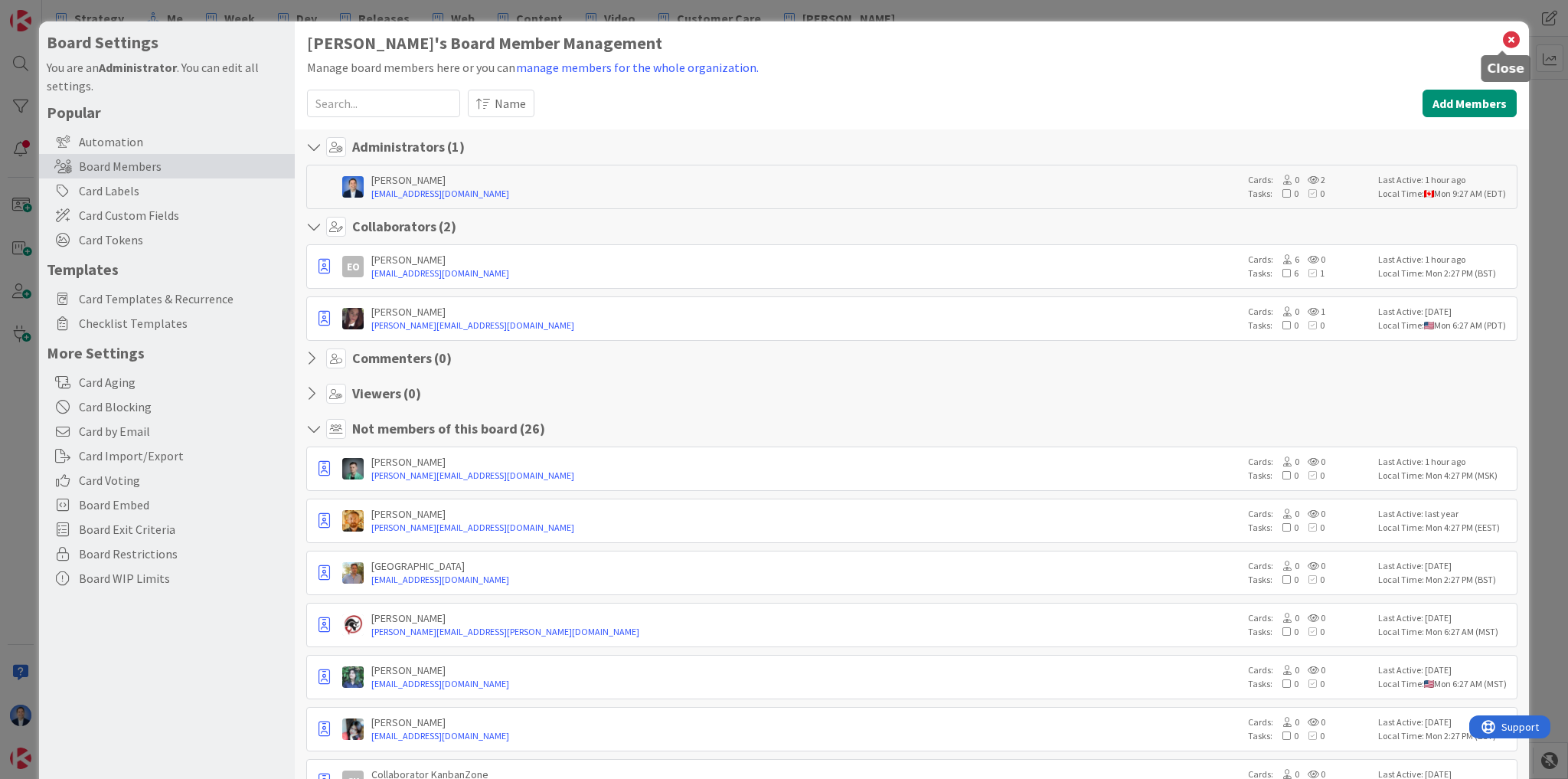
click at [1501, 39] on icon at bounding box center [1511, 40] width 20 height 22
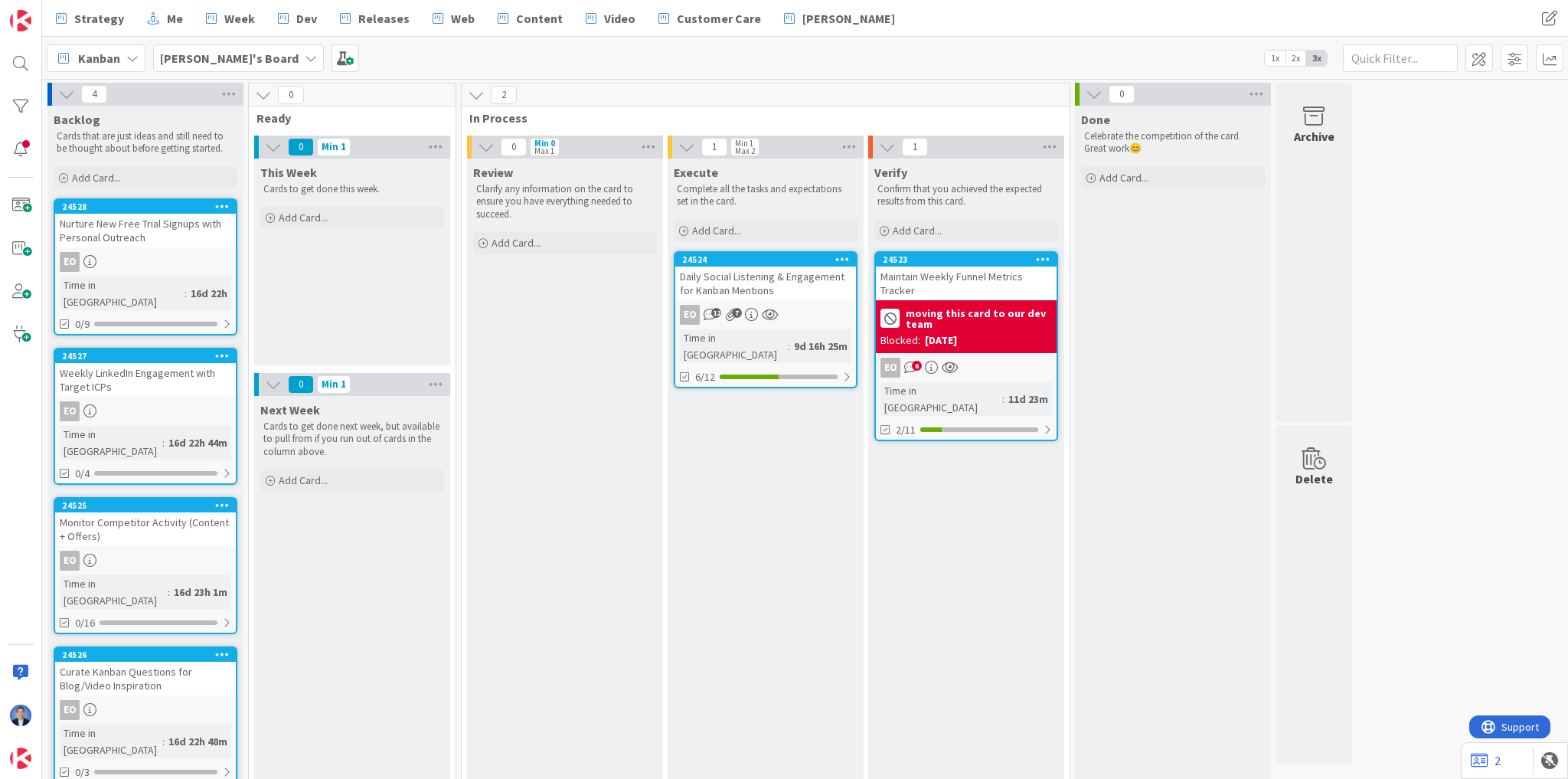
click at [938, 286] on div "Maintain Weekly Funnel Metrics Tracker" at bounding box center [966, 283] width 181 height 33
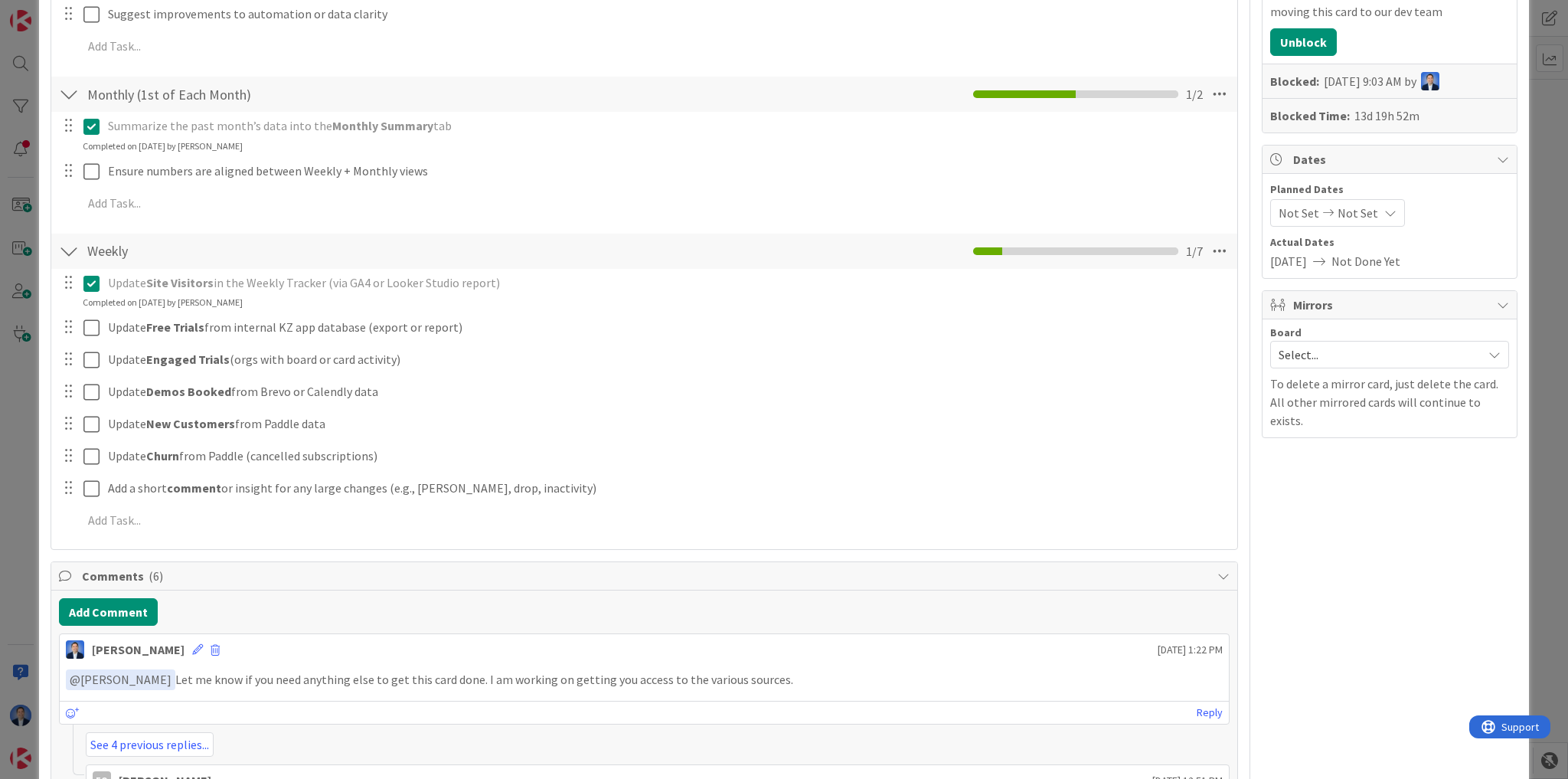
scroll to position [367, 0]
click at [1310, 344] on span "Select..." at bounding box center [1377, 355] width 196 height 22
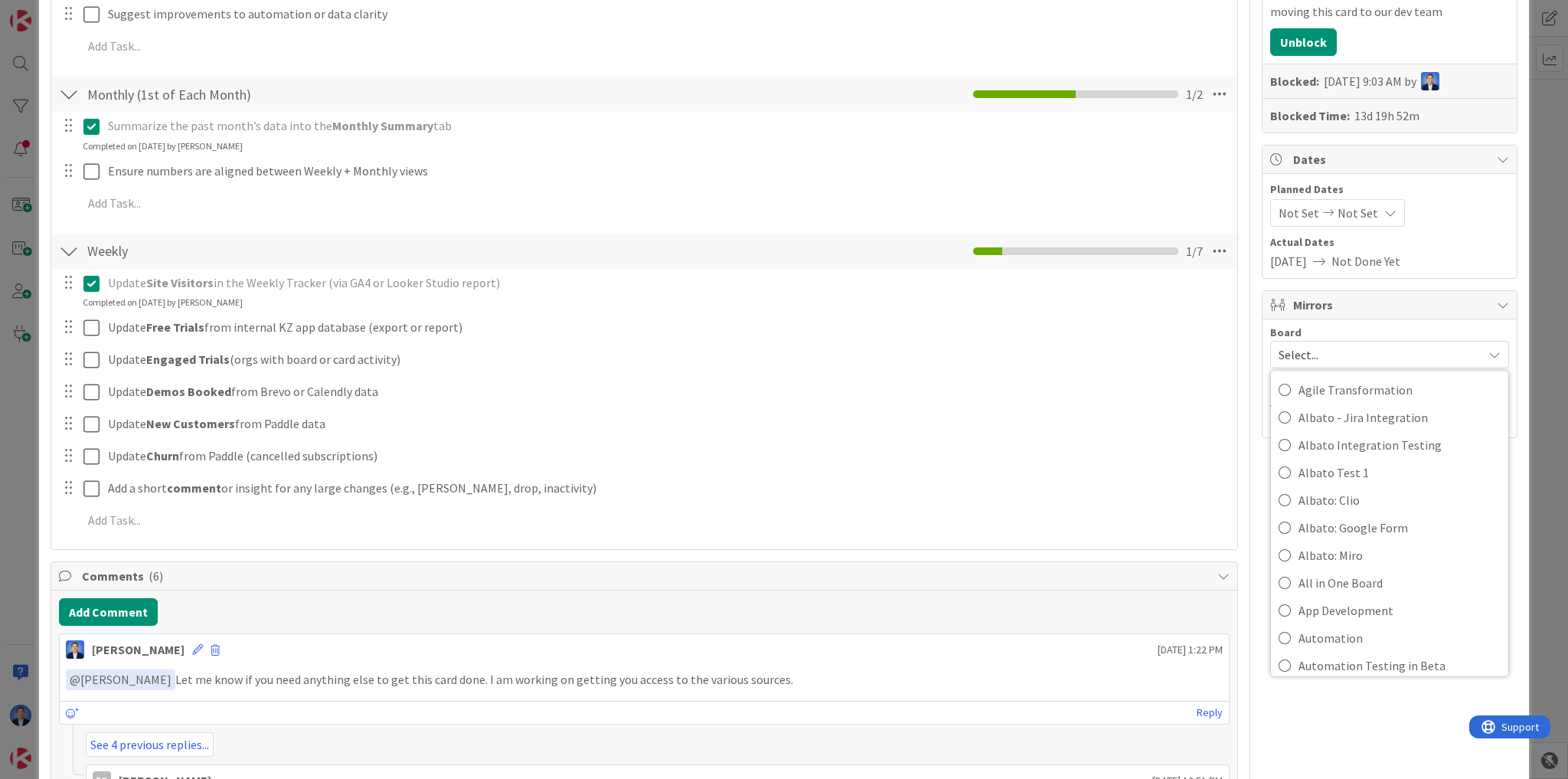
scroll to position [429, 0]
click at [1361, 542] on span "App Development" at bounding box center [1400, 549] width 202 height 23
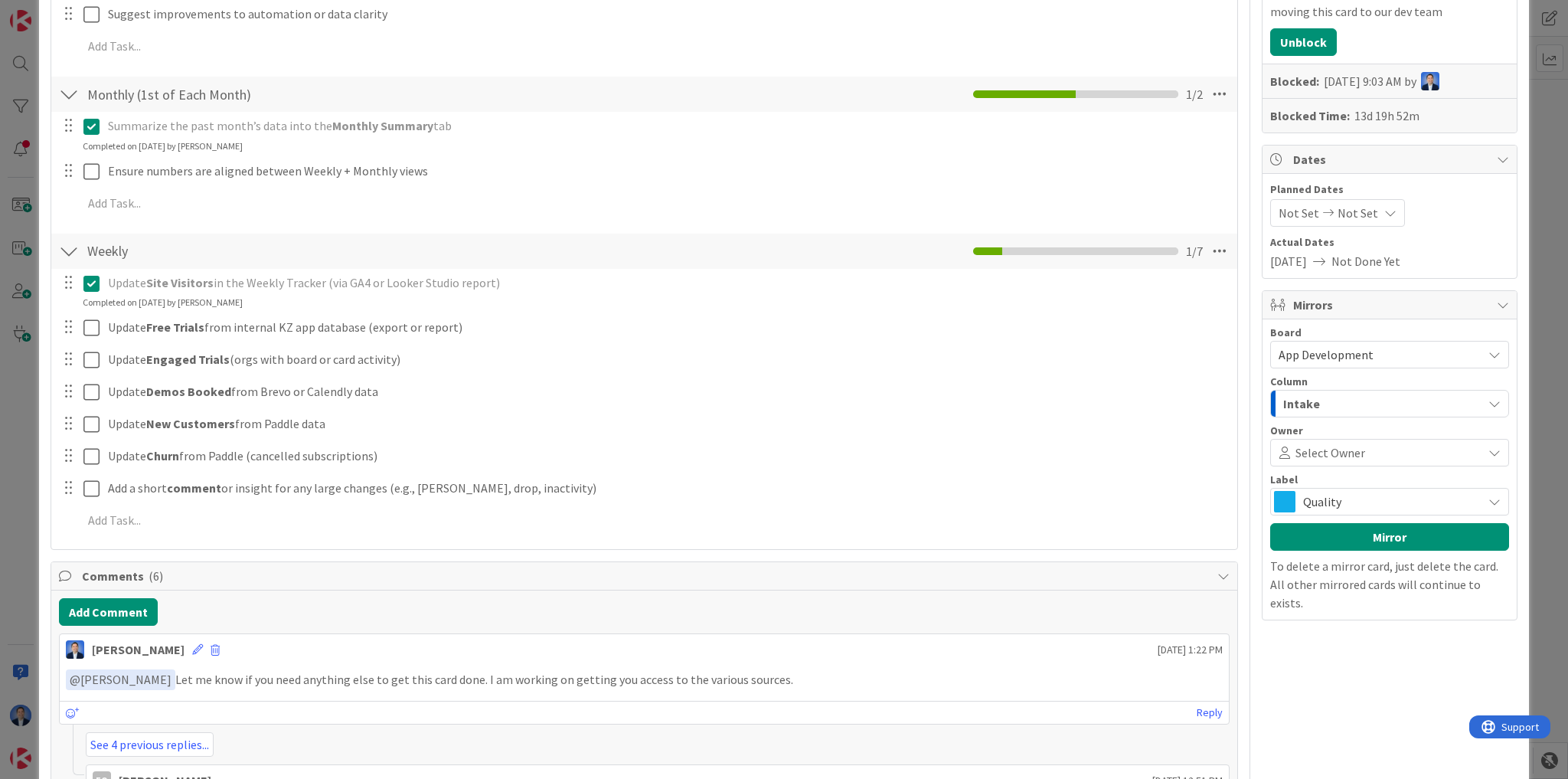
click at [1350, 391] on div "Intake" at bounding box center [1381, 403] width 203 height 24
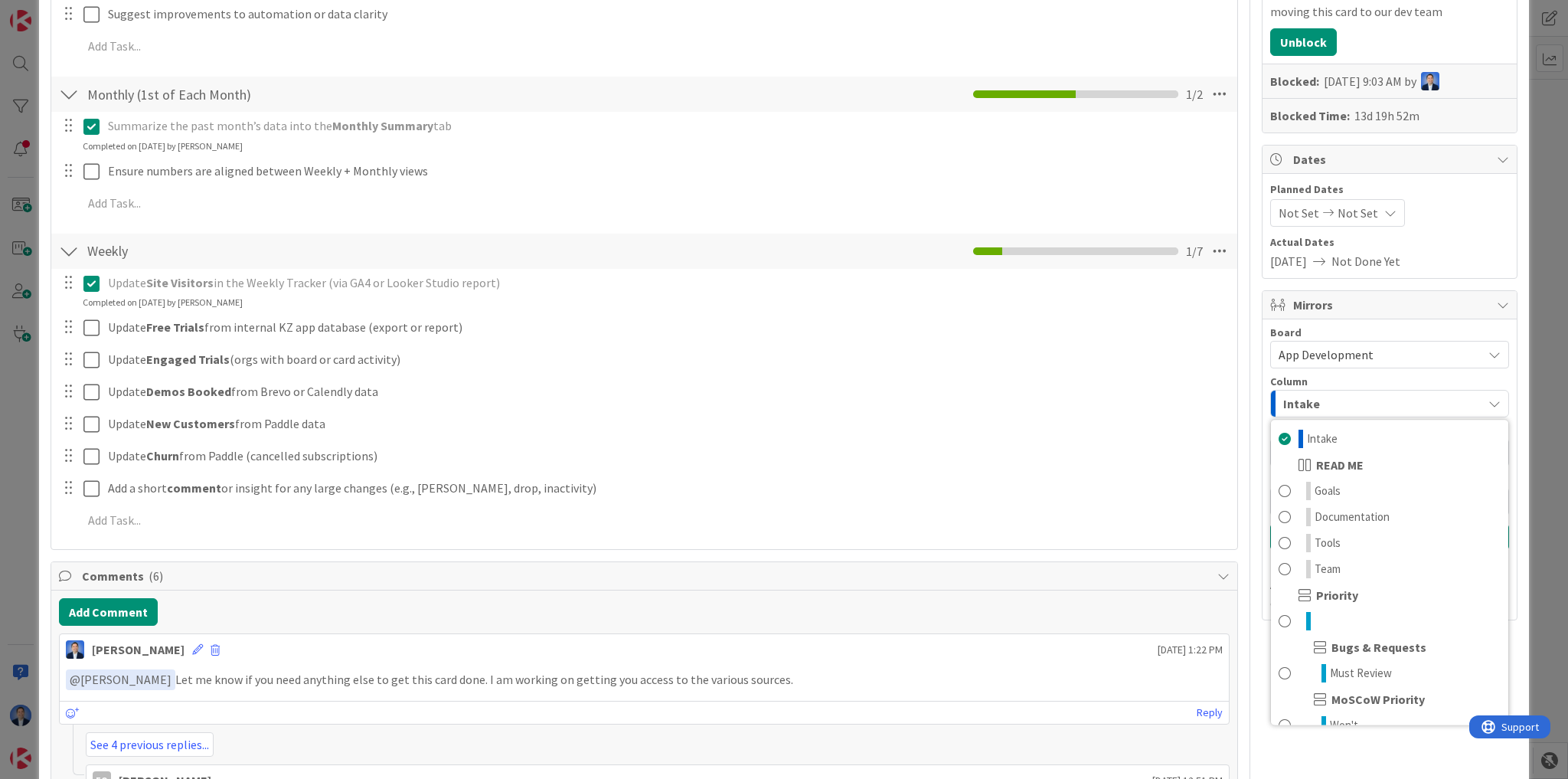
click at [1250, 358] on div at bounding box center [1250, 368] width 1 height 1353
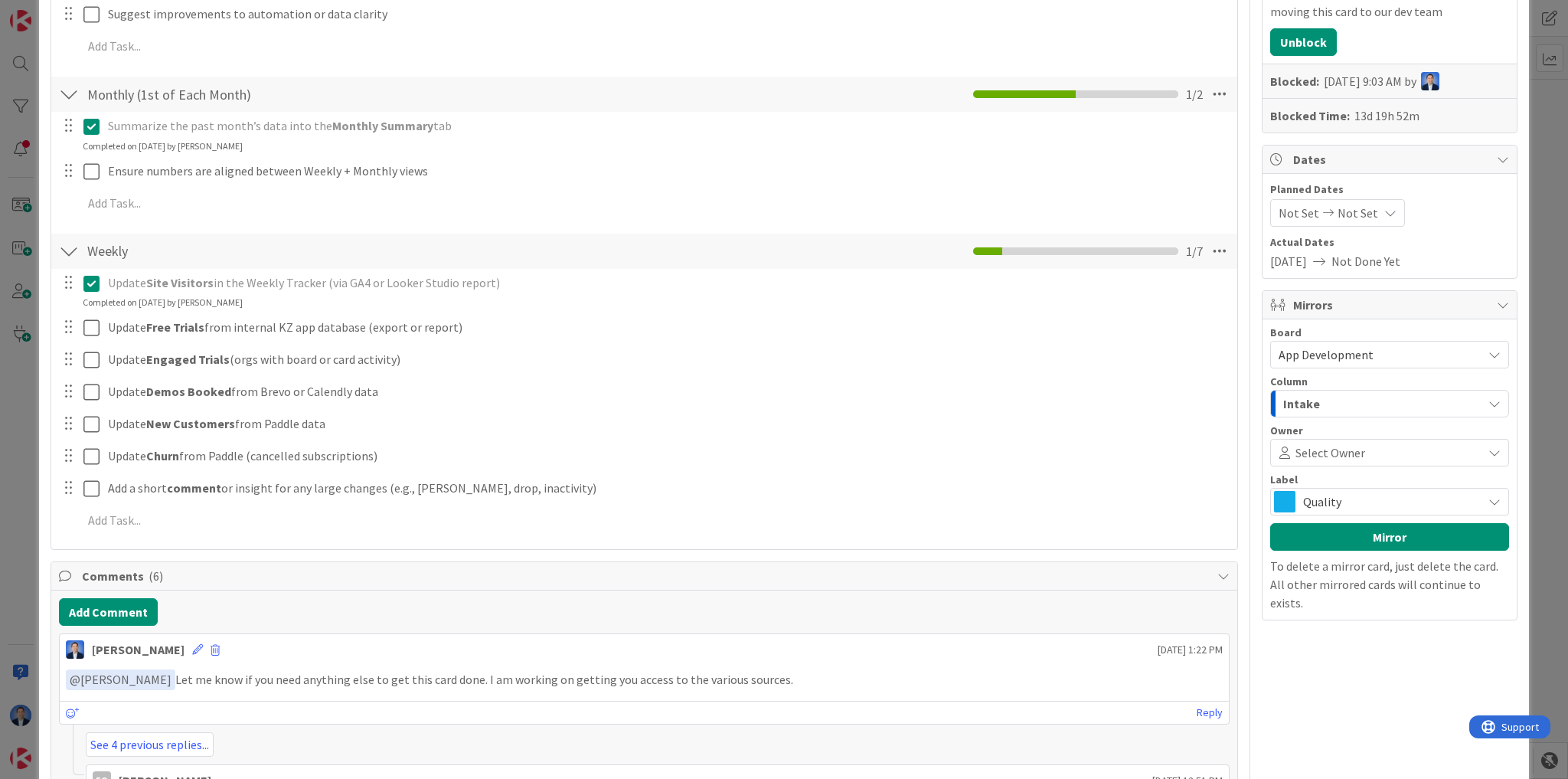
click at [1320, 457] on span "Select Owner" at bounding box center [1330, 452] width 69 height 18
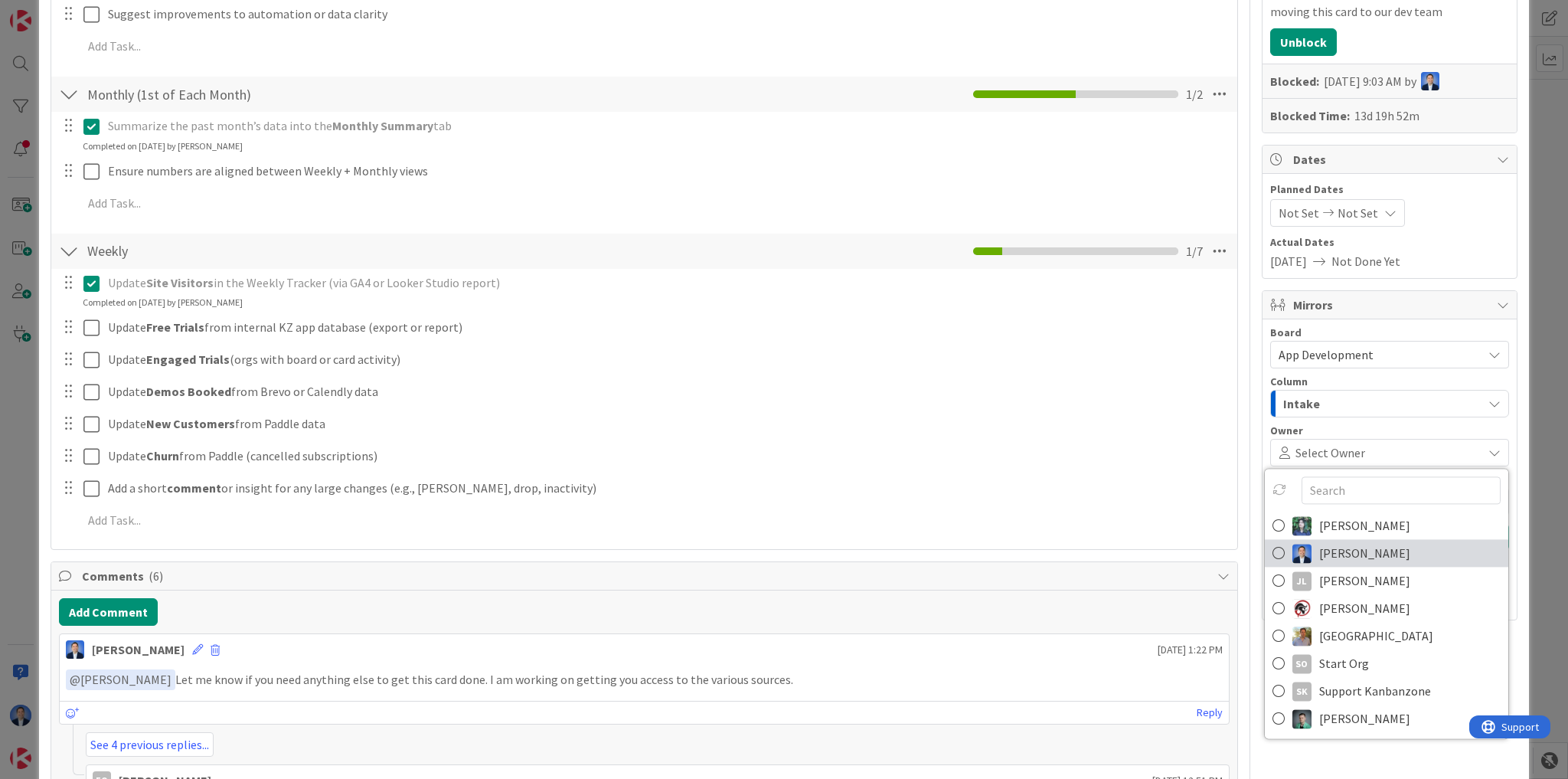
click at [1324, 541] on span "[PERSON_NAME]" at bounding box center [1364, 553] width 91 height 23
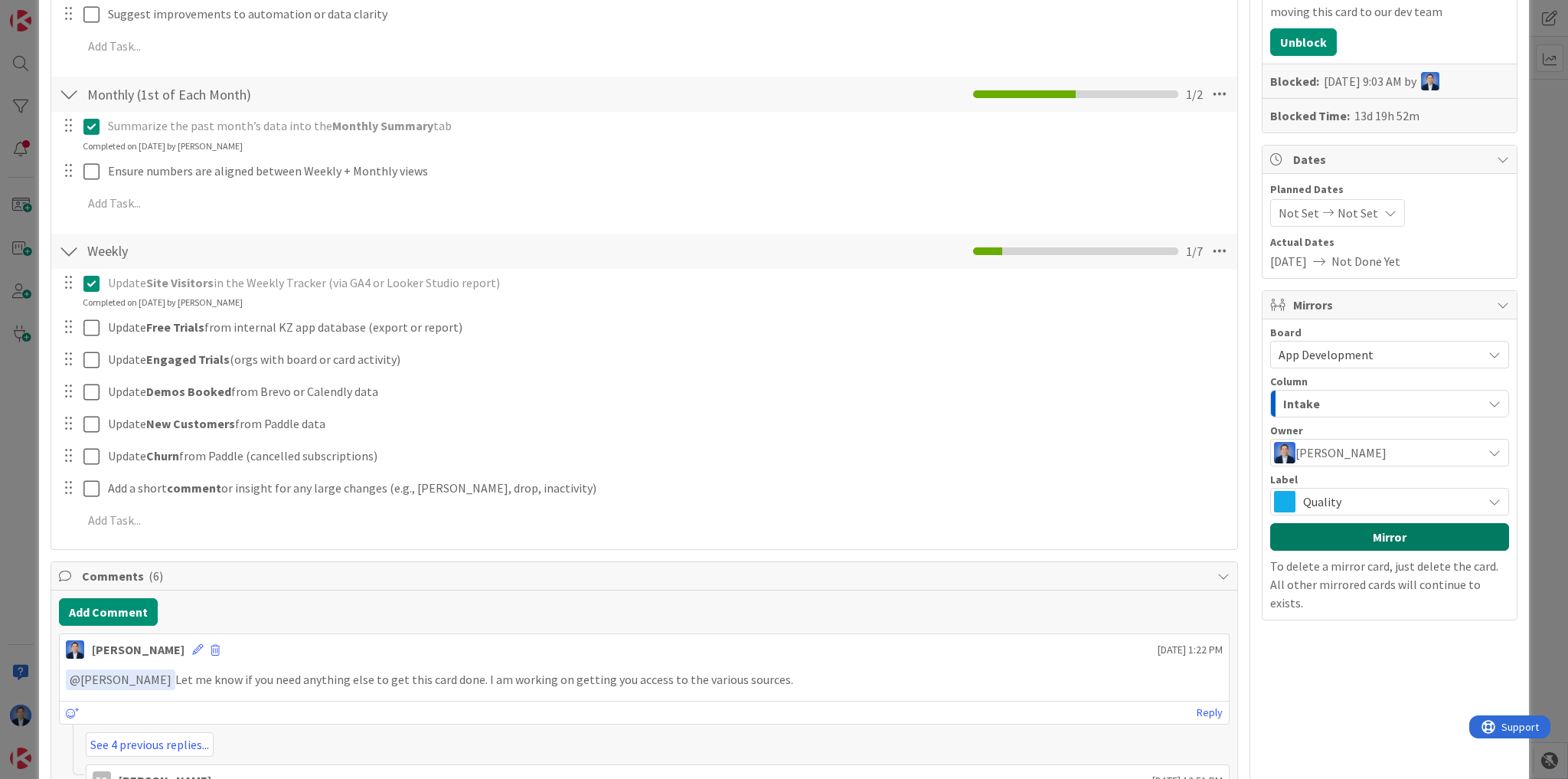
click at [1360, 533] on button "Mirror" at bounding box center [1390, 537] width 239 height 28
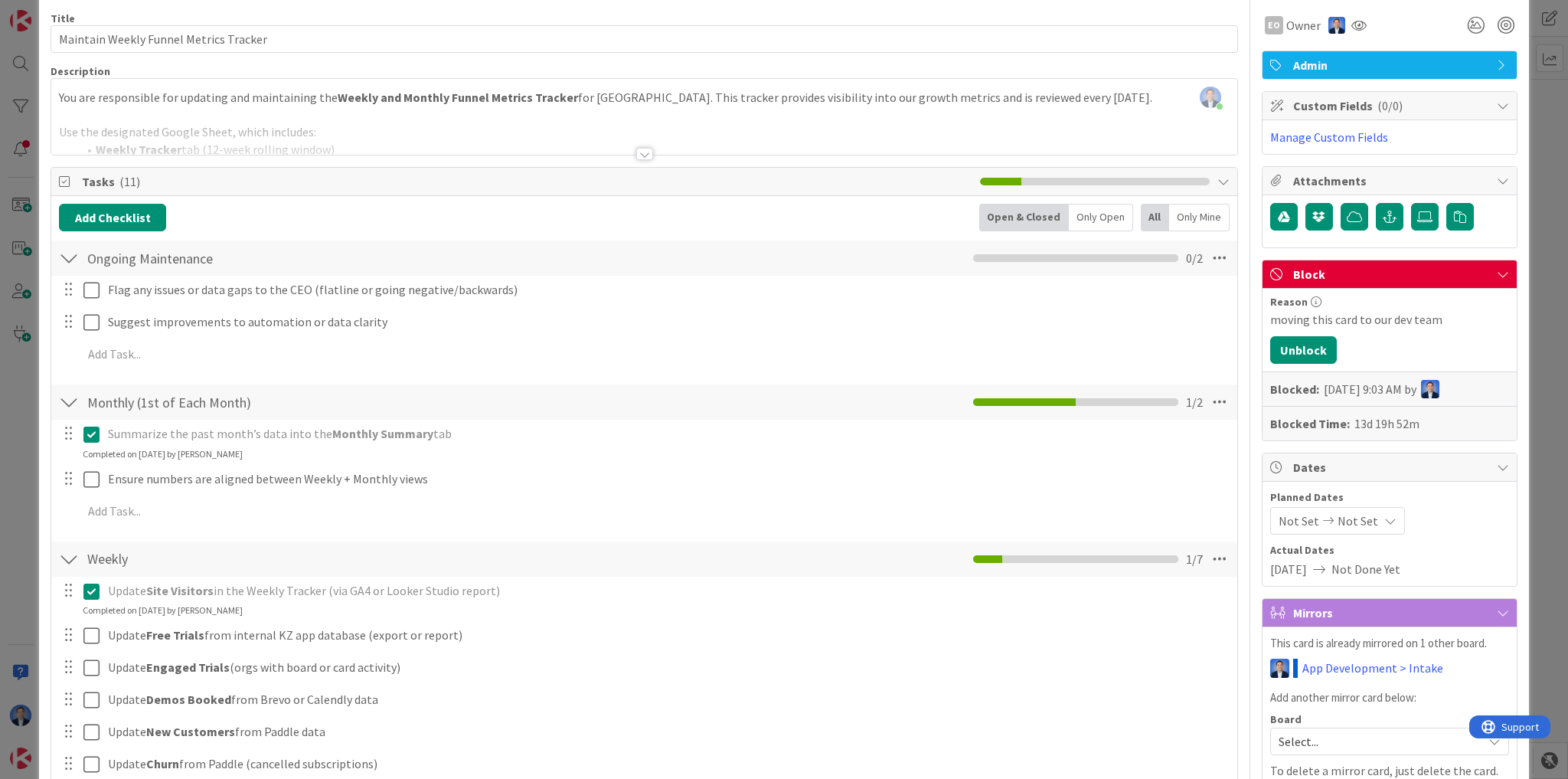
scroll to position [0, 0]
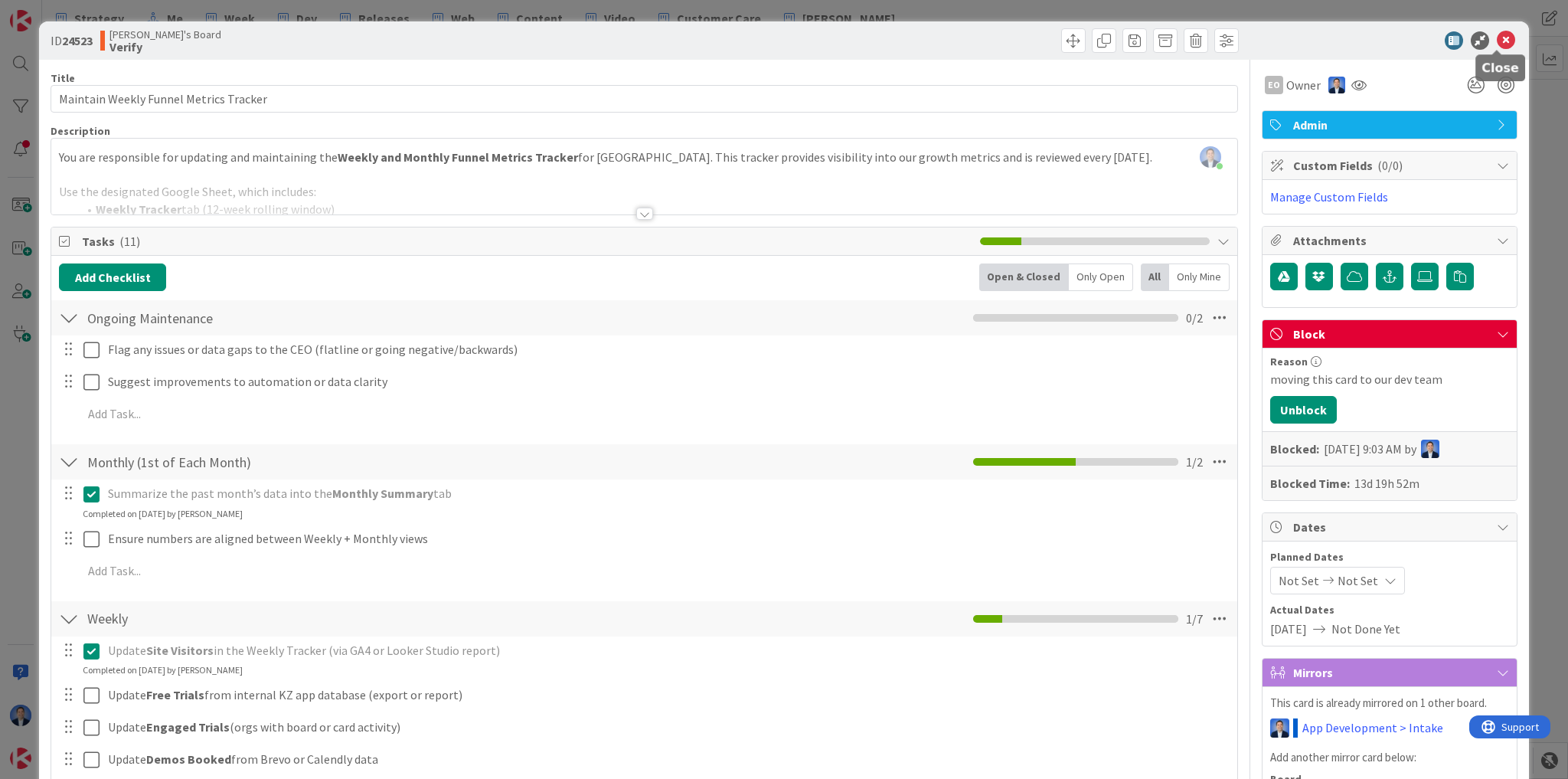
click at [1500, 40] on icon at bounding box center [1506, 41] width 18 height 18
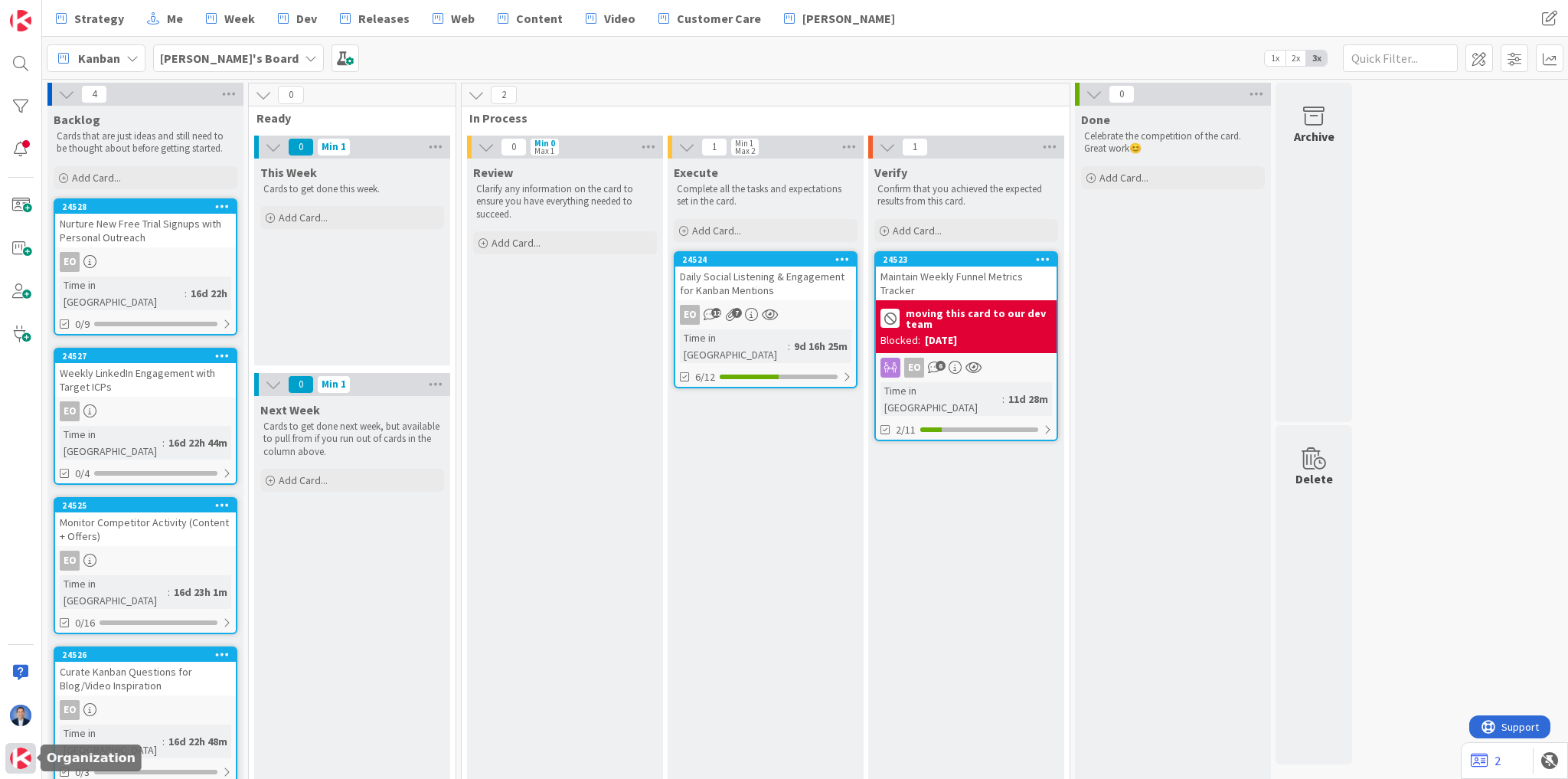
click at [18, 764] on img at bounding box center [21, 758] width 22 height 22
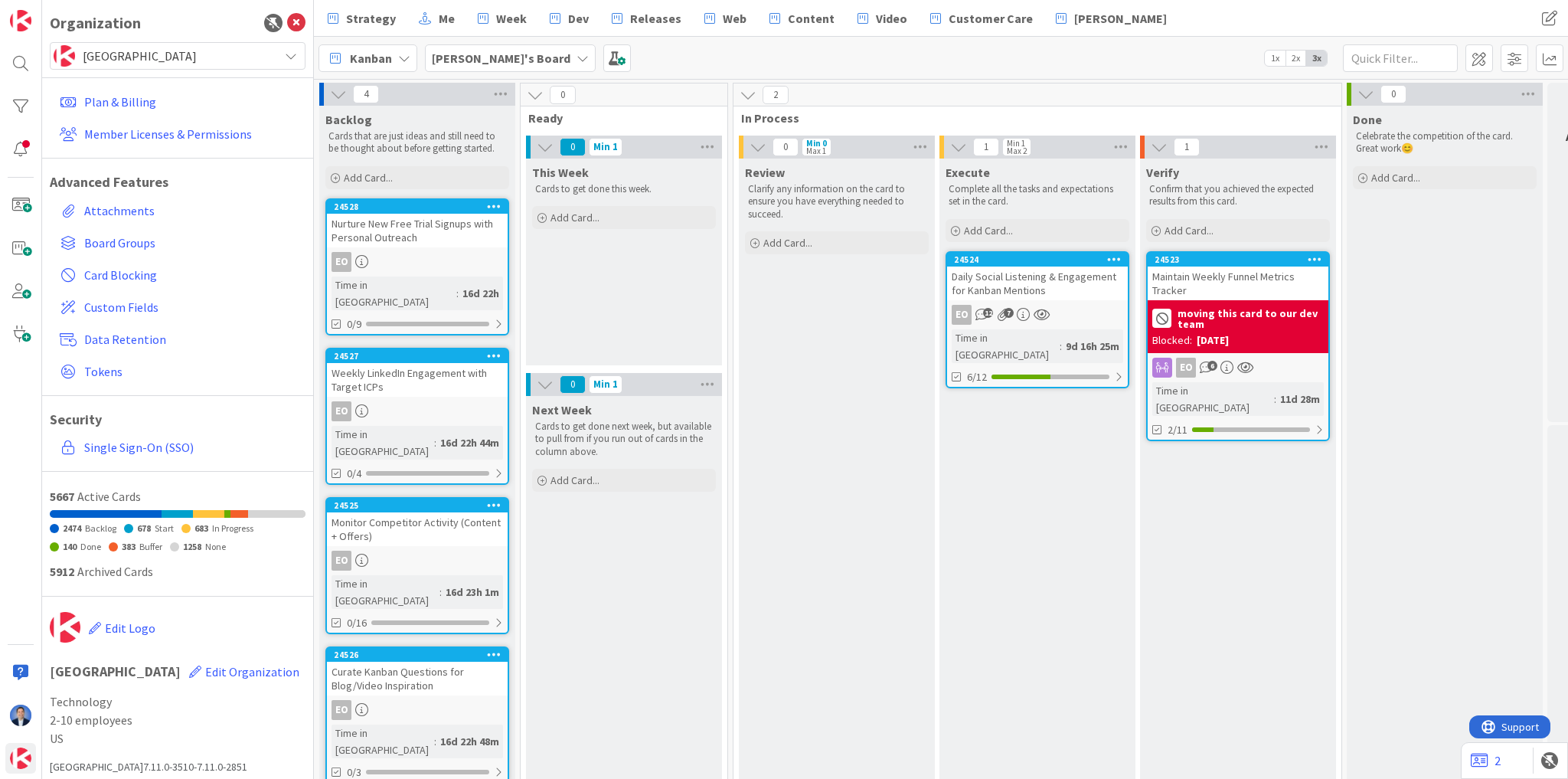
click at [176, 60] on span "[GEOGRAPHIC_DATA]" at bounding box center [177, 56] width 188 height 22
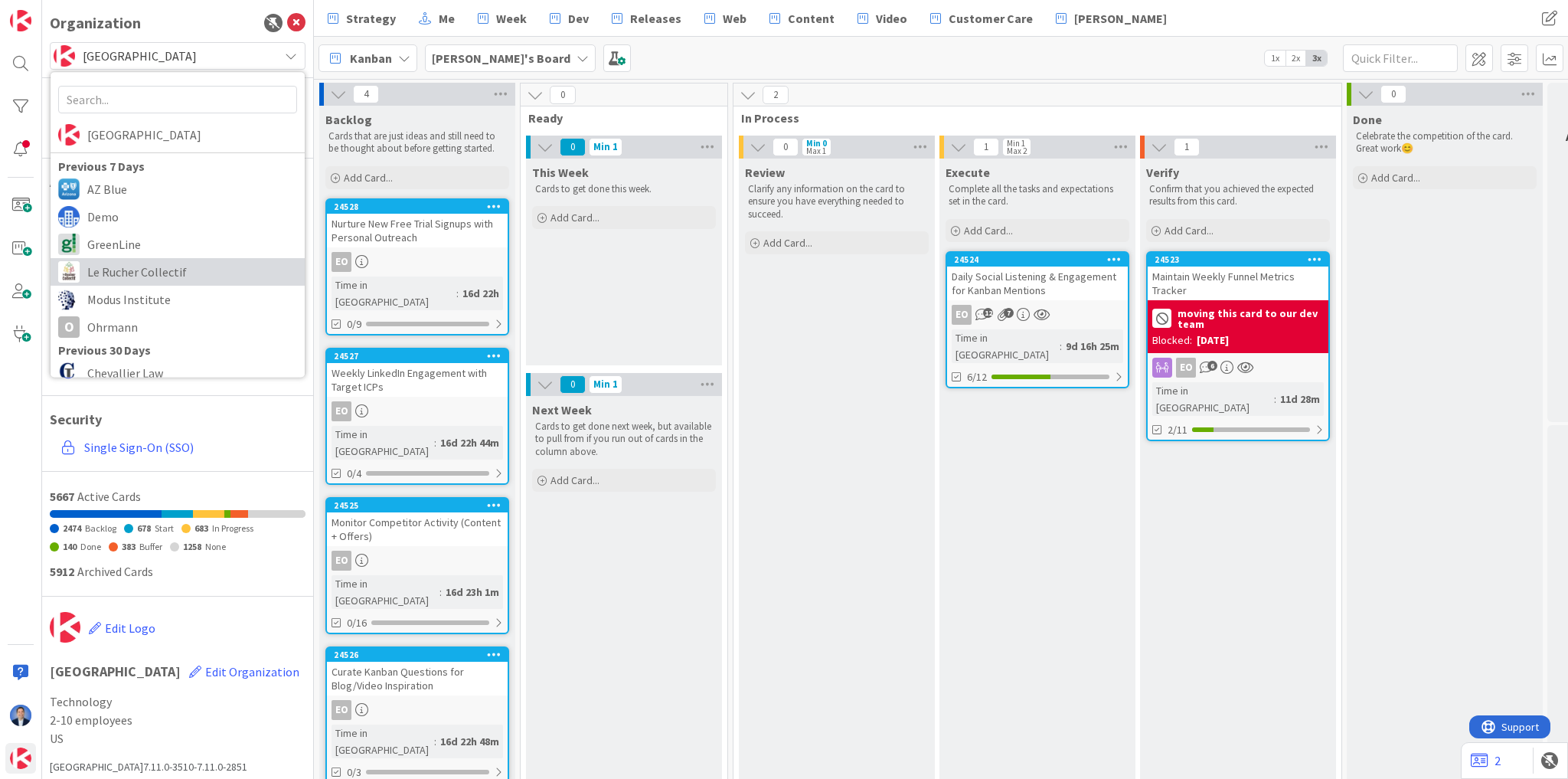
click at [133, 264] on span "Le Rucher Collectif" at bounding box center [192, 272] width 210 height 23
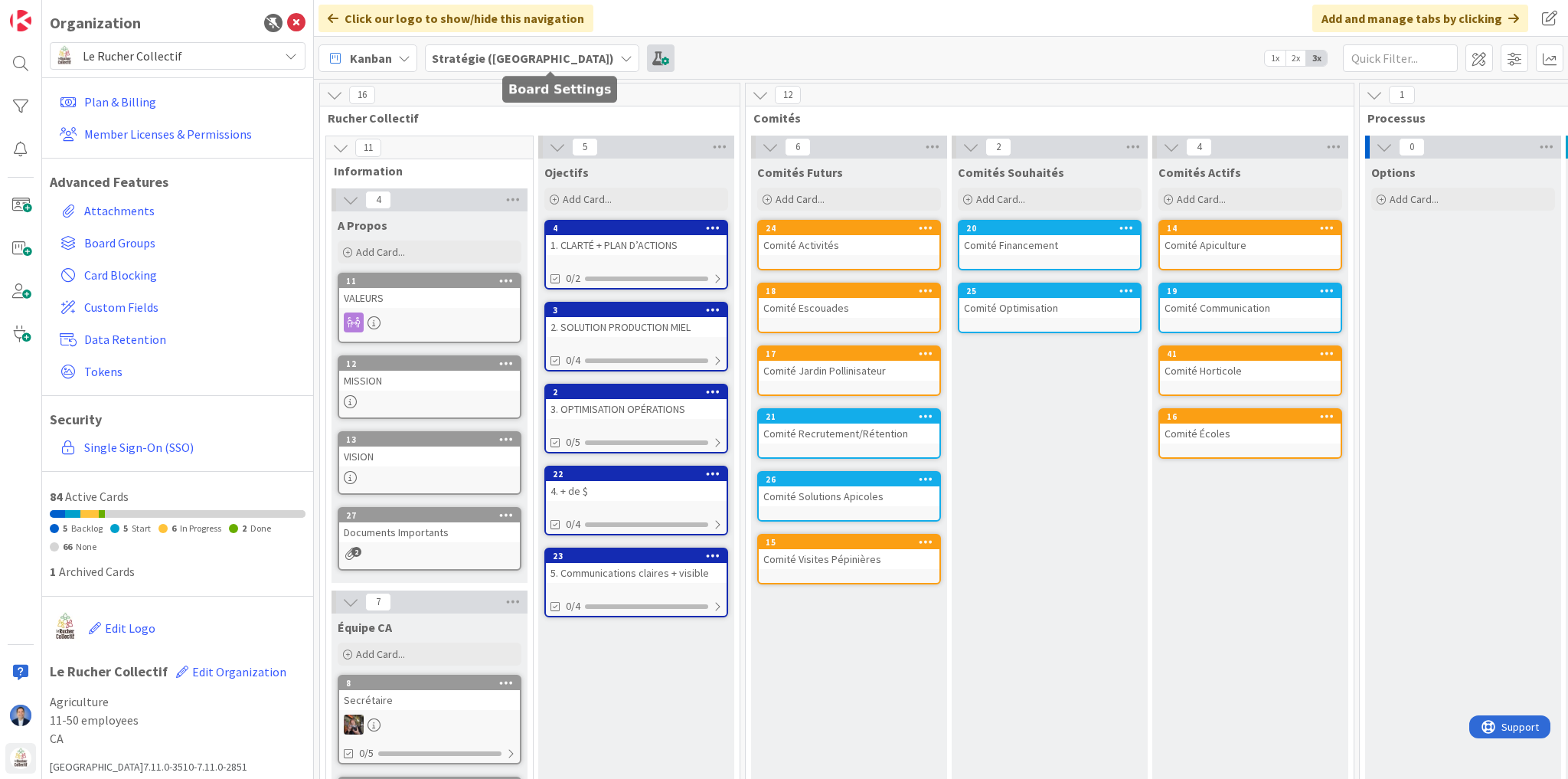
click at [647, 59] on span at bounding box center [660, 58] width 28 height 28
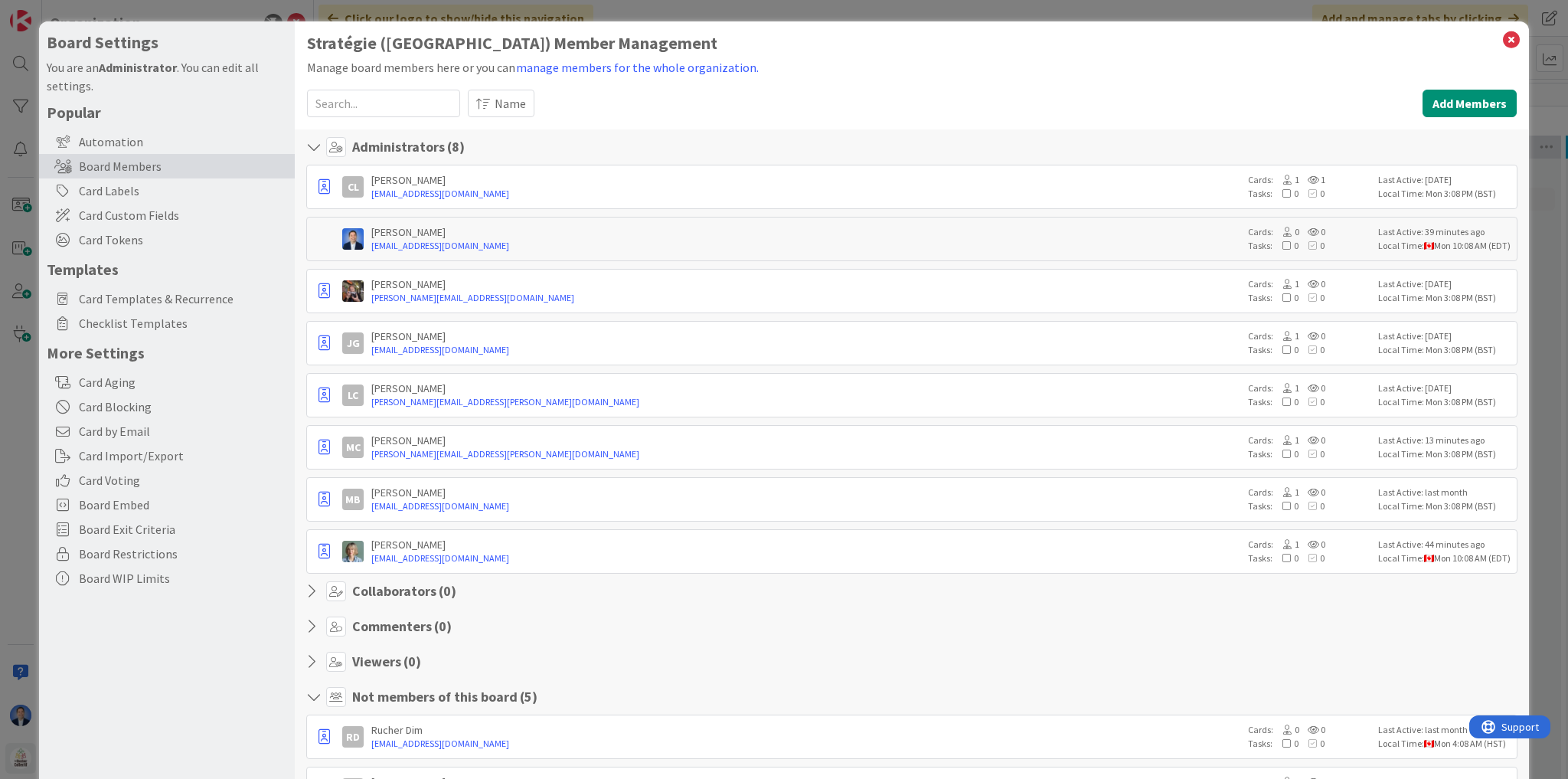
click at [866, 40] on h1 "Stratégie (CA) Member Management" at bounding box center [911, 42] width 1210 height 19
click at [1501, 37] on icon at bounding box center [1511, 40] width 20 height 22
